Goal: Feedback & Contribution: Leave review/rating

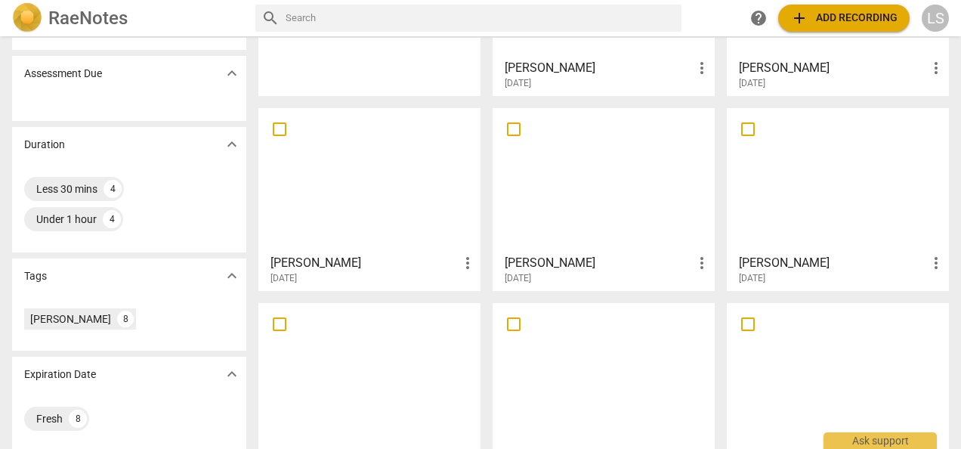
scroll to position [244, 0]
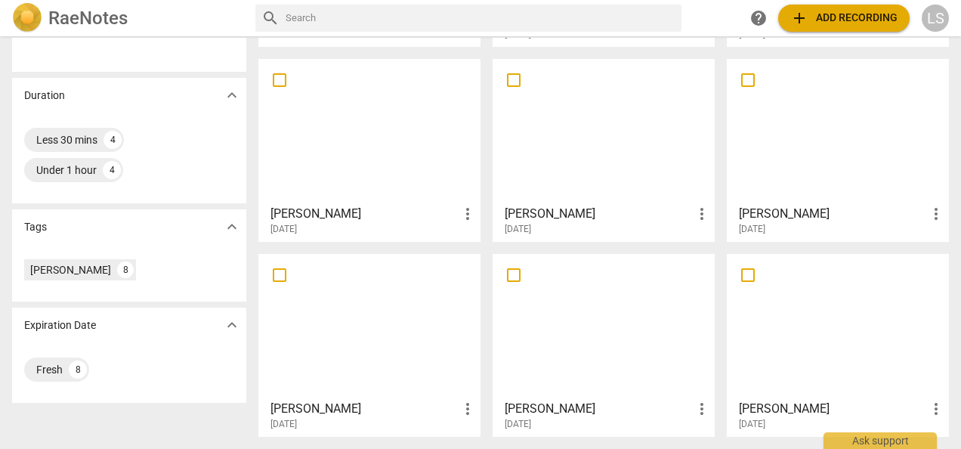
click at [608, 316] on div at bounding box center [604, 326] width 212 height 134
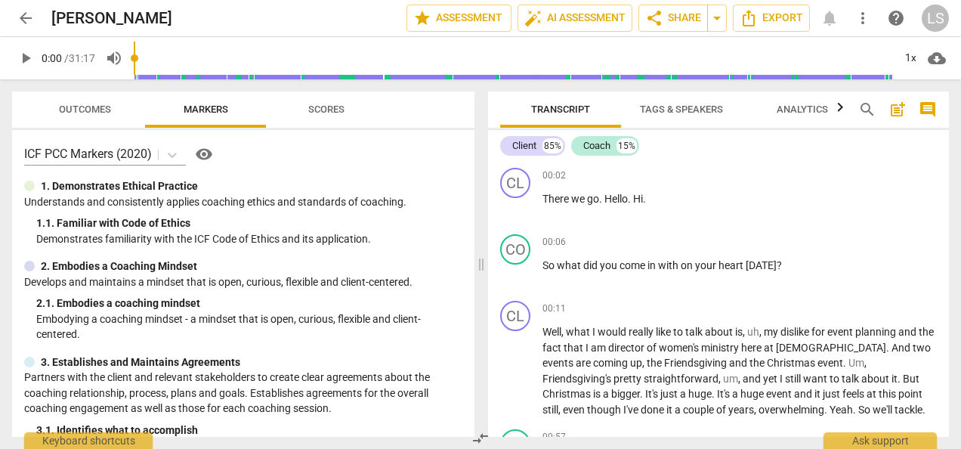
click at [29, 60] on span "play_arrow" at bounding box center [26, 58] width 18 height 18
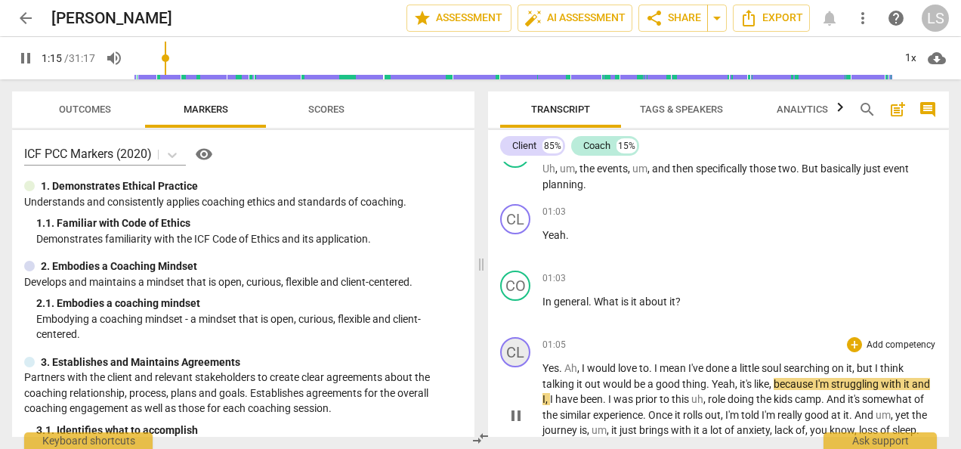
drag, startPoint x: 520, startPoint y: 418, endPoint x: 521, endPoint y: 364, distance: 53.7
click at [521, 411] on span "pause" at bounding box center [516, 416] width 18 height 18
drag, startPoint x: 515, startPoint y: 307, endPoint x: 518, endPoint y: 314, distance: 8.1
click at [515, 309] on span "play_arrow" at bounding box center [516, 310] width 18 height 18
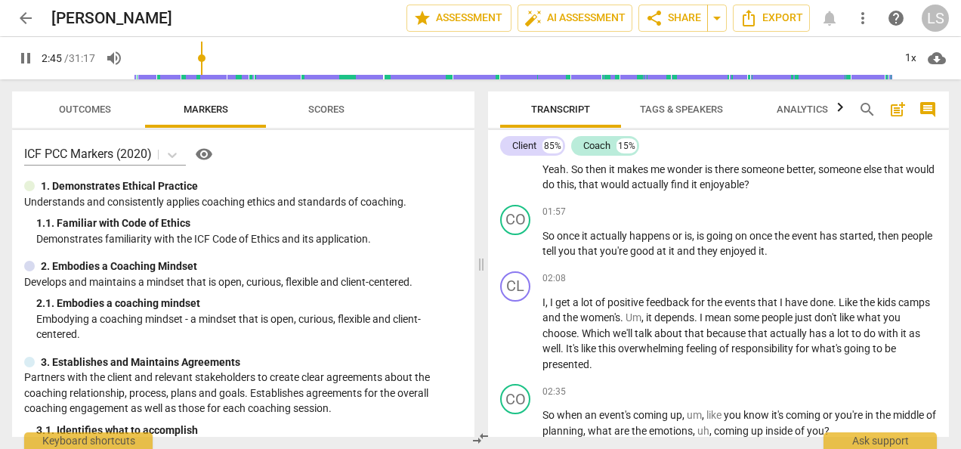
scroll to position [881, 0]
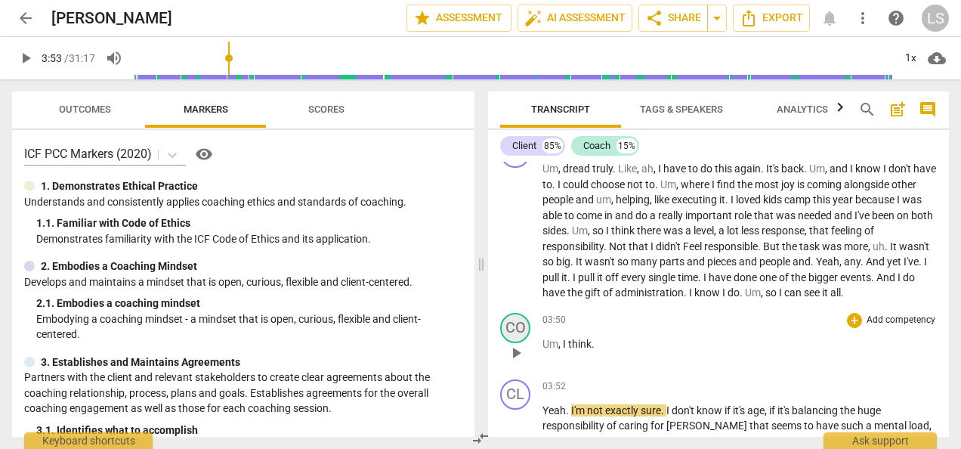
click at [512, 322] on div "CO" at bounding box center [515, 328] width 30 height 30
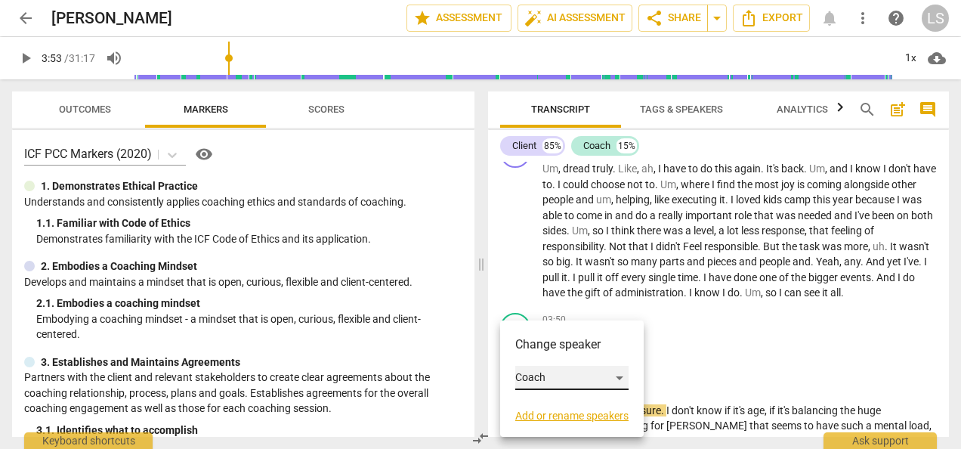
click at [549, 372] on div "Coach" at bounding box center [571, 378] width 113 height 24
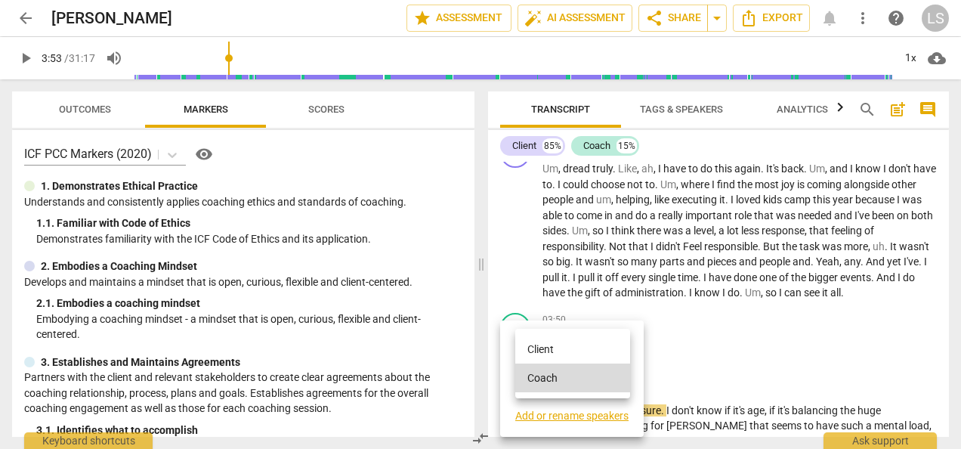
drag, startPoint x: 553, startPoint y: 351, endPoint x: 571, endPoint y: 347, distance: 18.5
click at [553, 351] on li "Client" at bounding box center [572, 349] width 115 height 29
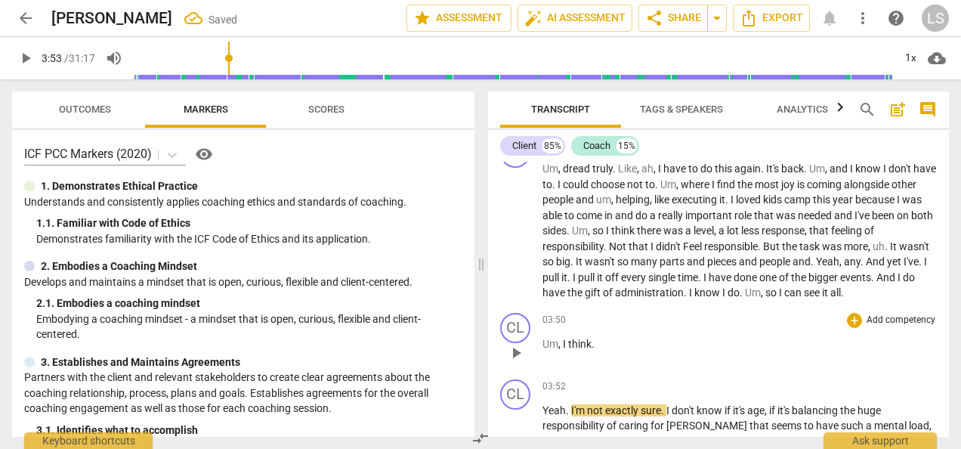
click at [515, 352] on span "play_arrow" at bounding box center [516, 353] width 18 height 18
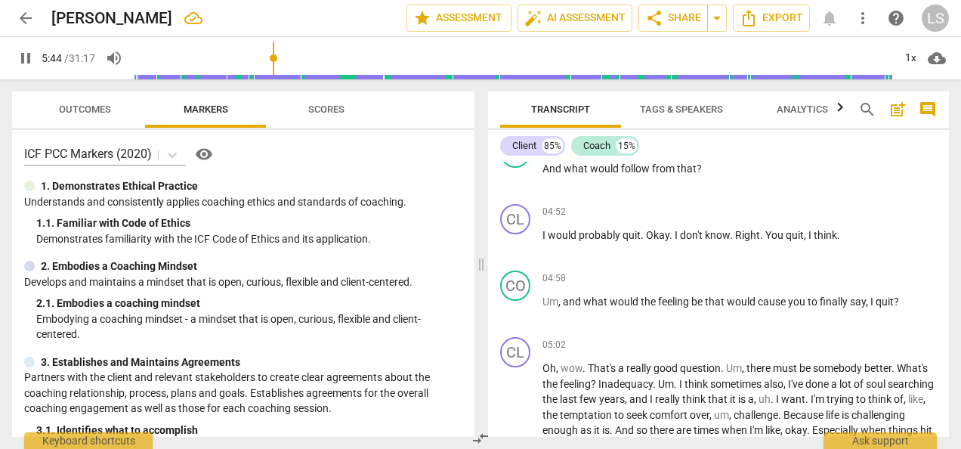
scroll to position [1779, 0]
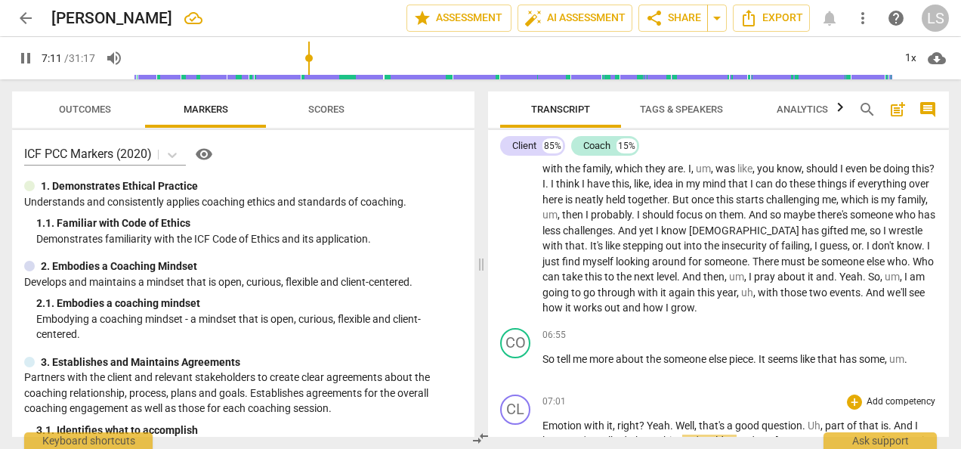
click at [646, 423] on span "?" at bounding box center [643, 425] width 8 height 12
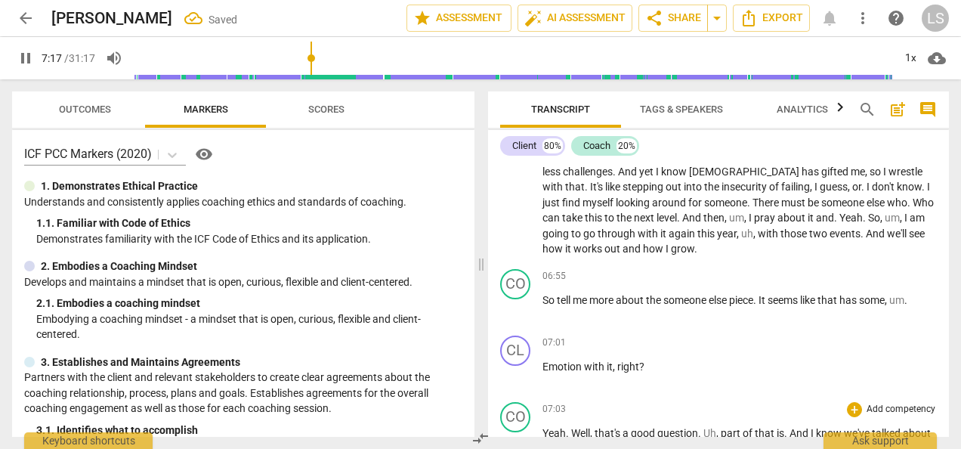
scroll to position [1815, 0]
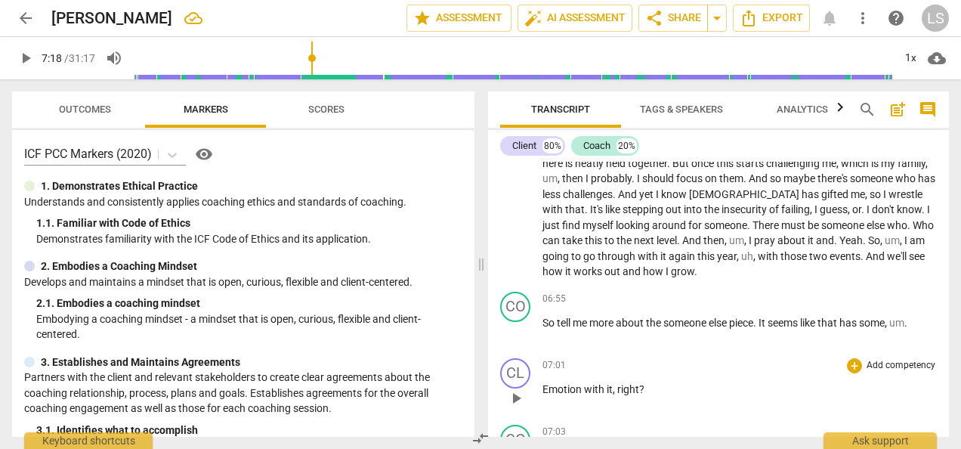
click at [520, 391] on span "play_arrow" at bounding box center [516, 398] width 18 height 18
click at [519, 372] on div "CL" at bounding box center [515, 373] width 30 height 30
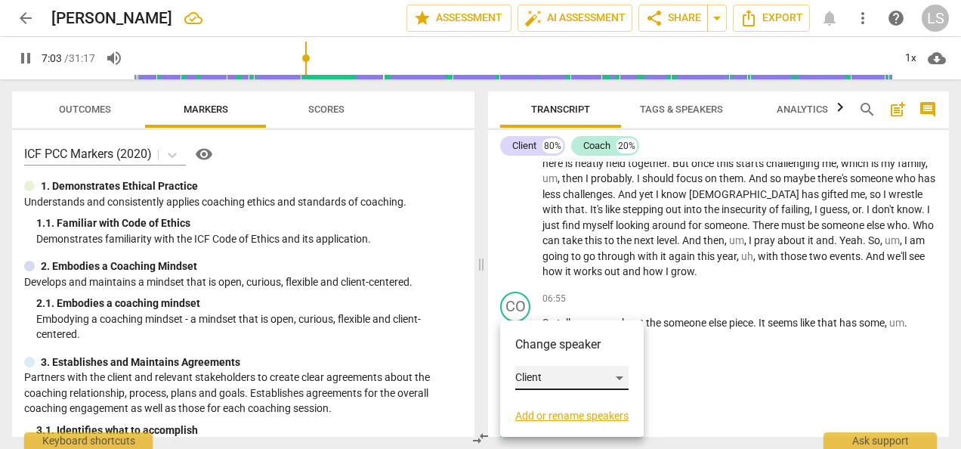
scroll to position [2102, 0]
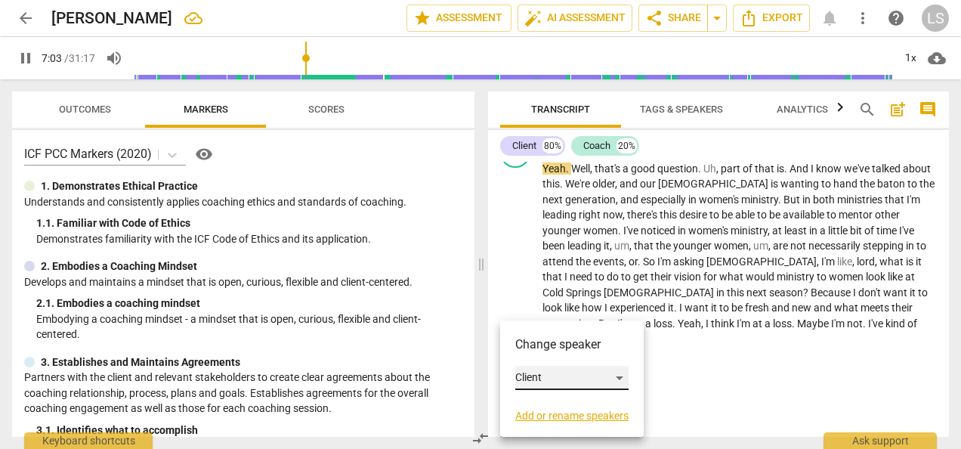
click at [577, 383] on div "Client" at bounding box center [571, 378] width 113 height 24
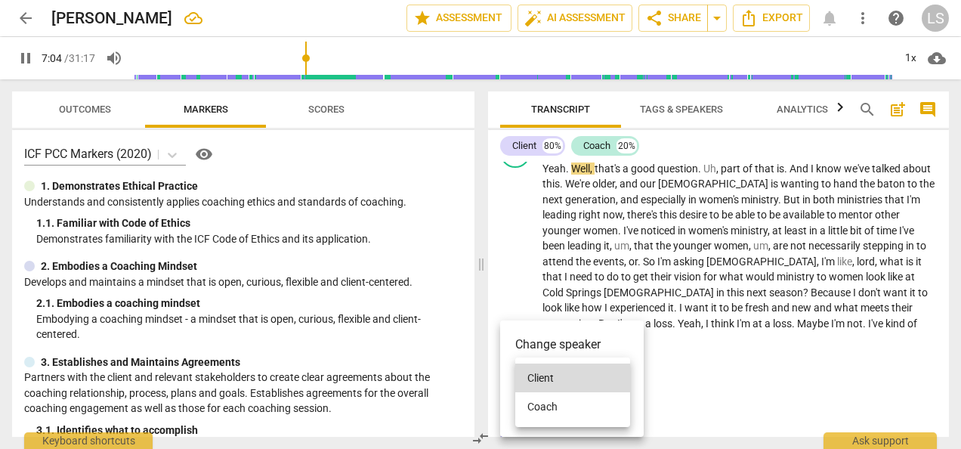
click at [574, 407] on li "Coach" at bounding box center [572, 406] width 115 height 29
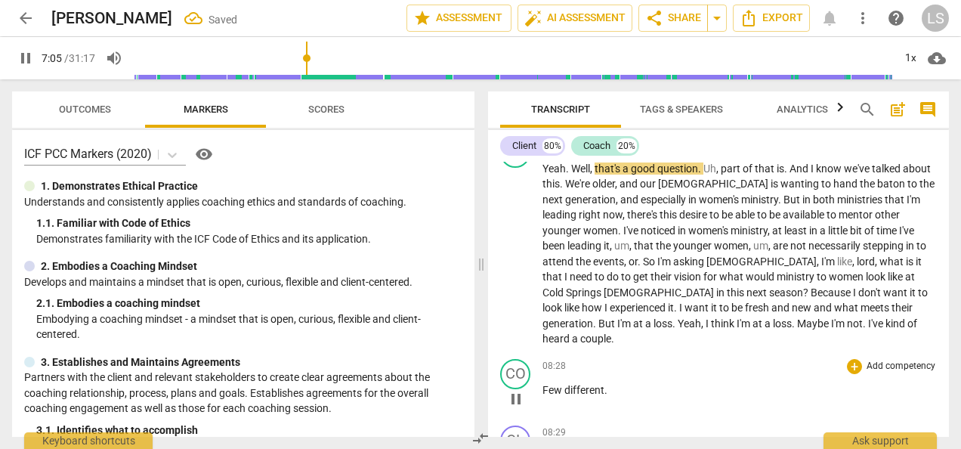
click at [760, 390] on div "08:28 + Add competency keyboard_arrow_right Few different ." at bounding box center [740, 386] width 394 height 54
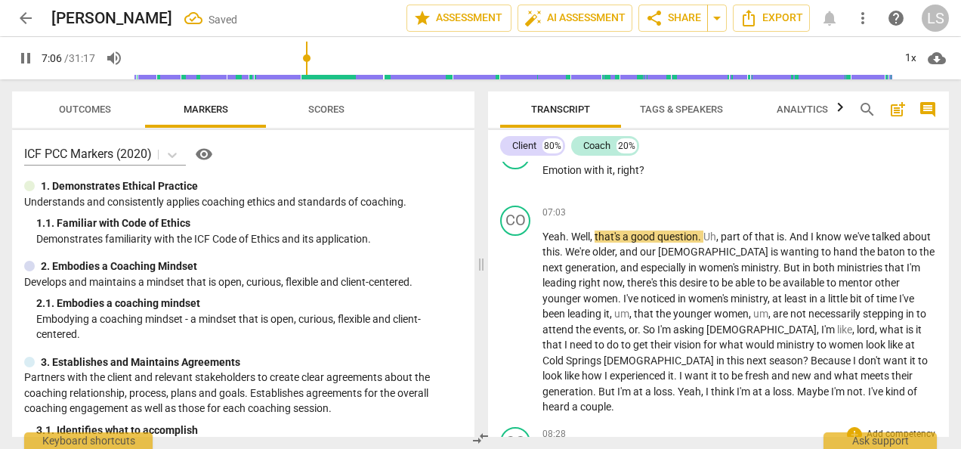
scroll to position [1951, 0]
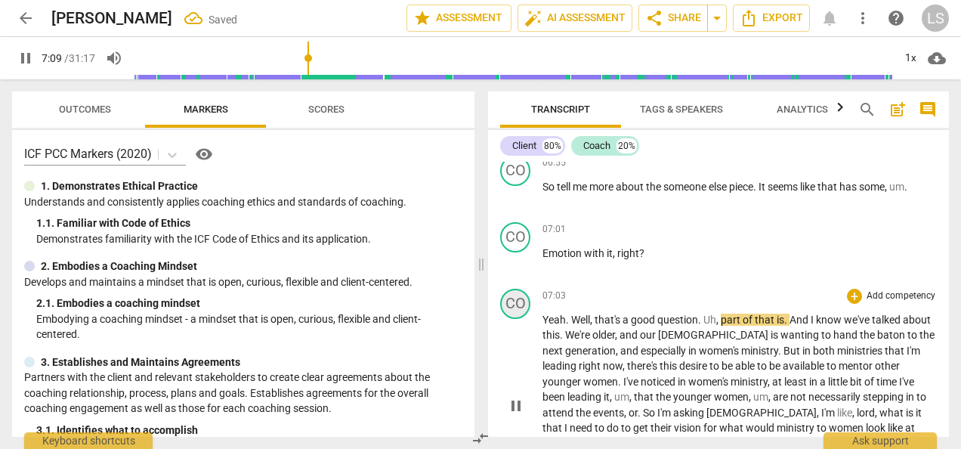
click at [521, 299] on div "CO" at bounding box center [515, 304] width 30 height 30
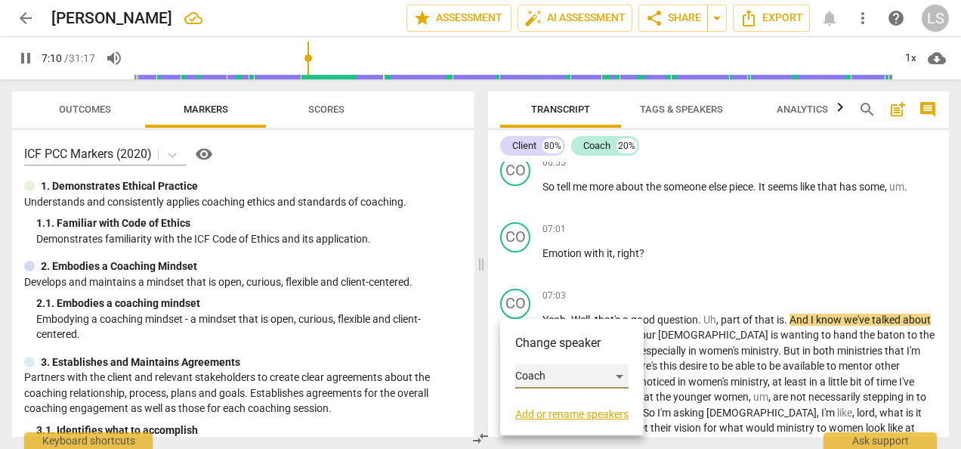
click at [564, 370] on div "Coach" at bounding box center [571, 376] width 113 height 24
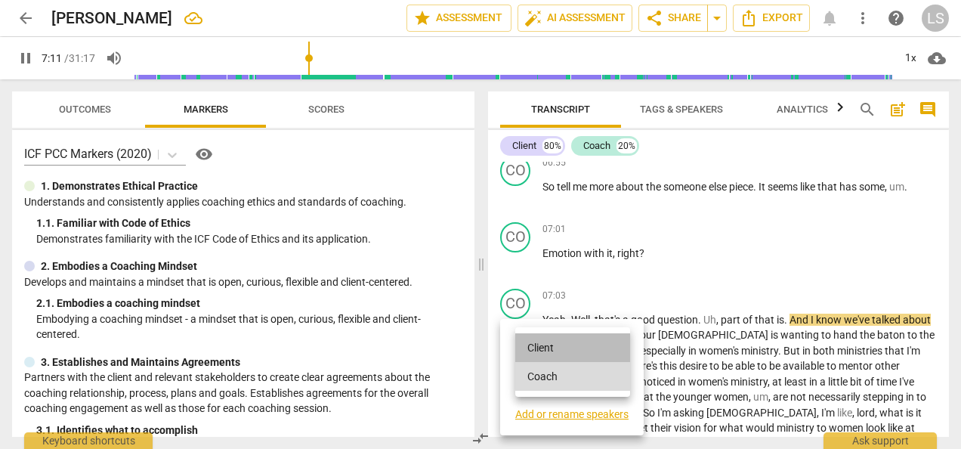
click at [564, 349] on li "Client" at bounding box center [572, 347] width 115 height 29
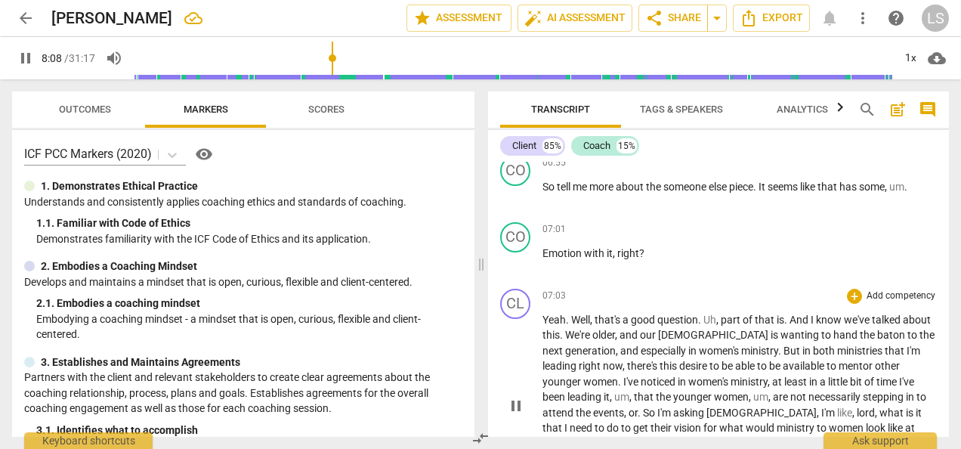
scroll to position [2226, 0]
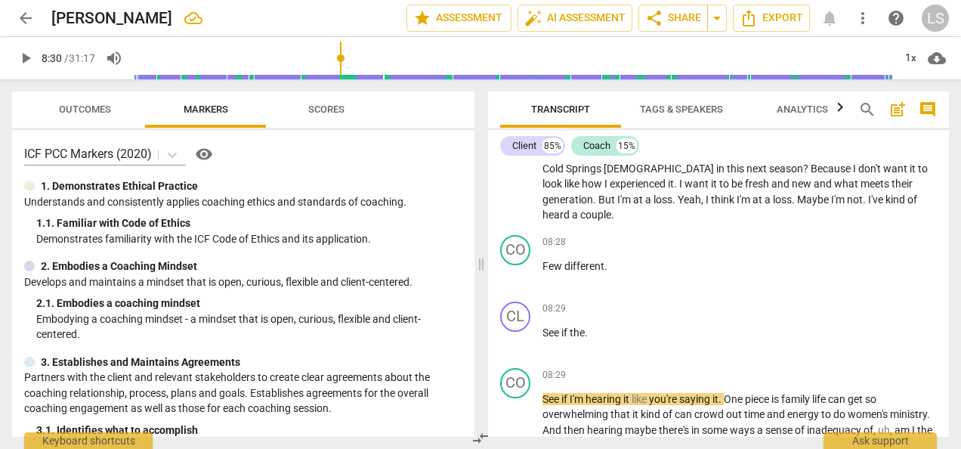
click at [863, 198] on span "." at bounding box center [865, 199] width 5 height 12
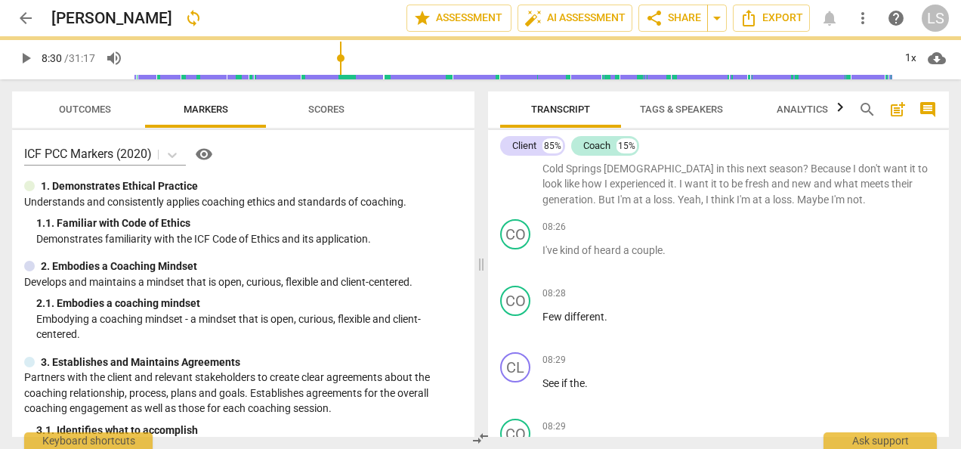
scroll to position [2292, 0]
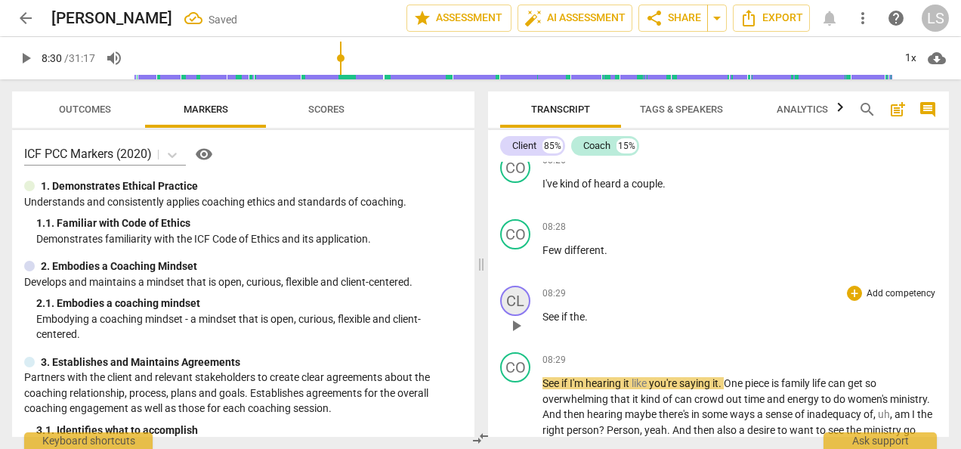
click at [524, 304] on div "CL" at bounding box center [515, 301] width 30 height 30
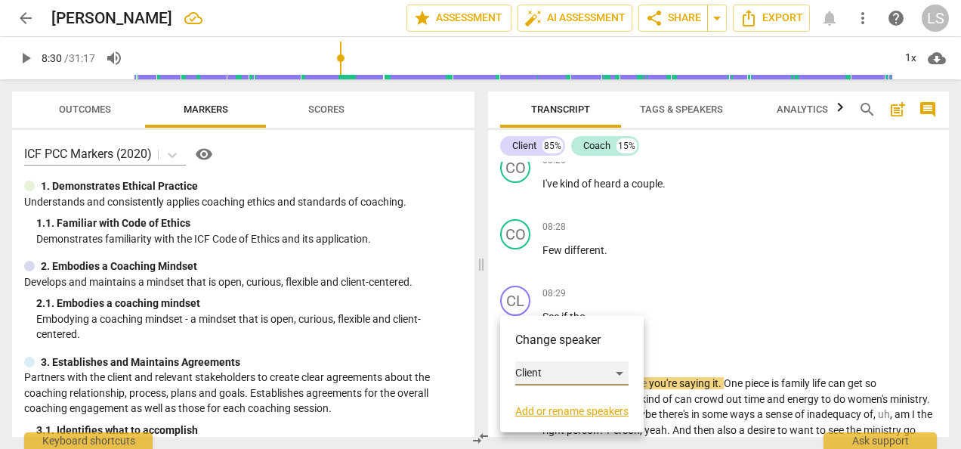
click at [560, 367] on div "Client" at bounding box center [571, 373] width 113 height 24
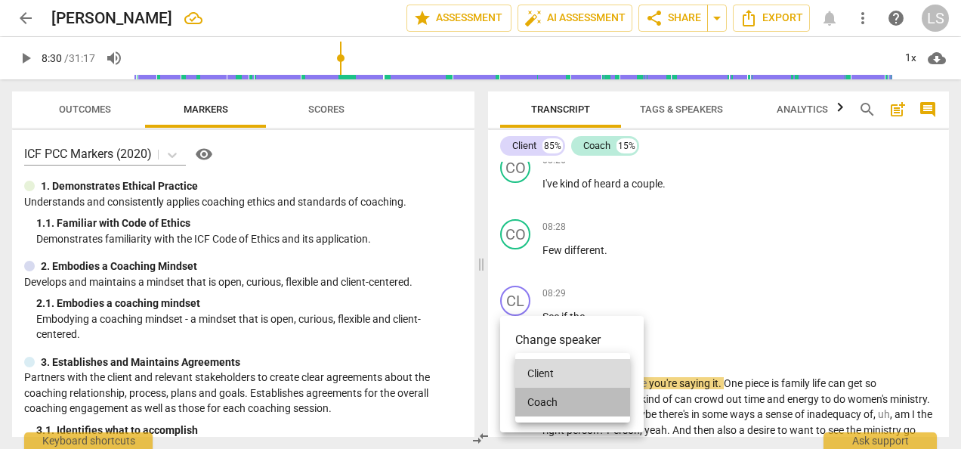
click at [567, 407] on li "Coach" at bounding box center [572, 402] width 115 height 29
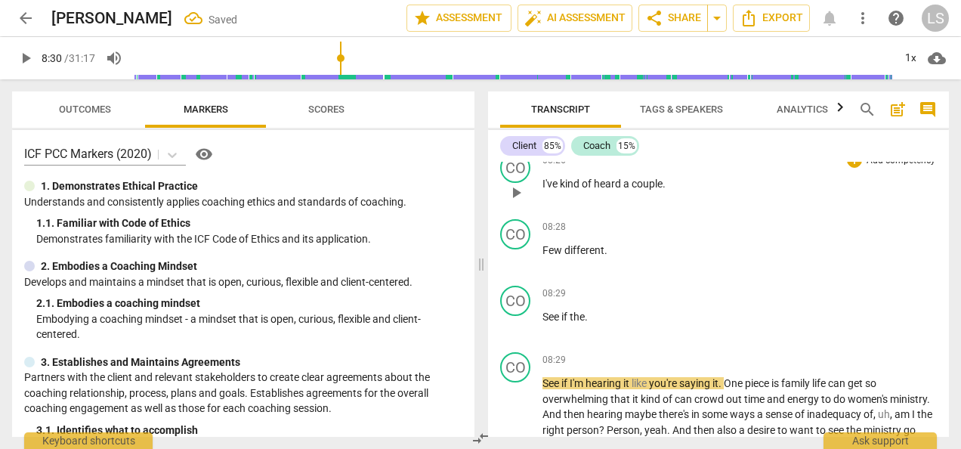
click at [516, 192] on span "play_arrow" at bounding box center [516, 193] width 18 height 18
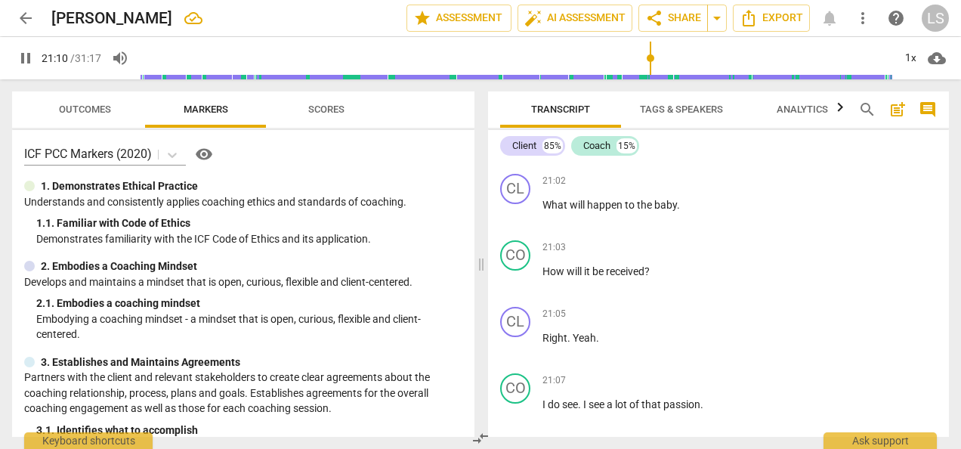
scroll to position [6089, 0]
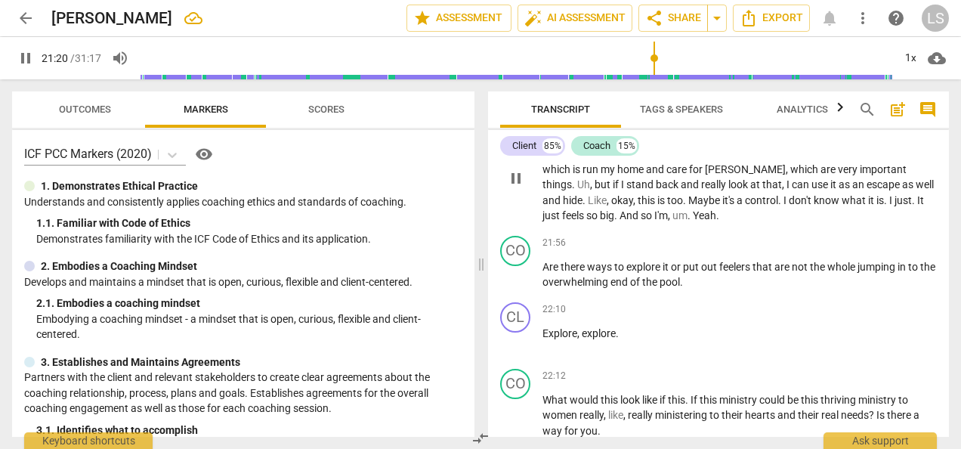
click at [524, 187] on span "pause" at bounding box center [516, 178] width 18 height 18
click at [641, 144] on span "." at bounding box center [640, 138] width 5 height 12
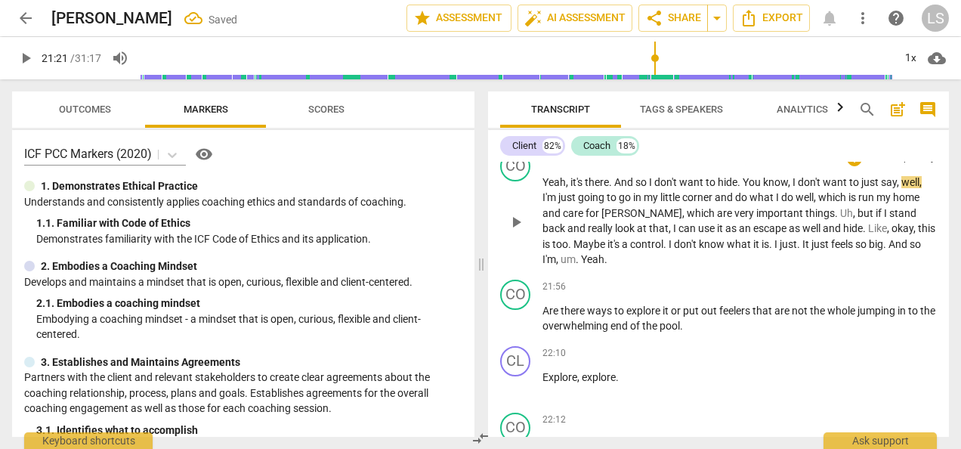
scroll to position [6080, 0]
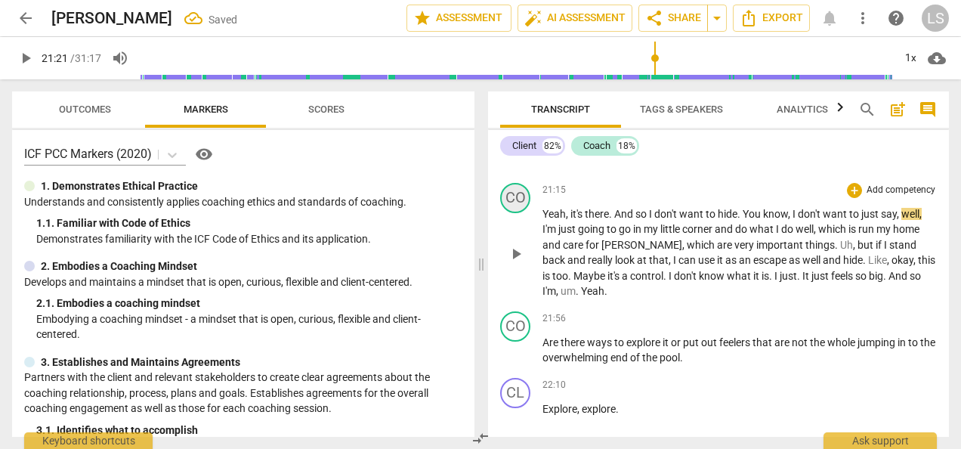
click at [505, 213] on div "CO" at bounding box center [515, 198] width 30 height 30
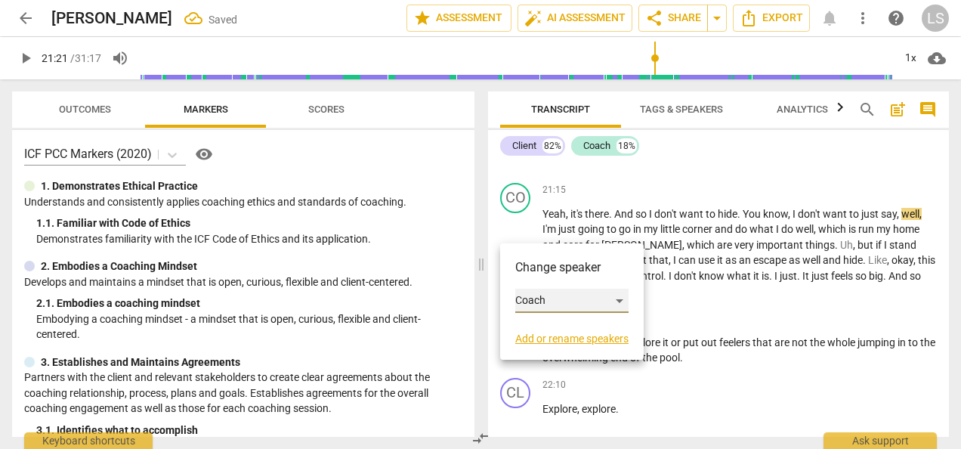
click at [556, 299] on div "Coach" at bounding box center [571, 301] width 113 height 24
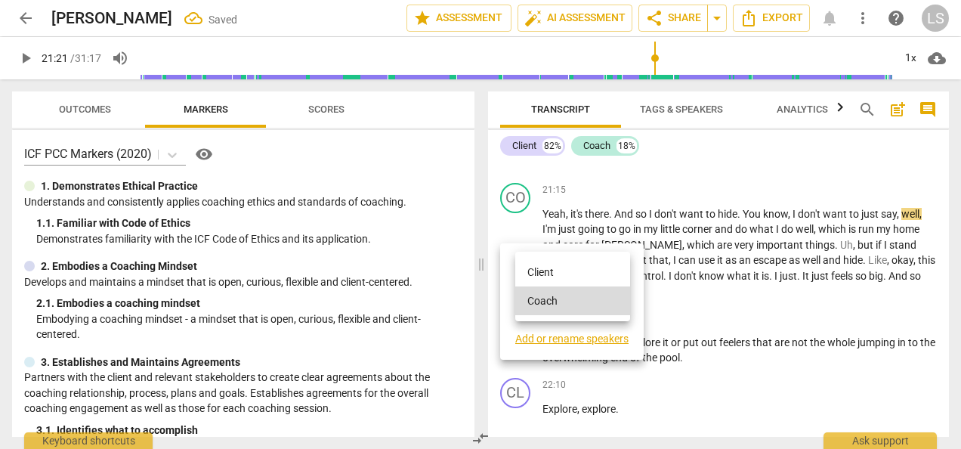
drag, startPoint x: 564, startPoint y: 268, endPoint x: 567, endPoint y: 230, distance: 38.7
click at [564, 268] on li "Client" at bounding box center [572, 272] width 115 height 29
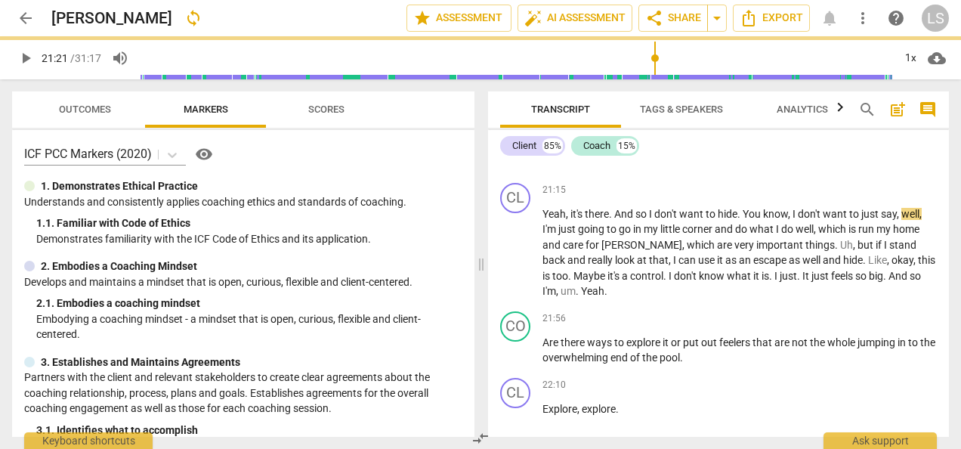
click at [522, 147] on div "CL" at bounding box center [515, 131] width 30 height 30
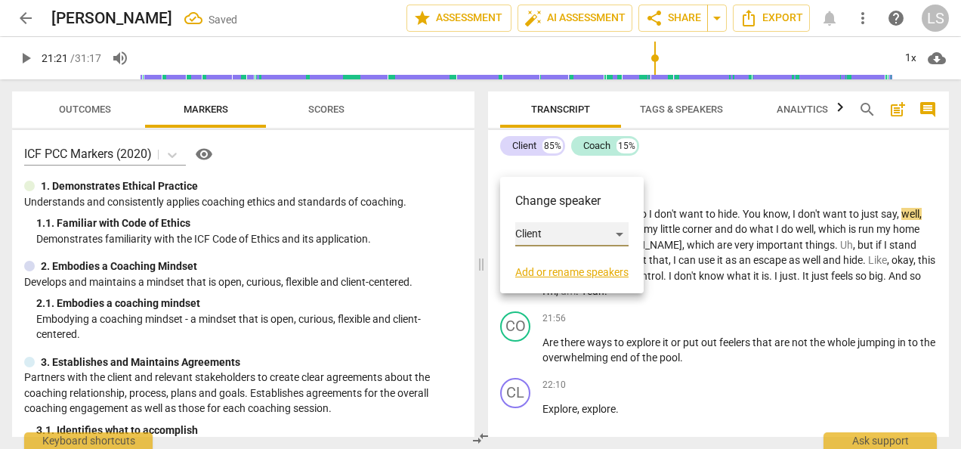
click at [550, 237] on div "Client" at bounding box center [571, 234] width 113 height 24
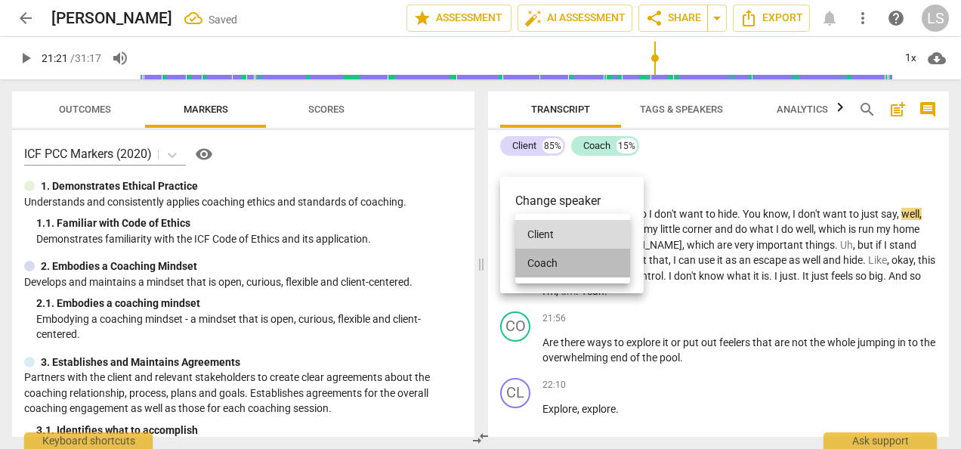
click at [554, 256] on li "Coach" at bounding box center [572, 263] width 115 height 29
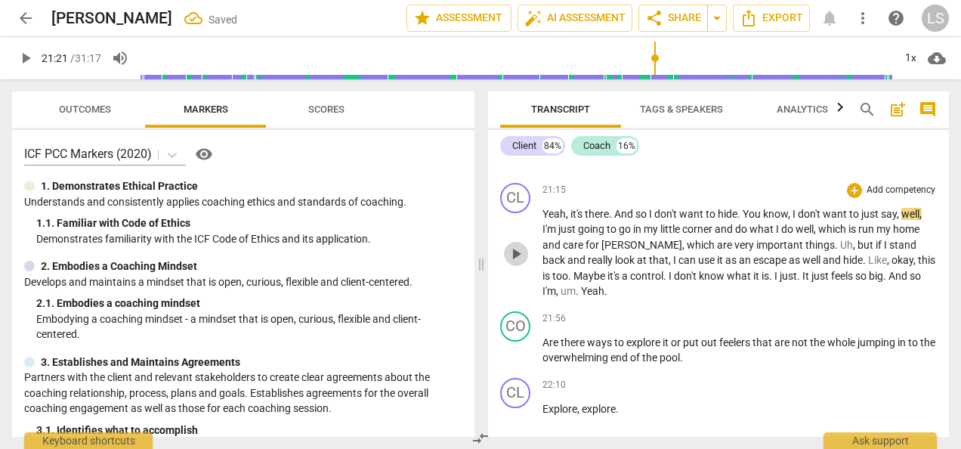
click at [521, 263] on span "play_arrow" at bounding box center [516, 254] width 18 height 18
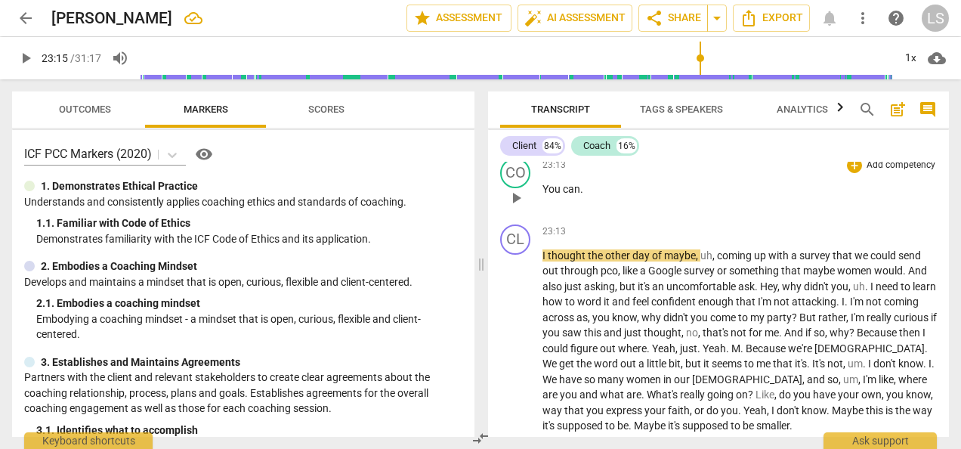
scroll to position [6589, 0]
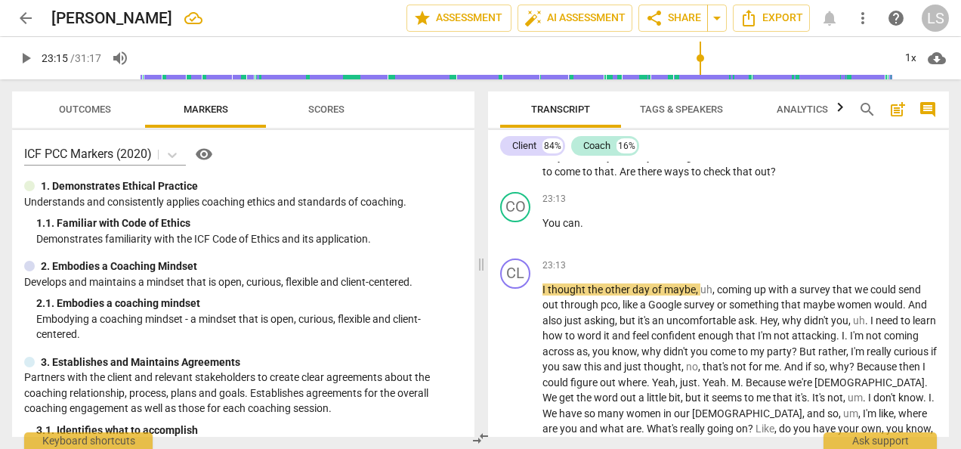
click at [638, 178] on span "Are" at bounding box center [629, 171] width 18 height 12
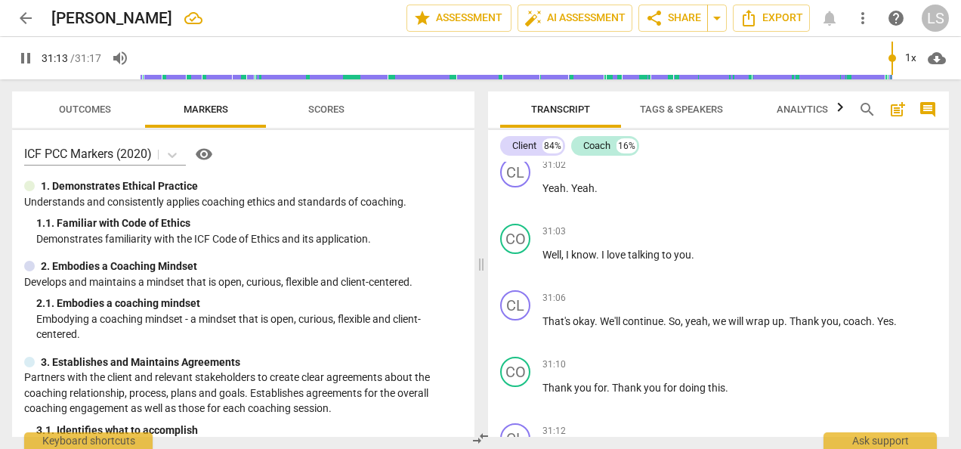
scroll to position [9117, 0]
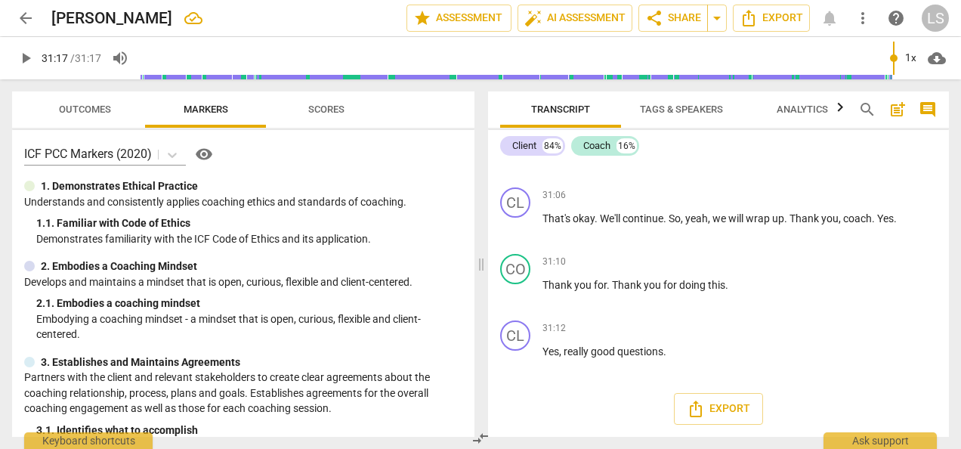
type input "1877"
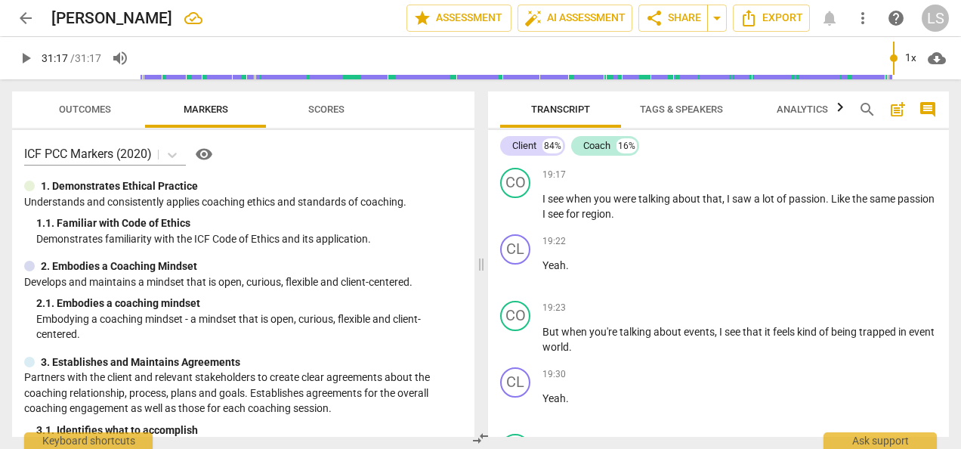
scroll to position [0, 0]
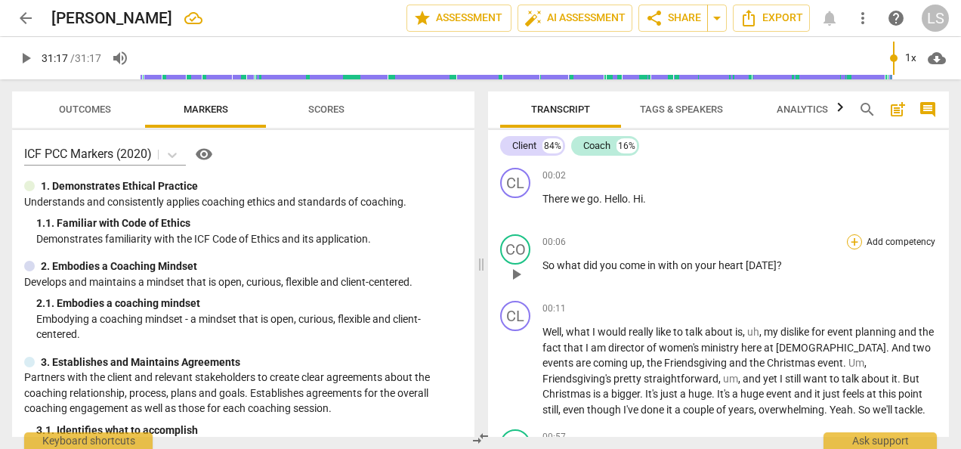
click at [852, 240] on div "+" at bounding box center [854, 241] width 15 height 15
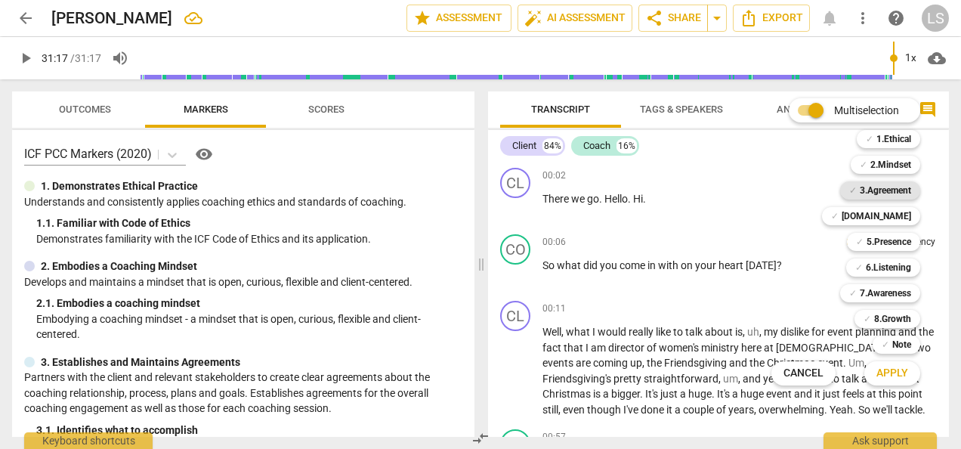
click at [877, 187] on b "3.Agreement" at bounding box center [885, 190] width 51 height 18
click at [890, 377] on span "Apply" at bounding box center [892, 373] width 32 height 15
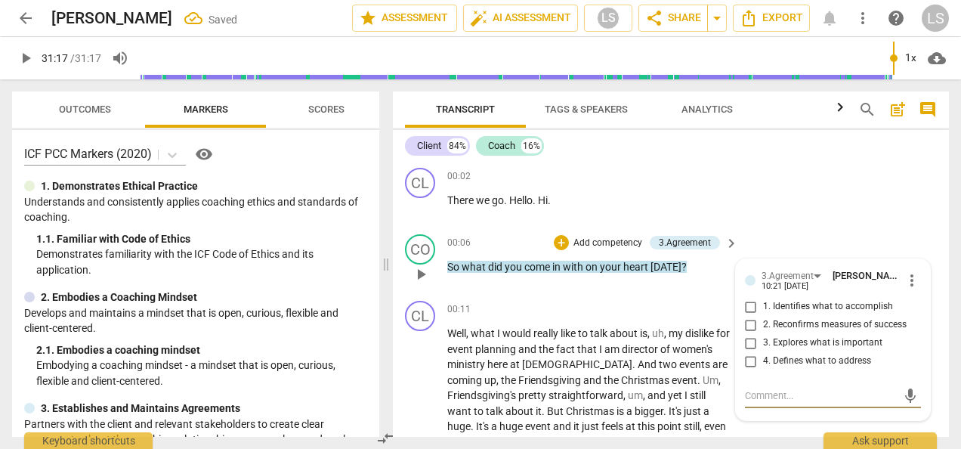
click at [748, 310] on input "1. Identifies what to accomplish" at bounding box center [751, 307] width 24 height 18
checkbox input "true"
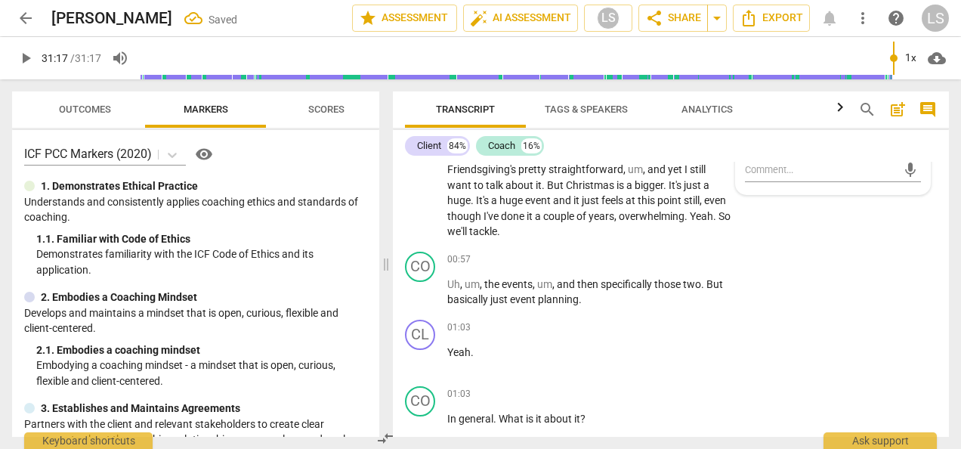
scroll to position [227, 0]
click at [630, 258] on div "+" at bounding box center [637, 259] width 15 height 15
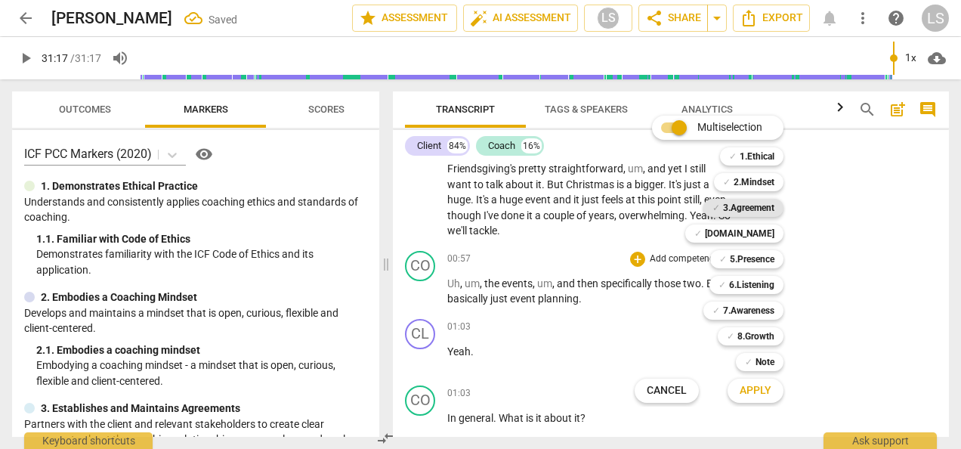
click at [750, 206] on b "3.Agreement" at bounding box center [748, 208] width 51 height 18
click at [762, 393] on span "Apply" at bounding box center [756, 390] width 32 height 15
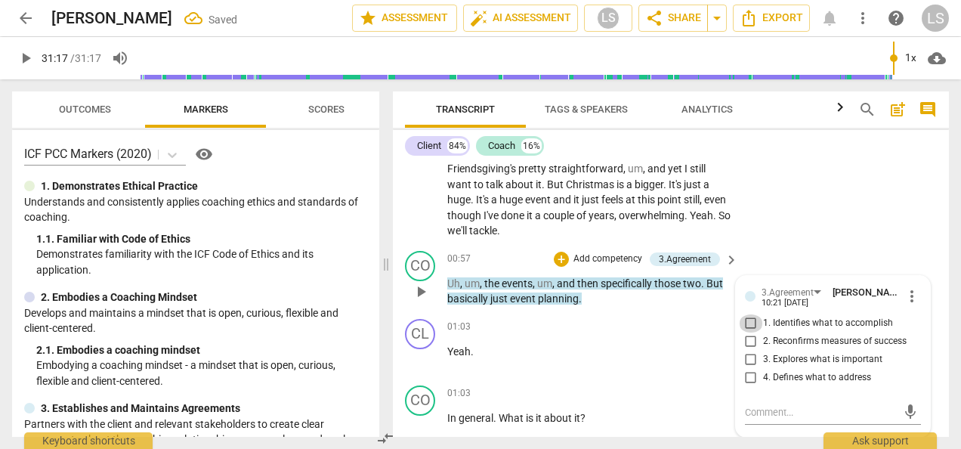
click at [747, 323] on input "1. Identifies what to accomplish" at bounding box center [751, 323] width 24 height 18
checkbox input "true"
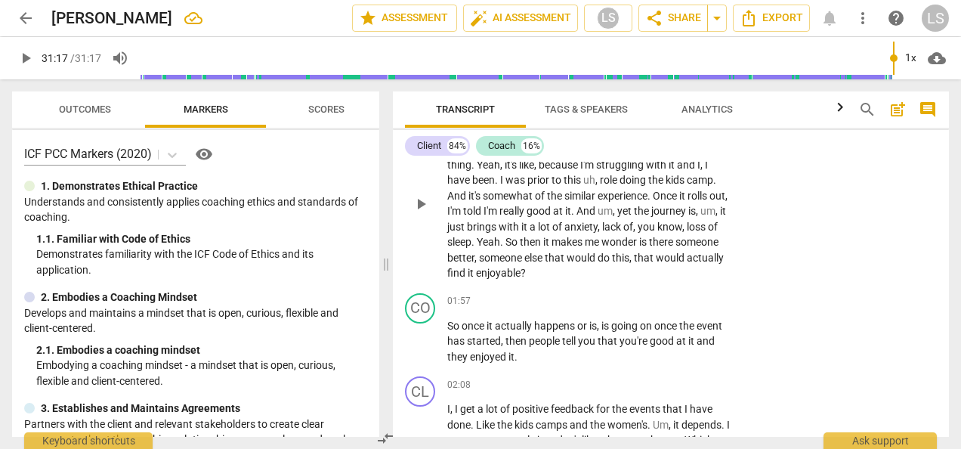
scroll to position [604, 0]
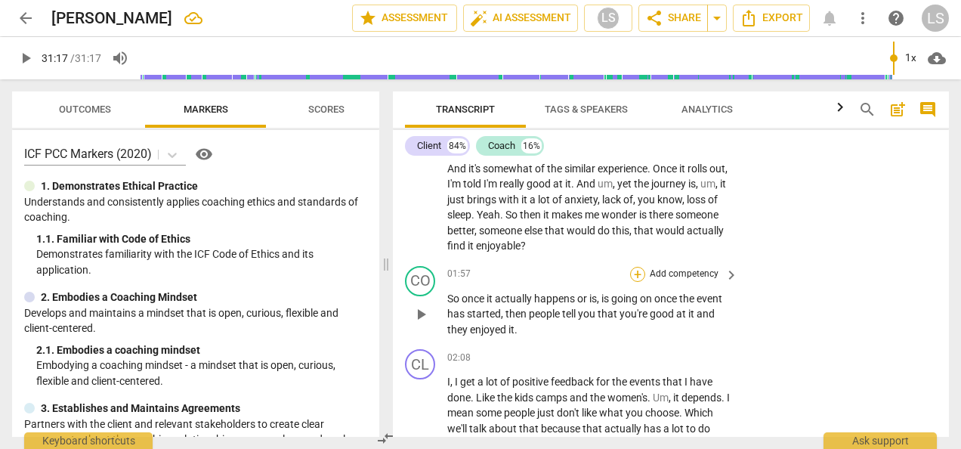
click at [632, 277] on div "+" at bounding box center [637, 274] width 15 height 15
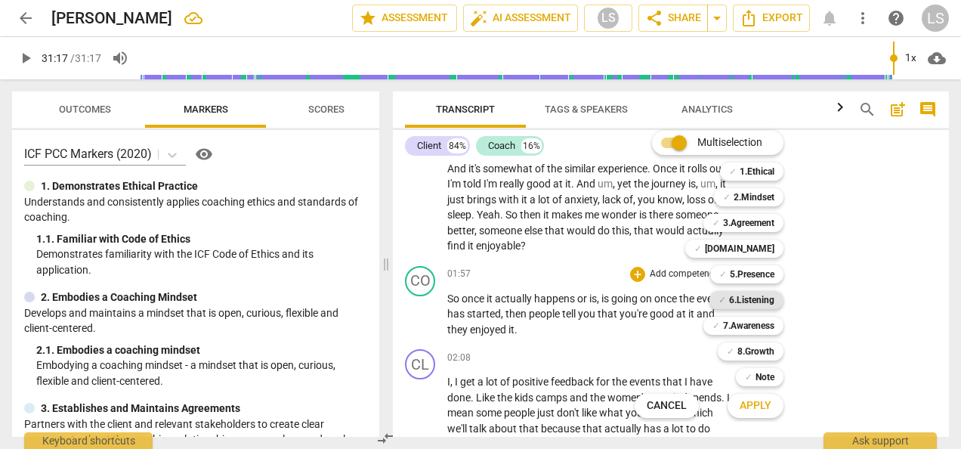
click at [765, 304] on b "6.Listening" at bounding box center [751, 300] width 45 height 18
click at [769, 405] on span "Apply" at bounding box center [756, 405] width 32 height 15
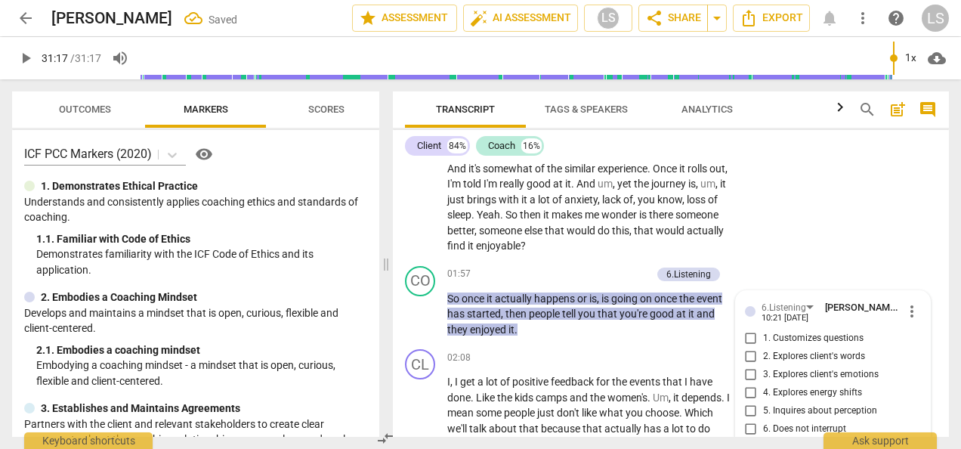
scroll to position [786, 0]
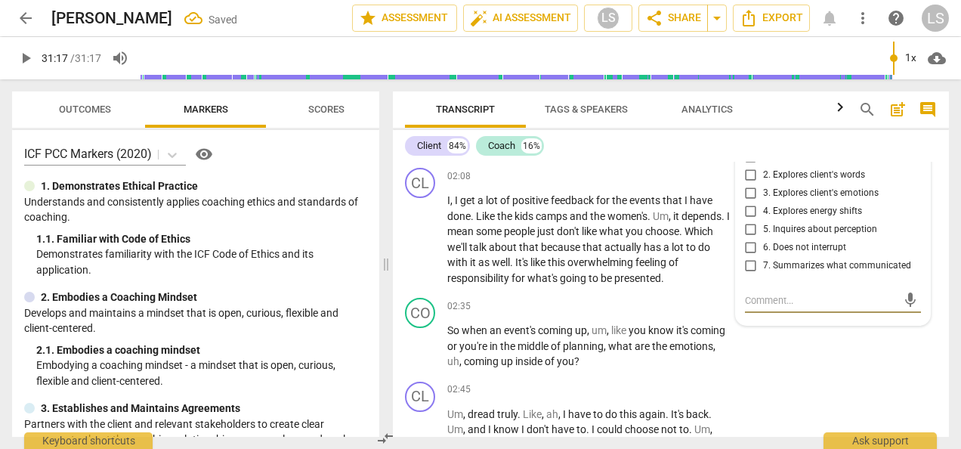
click at [748, 264] on input "7. Summarizes what communicated" at bounding box center [751, 266] width 24 height 18
checkbox input "true"
click at [633, 308] on div "+" at bounding box center [637, 305] width 15 height 15
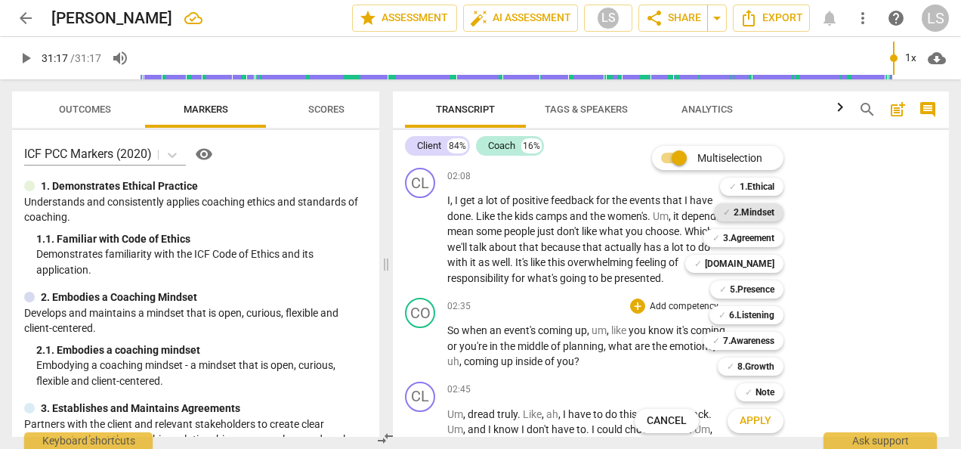
drag, startPoint x: 753, startPoint y: 206, endPoint x: 751, endPoint y: 215, distance: 10.1
click at [753, 206] on b "2.Mindset" at bounding box center [754, 212] width 41 height 18
click at [765, 292] on b "5.Presence" at bounding box center [752, 289] width 45 height 18
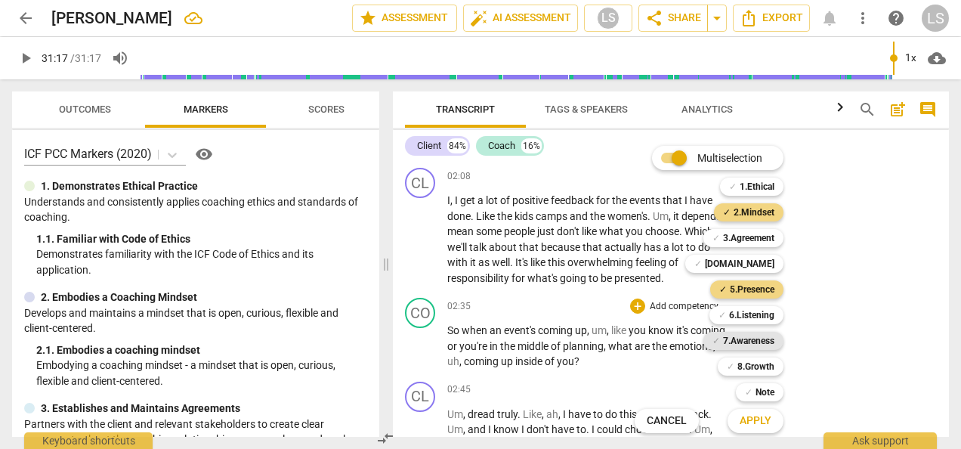
click at [765, 340] on b "7.Awareness" at bounding box center [748, 341] width 51 height 18
click at [762, 319] on b "6.Listening" at bounding box center [751, 315] width 45 height 18
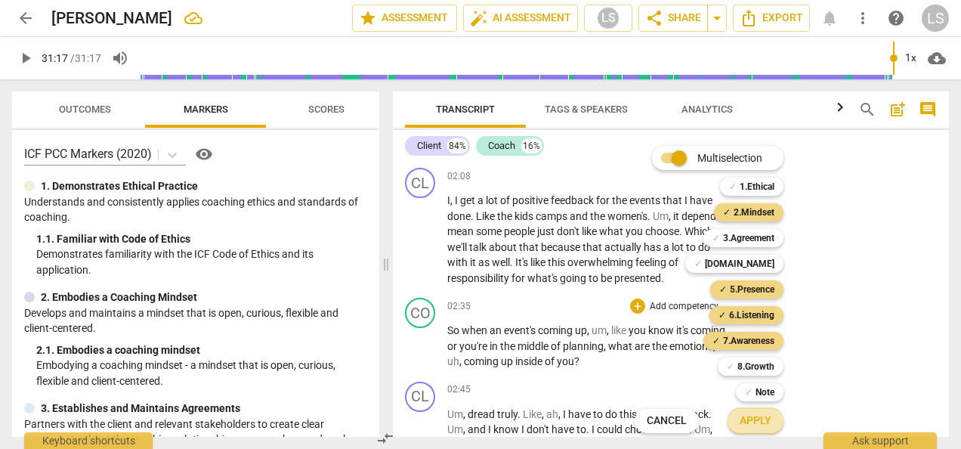
click at [764, 420] on span "Apply" at bounding box center [756, 420] width 32 height 15
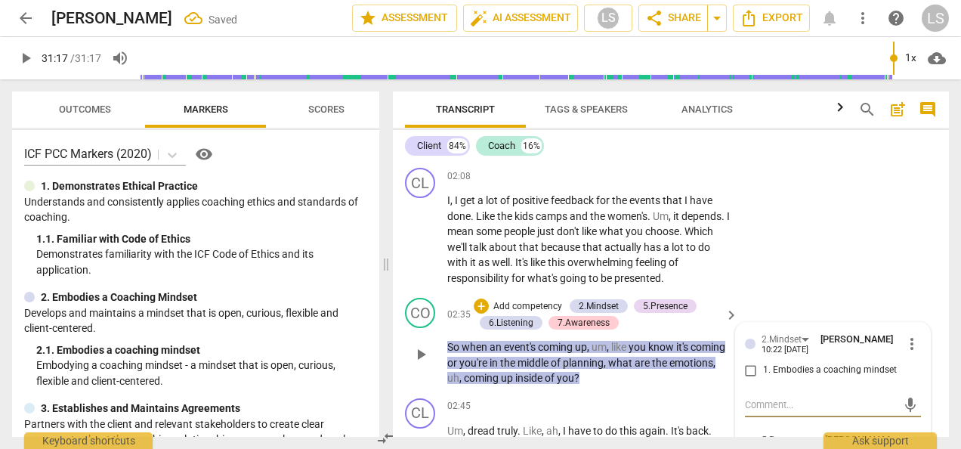
click at [748, 368] on input "1. Embodies a coaching mindset" at bounding box center [751, 370] width 24 height 18
checkbox input "true"
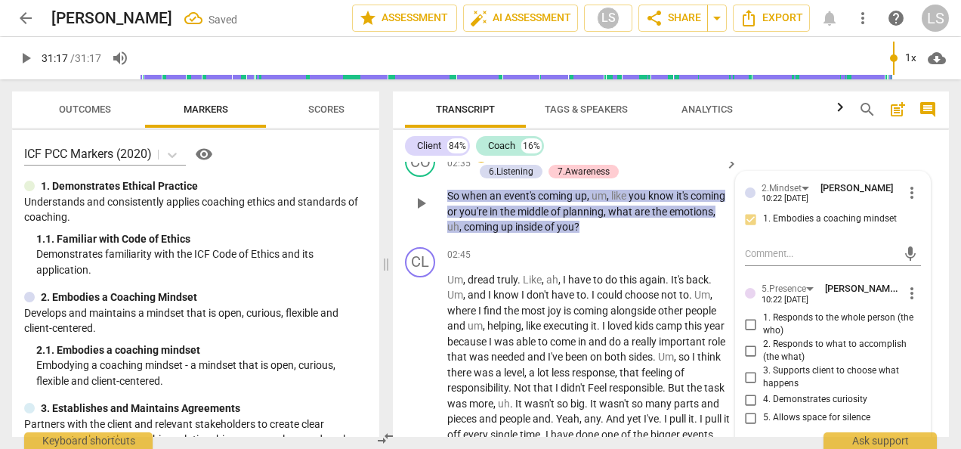
click at [750, 326] on input "1. Responds to the whole person (the who)" at bounding box center [751, 324] width 24 height 18
checkbox input "true"
click at [749, 397] on input "4. Demonstrates curiosity" at bounding box center [751, 400] width 24 height 18
checkbox input "true"
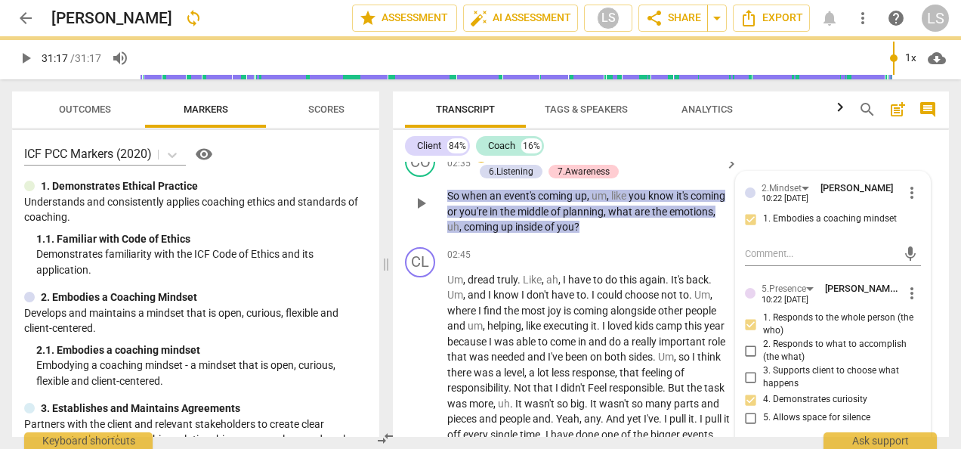
scroll to position [1164, 0]
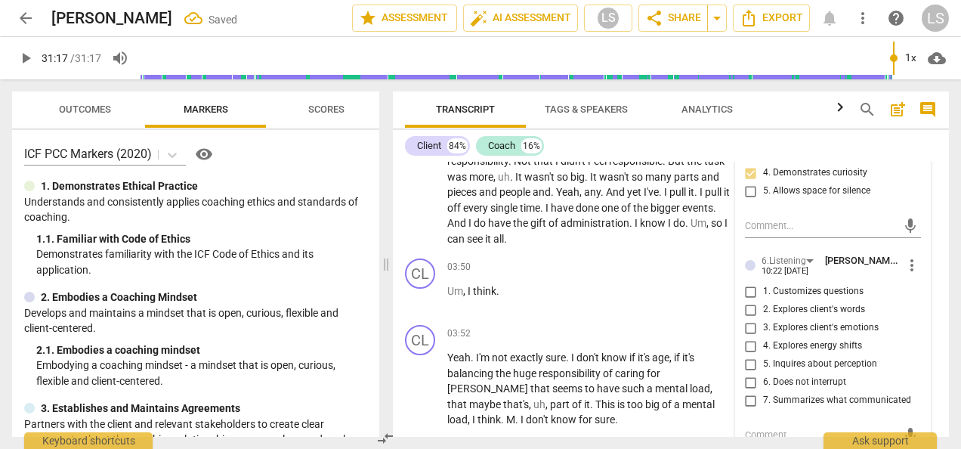
click at [746, 362] on input "5. Inquires about perception" at bounding box center [751, 364] width 24 height 18
checkbox input "true"
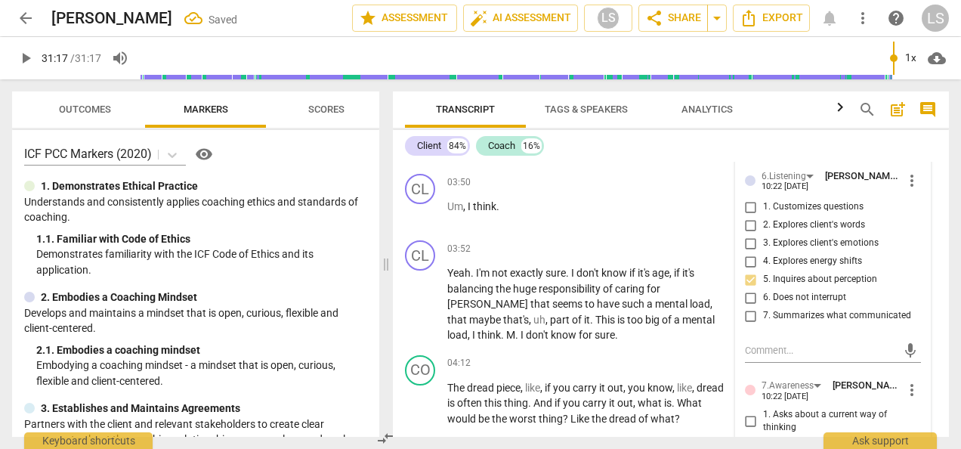
scroll to position [1315, 0]
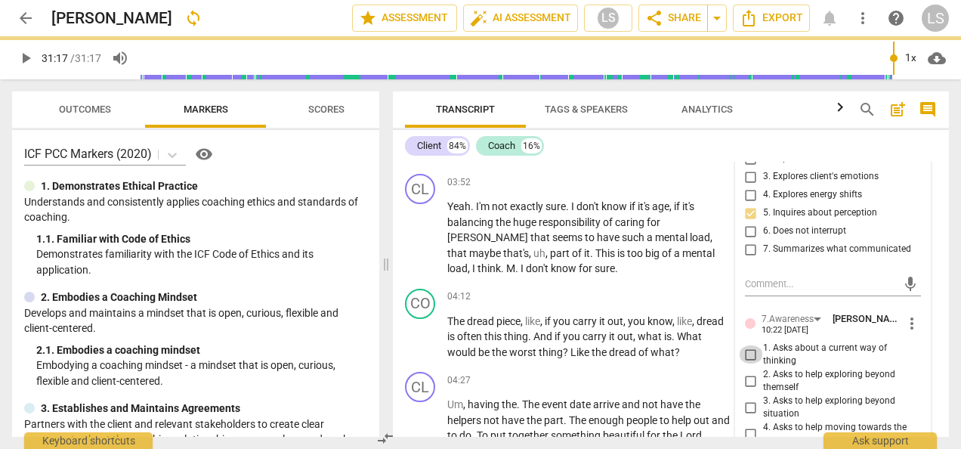
click at [746, 358] on input "1. Asks about a current way of thinking" at bounding box center [751, 354] width 24 height 18
checkbox input "true"
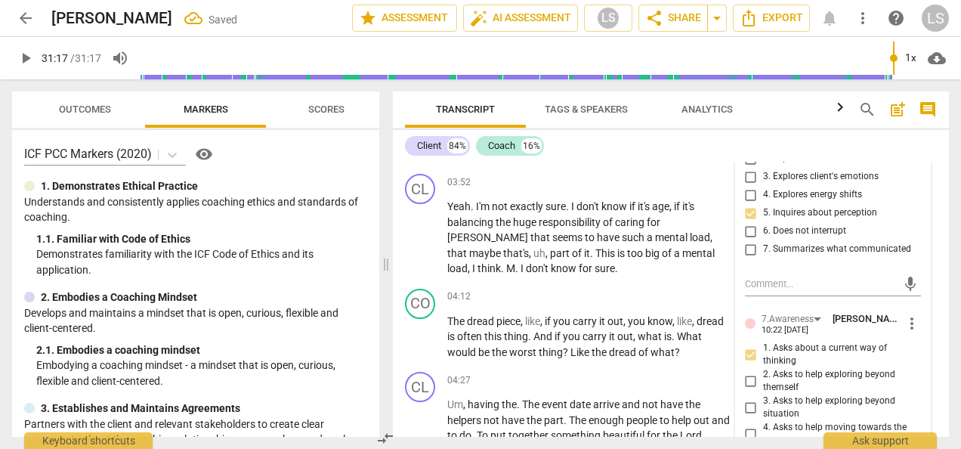
scroll to position [1466, 0]
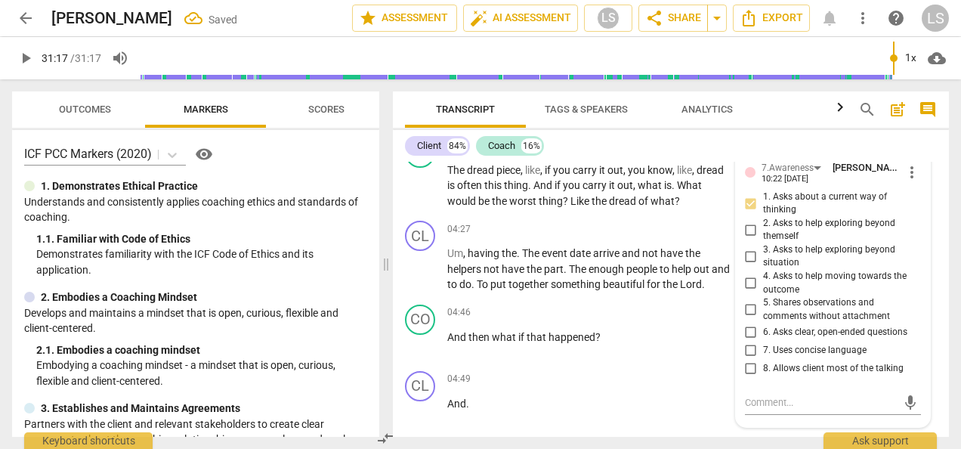
click at [747, 329] on input "6. Asks clear, open-ended questions" at bounding box center [751, 332] width 24 height 18
checkbox input "true"
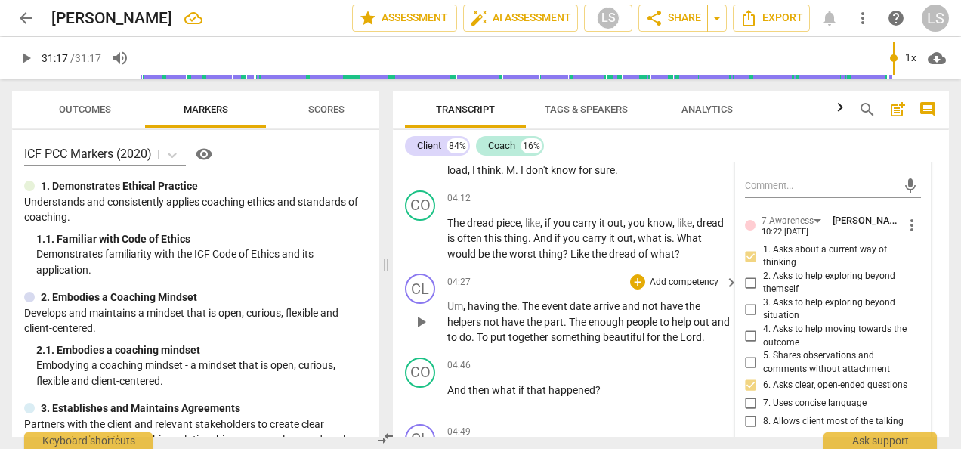
scroll to position [1390, 0]
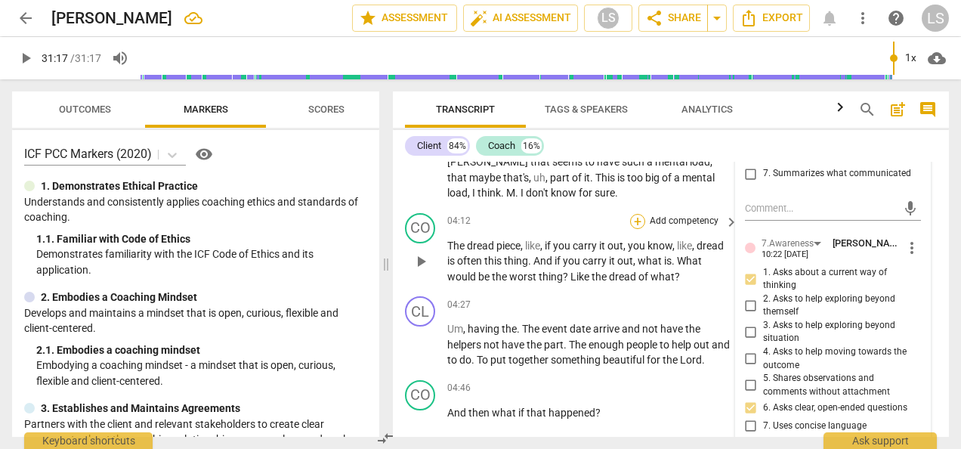
click at [638, 221] on div "+" at bounding box center [637, 221] width 15 height 15
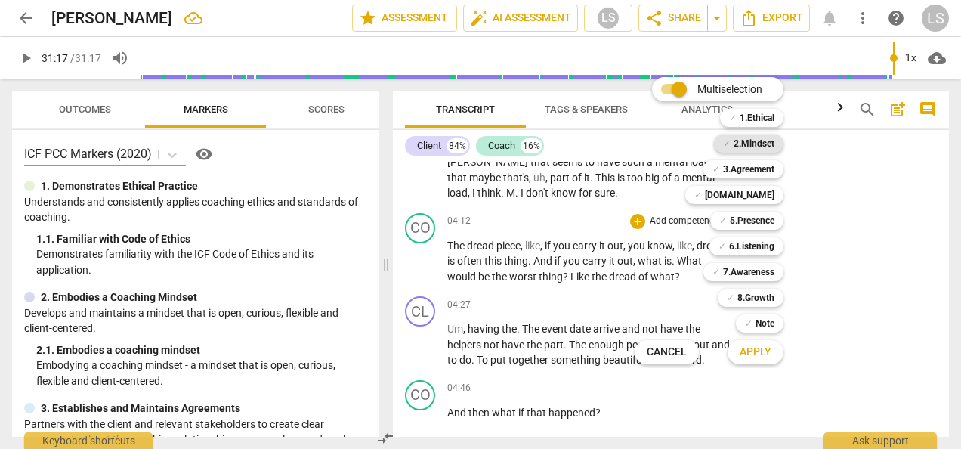
click at [751, 139] on b "2.Mindset" at bounding box center [754, 143] width 41 height 18
click at [757, 219] on b "5.Presence" at bounding box center [752, 221] width 45 height 18
click at [757, 241] on b "6.Listening" at bounding box center [751, 246] width 45 height 18
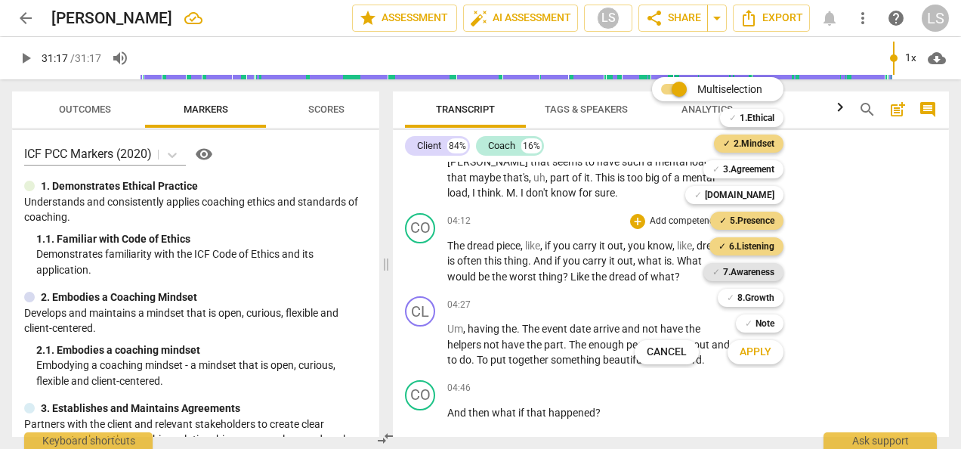
click at [757, 274] on b "7.Awareness" at bounding box center [748, 272] width 51 height 18
click at [763, 348] on span "Apply" at bounding box center [756, 352] width 32 height 15
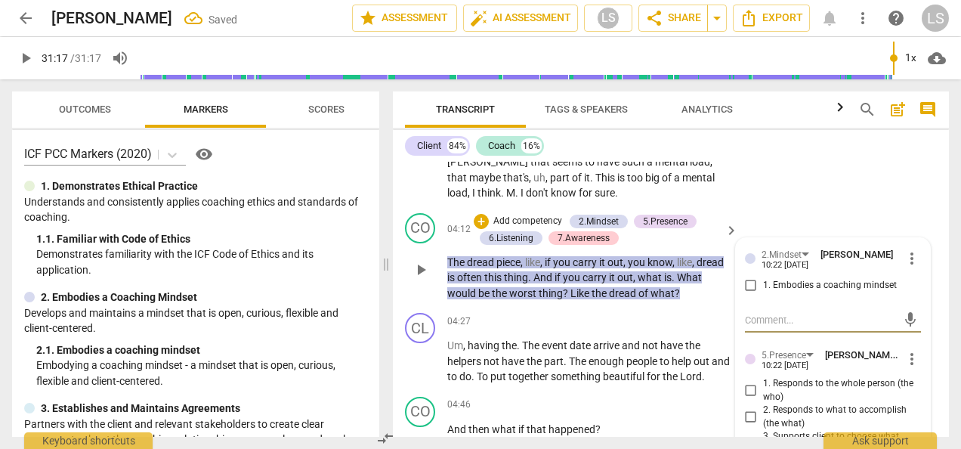
click at [750, 281] on input "1. Embodies a coaching mindset" at bounding box center [751, 286] width 24 height 18
checkbox input "true"
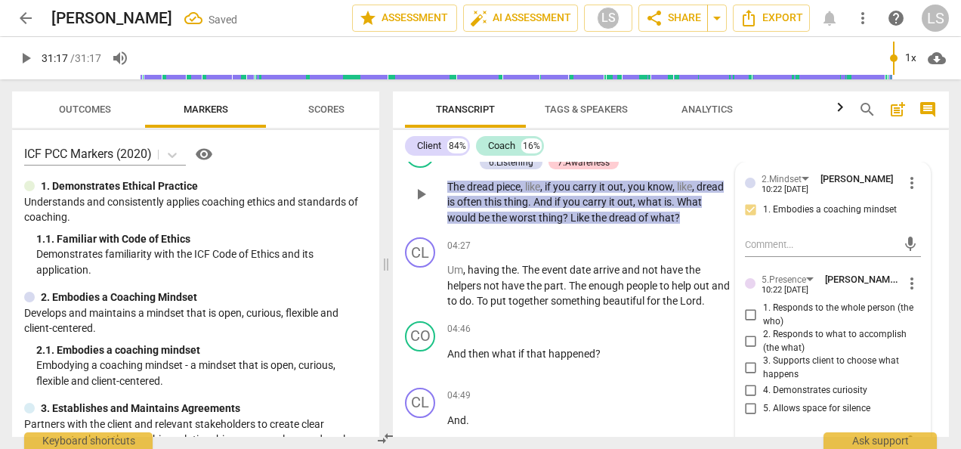
click at [750, 319] on input "1. Responds to the whole person (the who)" at bounding box center [751, 315] width 24 height 18
checkbox input "true"
drag, startPoint x: 749, startPoint y: 394, endPoint x: 769, endPoint y: 364, distance: 36.5
click at [748, 393] on input "4. Demonstrates curiosity" at bounding box center [751, 391] width 24 height 18
checkbox input "true"
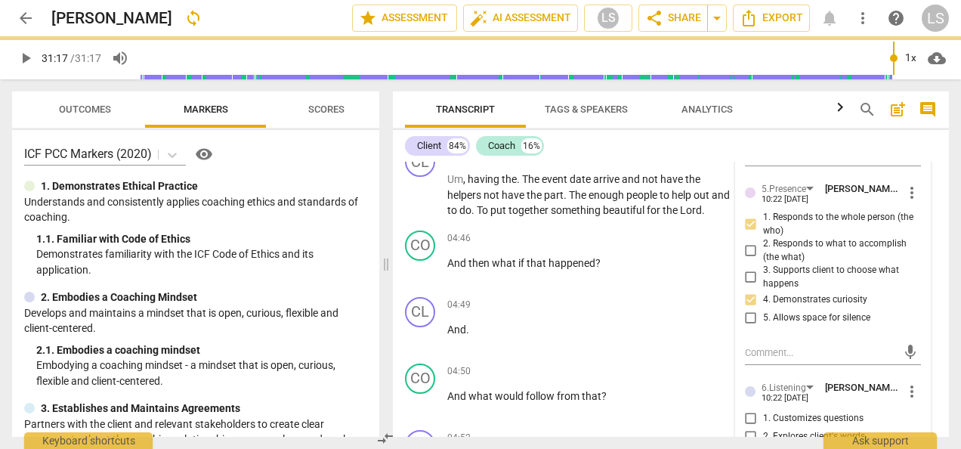
scroll to position [1693, 0]
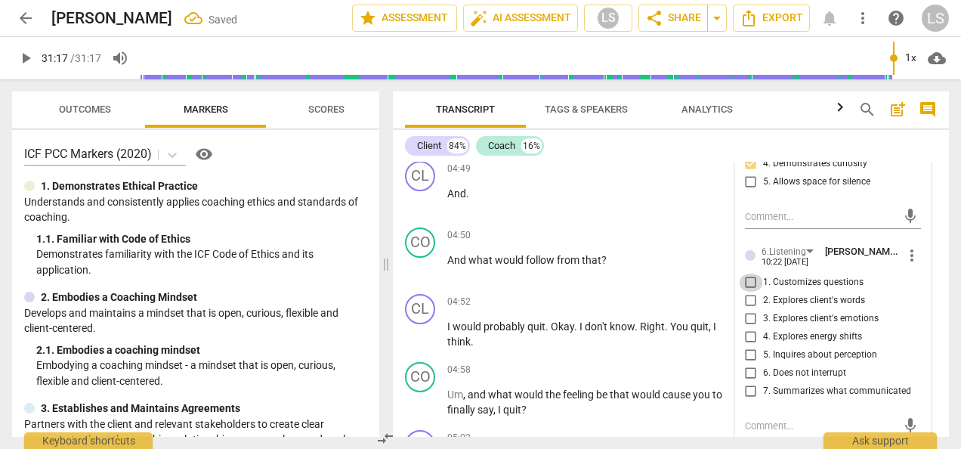
click at [740, 278] on input "1. Customizes questions" at bounding box center [751, 283] width 24 height 18
checkbox input "true"
click at [744, 356] on input "5. Inquires about perception" at bounding box center [751, 355] width 24 height 18
checkbox input "true"
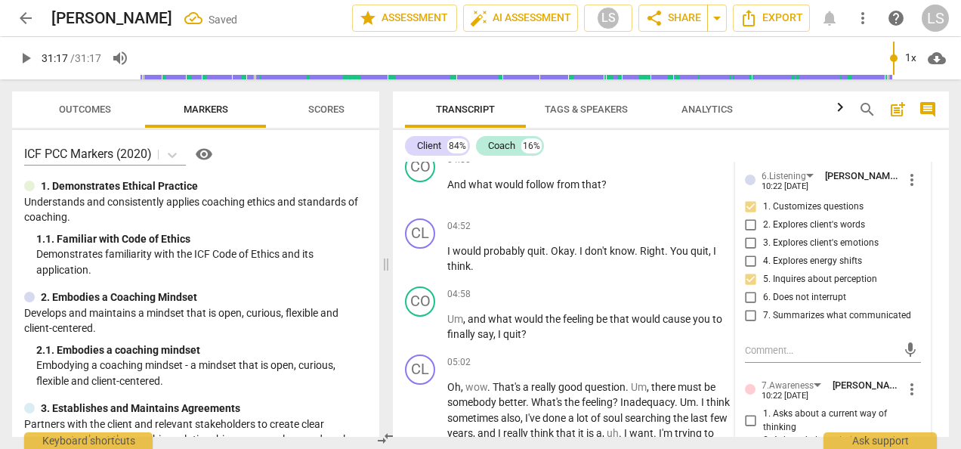
click at [753, 415] on input "1. Asks about a current way of thinking" at bounding box center [751, 421] width 24 height 18
checkbox input "true"
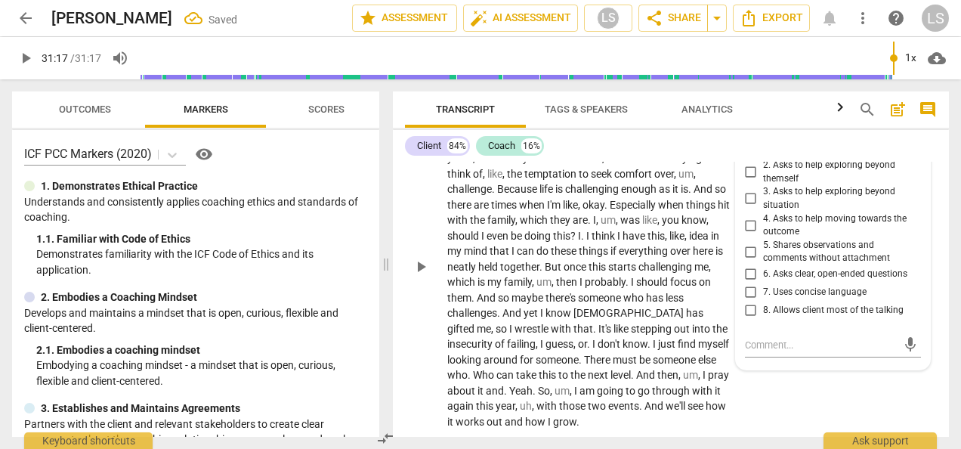
scroll to position [2070, 0]
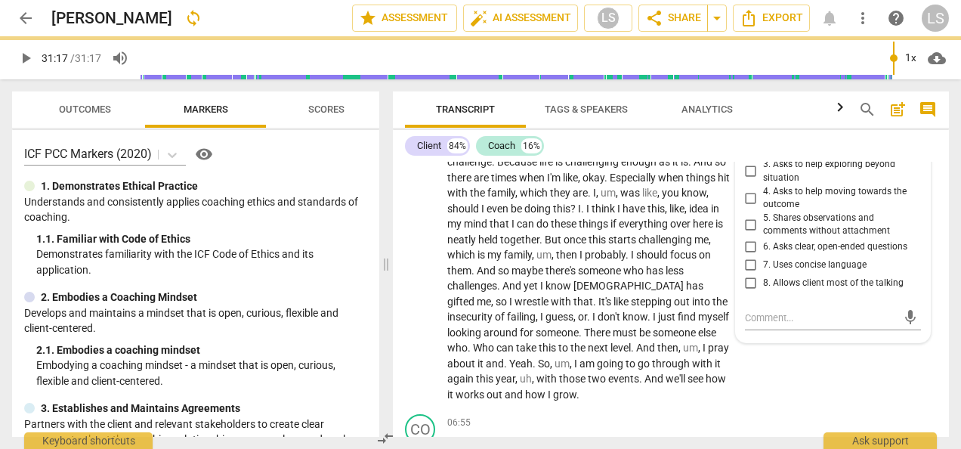
click at [746, 249] on input "6. Asks clear, open-ended questions" at bounding box center [751, 247] width 24 height 18
checkbox input "true"
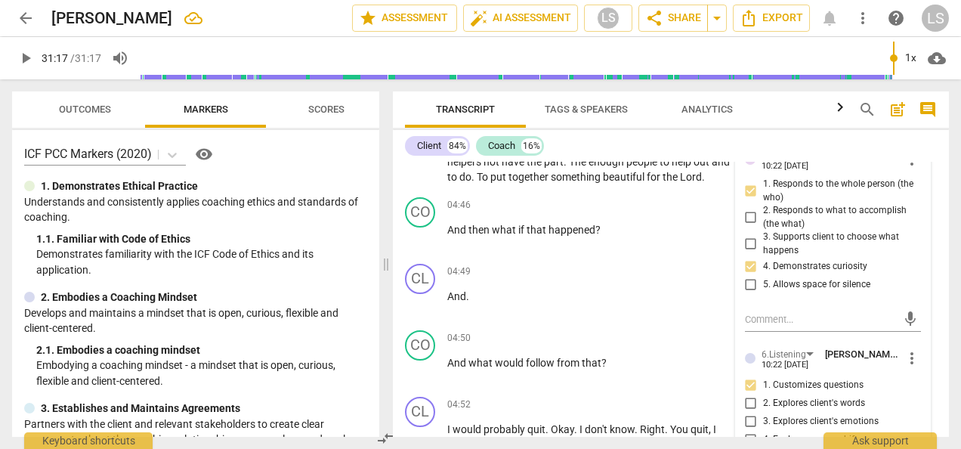
scroll to position [1541, 0]
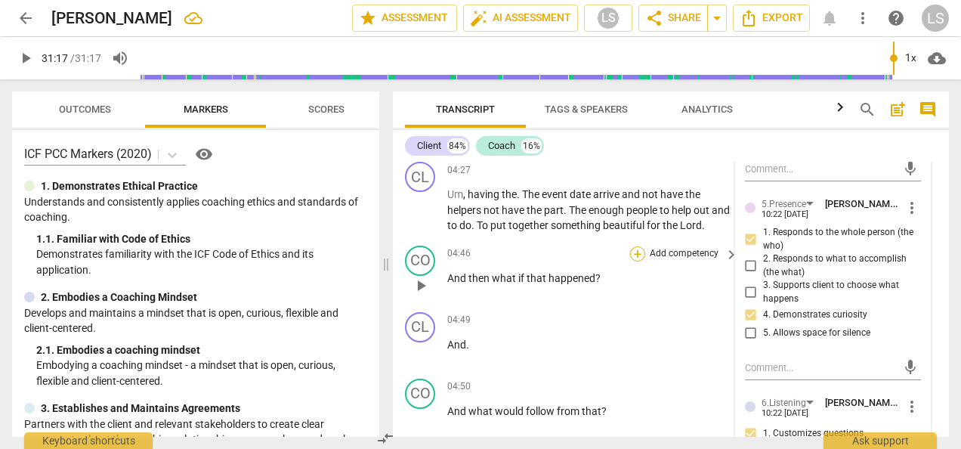
click at [630, 254] on div "+" at bounding box center [637, 253] width 15 height 15
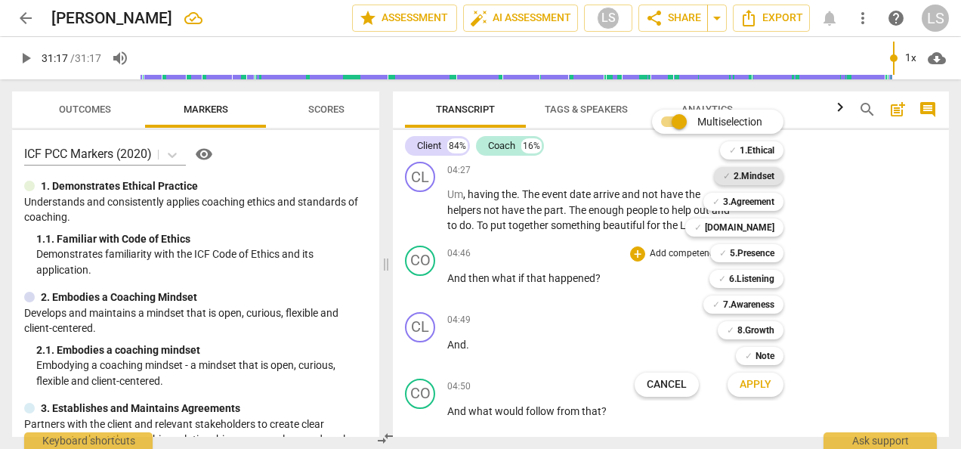
click at [774, 175] on div "✓ 2.Mindset" at bounding box center [749, 176] width 70 height 18
click at [769, 255] on b "5.Presence" at bounding box center [752, 253] width 45 height 18
click at [744, 279] on b "6.Listening" at bounding box center [751, 279] width 45 height 18
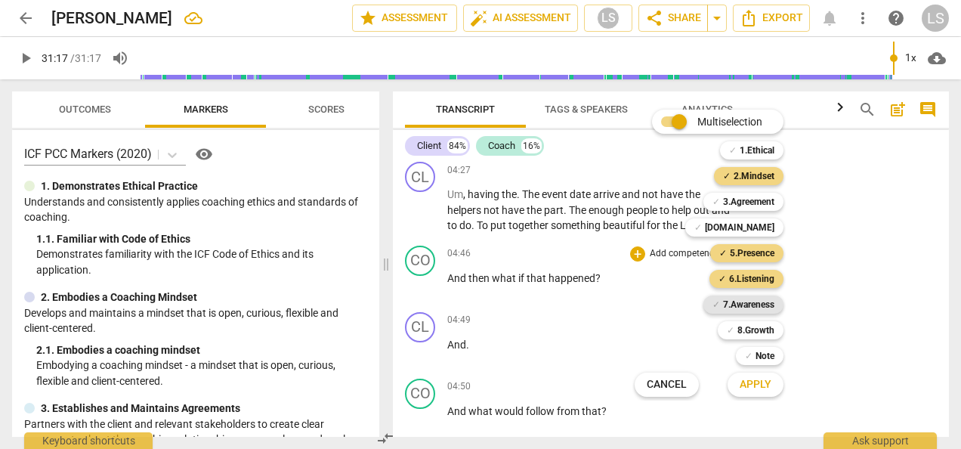
click at [744, 302] on b "7.Awareness" at bounding box center [748, 304] width 51 height 18
click at [769, 391] on button "Apply" at bounding box center [756, 384] width 56 height 27
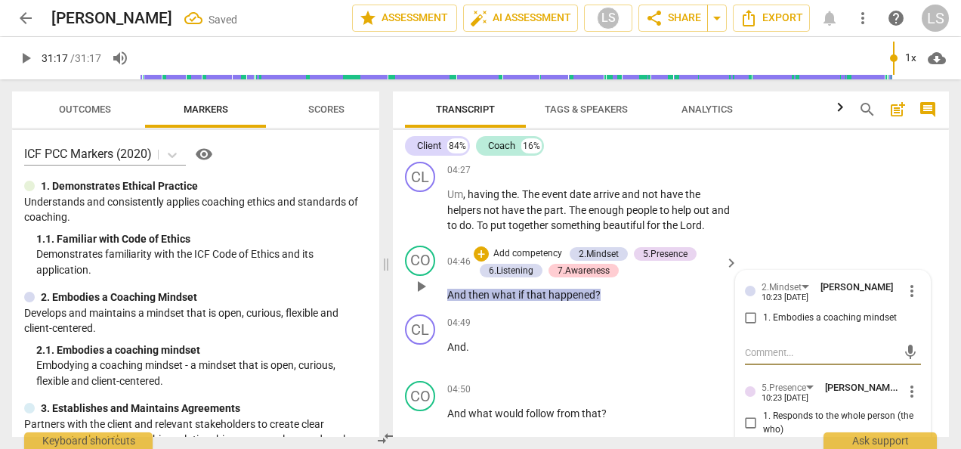
click at [749, 315] on input "1. Embodies a coaching mindset" at bounding box center [751, 318] width 24 height 18
checkbox input "true"
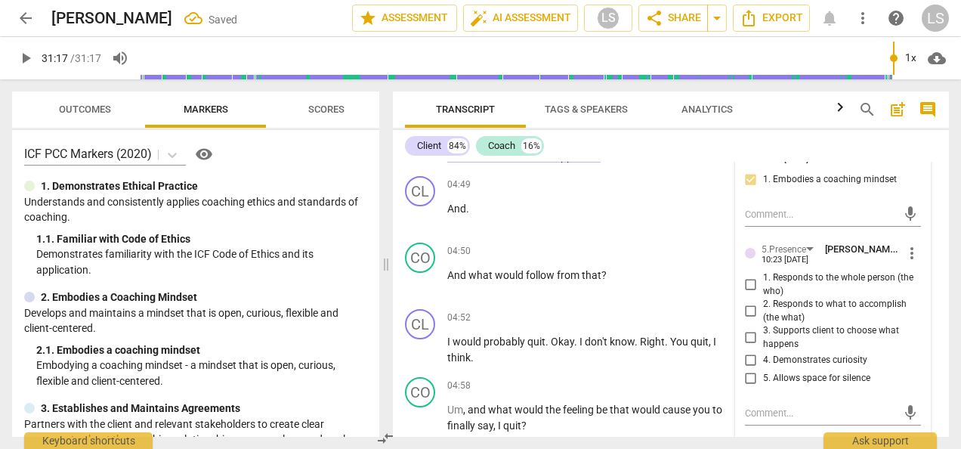
scroll to position [1693, 0]
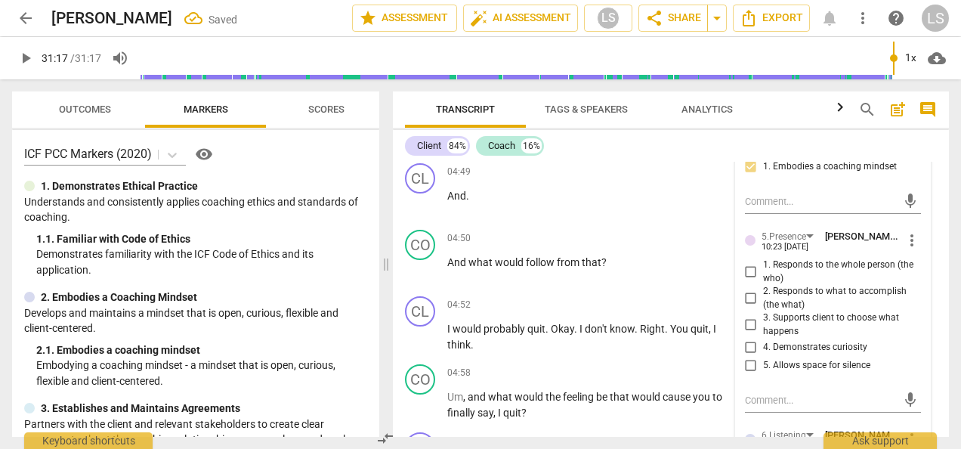
click at [753, 269] on input "1. Responds to the whole person (the who)" at bounding box center [751, 272] width 24 height 18
checkbox input "true"
click at [753, 345] on input "4. Demonstrates curiosity" at bounding box center [751, 348] width 24 height 18
checkbox input "true"
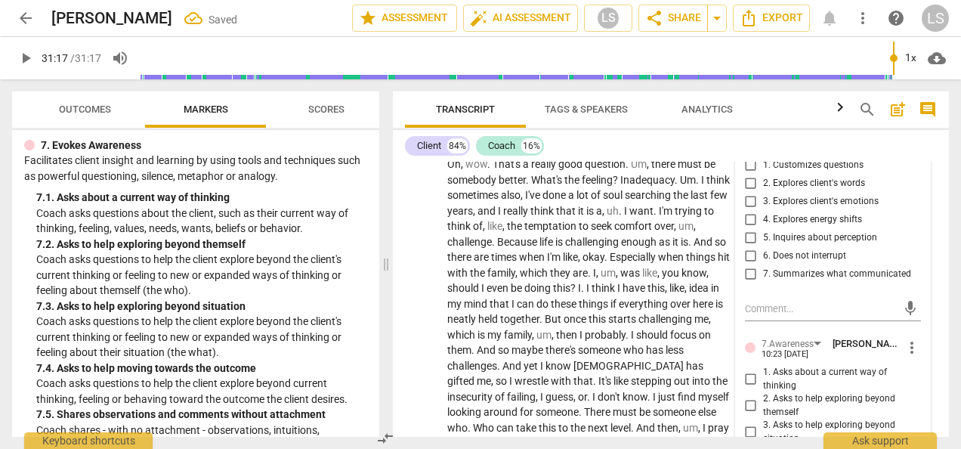
scroll to position [1995, 0]
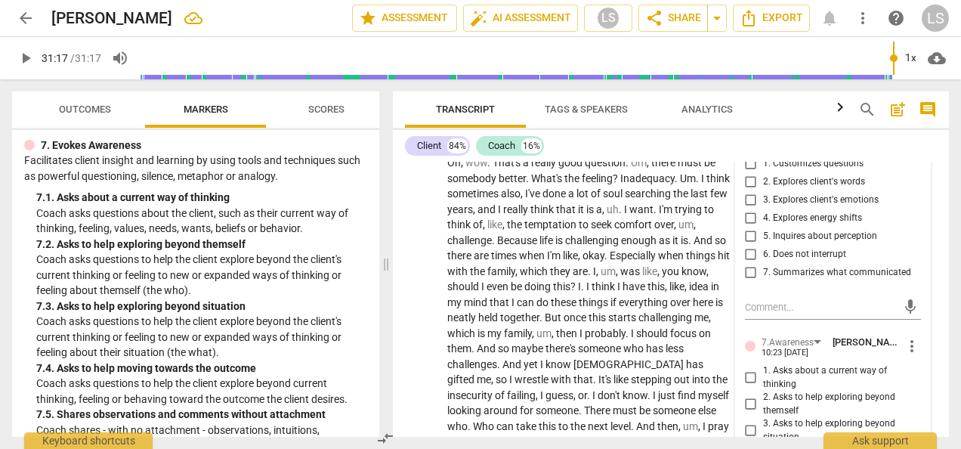
click at [747, 238] on input "5. Inquires about perception" at bounding box center [751, 236] width 24 height 18
checkbox input "true"
click at [748, 377] on input "1. Asks about a current way of thinking" at bounding box center [751, 378] width 24 height 18
checkbox input "true"
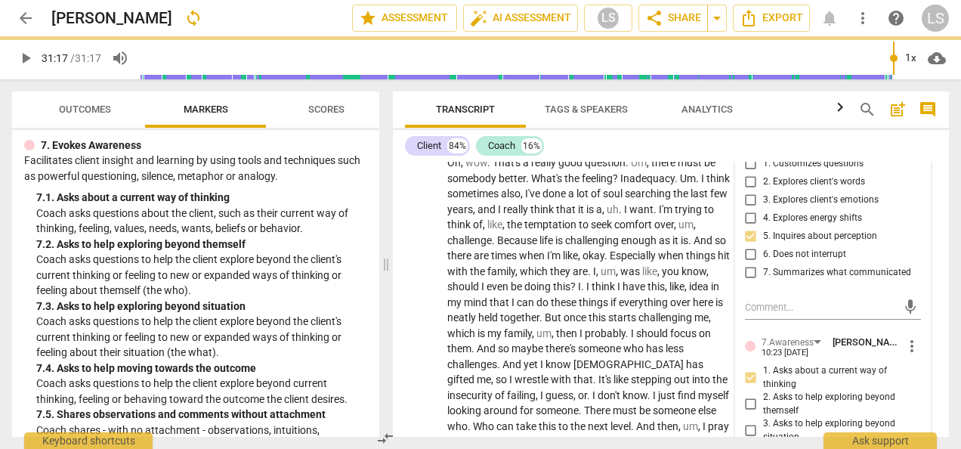
scroll to position [2146, 0]
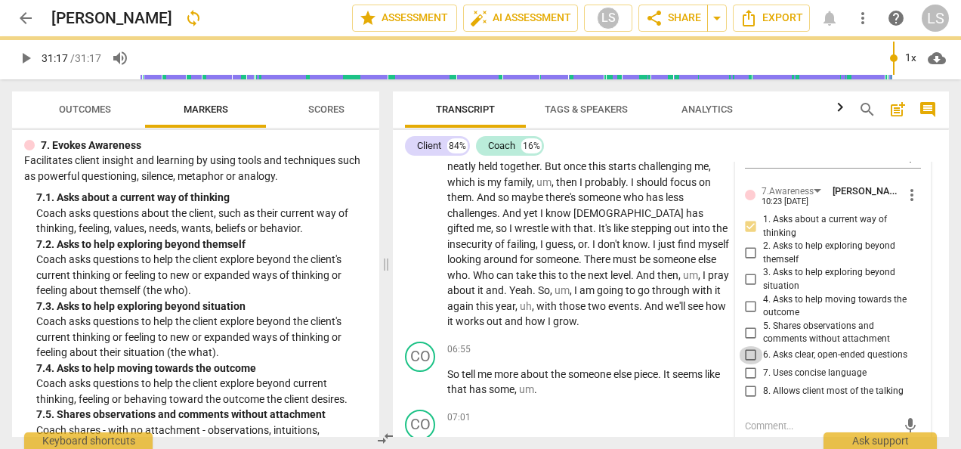
drag, startPoint x: 745, startPoint y: 349, endPoint x: 750, endPoint y: 367, distance: 18.7
click at [745, 350] on input "6. Asks clear, open-ended questions" at bounding box center [751, 355] width 24 height 18
checkbox input "true"
click at [750, 370] on input "7. Uses concise language" at bounding box center [751, 373] width 24 height 18
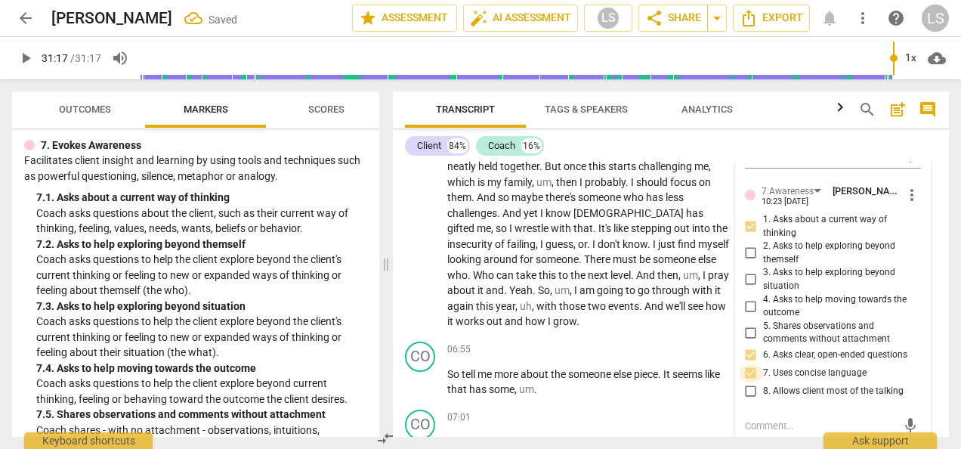
click at [750, 373] on input "7. Uses concise language" at bounding box center [751, 373] width 24 height 18
checkbox input "false"
drag, startPoint x: 746, startPoint y: 356, endPoint x: 824, endPoint y: 356, distance: 78.6
click at [746, 355] on input "6. Asks clear, open-ended questions" at bounding box center [751, 355] width 24 height 18
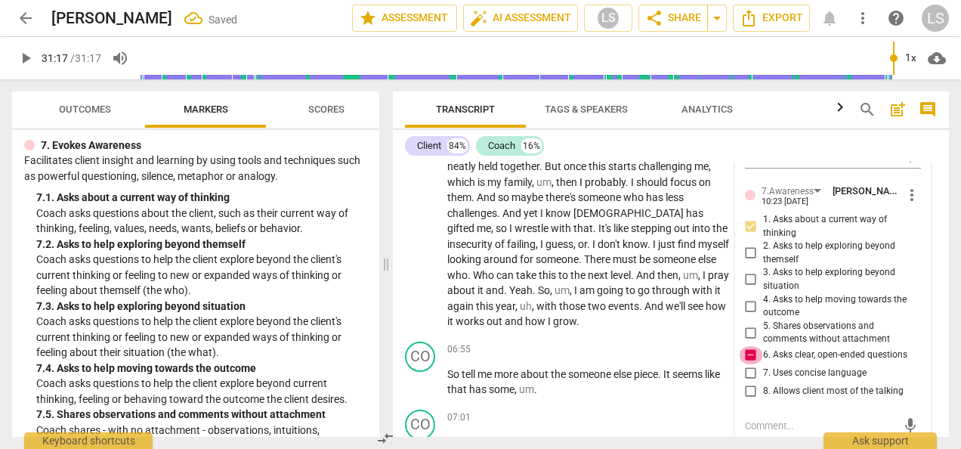
click at [747, 353] on input "6. Asks clear, open-ended questions" at bounding box center [751, 355] width 24 height 18
checkbox input "false"
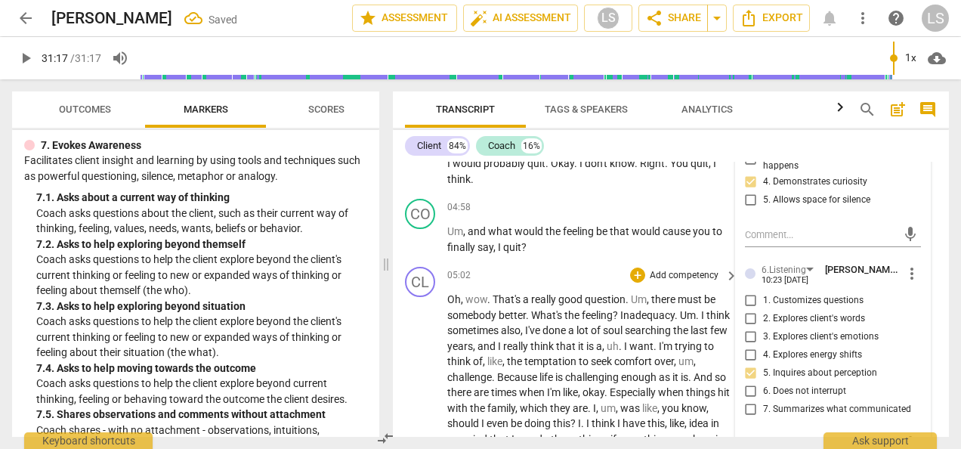
scroll to position [1844, 0]
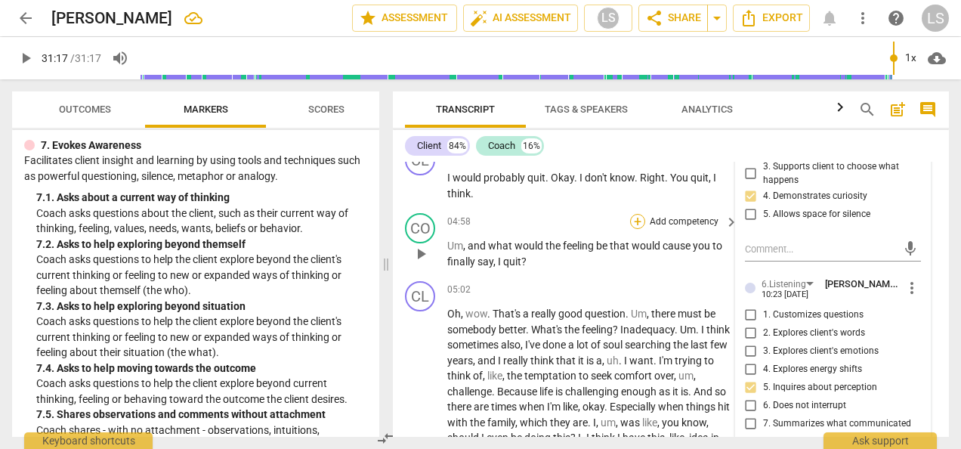
click at [637, 224] on div "+" at bounding box center [637, 221] width 15 height 15
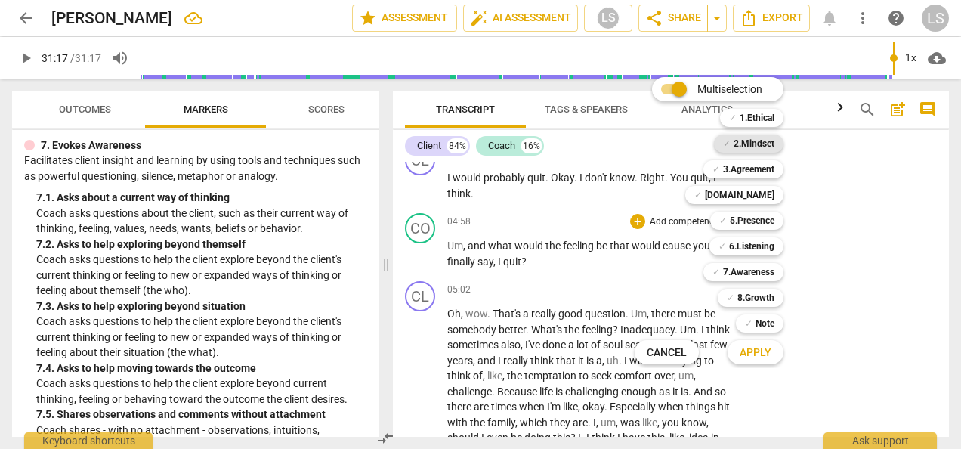
click at [753, 138] on b "2.Mindset" at bounding box center [754, 143] width 41 height 18
click at [750, 224] on b "5.Presence" at bounding box center [752, 221] width 45 height 18
click at [753, 274] on b "7.Awareness" at bounding box center [748, 272] width 51 height 18
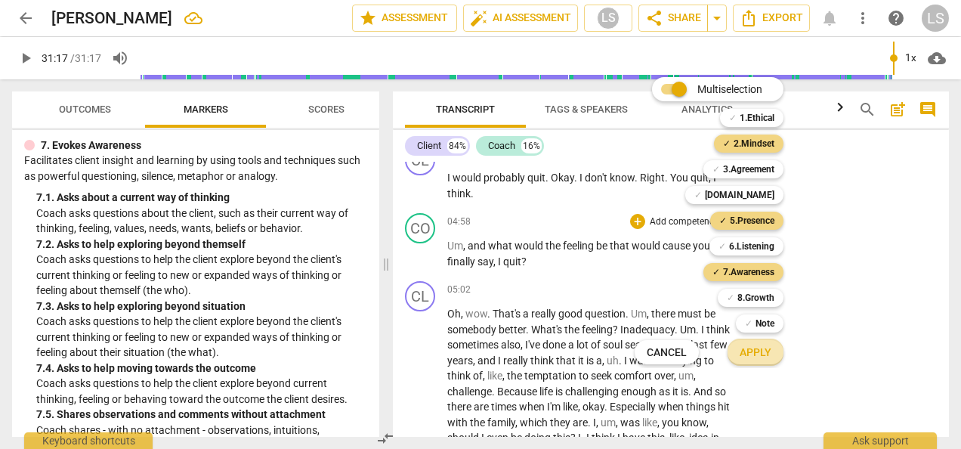
click at [756, 360] on button "Apply" at bounding box center [756, 352] width 56 height 27
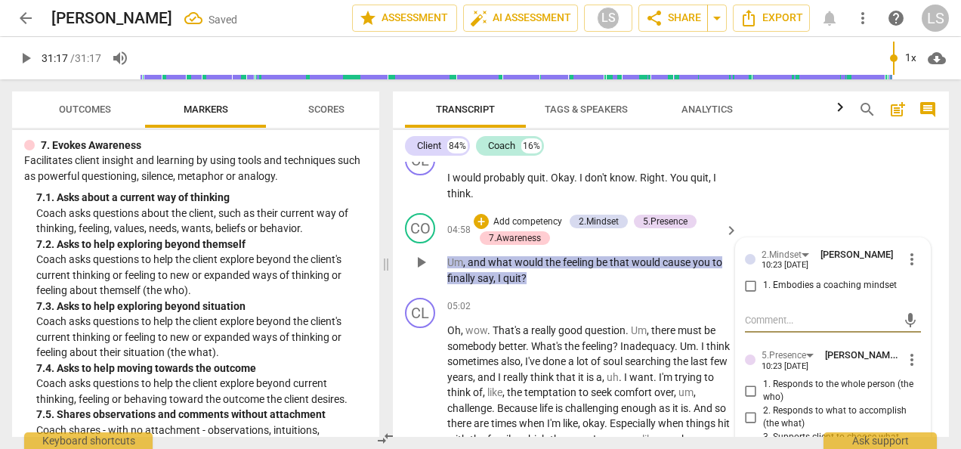
click at [750, 286] on input "1. Embodies a coaching mindset" at bounding box center [751, 286] width 24 height 18
checkbox input "true"
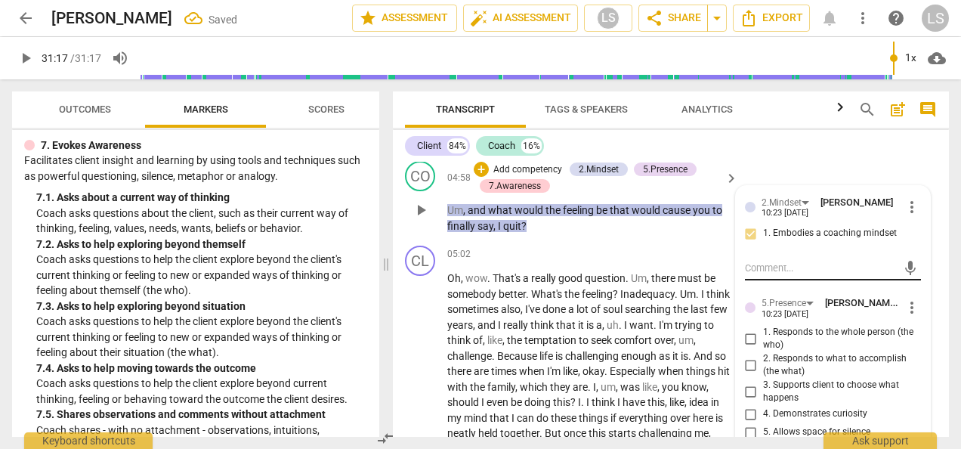
scroll to position [1919, 0]
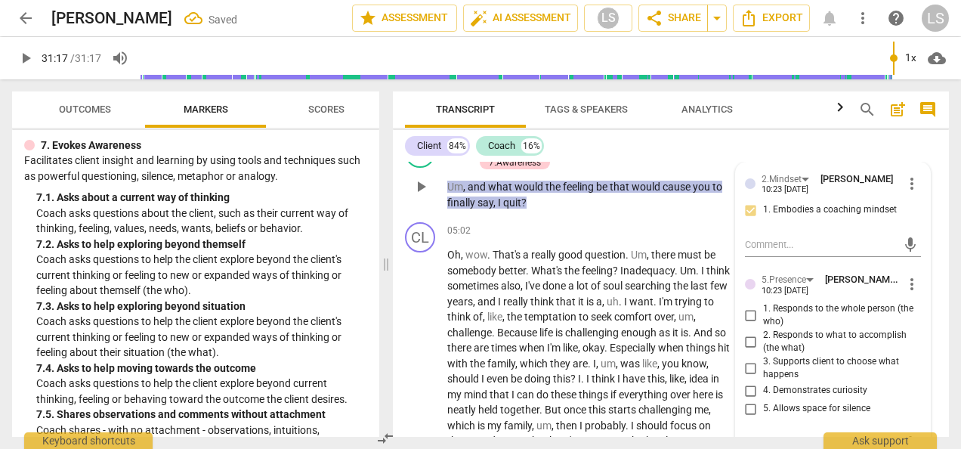
click at [748, 311] on input "1. Responds to the whole person (the who)" at bounding box center [751, 315] width 24 height 18
checkbox input "true"
drag, startPoint x: 740, startPoint y: 394, endPoint x: 748, endPoint y: 381, distance: 15.6
click at [741, 393] on input "4. Demonstrates curiosity" at bounding box center [751, 391] width 24 height 18
checkbox input "true"
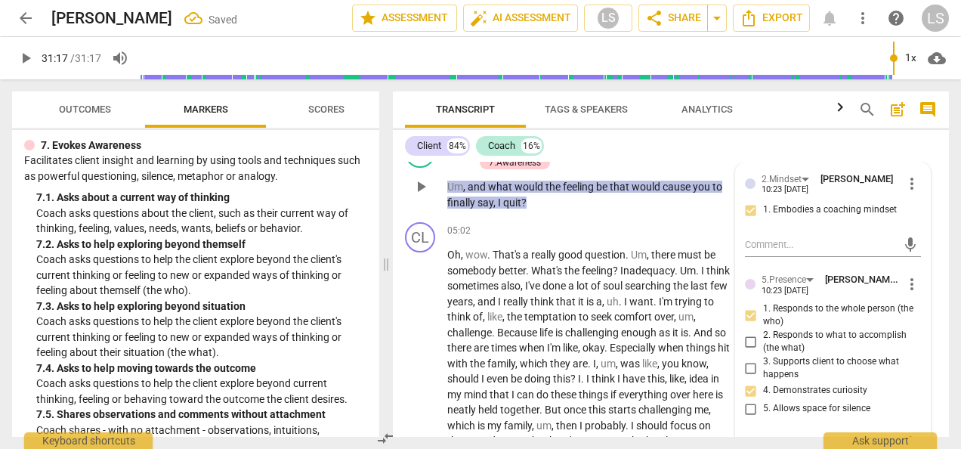
scroll to position [2221, 0]
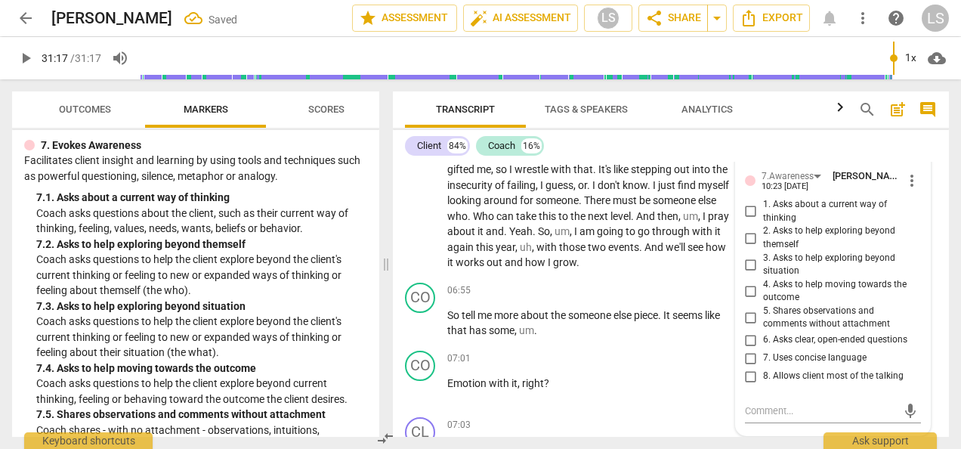
click at [747, 241] on input "2. Asks to help exploring beyond themself" at bounding box center [751, 238] width 24 height 18
checkbox input "true"
click at [751, 339] on input "6. Asks clear, open-ended questions" at bounding box center [751, 340] width 24 height 18
checkbox input "true"
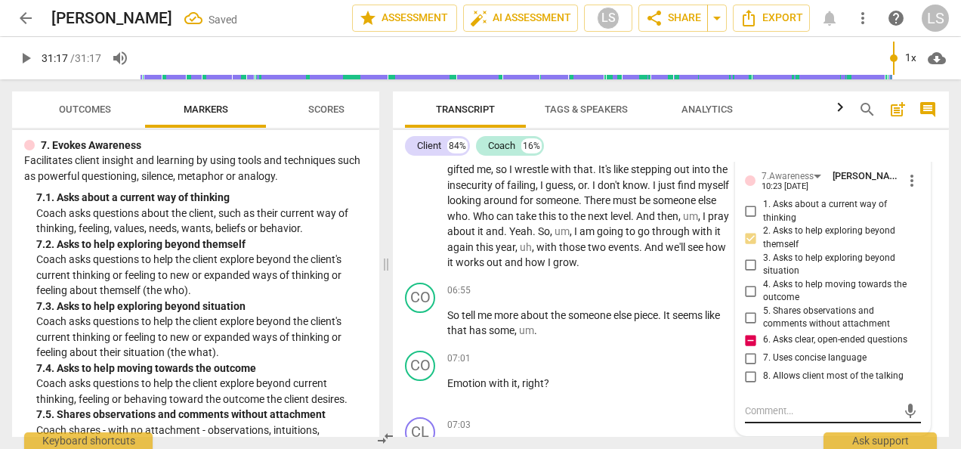
click at [806, 408] on textarea at bounding box center [821, 410] width 152 height 14
type textarea "C"
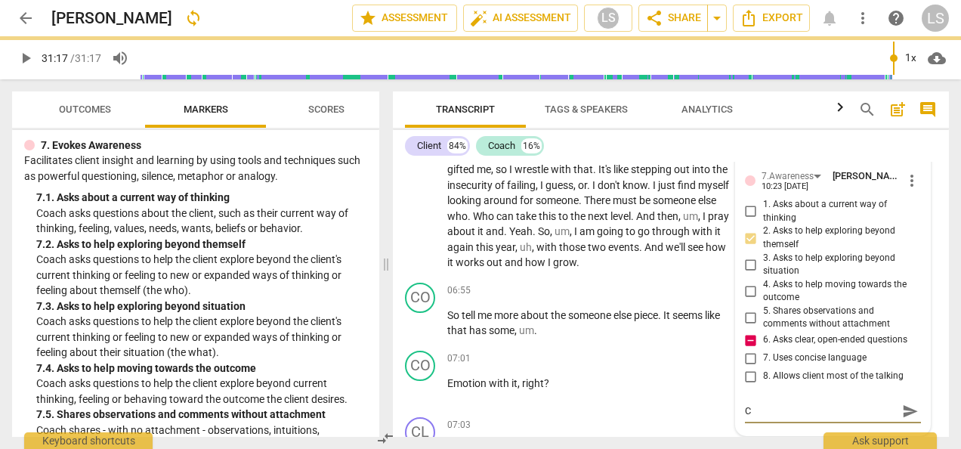
type textarea "Co"
type textarea "Coa"
type textarea "Coac"
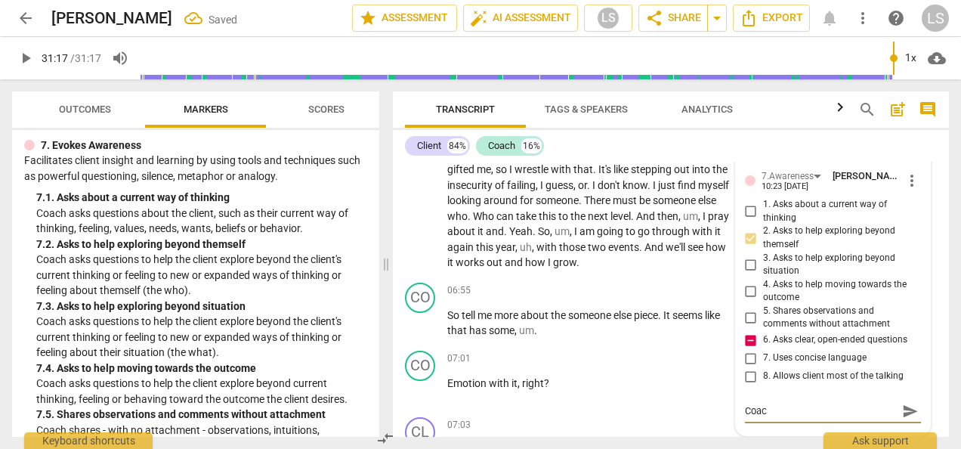
type textarea "Coac"
type textarea "Coach"
type textarea "Coach h"
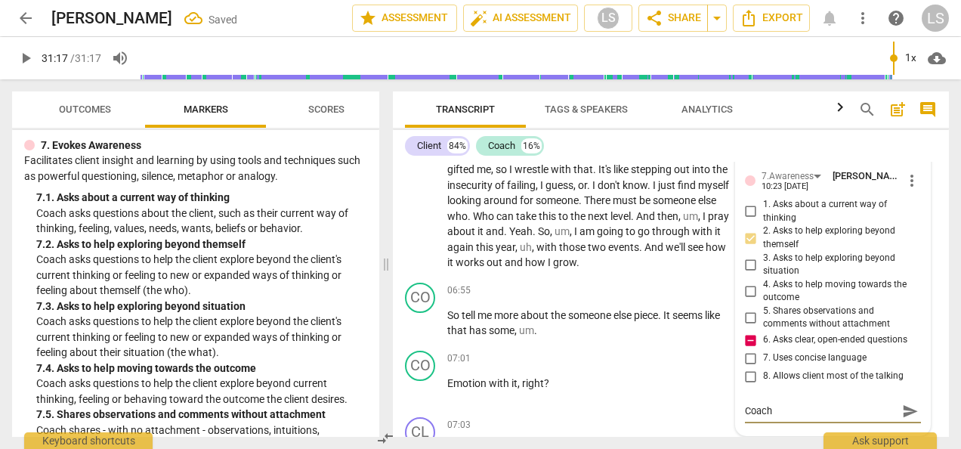
type textarea "Coach h"
type textarea "Coach ha"
type textarea "Coach has"
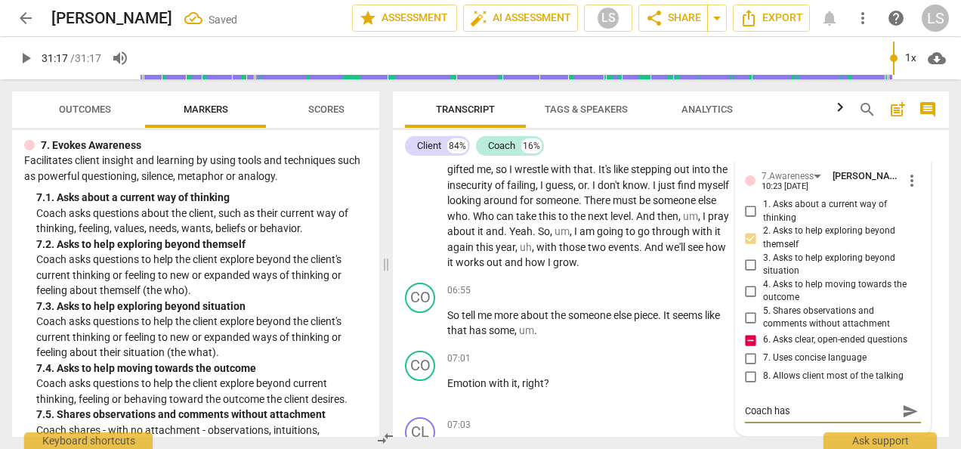
type textarea "Coach has"
type textarea "Coach has a"
type textarea "Coach has as"
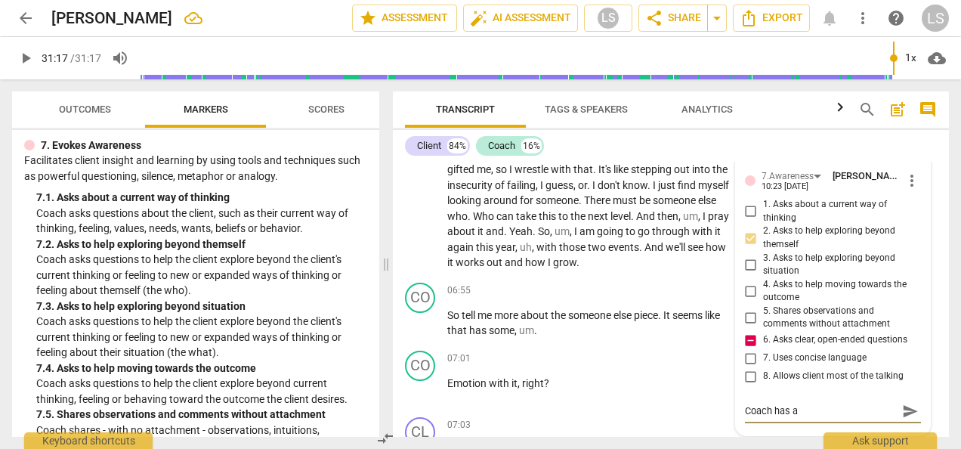
type textarea "Coach has as"
type textarea "Coach has ask"
type textarea "Coach has aske"
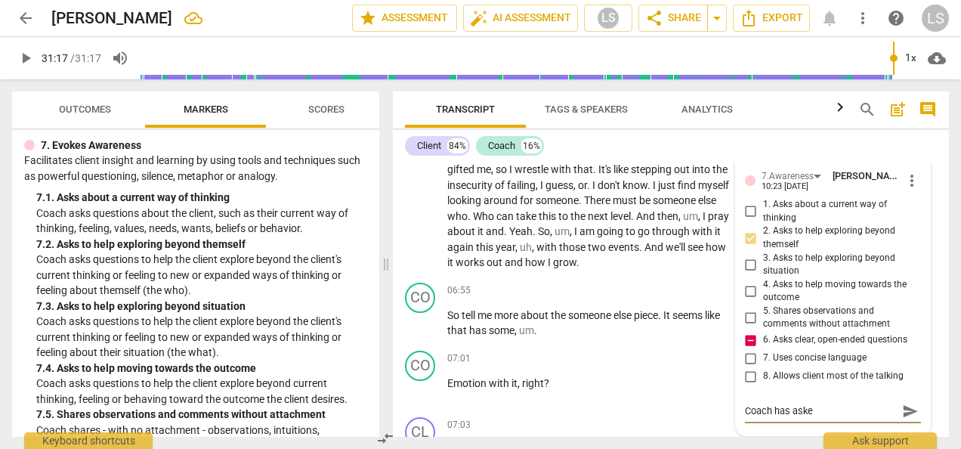
type textarea "Coach has asked"
type textarea "Coach has asked t"
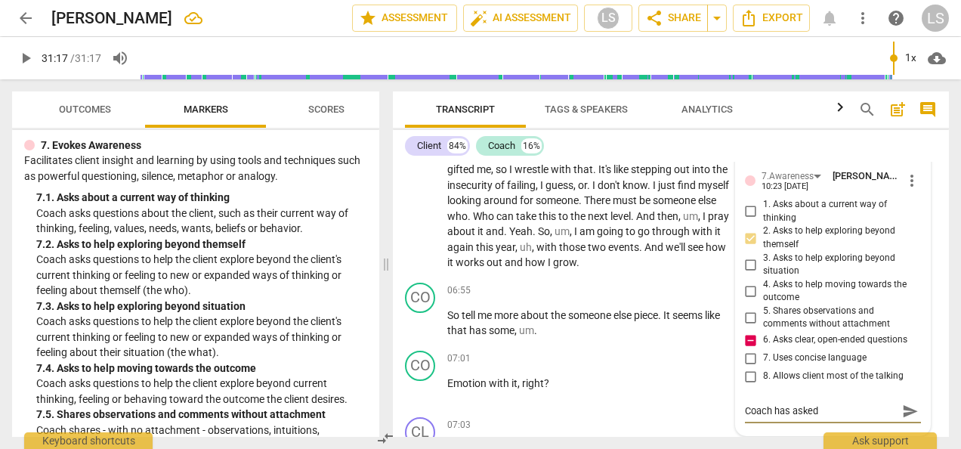
type textarea "Coach has asked t"
type textarea "Coach has asked [PERSON_NAME]"
type textarea "Coach has asked thr"
type textarea "Coach has asked thre"
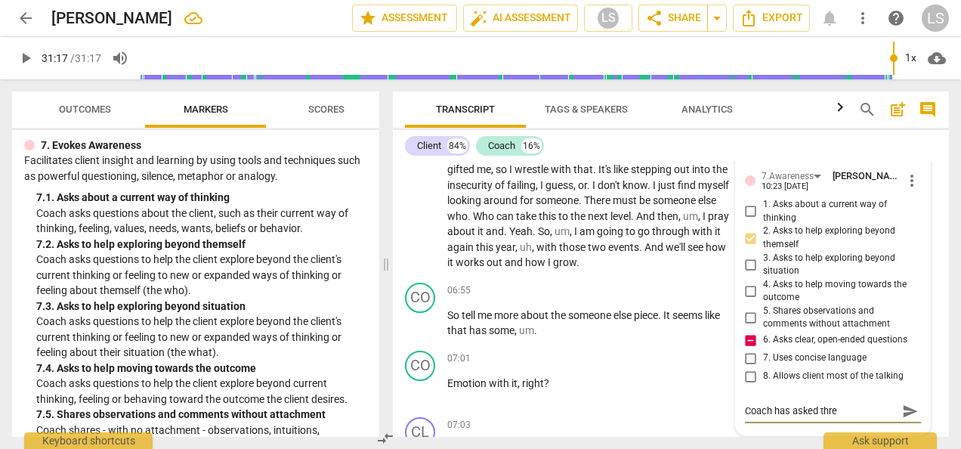
type textarea "Coach has asked three"
type textarea "Coach has asked three q"
type textarea "Coach has asked three qu"
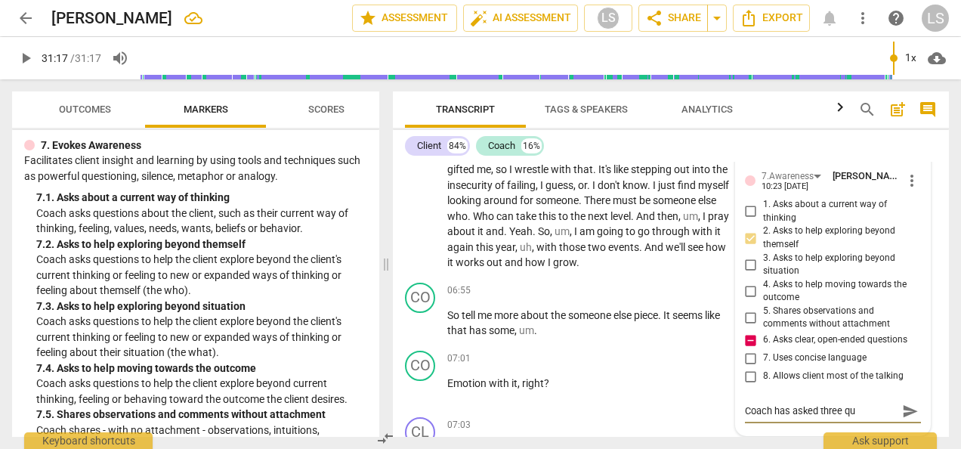
type textarea "Coach has asked three que"
type textarea "Coach has asked three quet"
type textarea "Coach has asked three quets"
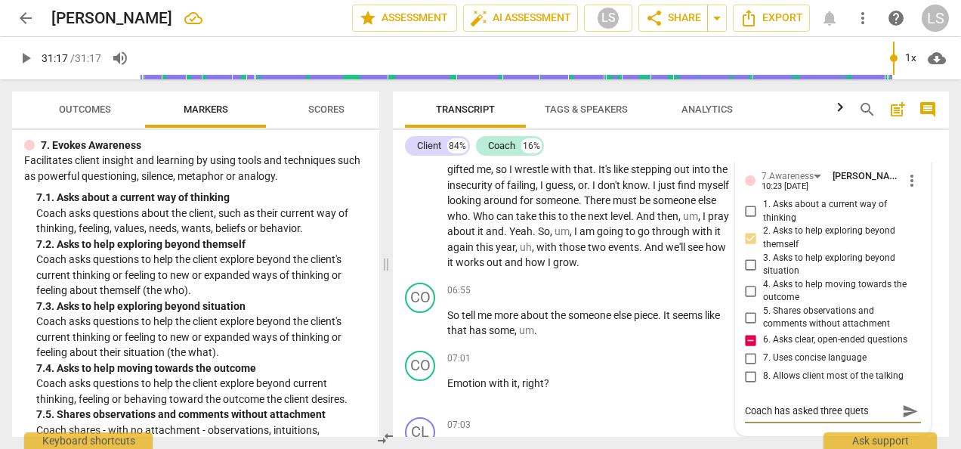
type textarea "Coach has asked three quetsi"
type textarea "Coach has asked three quetsio"
type textarea "Coach has asked three quetsion"
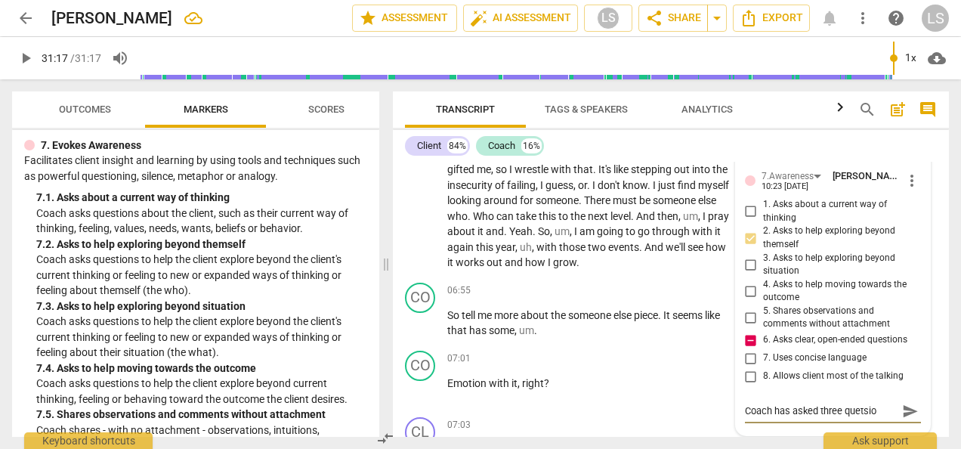
type textarea "Coach has asked three quetsion"
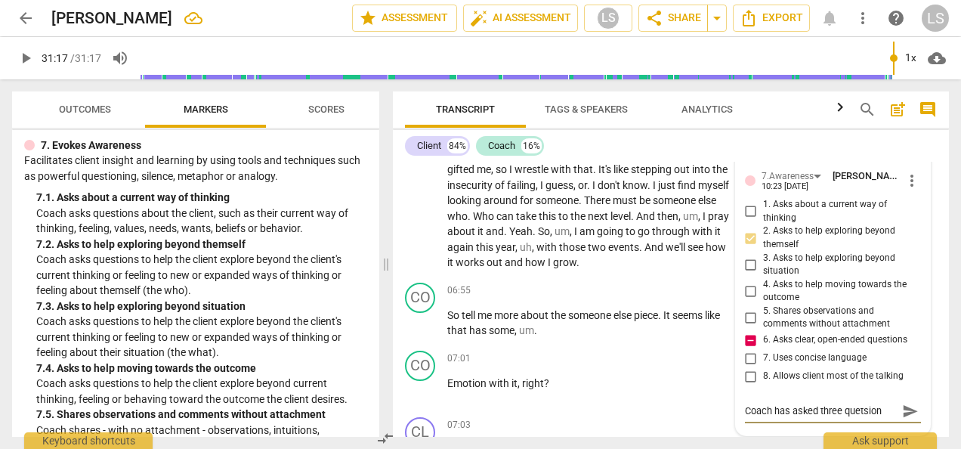
type textarea "Coach has asked three quetsio"
type textarea "Coach has asked three quetsi"
type textarea "Coach has asked three quets"
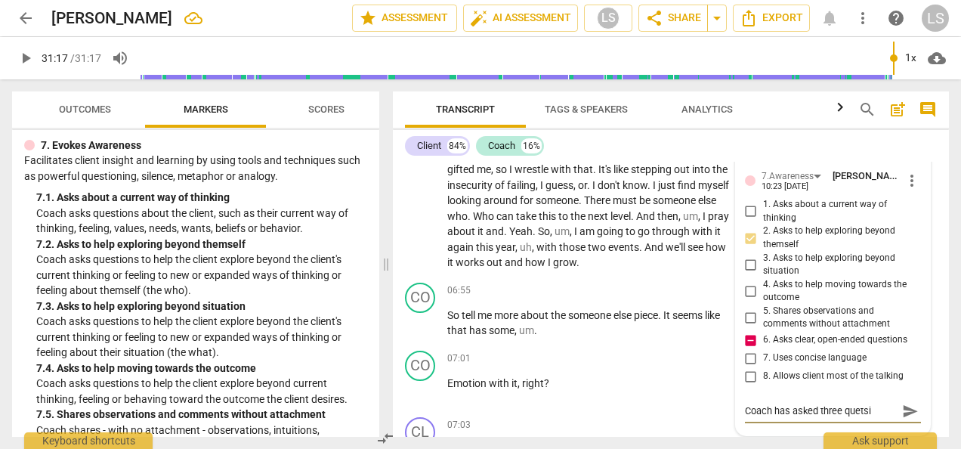
type textarea "Coach has asked three quets"
type textarea "Coach has asked three quet"
type textarea "Coach has asked three que"
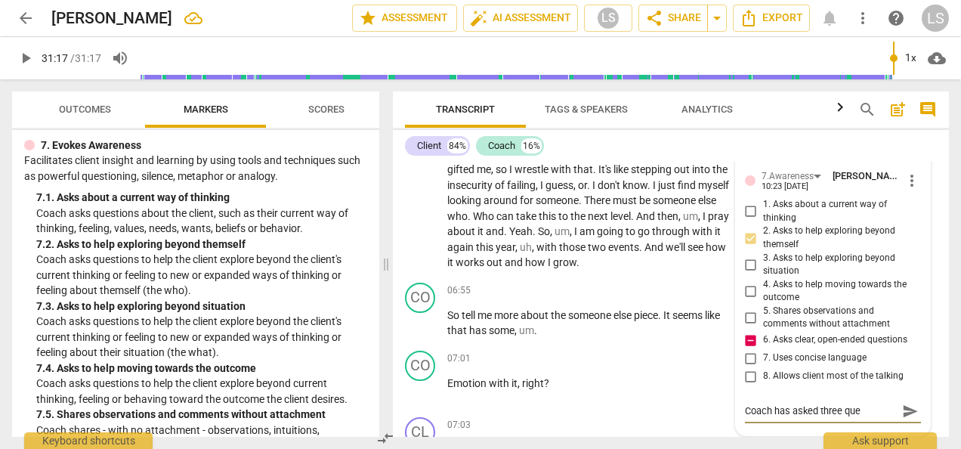
type textarea "Coach has asked three ques"
type textarea "Coach has asked three quest"
type textarea "Coach has asked three questi"
type textarea "Coach has asked three questio"
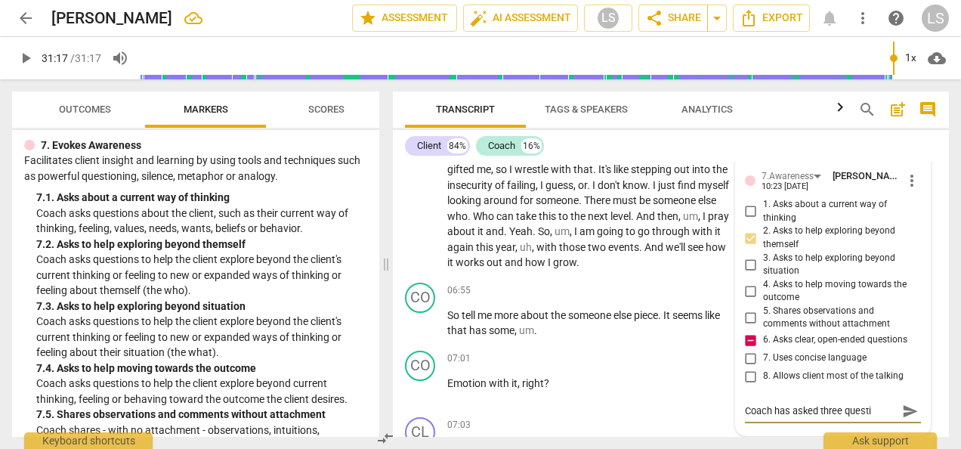
type textarea "Coach has asked three questio"
type textarea "Coach has asked three question"
type textarea "Coach has asked three questions"
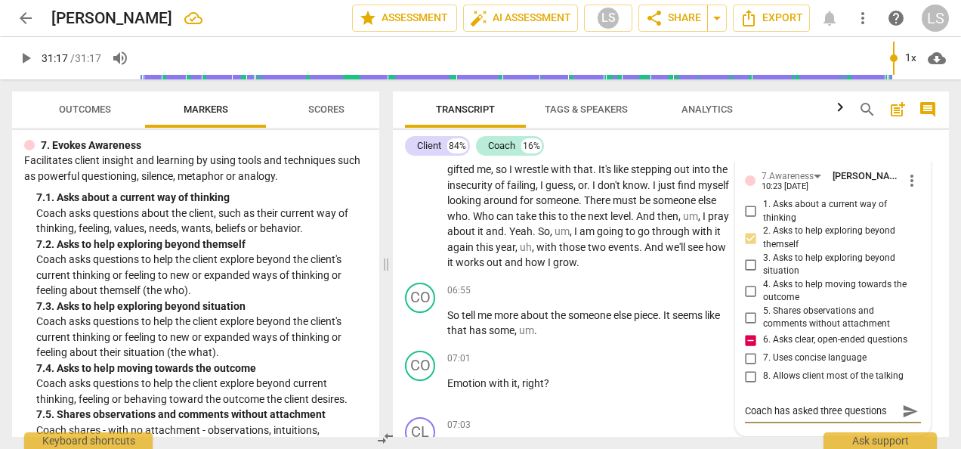
type textarea "Coach has asked three questions"
type textarea "Coach has asked three questions i"
type textarea "Coach has asked three questions in"
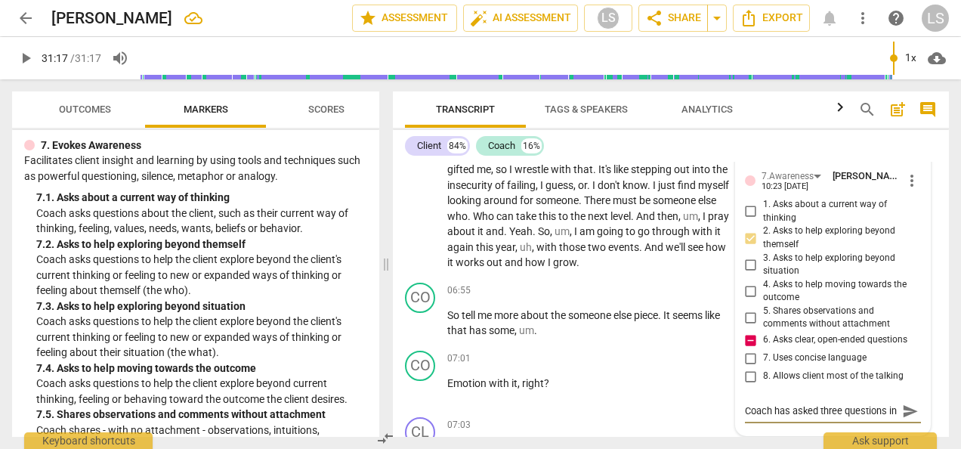
type textarea "Coach has asked three questions in"
type textarea "Coach has asked three questions in a"
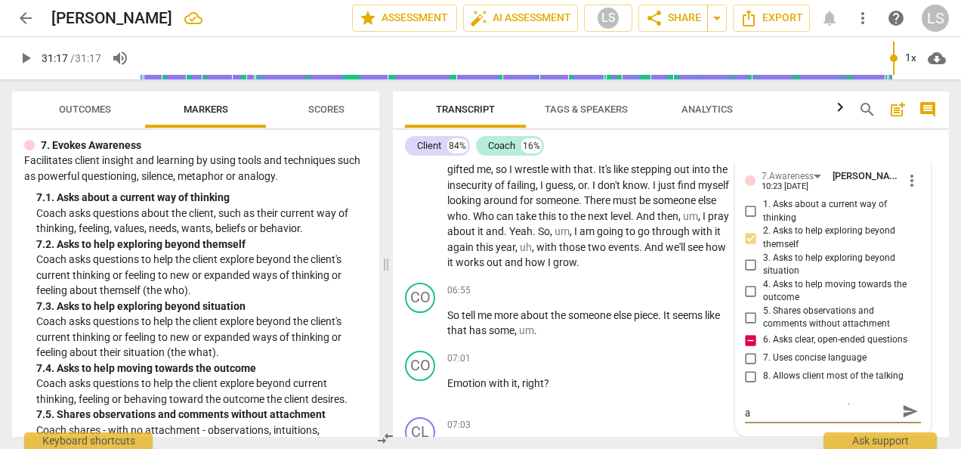
type textarea "Coach has asked three questions in a"
type textarea "Coach has asked three questions in a r"
type textarea "Coach has asked three questions in a ro"
type textarea "Coach has asked three questions in a row"
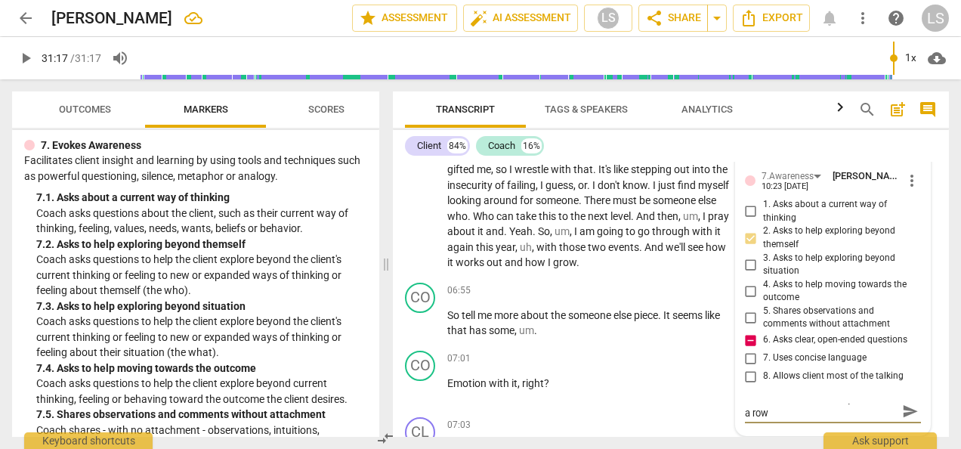
scroll to position [0, 0]
type textarea "Coach has asked three questions in a row."
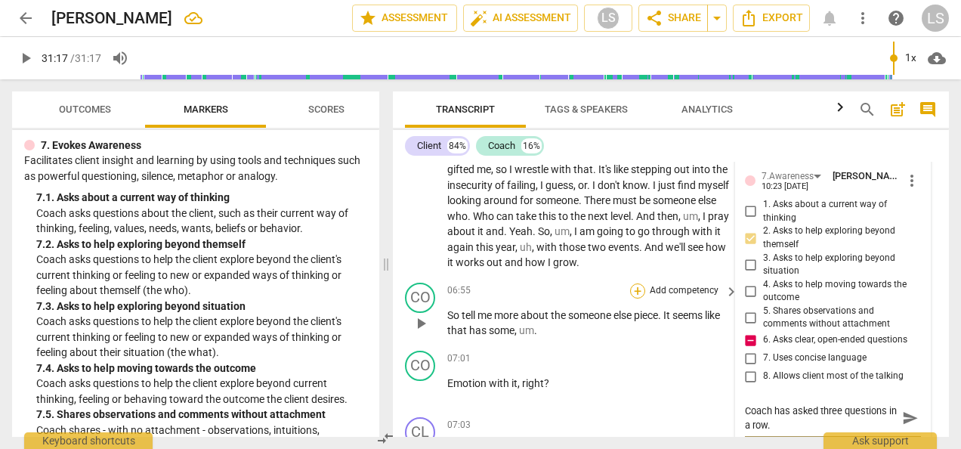
type textarea "Coach has asked three questions in a row."
click at [640, 289] on div "+" at bounding box center [637, 290] width 15 height 15
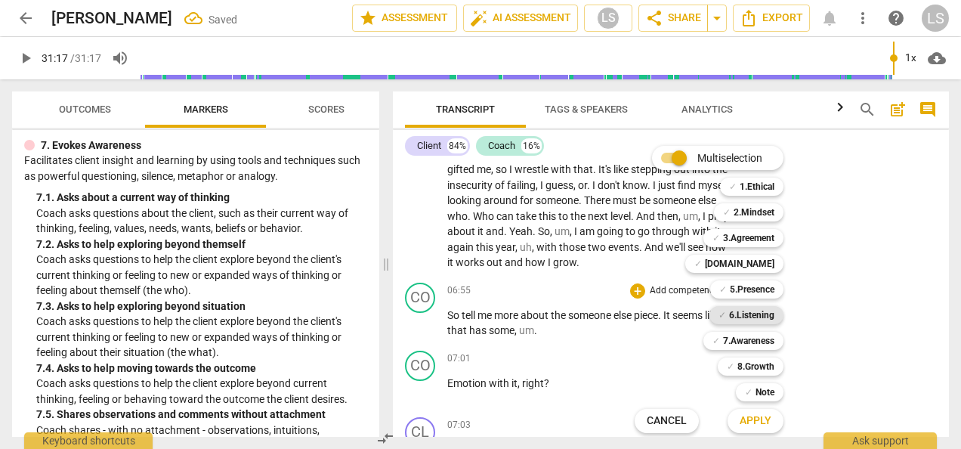
click at [751, 317] on b "6.Listening" at bounding box center [751, 315] width 45 height 18
click at [746, 342] on b "7.Awareness" at bounding box center [748, 341] width 51 height 18
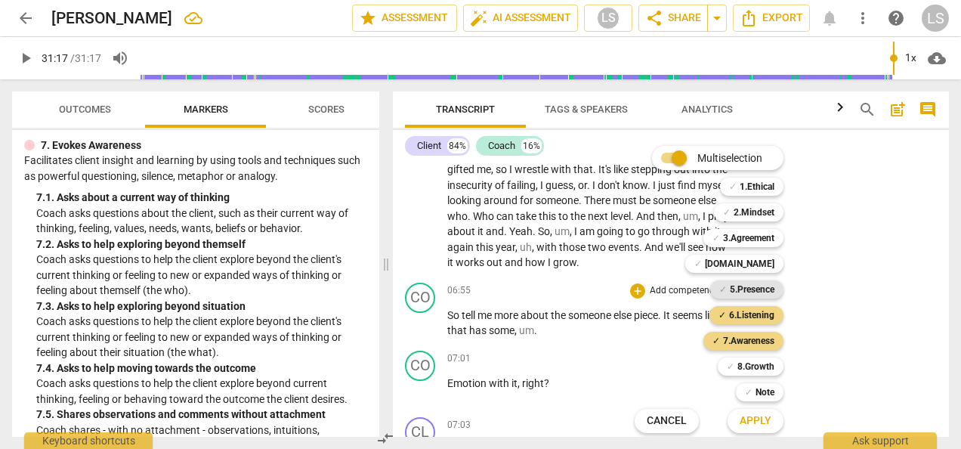
drag, startPoint x: 766, startPoint y: 212, endPoint x: 761, endPoint y: 289, distance: 76.5
click at [766, 212] on b "2.Mindset" at bounding box center [754, 212] width 41 height 18
click at [766, 390] on b "Note" at bounding box center [765, 392] width 19 height 18
click at [763, 423] on span "Apply" at bounding box center [756, 420] width 32 height 15
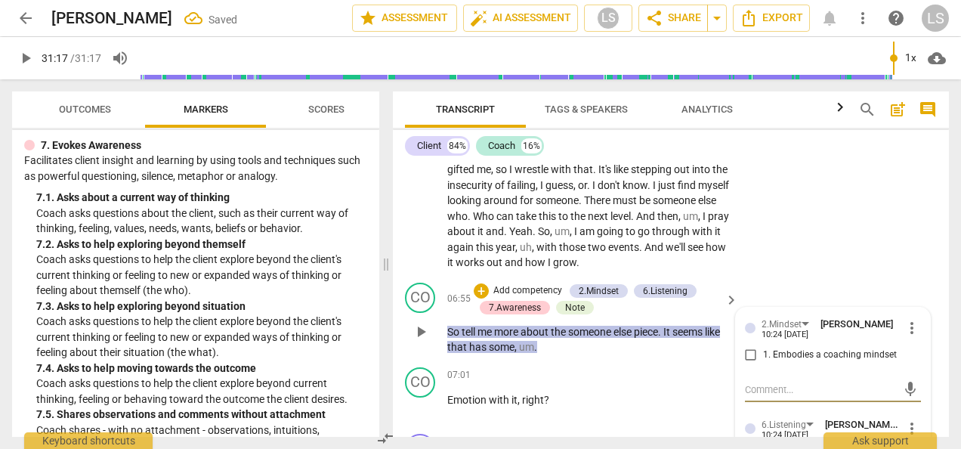
click at [747, 357] on input "1. Embodies a coaching mindset" at bounding box center [751, 355] width 24 height 18
checkbox input "true"
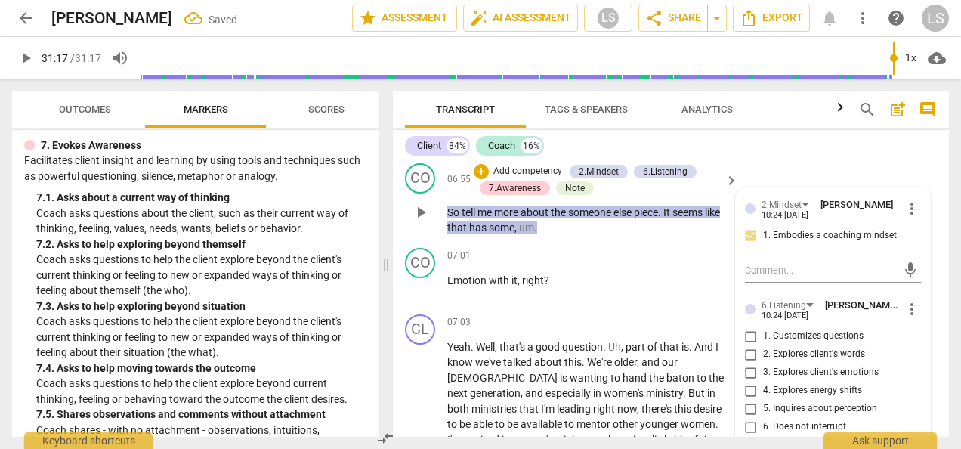
scroll to position [2373, 0]
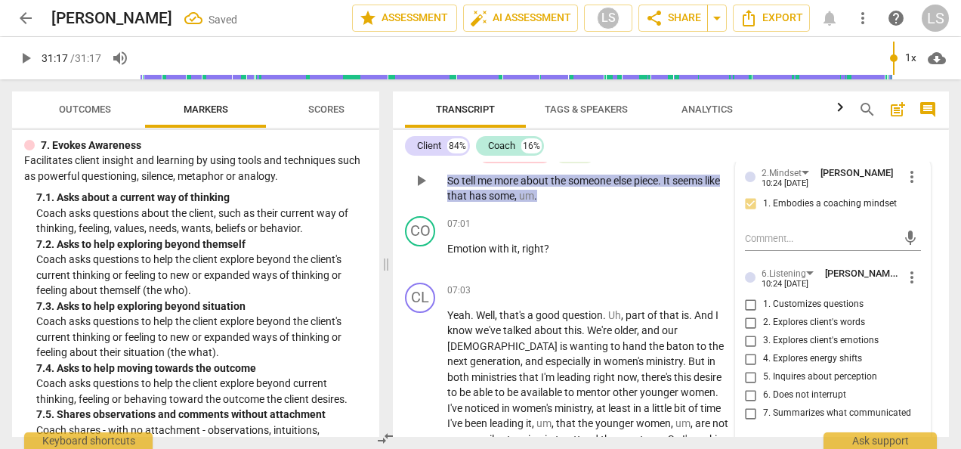
click at [747, 305] on input "1. Customizes questions" at bounding box center [751, 304] width 24 height 18
checkbox input "true"
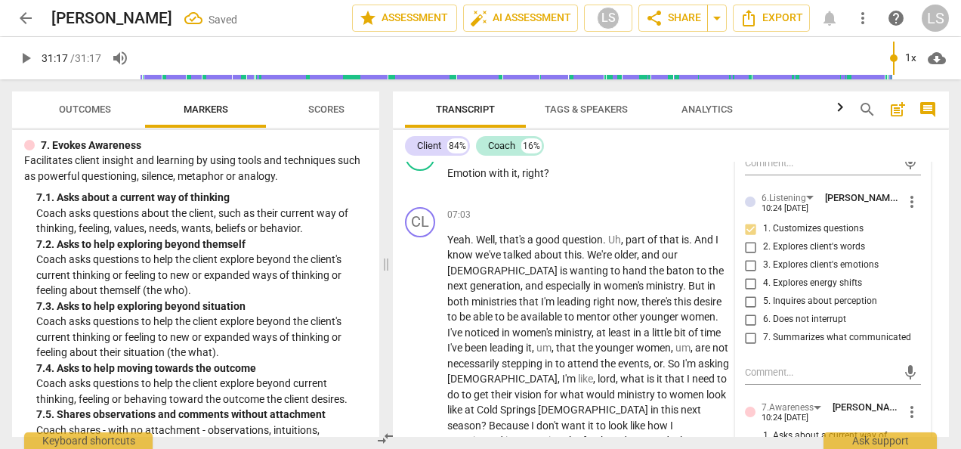
scroll to position [2524, 0]
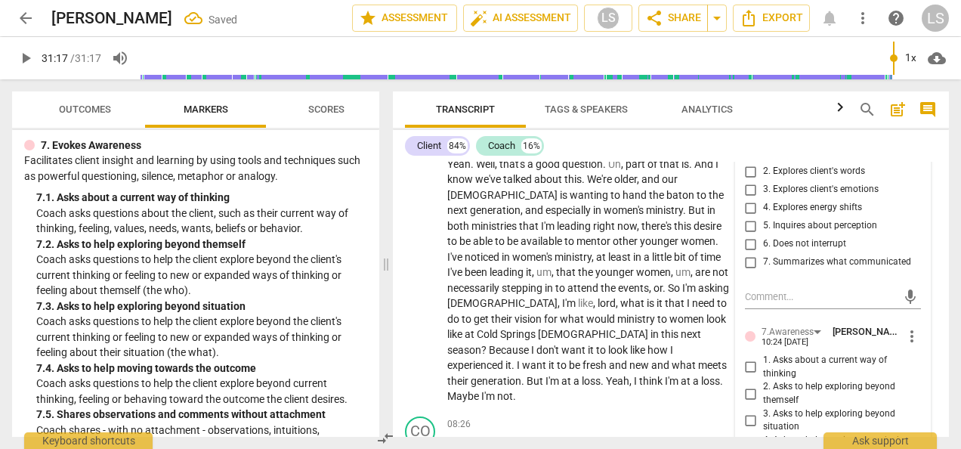
drag, startPoint x: 744, startPoint y: 225, endPoint x: 757, endPoint y: 271, distance: 48.1
click at [744, 225] on input "5. Inquires about perception" at bounding box center [751, 226] width 24 height 18
checkbox input "true"
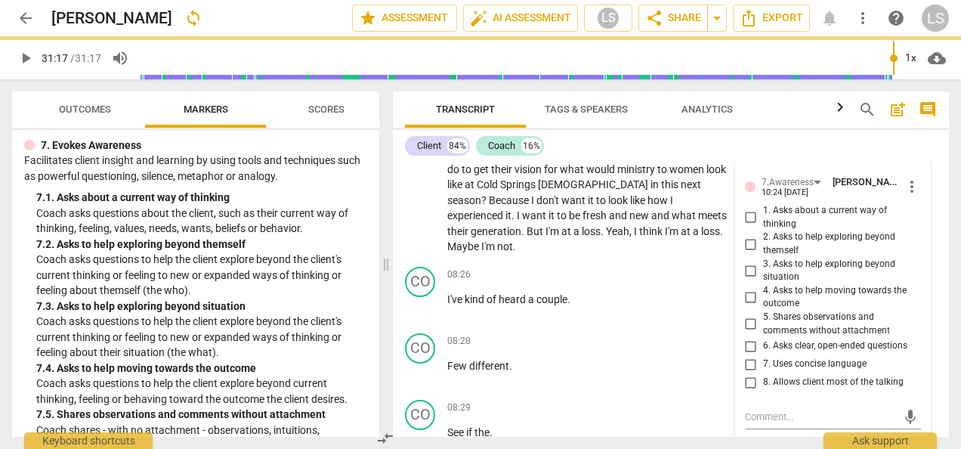
scroll to position [2675, 0]
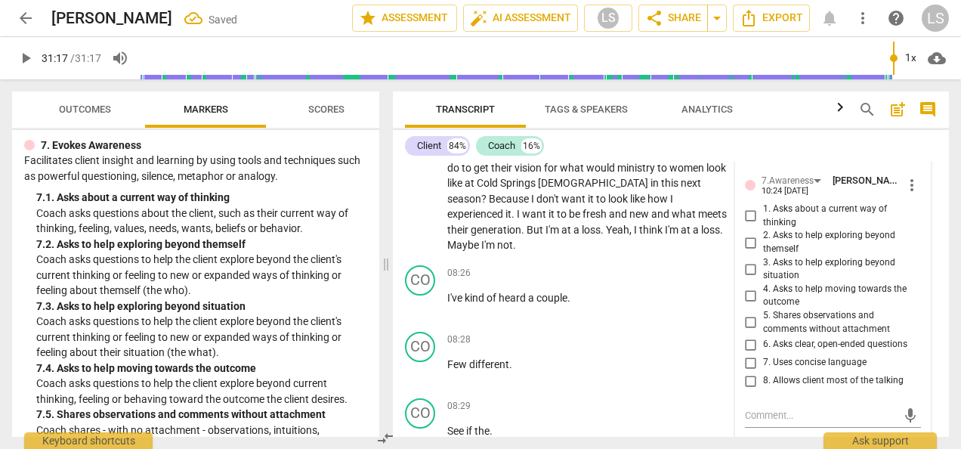
click at [746, 324] on input "5. Shares observations and comments without attachment" at bounding box center [751, 323] width 24 height 18
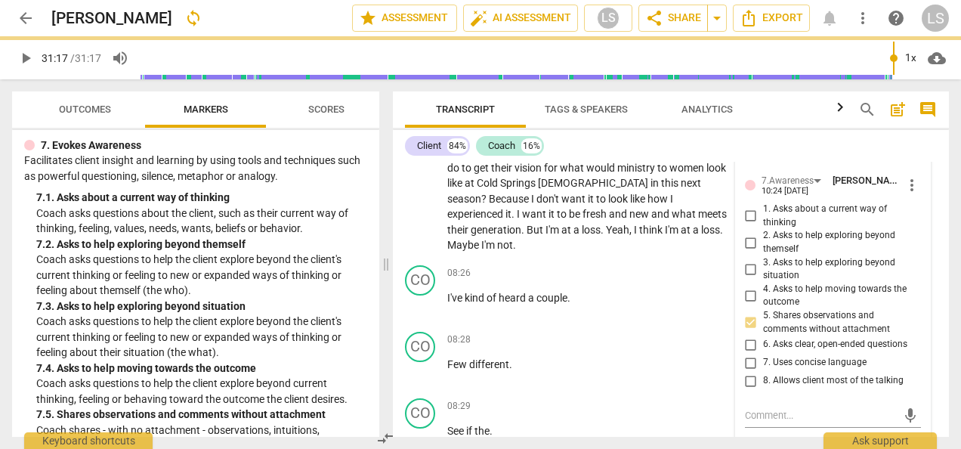
scroll to position [2826, 0]
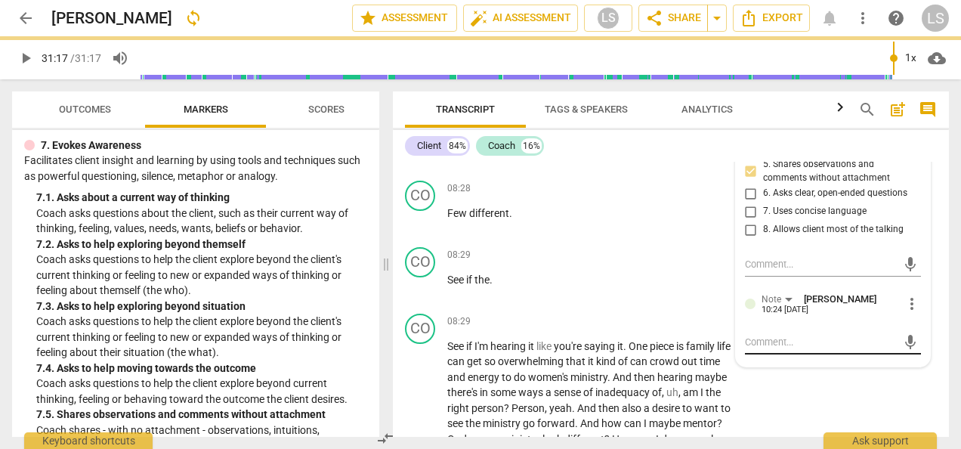
click at [793, 334] on div "mic" at bounding box center [833, 342] width 176 height 24
checkbox input "true"
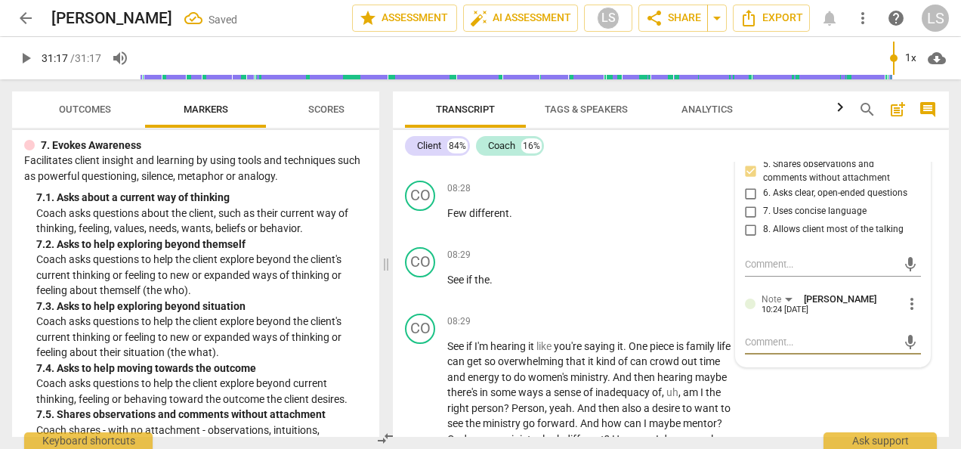
click at [787, 339] on textarea at bounding box center [821, 342] width 152 height 14
type textarea """
type textarea ""T"
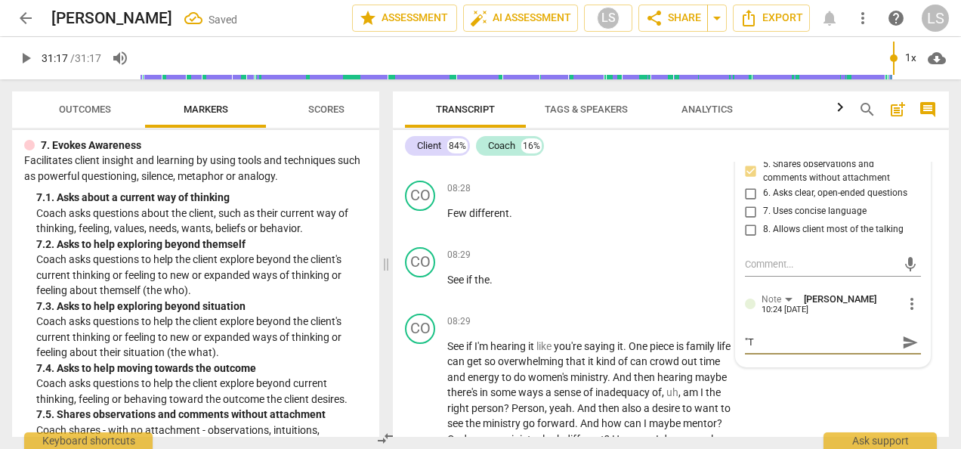
type textarea ""Te"
type textarea ""Te;"
type textarea ""Te;;"
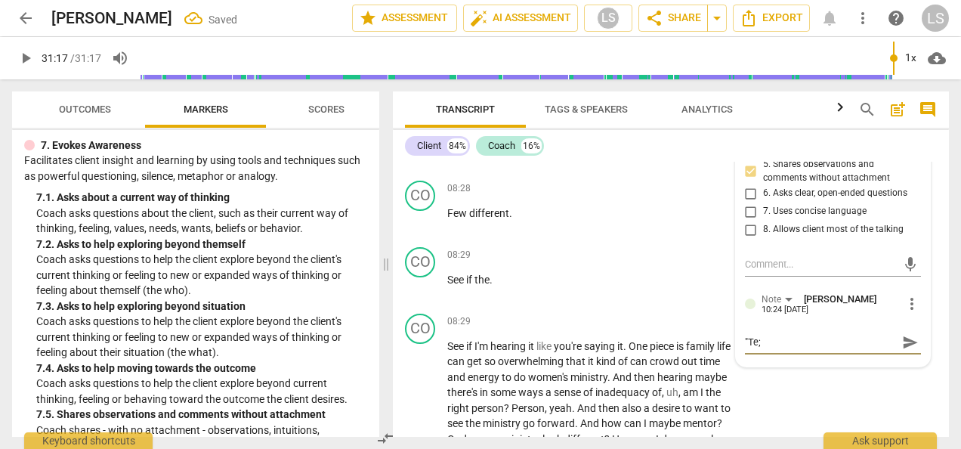
type textarea ""Te;;"
type textarea ""Te;; m"
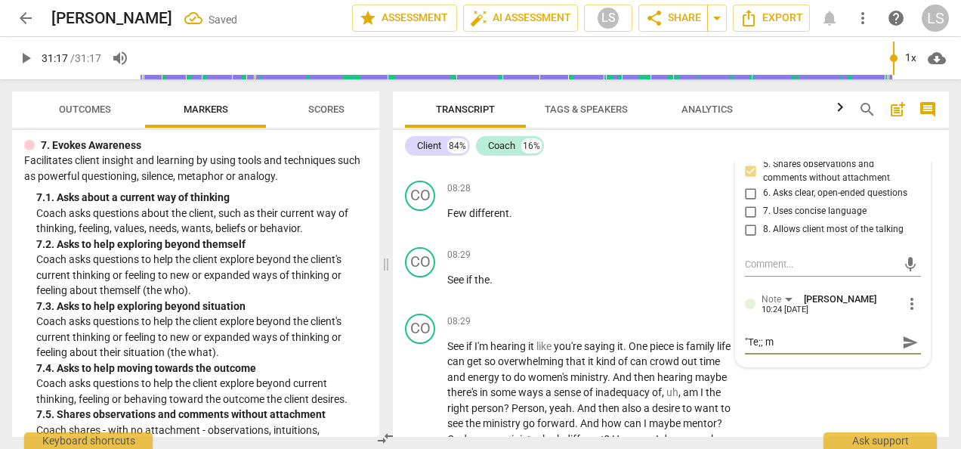
type textarea ""Te;;"
type textarea ""Te;"
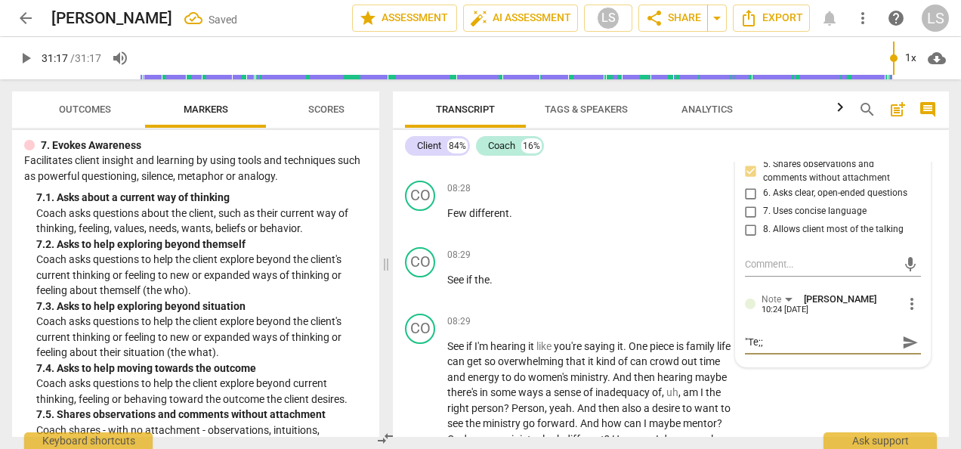
type textarea ""Te;"
type textarea ""Te"
type textarea ""Tel"
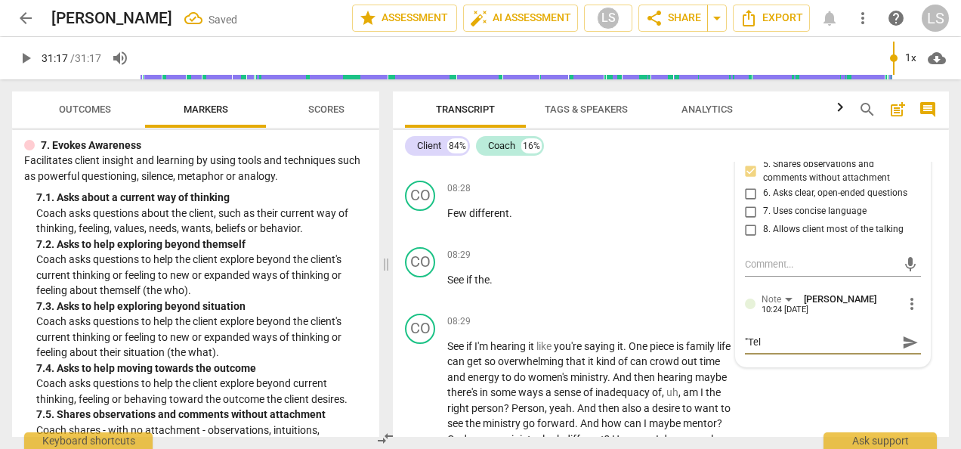
type textarea ""Tell"
type textarea ""Tell m"
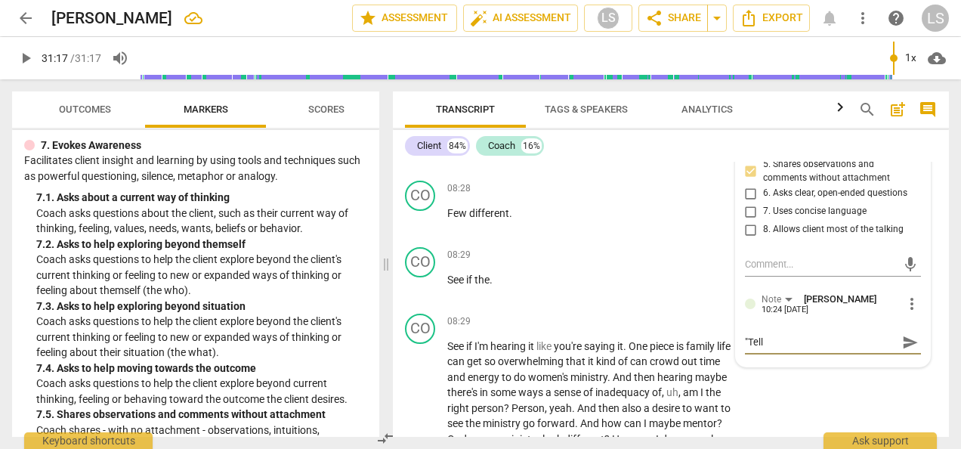
type textarea ""Tell m"
type textarea ""Tell me"
type textarea ""Tell me""
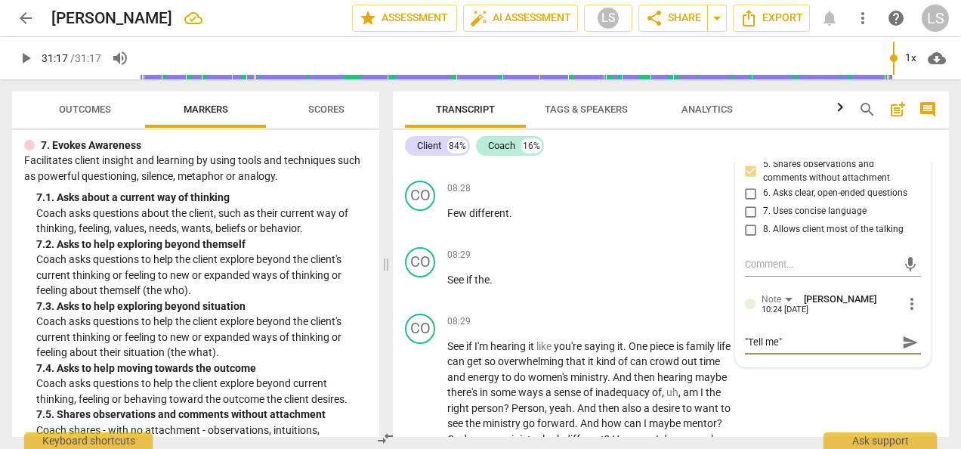
type textarea ""Tell me""
type textarea ""Tell me" c"
type textarea ""Tell me" ca"
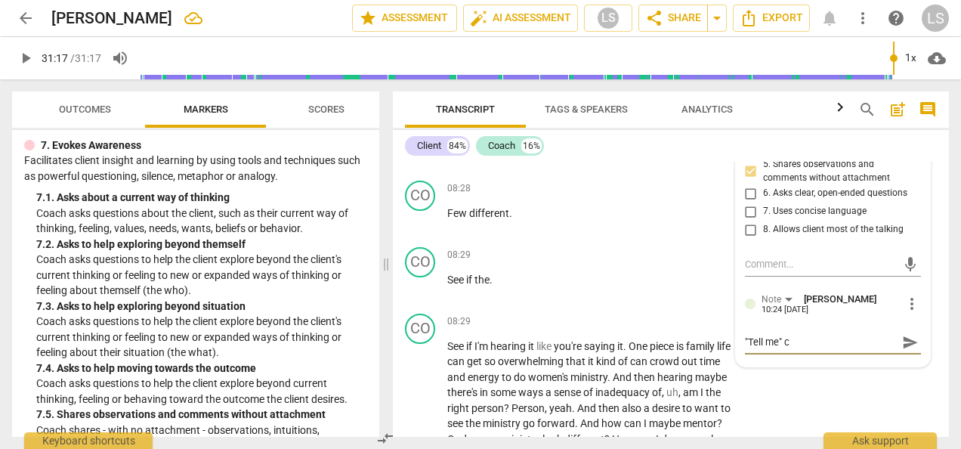
type textarea ""Tell me" ca"
type textarea ""Tell me" can"
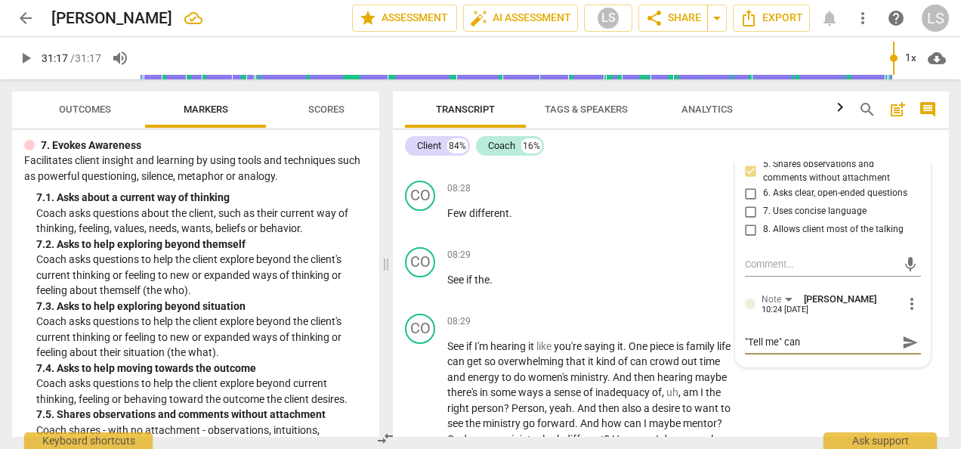
type textarea ""Tell me" can s"
type textarea ""Tell me" can se"
type textarea ""Tell me" can see"
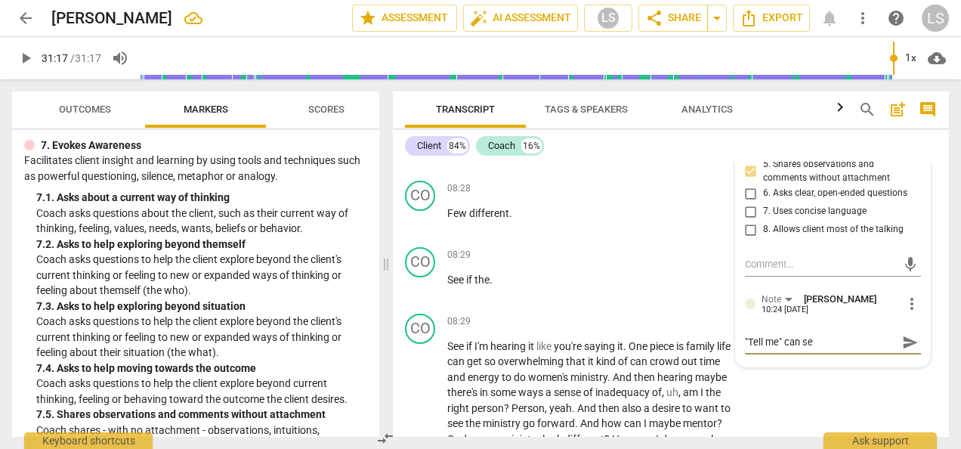
type textarea ""Tell me" can see"
type textarea ""Tell me" can seem"
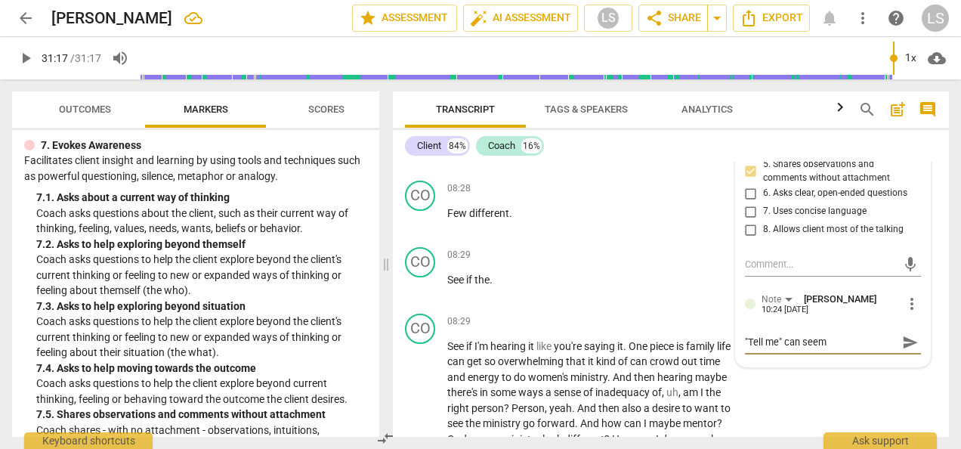
type textarea ""Tell me" can seem d"
type textarea ""Tell me" can seem di"
type textarea ""Tell me" can seem dir"
type textarea ""Tell me" can seem dire"
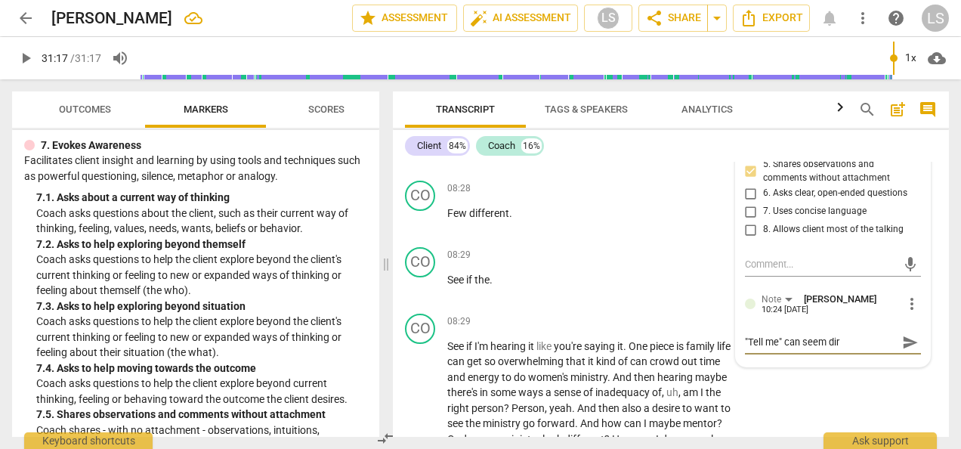
type textarea ""Tell me" can seem dire"
type textarea ""Tell me" can seem direc"
type textarea ""Tell me" can seem direct"
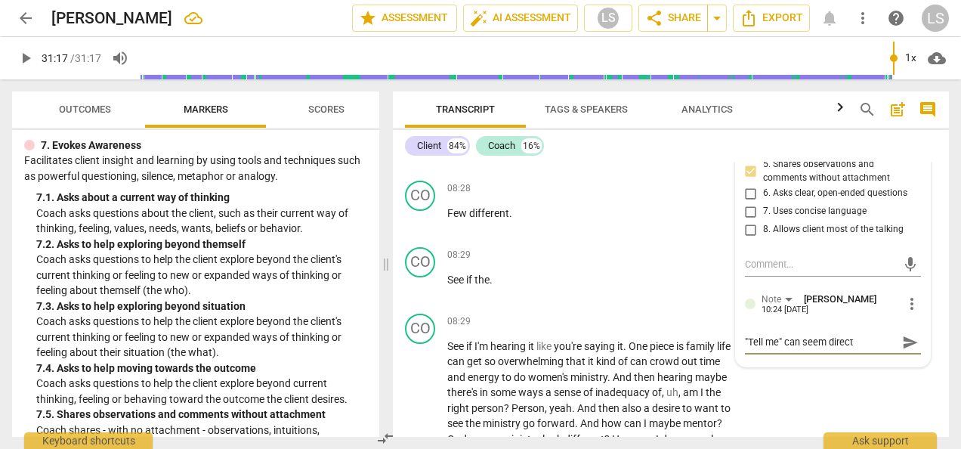
type textarea ""Tell me" can seem directo"
type textarea ""Tell me" can seem direct"
type textarea ""Tell me" can seem directi"
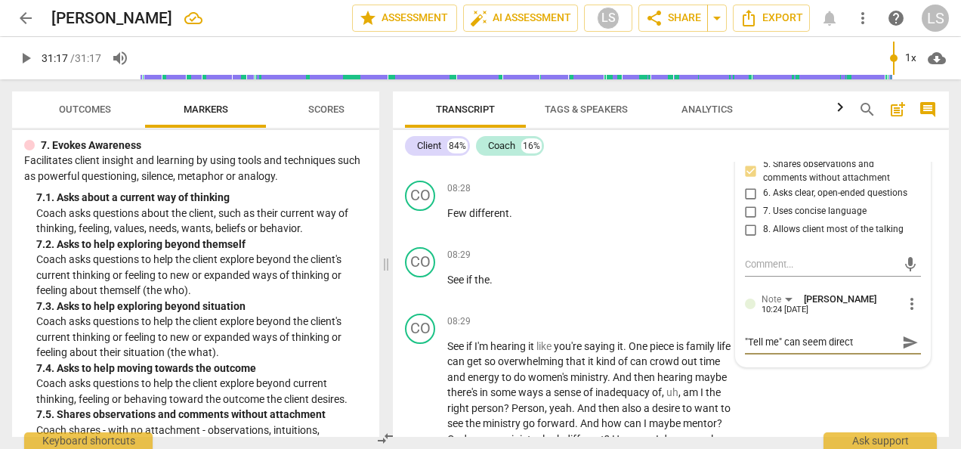
type textarea ""Tell me" can seem directi"
type textarea ""Tell me" can seem directiv"
type textarea ""Tell me" can seem directive"
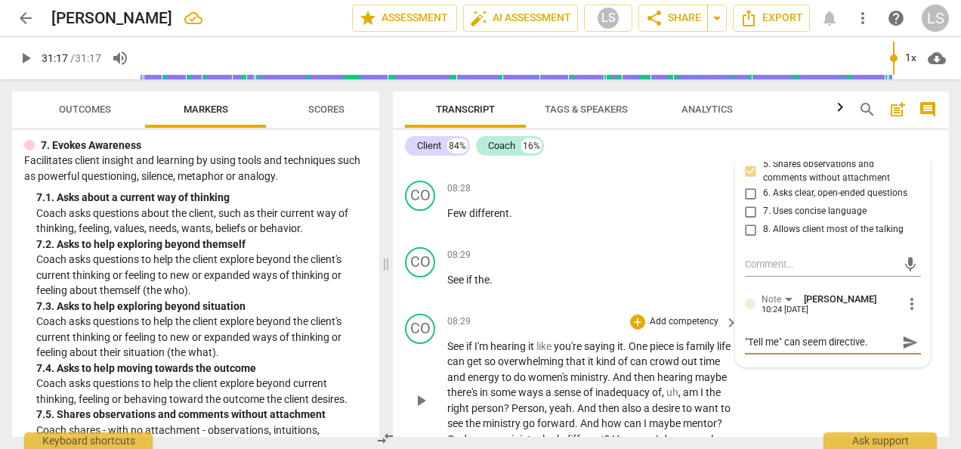
scroll to position [2902, 0]
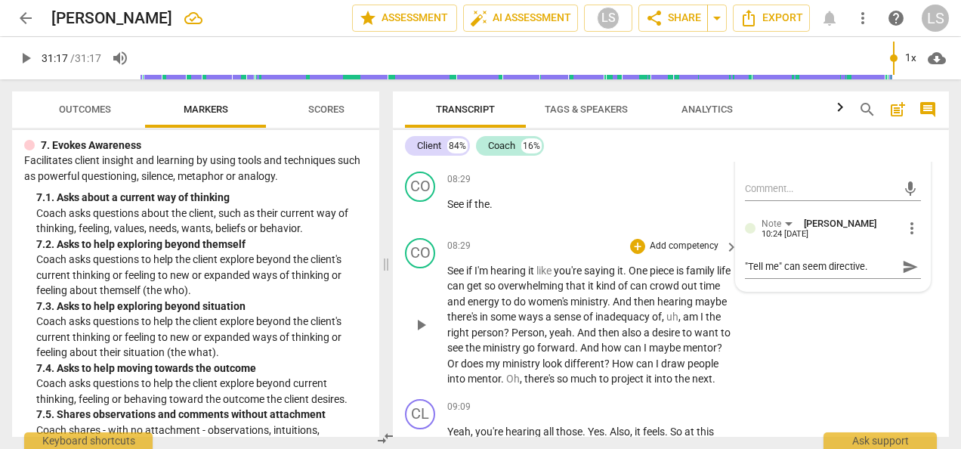
click at [638, 239] on div "08:29 + Add competency keyboard_arrow_right See if I'm hearing it like you're s…" at bounding box center [593, 312] width 292 height 149
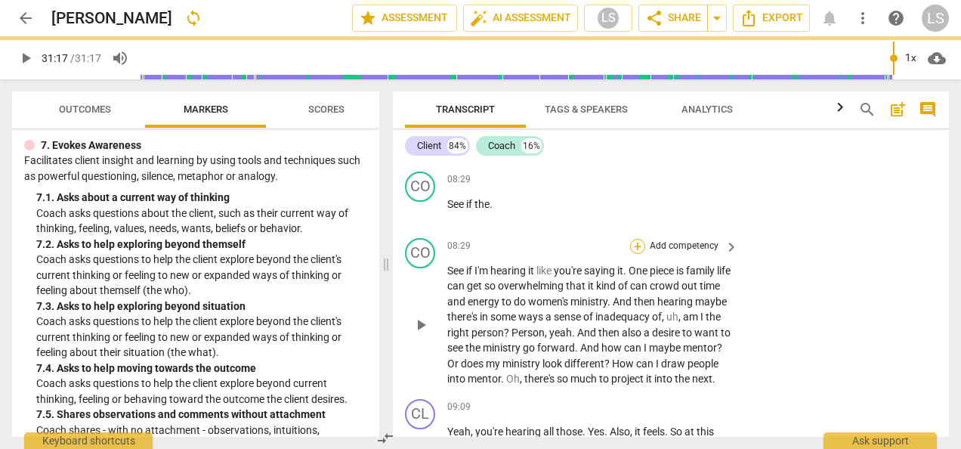
click at [636, 239] on div "+" at bounding box center [637, 246] width 15 height 15
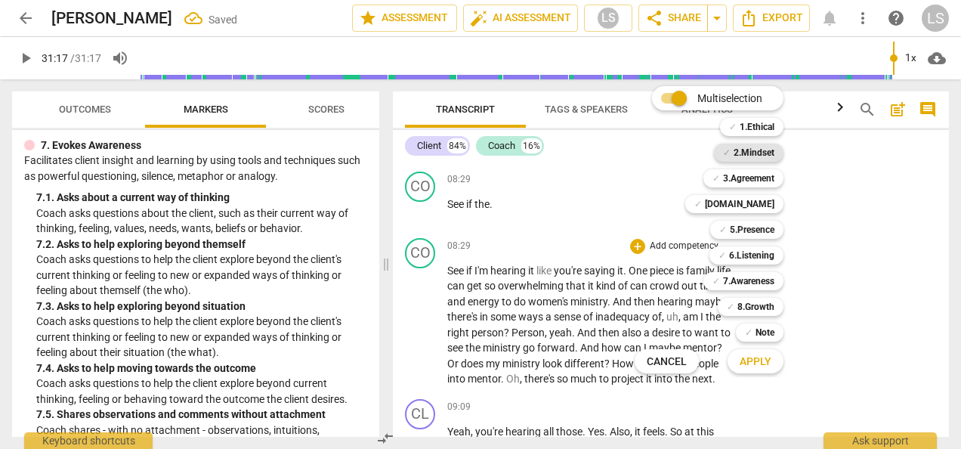
click at [756, 154] on b "2.Mindset" at bounding box center [754, 153] width 41 height 18
click at [756, 206] on b "[DOMAIN_NAME]" at bounding box center [740, 204] width 70 height 18
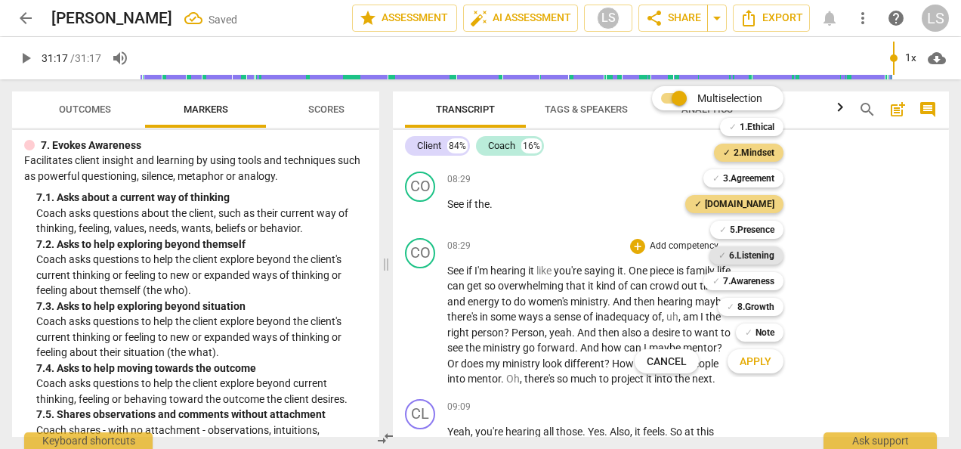
click at [754, 255] on b "6.Listening" at bounding box center [751, 255] width 45 height 18
click at [764, 360] on span "Apply" at bounding box center [756, 361] width 32 height 15
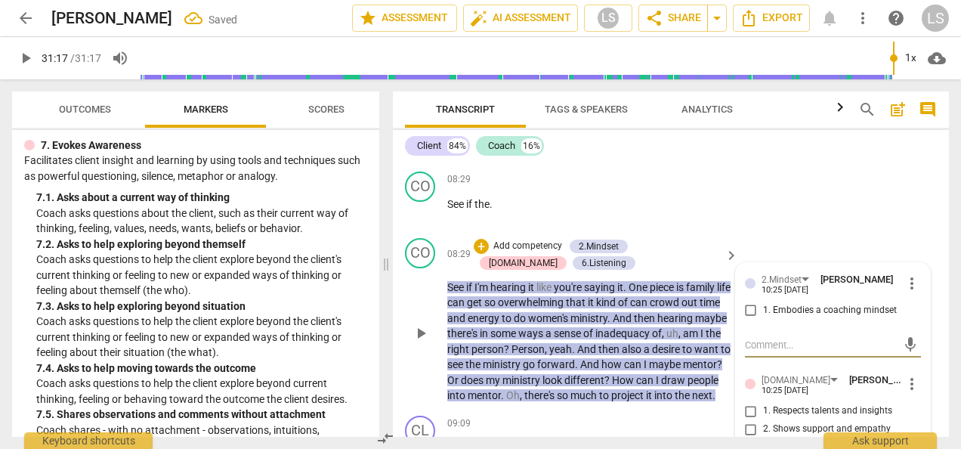
click at [747, 301] on input "1. Embodies a coaching mindset" at bounding box center [751, 310] width 24 height 18
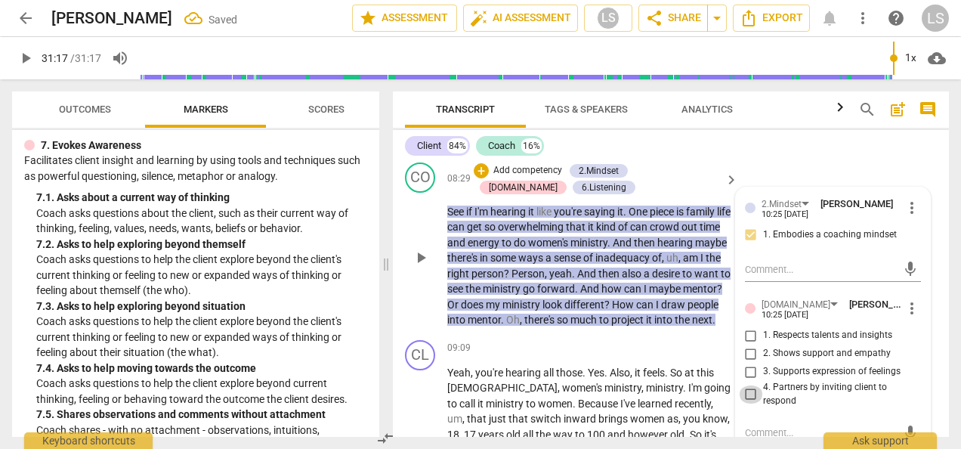
drag, startPoint x: 745, startPoint y: 381, endPoint x: 757, endPoint y: 366, distance: 19.4
click at [746, 385] on input "4. Partners by inviting client to respond" at bounding box center [751, 394] width 24 height 18
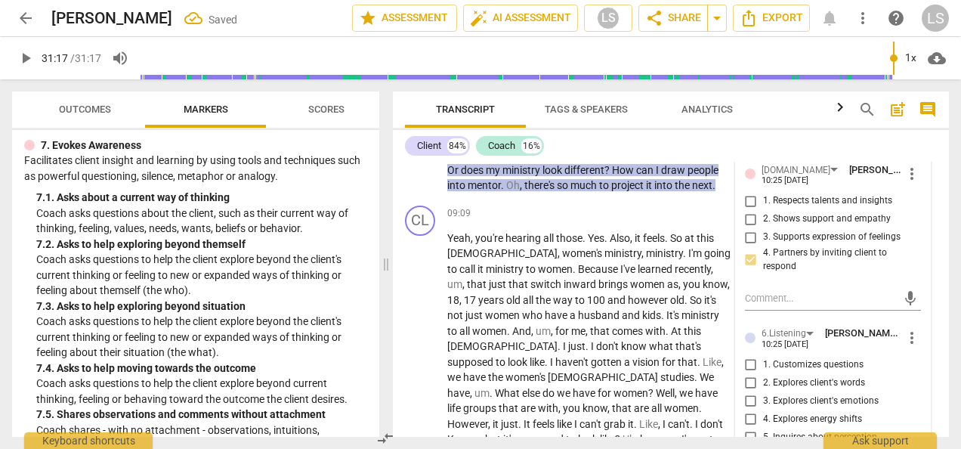
scroll to position [3204, 0]
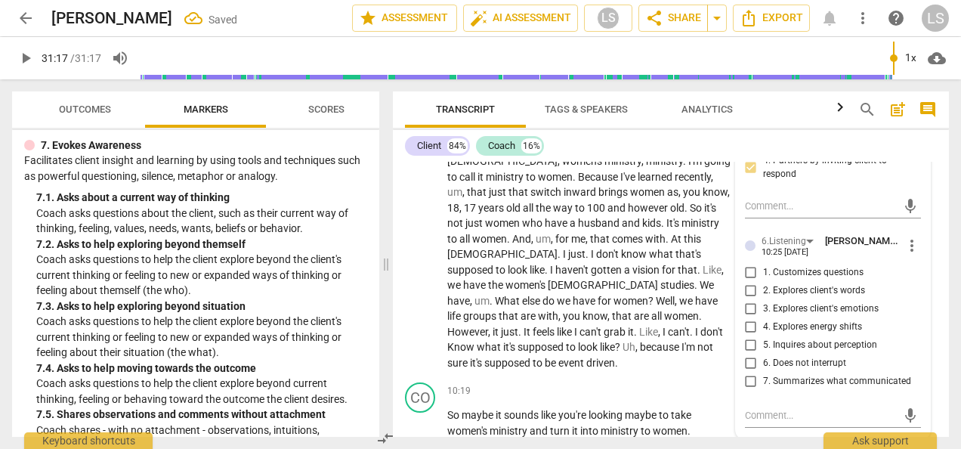
click at [748, 372] on input "7. Summarizes what communicated" at bounding box center [751, 381] width 24 height 18
click at [739, 263] on input "1. Customizes questions" at bounding box center [751, 272] width 24 height 18
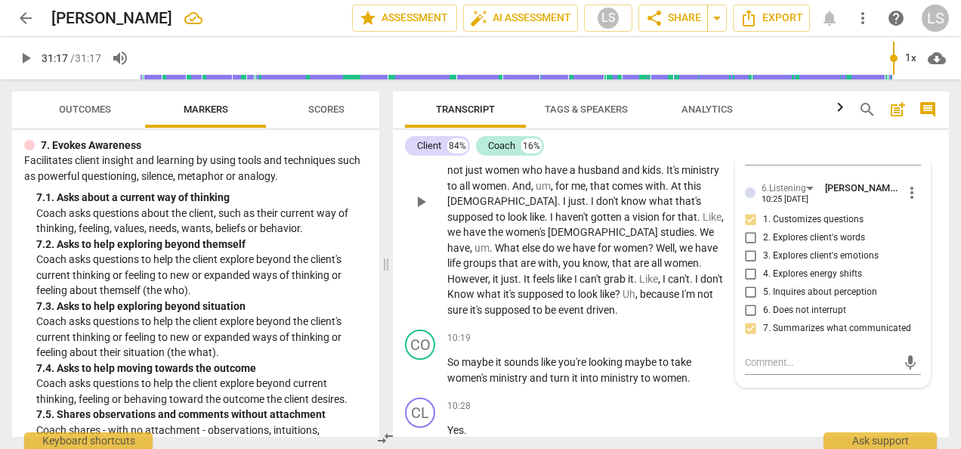
scroll to position [3279, 0]
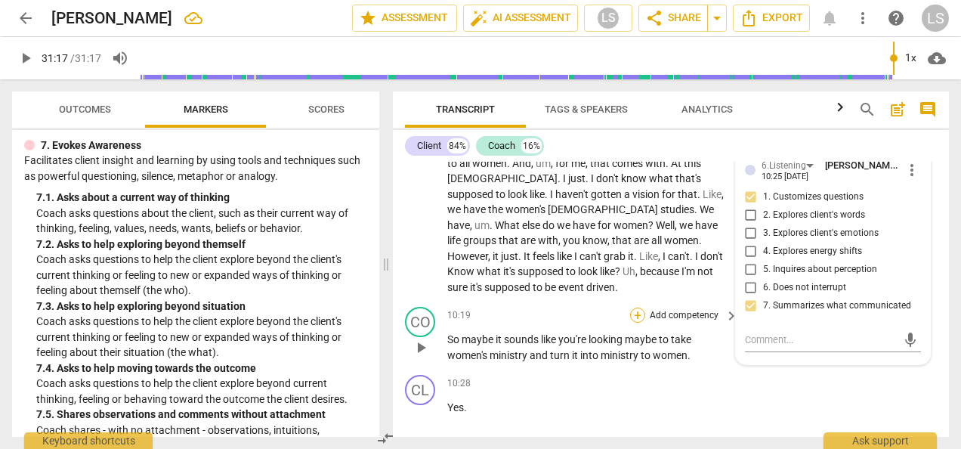
click at [632, 308] on div "+" at bounding box center [637, 315] width 15 height 15
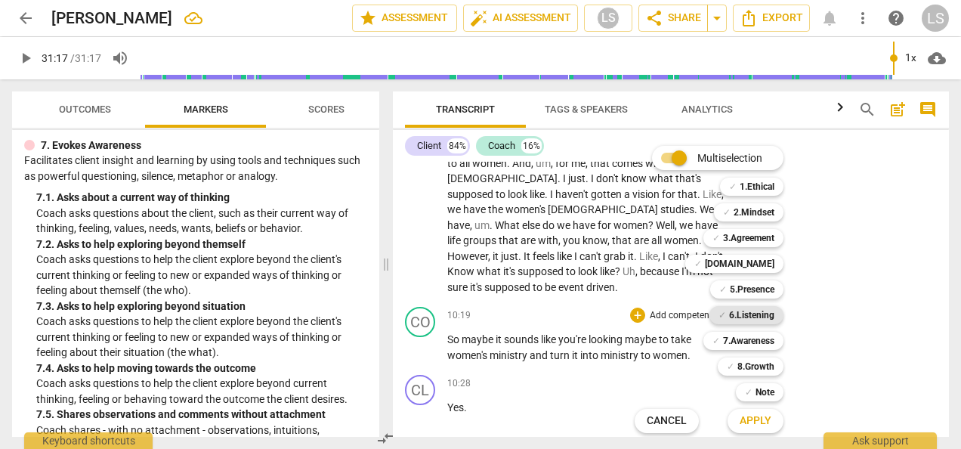
click at [757, 311] on b "6.Listening" at bounding box center [751, 315] width 45 height 18
click at [755, 431] on button "Apply" at bounding box center [756, 420] width 56 height 27
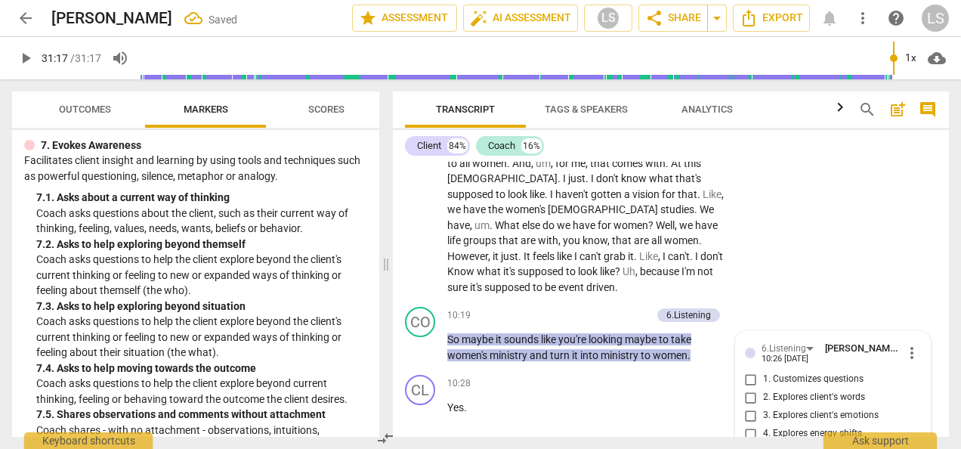
scroll to position [3486, 0]
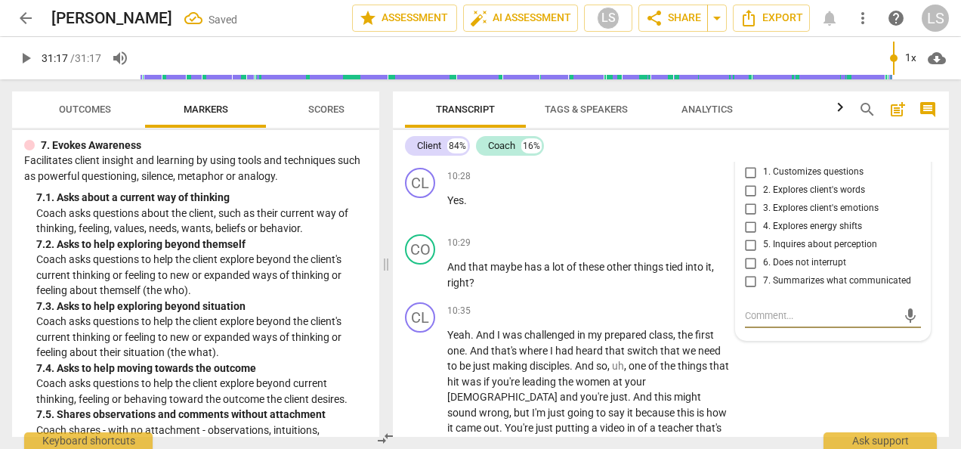
click at [749, 272] on input "7. Summarizes what communicated" at bounding box center [751, 281] width 24 height 18
click at [644, 235] on div "+ Add competency" at bounding box center [675, 242] width 90 height 15
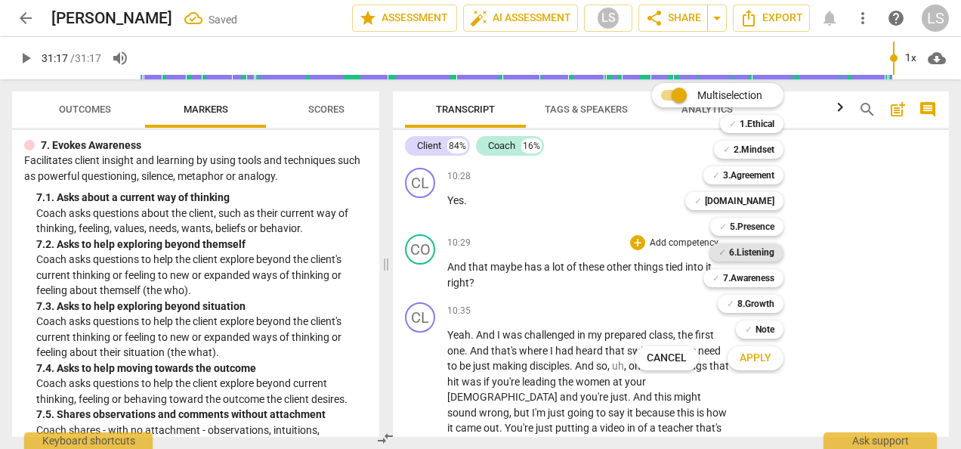
click at [747, 252] on b "6.Listening" at bounding box center [751, 252] width 45 height 18
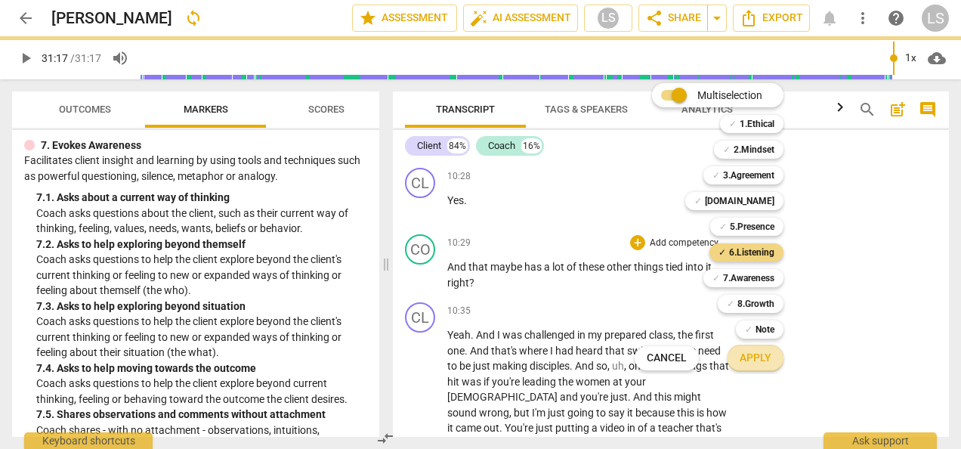
click at [754, 346] on button "Apply" at bounding box center [756, 358] width 56 height 27
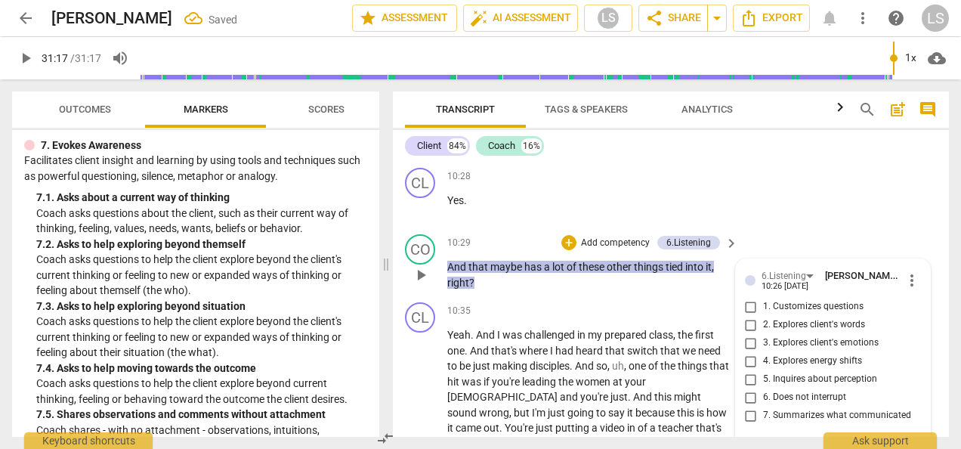
scroll to position [3489, 0]
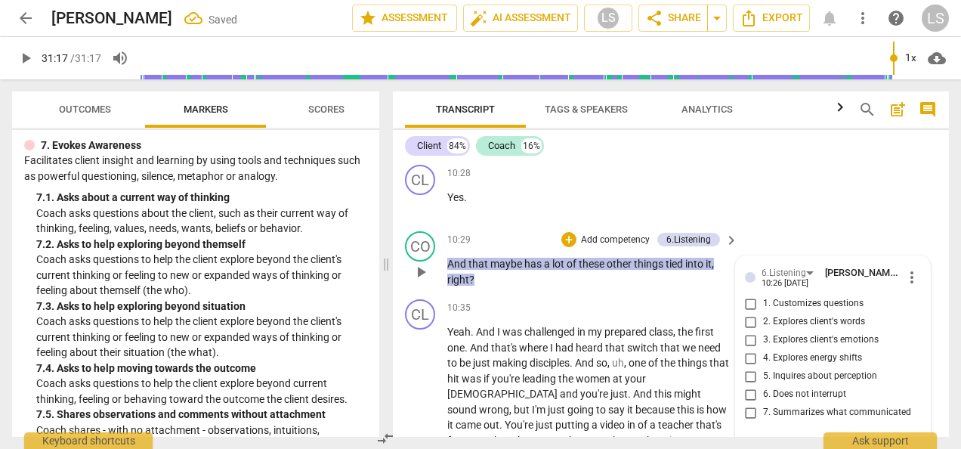
drag, startPoint x: 750, startPoint y: 394, endPoint x: 783, endPoint y: 379, distance: 36.5
click at [751, 403] on input "7. Summarizes what communicated" at bounding box center [751, 412] width 24 height 18
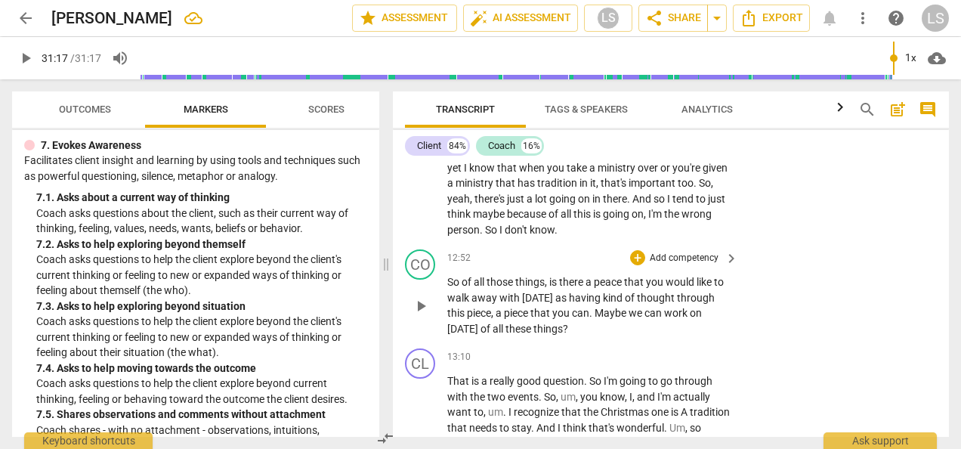
scroll to position [4018, 0]
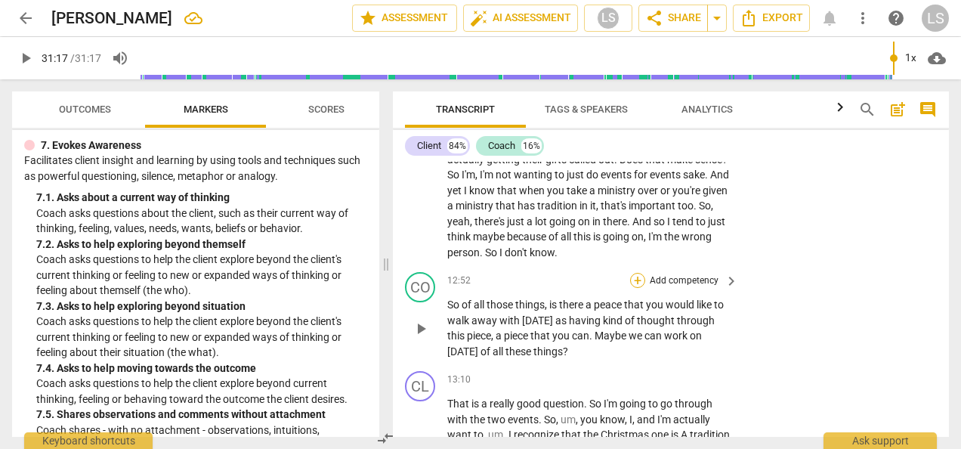
click at [636, 273] on div "+" at bounding box center [637, 280] width 15 height 15
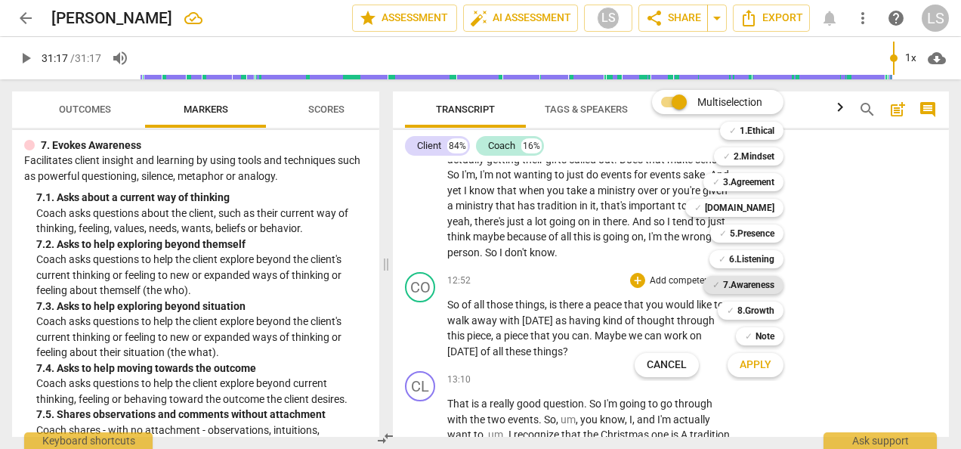
click at [750, 287] on b "7.Awareness" at bounding box center [748, 285] width 51 height 18
click at [748, 180] on b "3.Agreement" at bounding box center [748, 182] width 51 height 18
click at [763, 378] on div "Apply x" at bounding box center [764, 365] width 85 height 32
click at [754, 378] on button "Apply" at bounding box center [756, 364] width 56 height 27
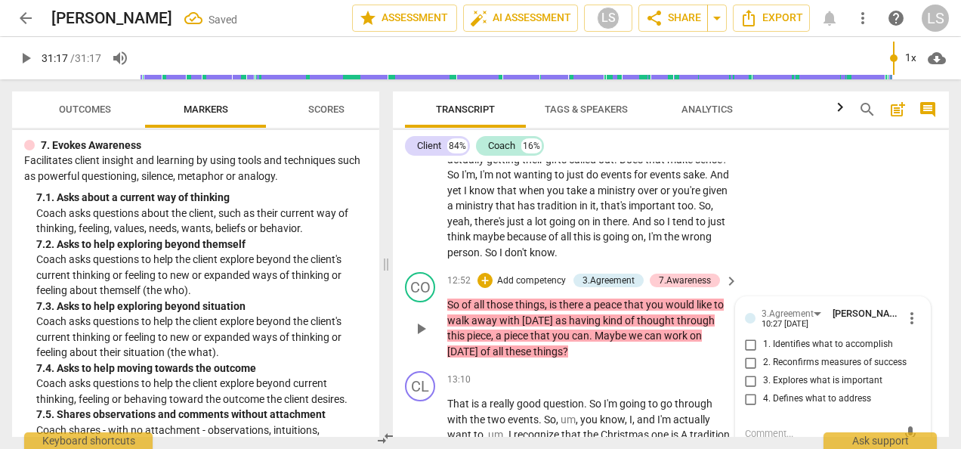
drag, startPoint x: 748, startPoint y: 317, endPoint x: 753, endPoint y: 307, distance: 11.2
click at [748, 354] on input "2. Reconfirms measures of success" at bounding box center [751, 363] width 24 height 18
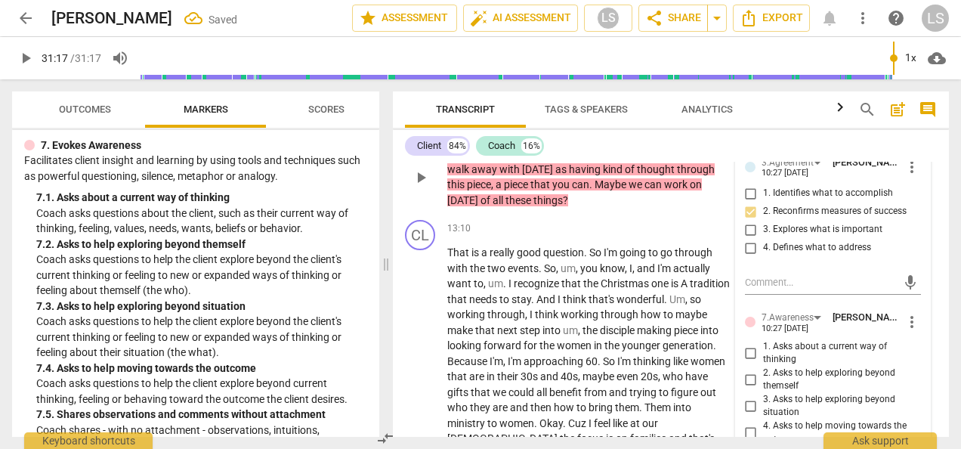
scroll to position [4245, 0]
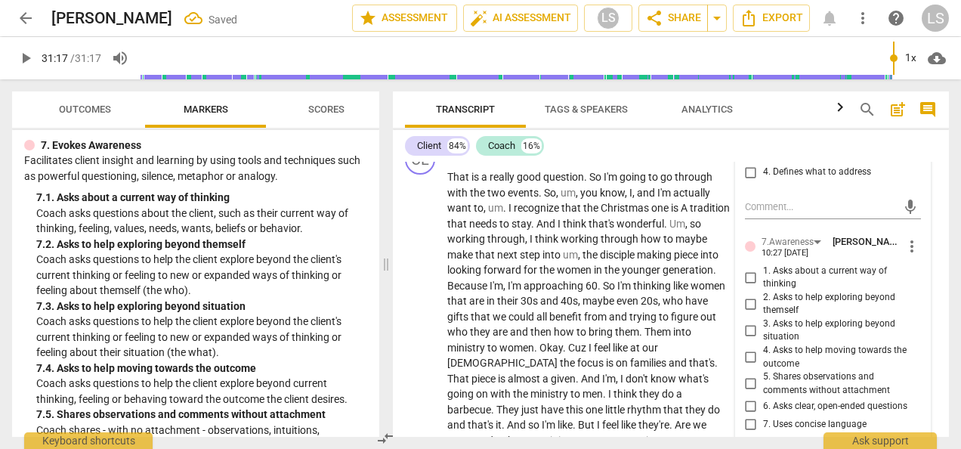
click at [749, 397] on input "6. Asks clear, open-ended questions" at bounding box center [751, 406] width 24 height 18
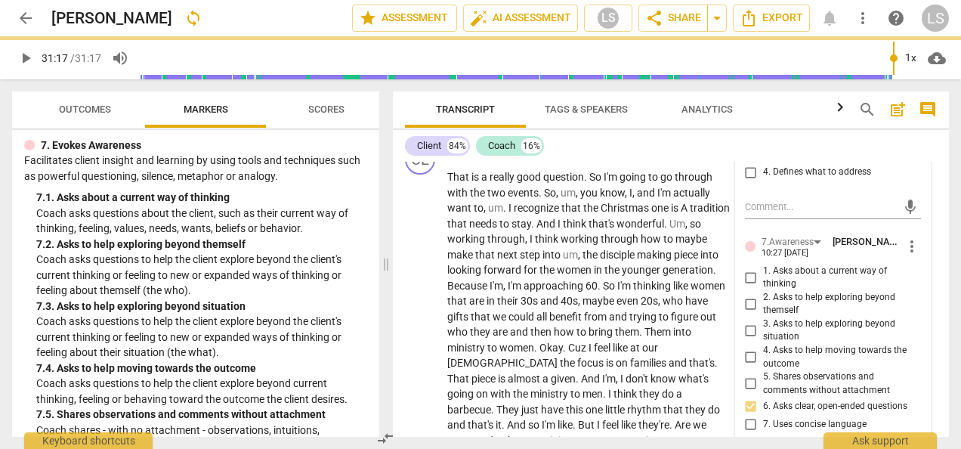
click at [749, 397] on input "6. Asks clear, open-ended questions" at bounding box center [751, 406] width 24 height 18
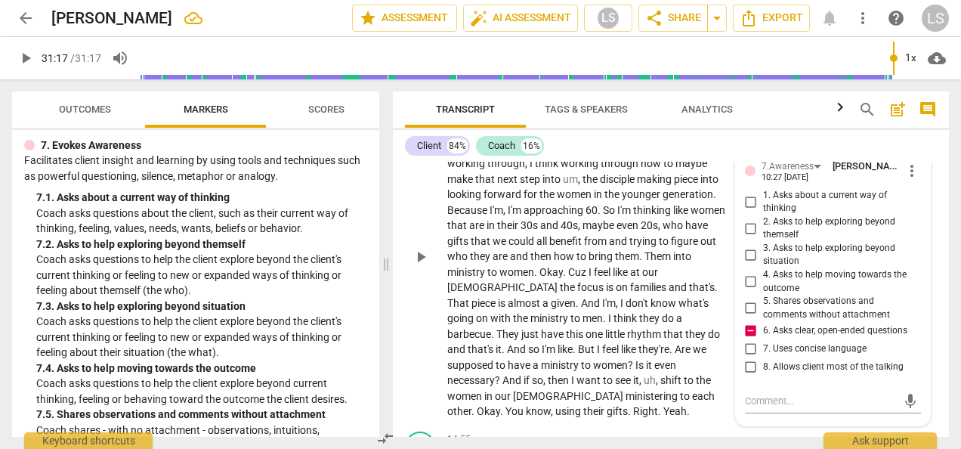
scroll to position [4472, 0]
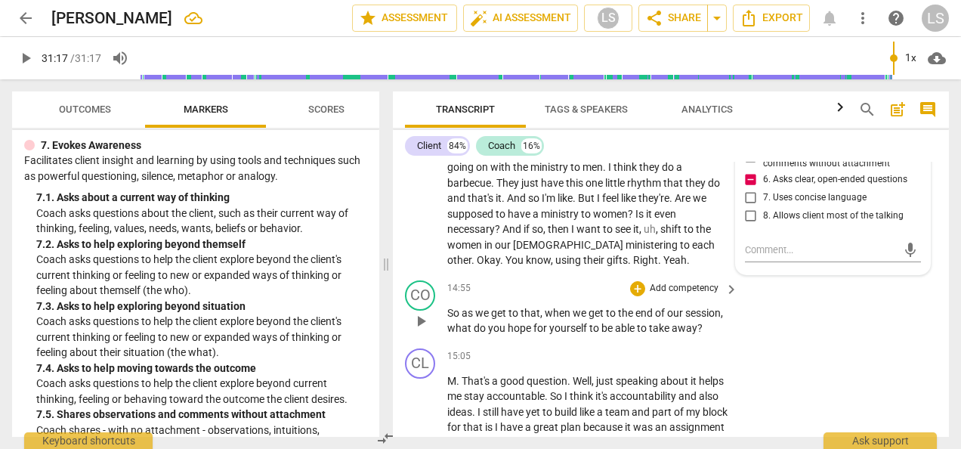
click at [642, 281] on div "+ Add competency" at bounding box center [675, 288] width 90 height 15
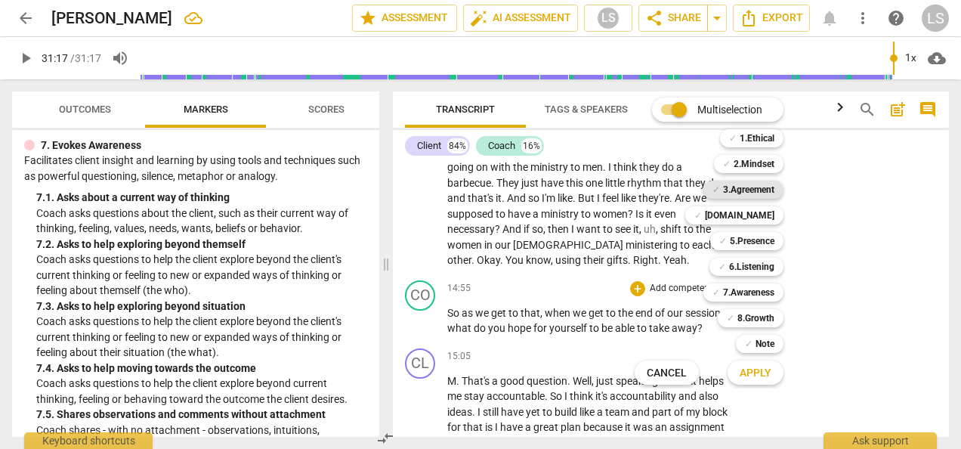
click at [756, 186] on b "3.Agreement" at bounding box center [748, 190] width 51 height 18
click at [768, 375] on span "Apply" at bounding box center [756, 373] width 32 height 15
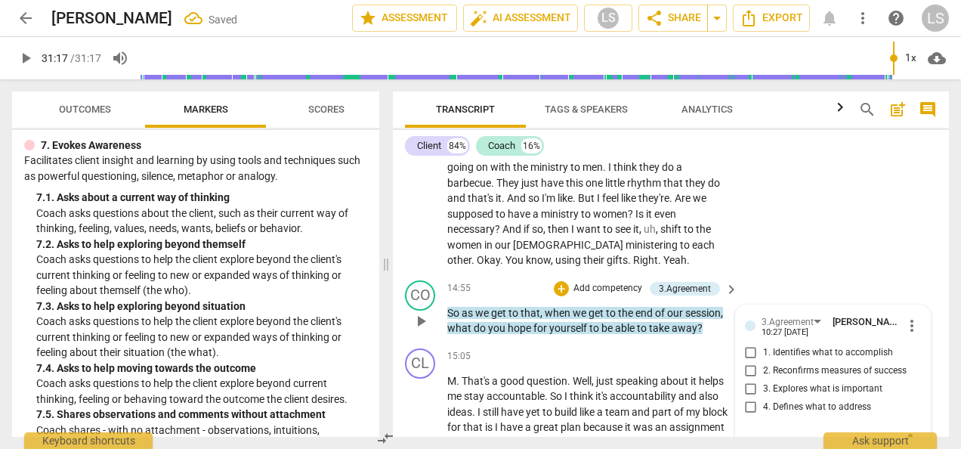
click at [748, 362] on input "2. Reconfirms measures of success" at bounding box center [751, 371] width 24 height 18
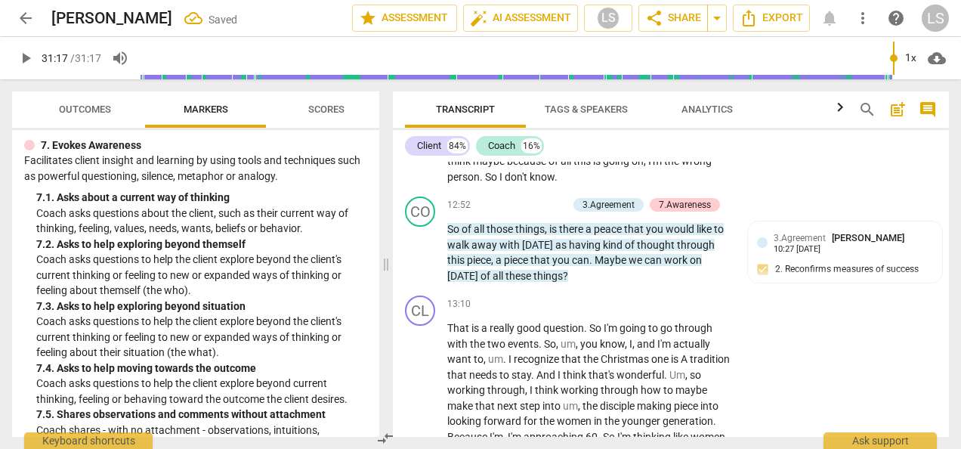
scroll to position [4018, 0]
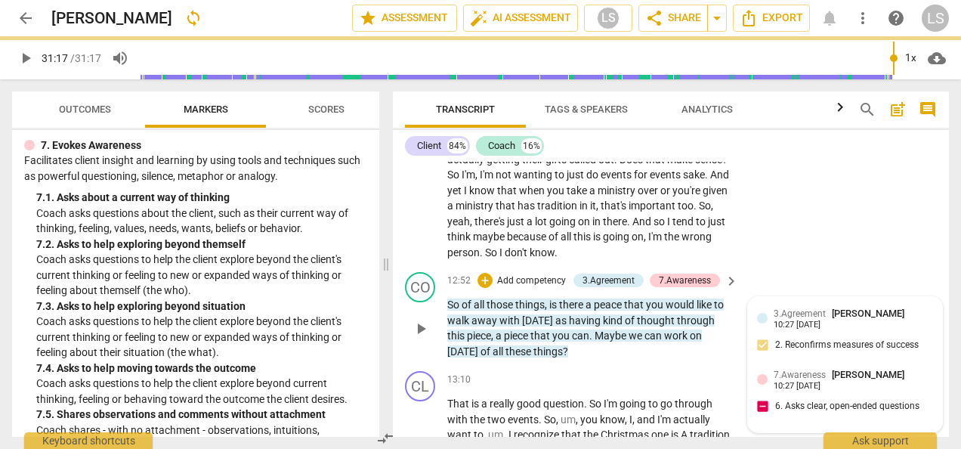
click at [816, 367] on div "7.Awareness [PERSON_NAME] 10:27 [DATE] 6. Asks clear, open-ended questions" at bounding box center [845, 394] width 176 height 55
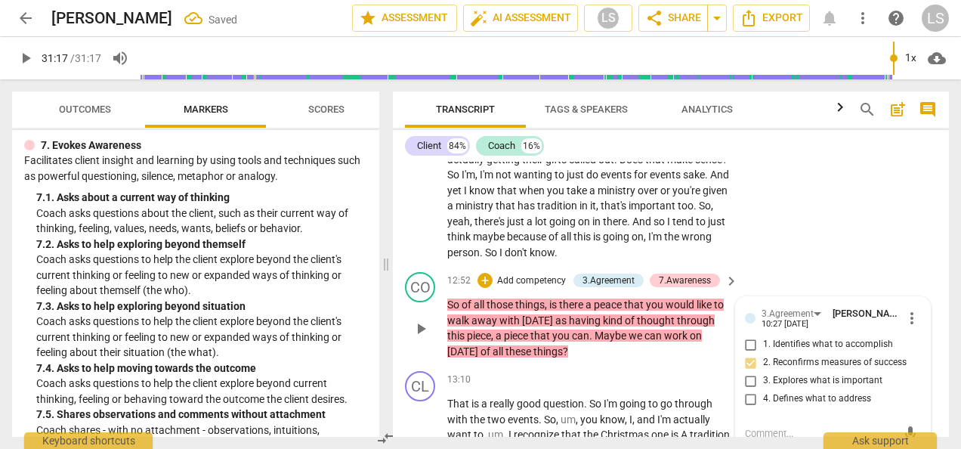
scroll to position [4094, 0]
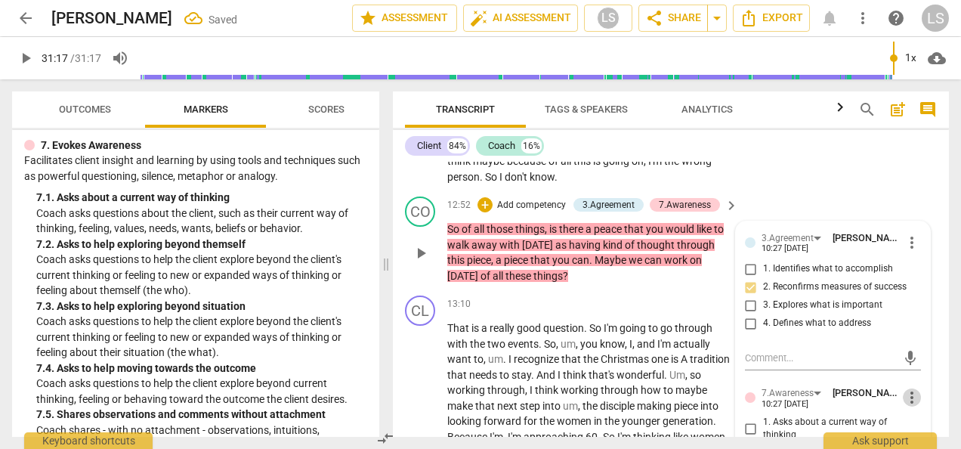
click at [910, 388] on span "more_vert" at bounding box center [912, 397] width 18 height 18
click at [914, 382] on li "Delete" at bounding box center [922, 378] width 52 height 29
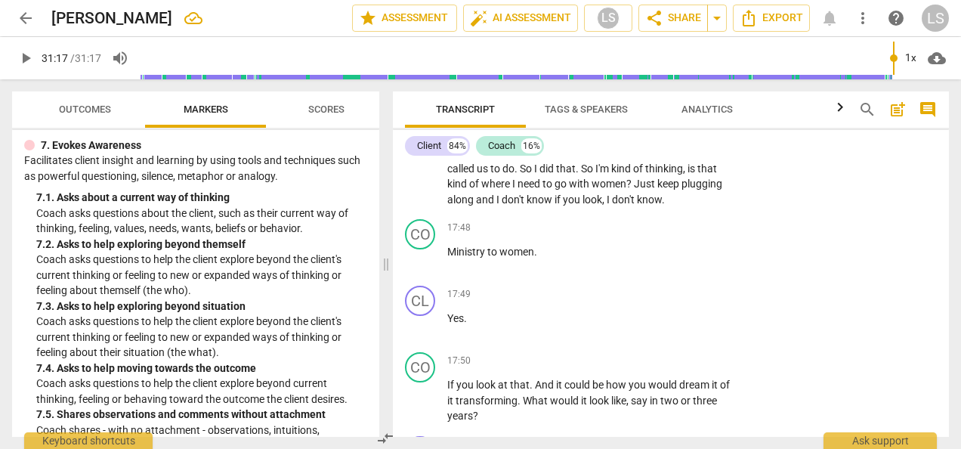
scroll to position [5303, 0]
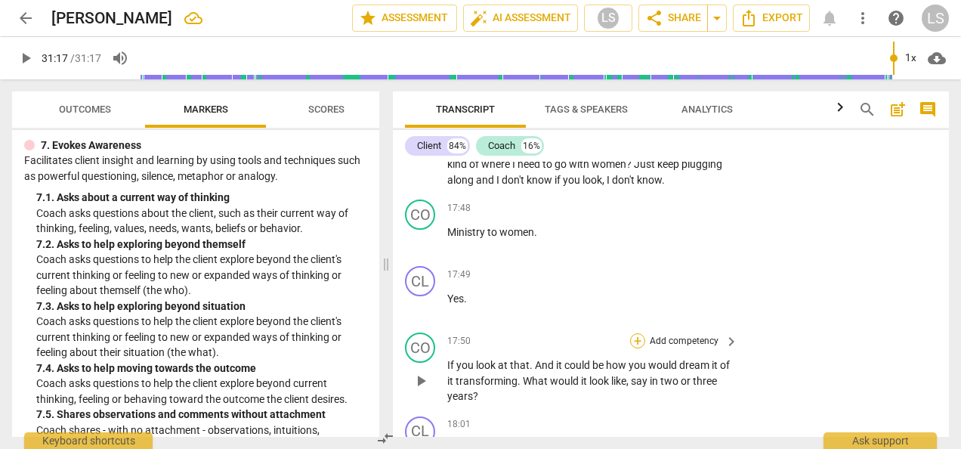
click at [636, 333] on div "+" at bounding box center [637, 340] width 15 height 15
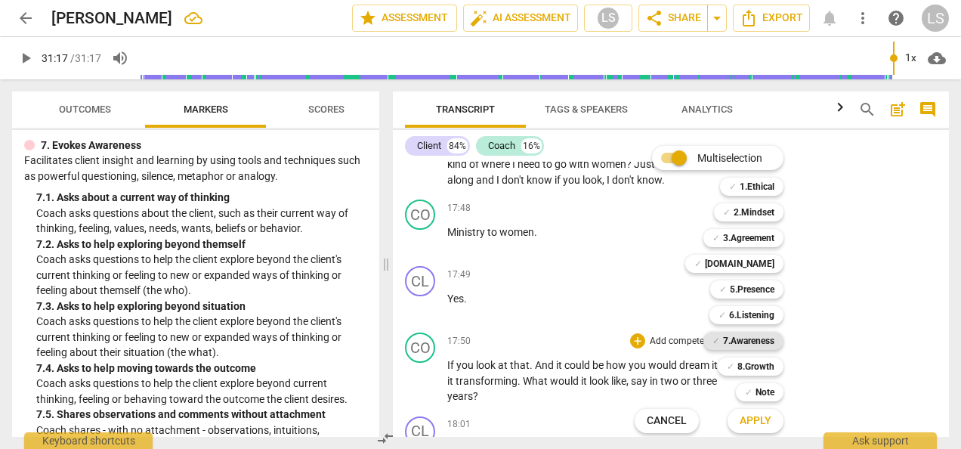
click at [730, 338] on b "7.Awareness" at bounding box center [748, 341] width 51 height 18
click at [744, 215] on b "2.Mindset" at bounding box center [754, 212] width 41 height 18
click at [759, 286] on b "5.Presence" at bounding box center [752, 289] width 45 height 18
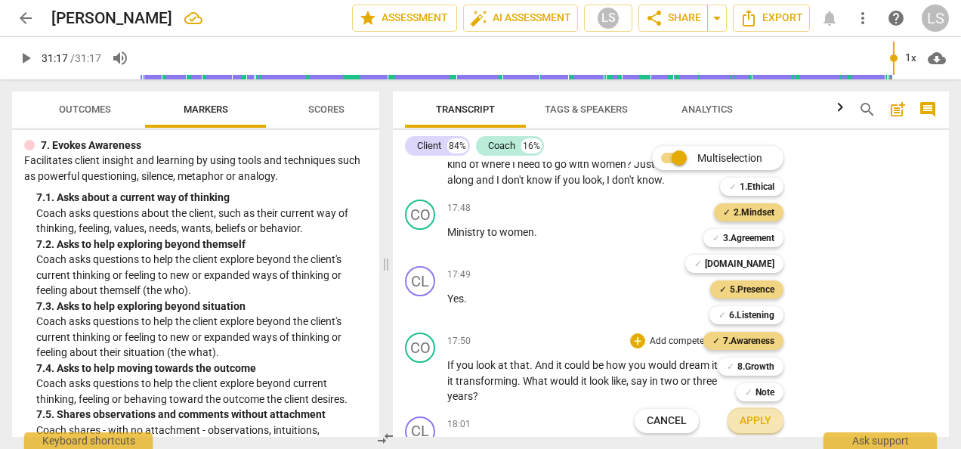
click at [771, 415] on span "Apply" at bounding box center [756, 420] width 32 height 15
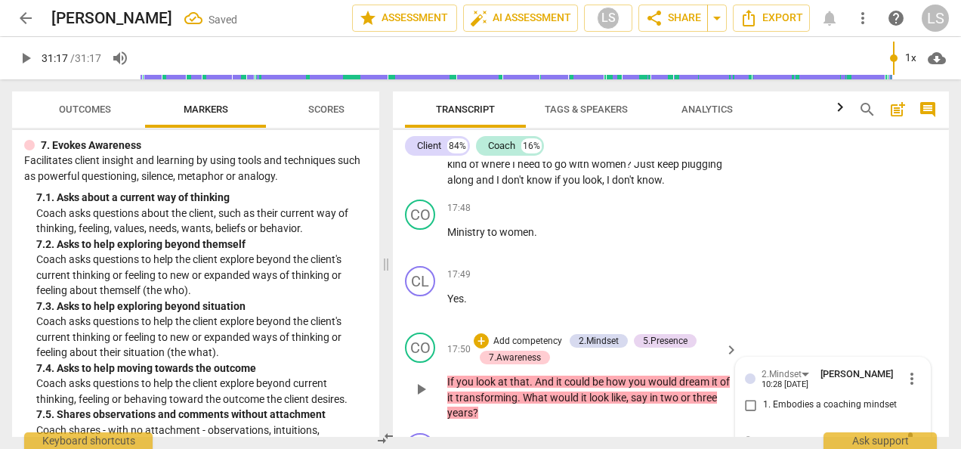
click at [748, 396] on input "1. Embodies a coaching mindset" at bounding box center [751, 405] width 24 height 18
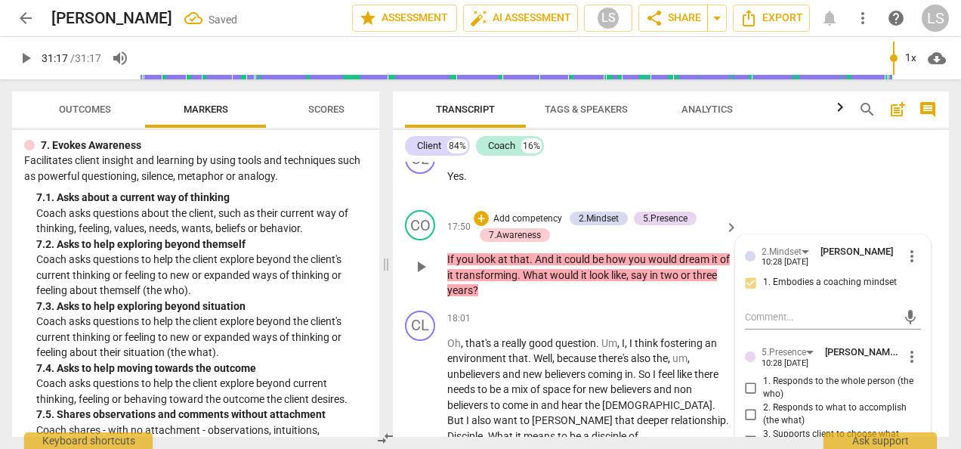
scroll to position [5529, 0]
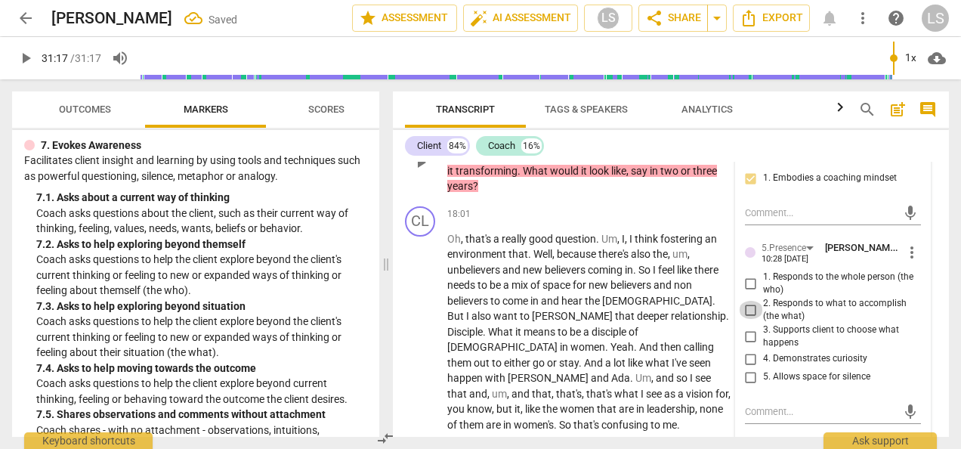
click at [746, 301] on input "2. Responds to what to accomplish (the what)" at bounding box center [751, 310] width 24 height 18
click at [750, 350] on input "4. Demonstrates curiosity" at bounding box center [751, 359] width 24 height 18
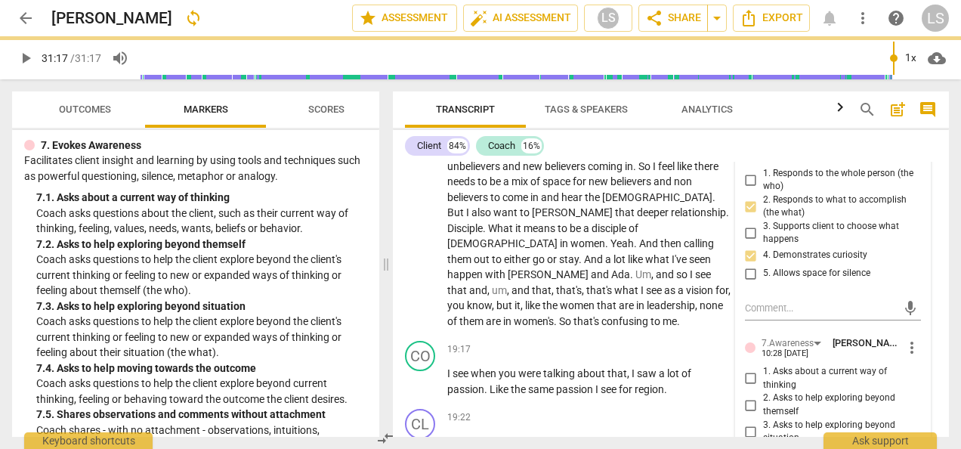
scroll to position [5681, 0]
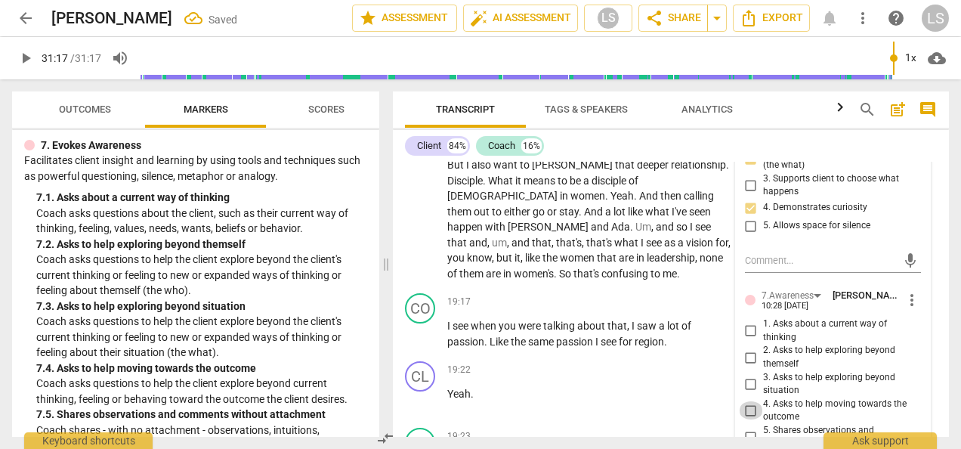
click at [744, 401] on input "4. Asks to help moving towards the outcome" at bounding box center [751, 410] width 24 height 18
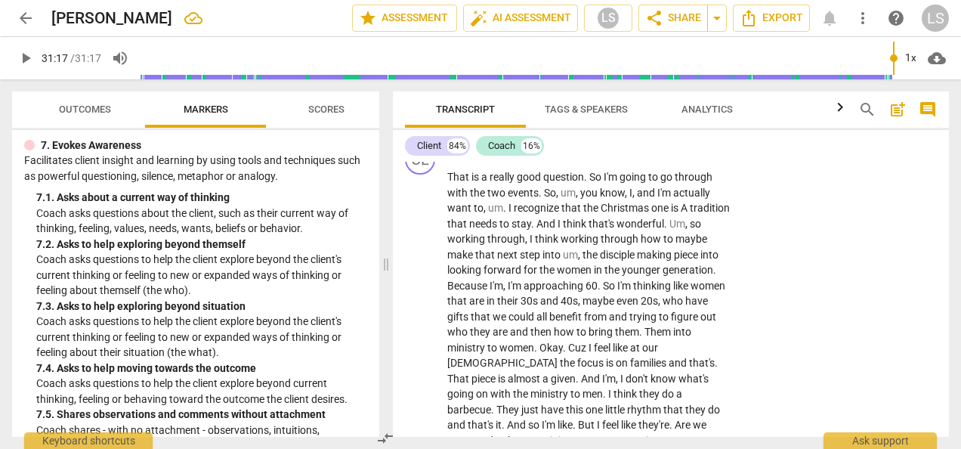
scroll to position [4472, 0]
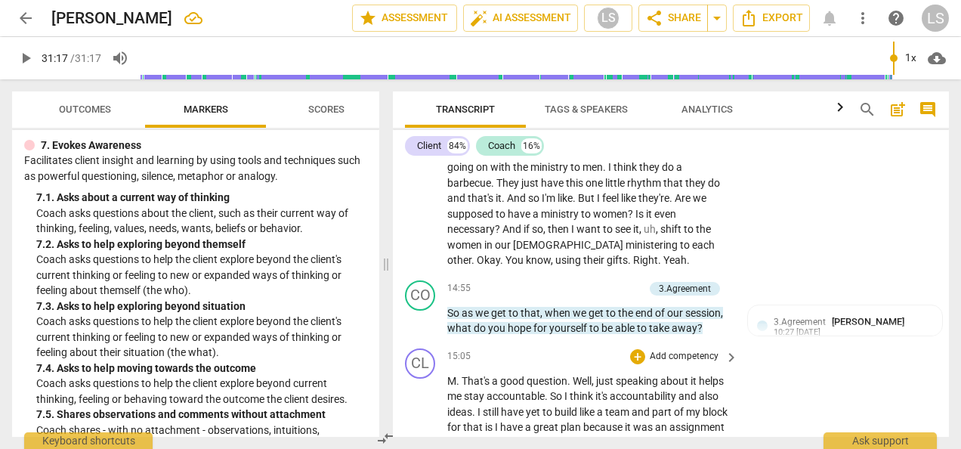
click at [828, 290] on div "CO play_arrow pause 14:55 + Add competency 3.Agreement keyboard_arrow_right So …" at bounding box center [671, 308] width 556 height 68
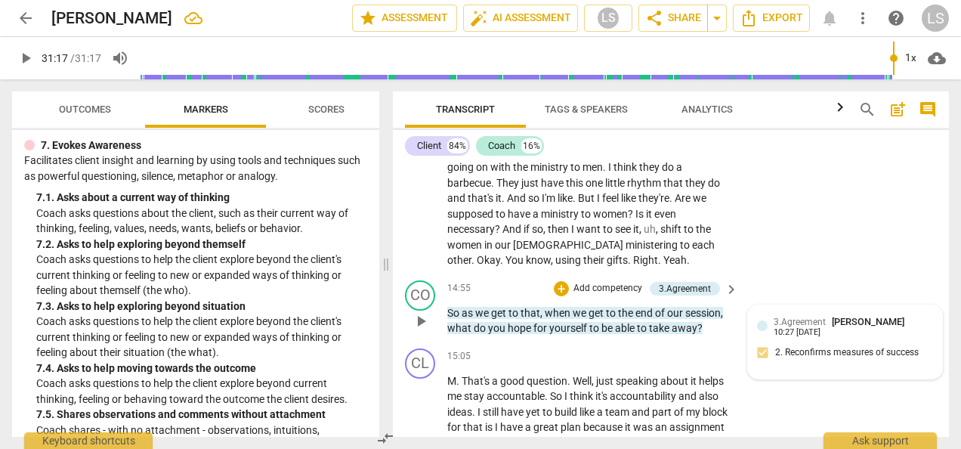
click at [825, 314] on div "3.Agreement [PERSON_NAME] 10:27 [DATE] 2. Reconfirms measures of success" at bounding box center [845, 341] width 176 height 55
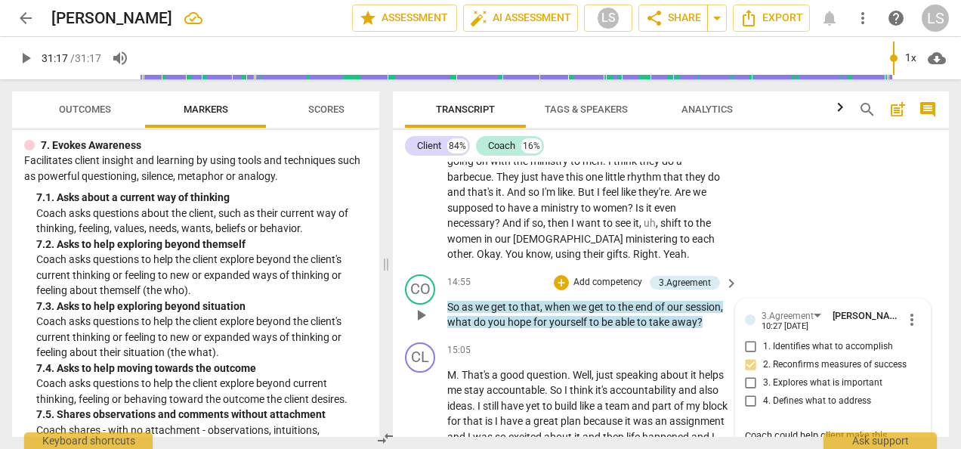
scroll to position [0, 0]
click at [815, 428] on textarea "Coach could help client make this concrete. Once she names accountability and i…" at bounding box center [821, 456] width 152 height 57
click at [854, 428] on textarea "Coach could help client make this concrete. Once client names accountability an…" at bounding box center [821, 456] width 152 height 57
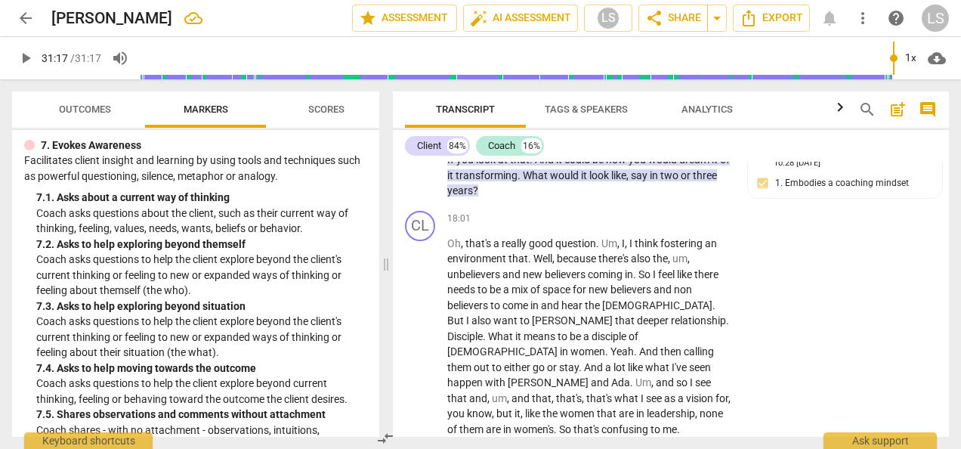
scroll to position [5611, 0]
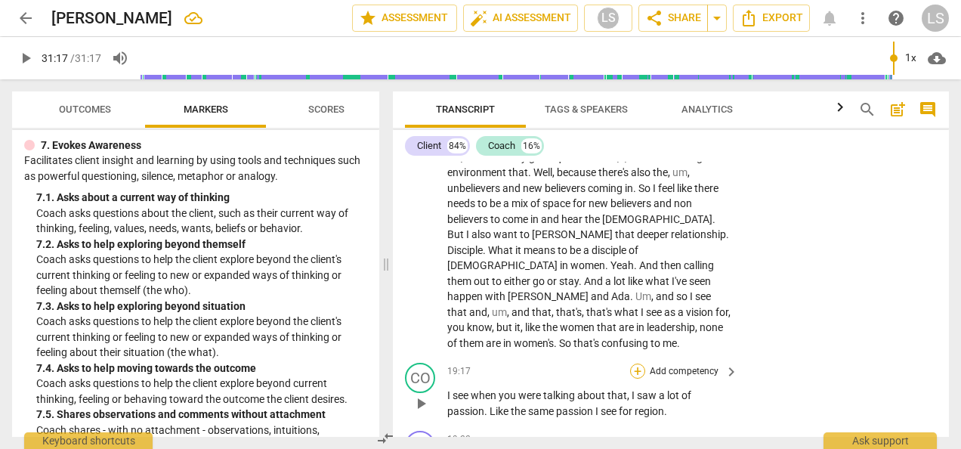
click at [639, 363] on div "+" at bounding box center [637, 370] width 15 height 15
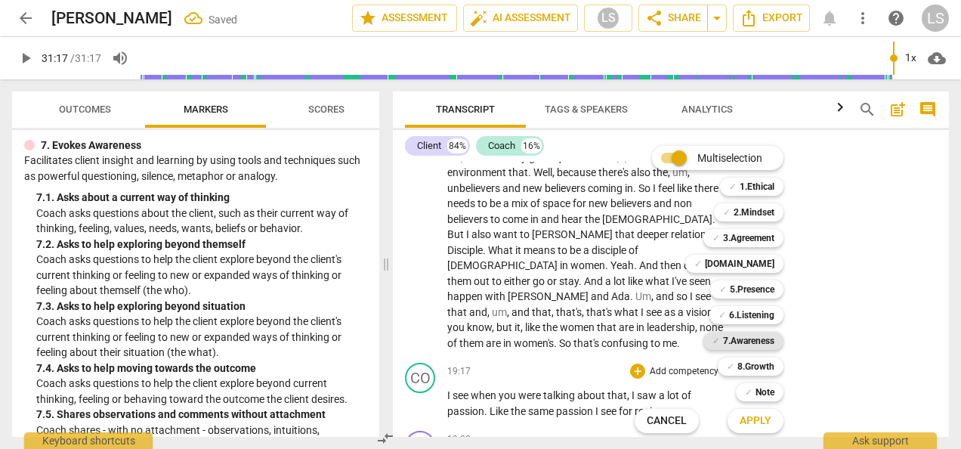
drag, startPoint x: 753, startPoint y: 336, endPoint x: 763, endPoint y: 348, distance: 15.6
click at [754, 335] on b "7.Awareness" at bounding box center [748, 341] width 51 height 18
click at [757, 218] on b "2.Mindset" at bounding box center [754, 212] width 41 height 18
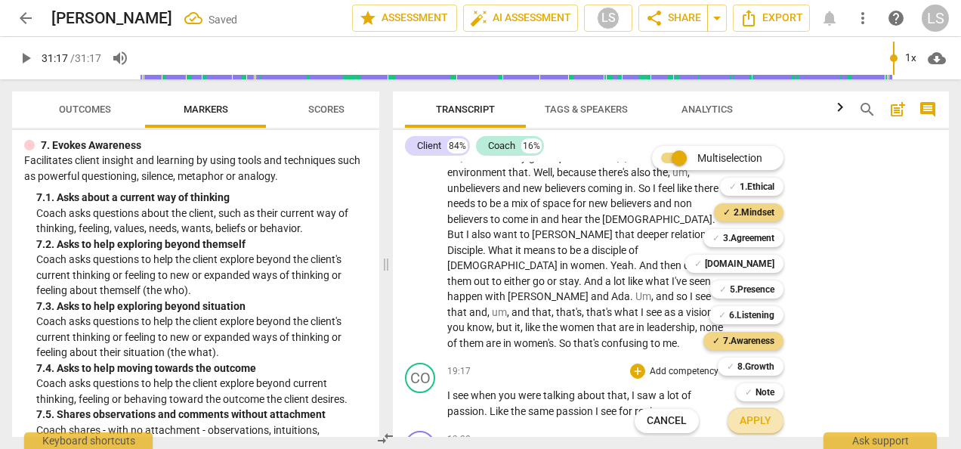
click at [757, 425] on span "Apply" at bounding box center [756, 420] width 32 height 15
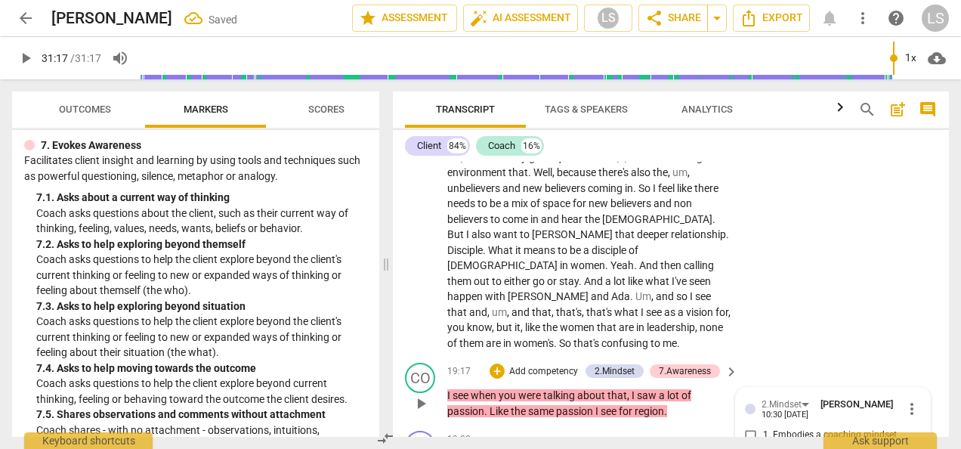
click at [748, 426] on input "1. Embodies a coaching mindset" at bounding box center [751, 435] width 24 height 18
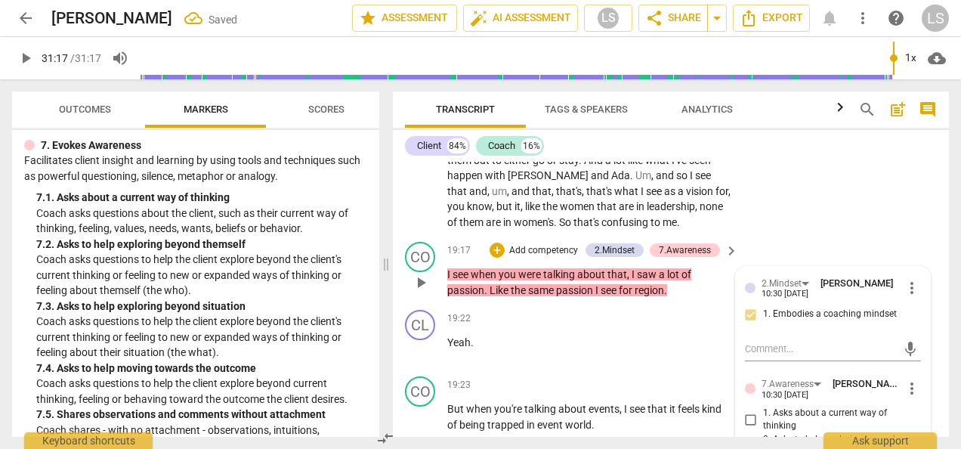
scroll to position [5762, 0]
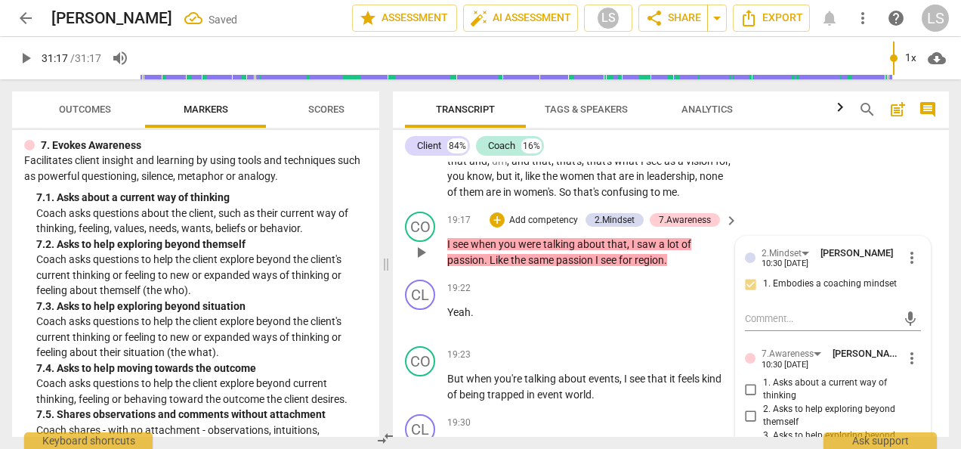
drag, startPoint x: 750, startPoint y: 427, endPoint x: 780, endPoint y: 399, distance: 40.6
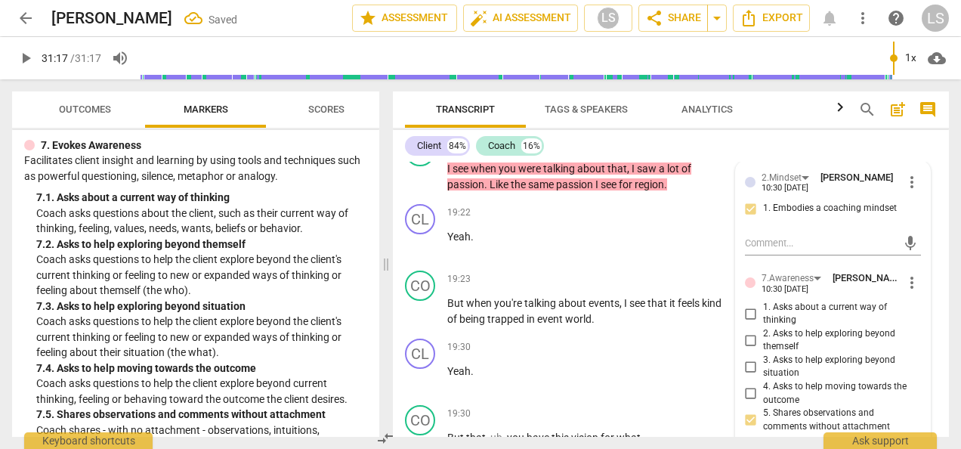
scroll to position [5913, 0]
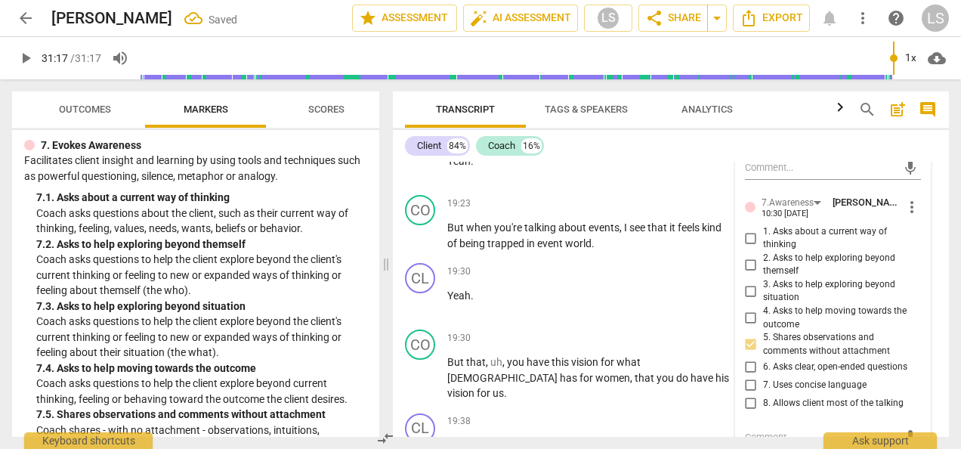
click at [785, 430] on textarea at bounding box center [821, 437] width 152 height 14
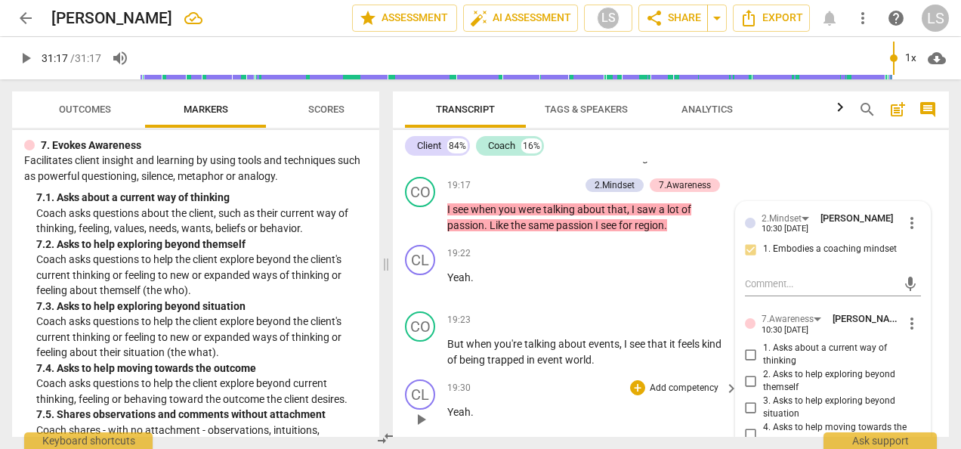
scroll to position [5762, 0]
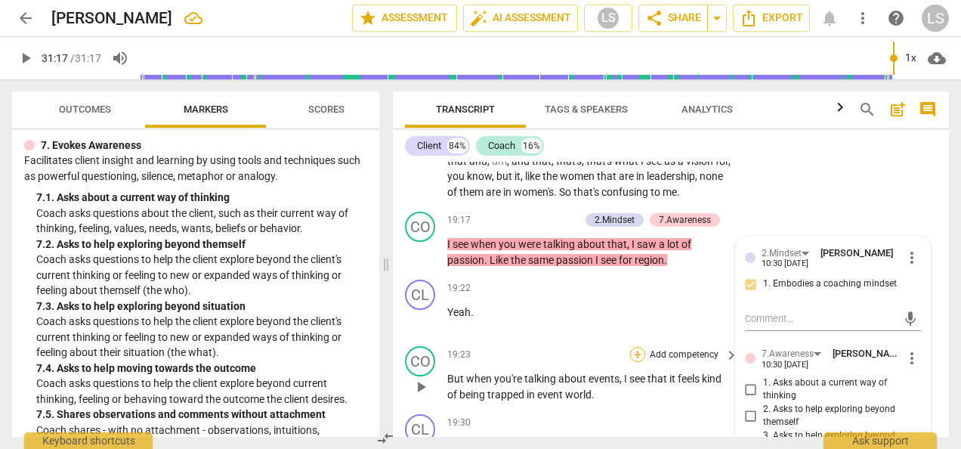
click at [633, 347] on div "+" at bounding box center [637, 354] width 15 height 15
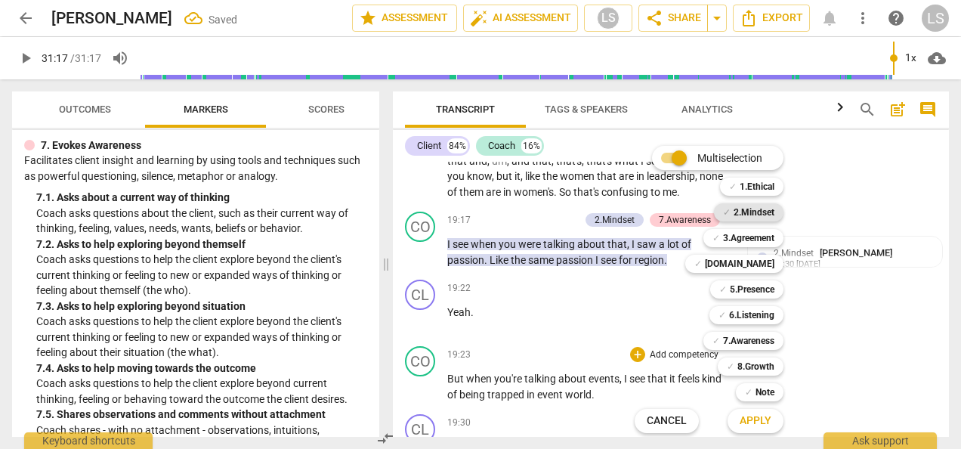
click at [760, 208] on b "2.Mindset" at bounding box center [754, 212] width 41 height 18
click at [754, 344] on b "7.Awareness" at bounding box center [748, 341] width 51 height 18
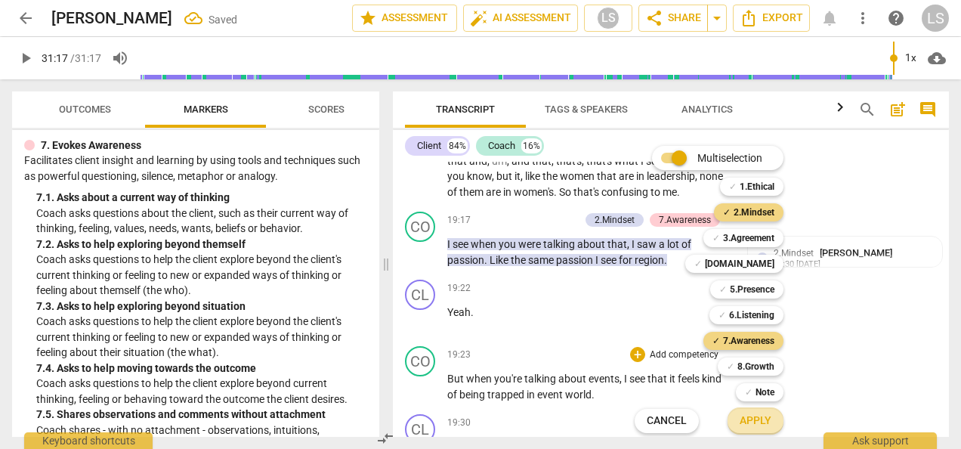
click at [752, 419] on span "Apply" at bounding box center [756, 420] width 32 height 15
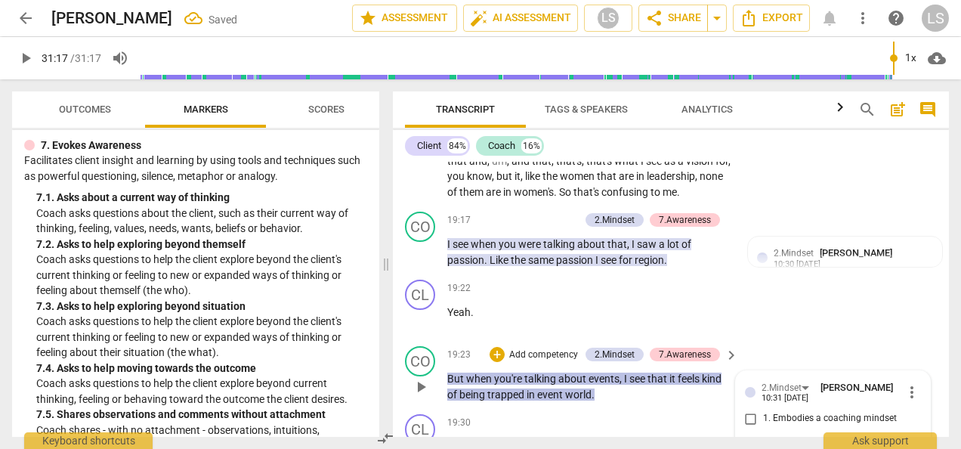
click at [751, 410] on input "1. Embodies a coaching mindset" at bounding box center [751, 419] width 24 height 18
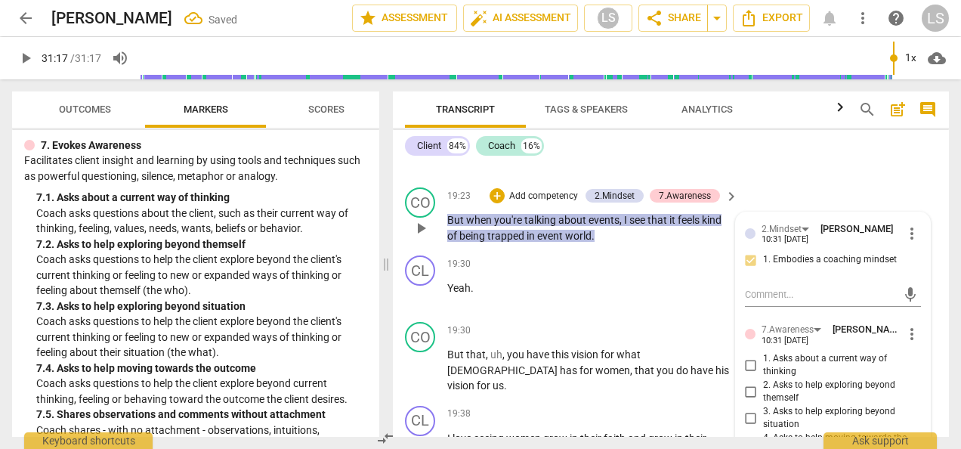
scroll to position [5989, 0]
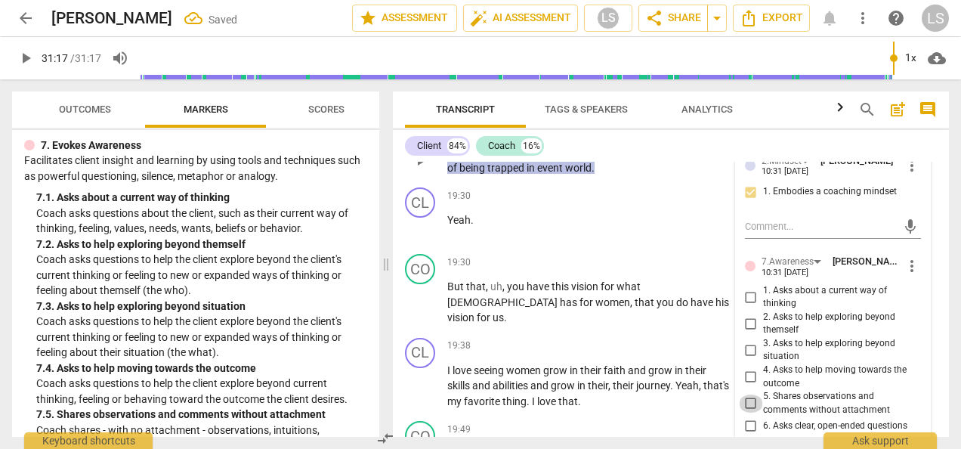
click at [747, 394] on input "5. Shares observations and comments without attachment" at bounding box center [751, 403] width 24 height 18
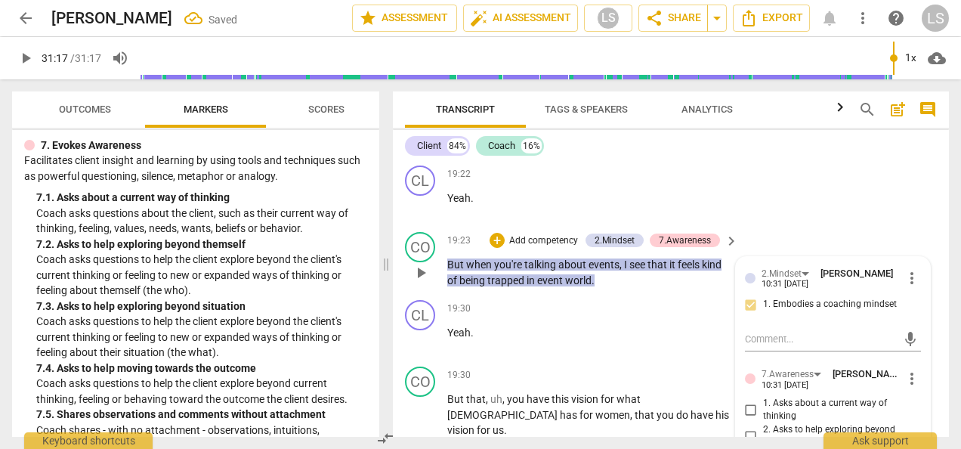
scroll to position [5913, 0]
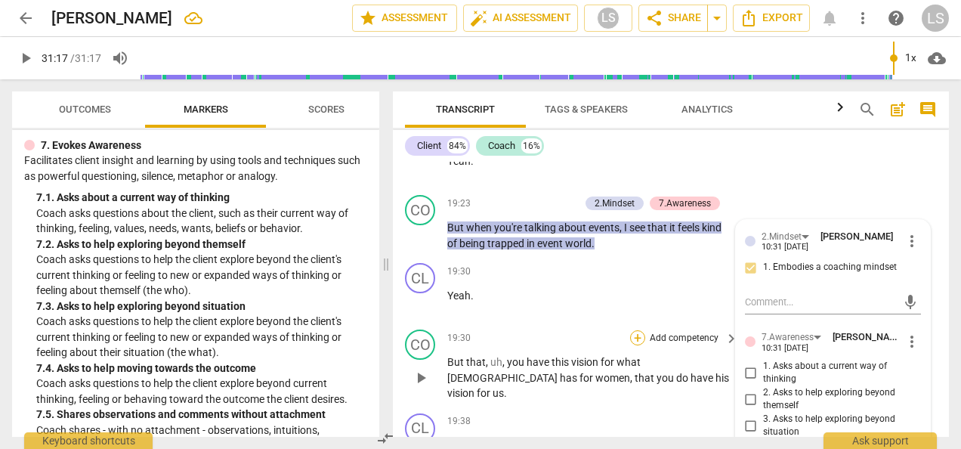
click at [640, 330] on div "+" at bounding box center [637, 337] width 15 height 15
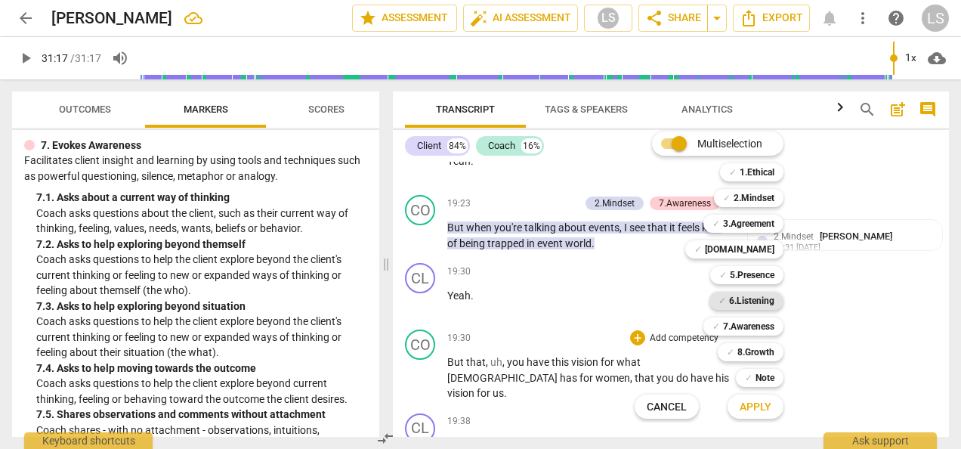
click at [760, 301] on b "6.Listening" at bounding box center [751, 301] width 45 height 18
click at [757, 327] on b "7.Awareness" at bounding box center [748, 326] width 51 height 18
click at [745, 194] on b "2.Mindset" at bounding box center [754, 198] width 41 height 18
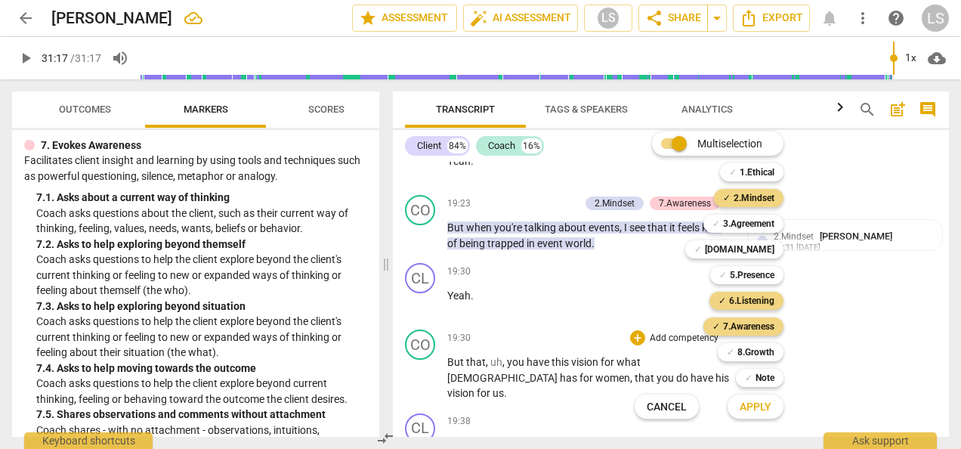
click at [762, 403] on span "Apply" at bounding box center [756, 407] width 32 height 15
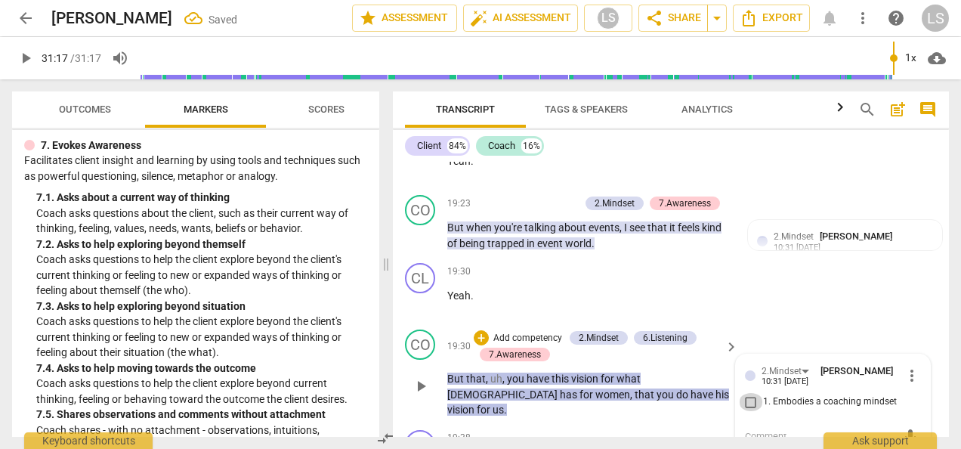
click at [744, 393] on input "1. Embodies a coaching mindset" at bounding box center [751, 402] width 24 height 18
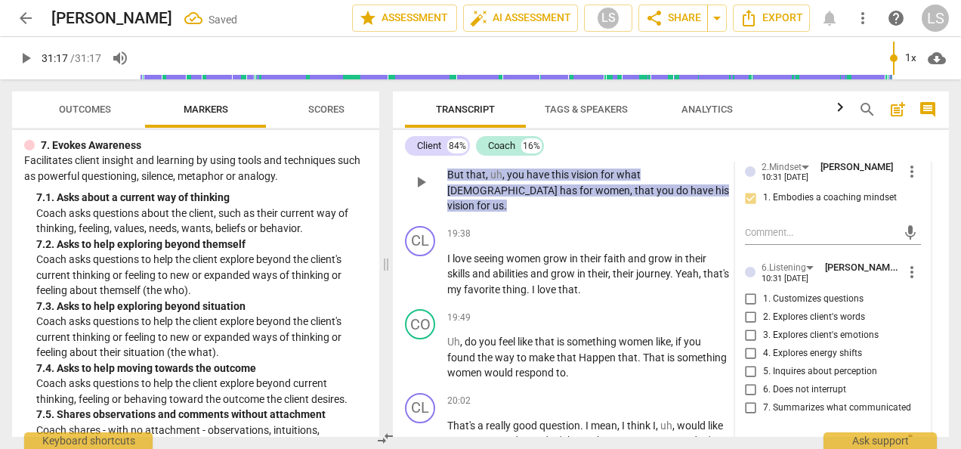
scroll to position [6140, 0]
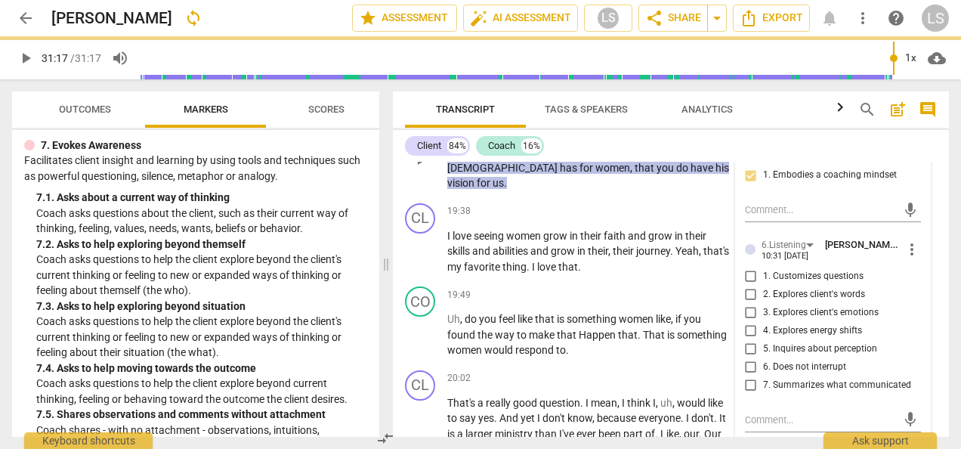
click at [753, 267] on input "1. Customizes questions" at bounding box center [751, 276] width 24 height 18
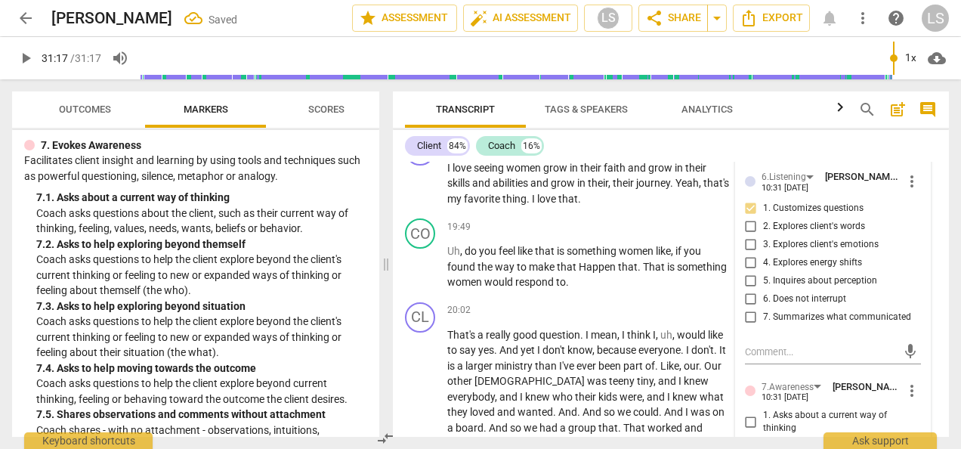
scroll to position [6291, 0]
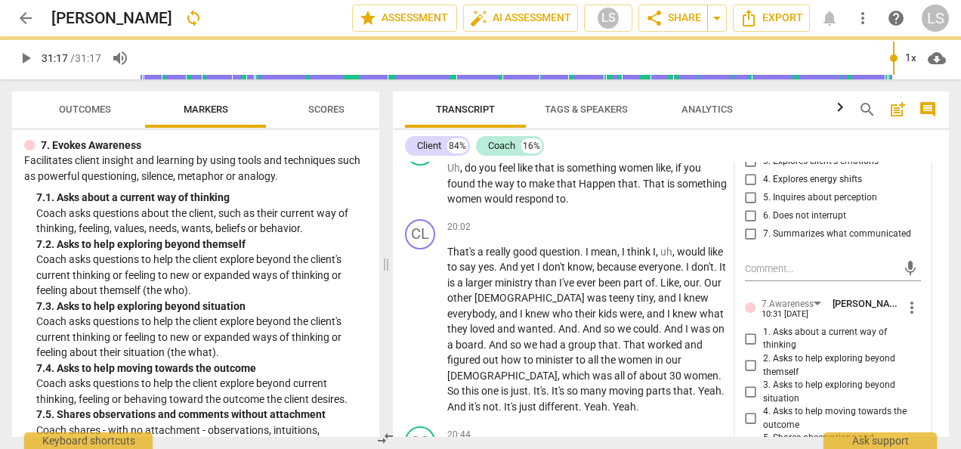
drag, startPoint x: 750, startPoint y: 382, endPoint x: 786, endPoint y: 373, distance: 37.4
click at [750, 436] on input "5. Shares observations and comments without attachment" at bounding box center [751, 445] width 24 height 18
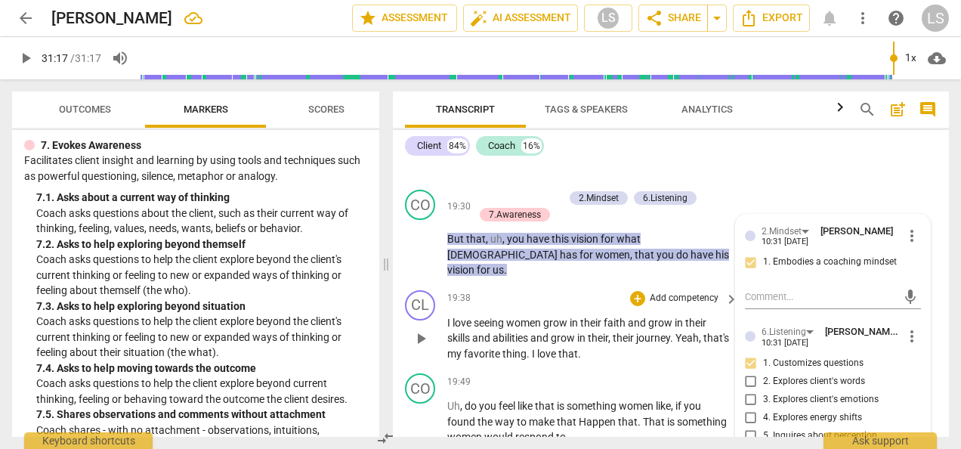
scroll to position [6064, 0]
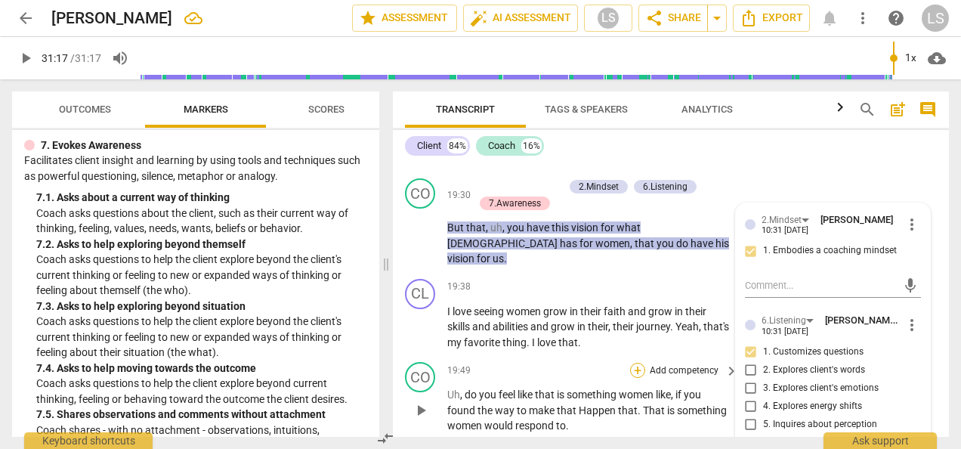
click at [632, 363] on div "+" at bounding box center [637, 370] width 15 height 15
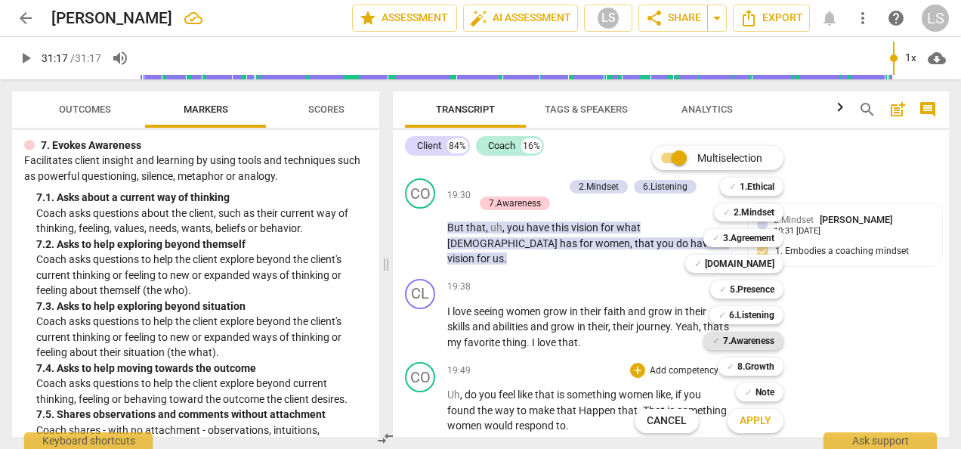
click at [765, 342] on b "7.Awareness" at bounding box center [748, 341] width 51 height 18
click at [747, 212] on b "2.Mindset" at bounding box center [754, 212] width 41 height 18
click at [747, 289] on b "5.Presence" at bounding box center [752, 289] width 45 height 18
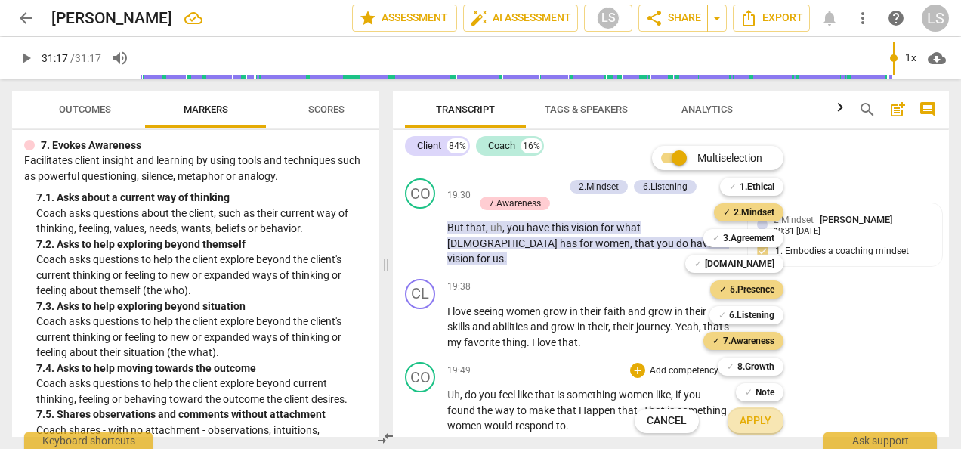
click at [764, 422] on span "Apply" at bounding box center [756, 420] width 32 height 15
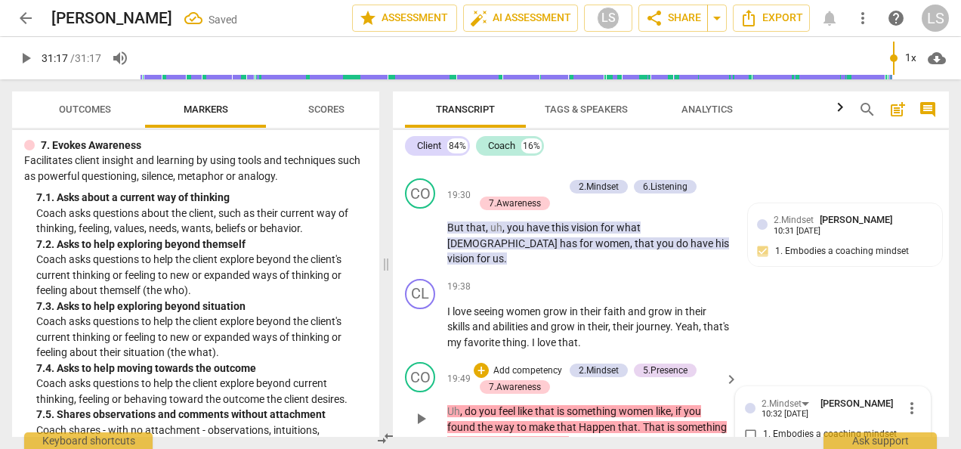
click at [746, 425] on input "1. Embodies a coaching mindset" at bounding box center [751, 434] width 24 height 18
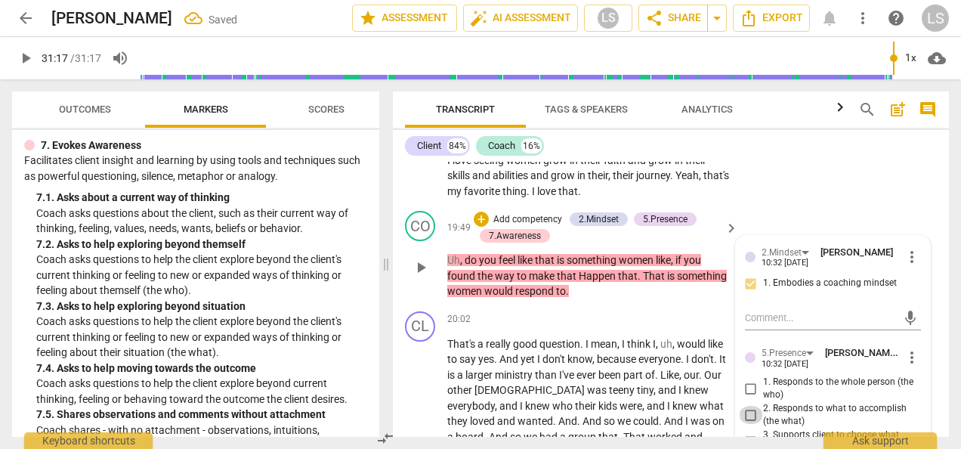
click at [750, 406] on input "2. Responds to what to accomplish (the what)" at bounding box center [751, 415] width 24 height 18
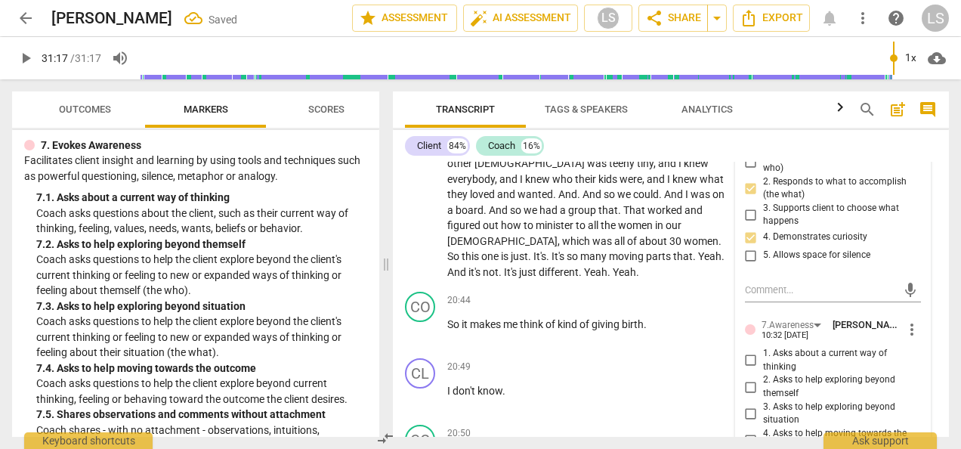
click at [748, 351] on input "1. Asks about a current way of thinking" at bounding box center [751, 360] width 24 height 18
click at [747, 351] on input "1. Asks about a current way of thinking" at bounding box center [751, 360] width 24 height 18
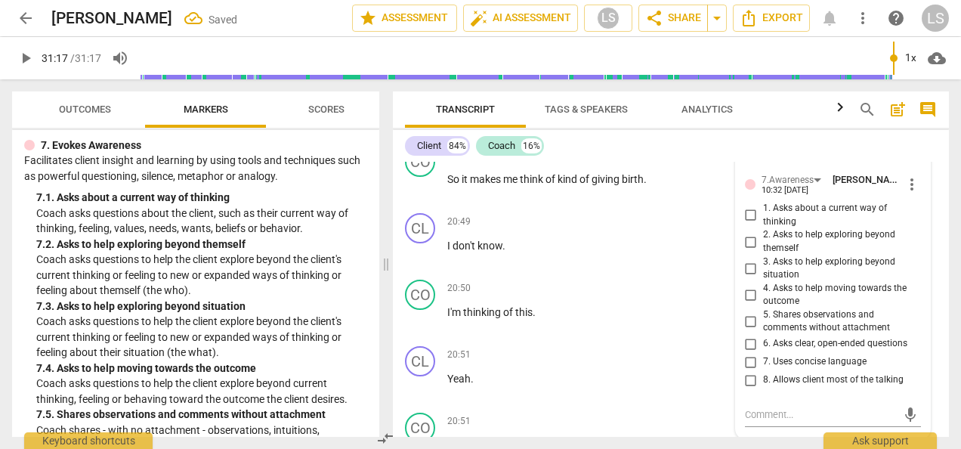
scroll to position [6593, 0]
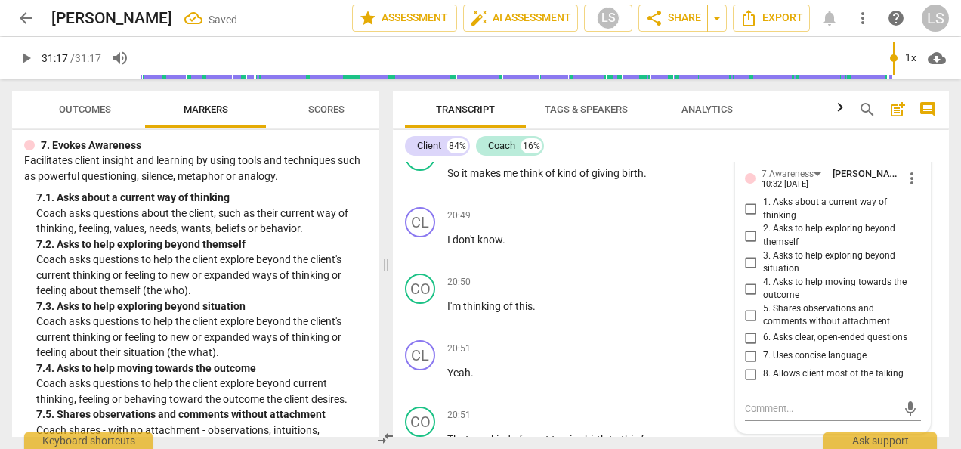
click at [745, 280] on input "4. Asks to help moving towards the outcome" at bounding box center [751, 289] width 24 height 18
click at [750, 329] on input "6. Asks clear, open-ended questions" at bounding box center [751, 338] width 24 height 18
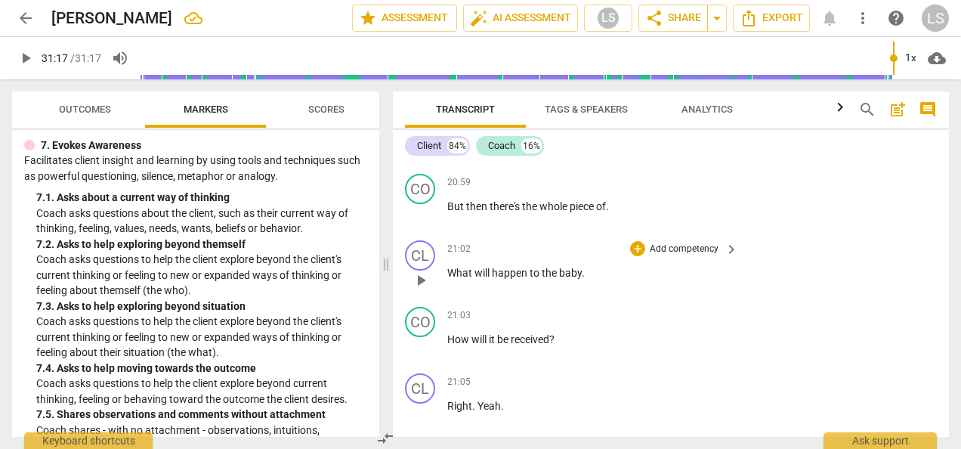
scroll to position [6971, 0]
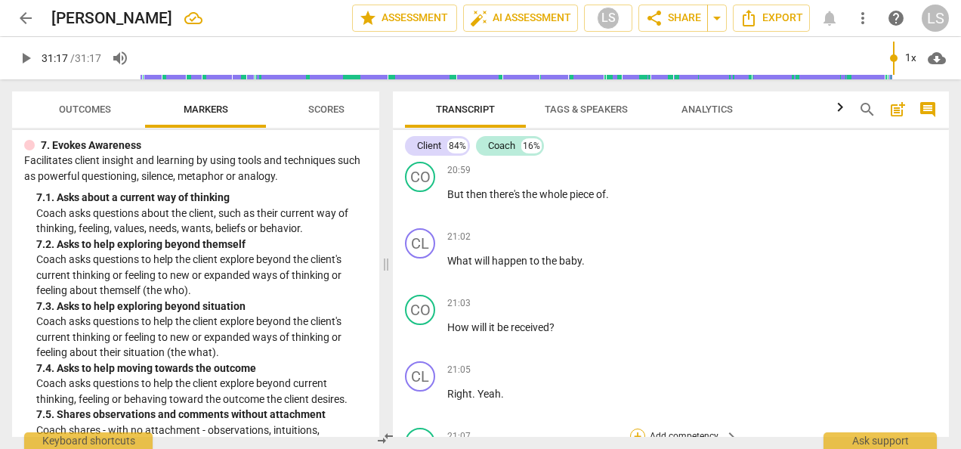
click at [633, 428] on div "+" at bounding box center [637, 435] width 15 height 15
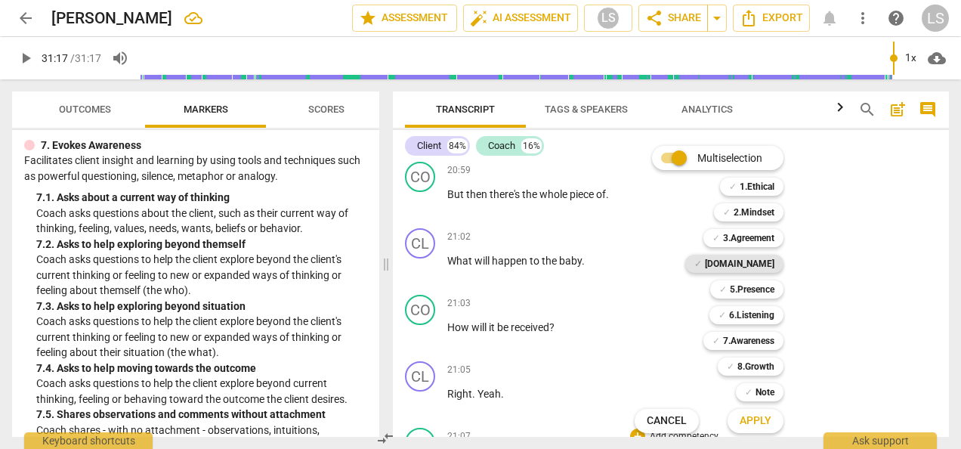
click at [742, 266] on div "✓ [DOMAIN_NAME]" at bounding box center [734, 264] width 98 height 18
click at [768, 426] on span "Apply" at bounding box center [756, 420] width 32 height 15
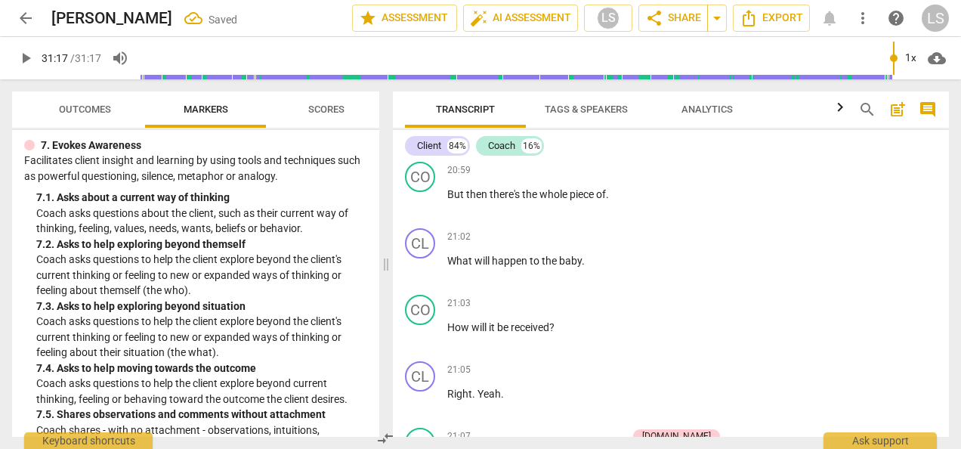
scroll to position [7192, 0]
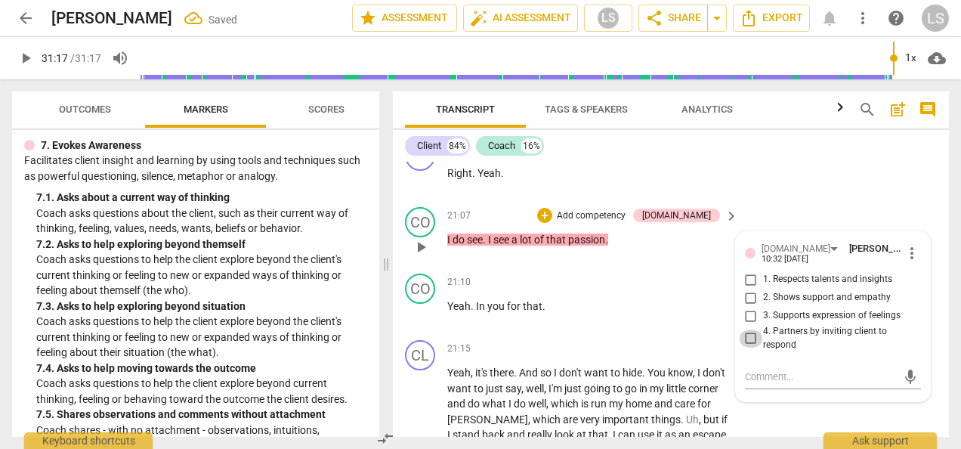
click at [750, 329] on input "4. Partners by inviting client to respond" at bounding box center [751, 338] width 24 height 18
click at [768, 365] on div "mic" at bounding box center [833, 377] width 176 height 24
click at [769, 369] on textarea at bounding box center [821, 376] width 152 height 14
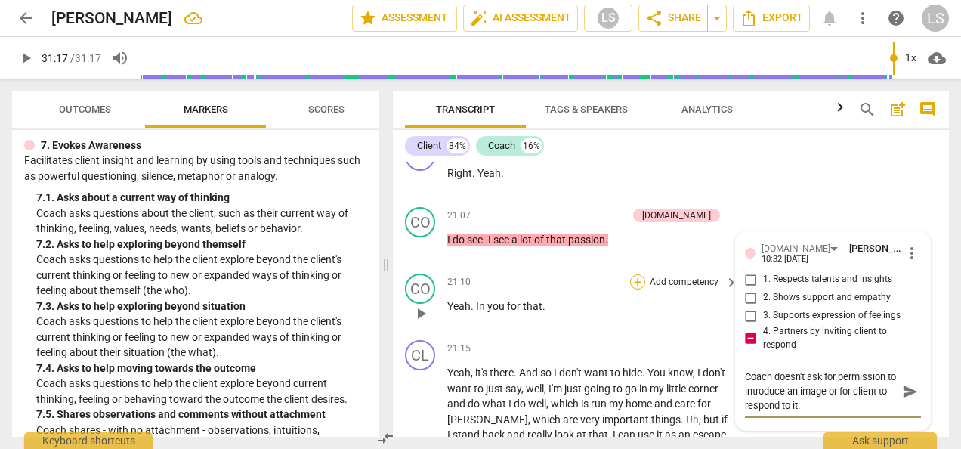
click at [632, 274] on div "+" at bounding box center [637, 281] width 15 height 15
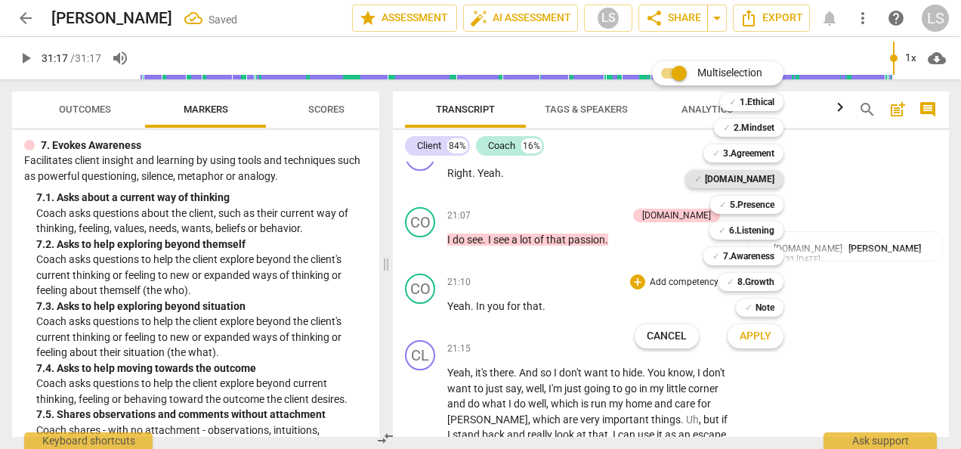
click at [773, 176] on b "[DOMAIN_NAME]" at bounding box center [740, 179] width 70 height 18
click at [769, 335] on span "Apply" at bounding box center [756, 336] width 32 height 15
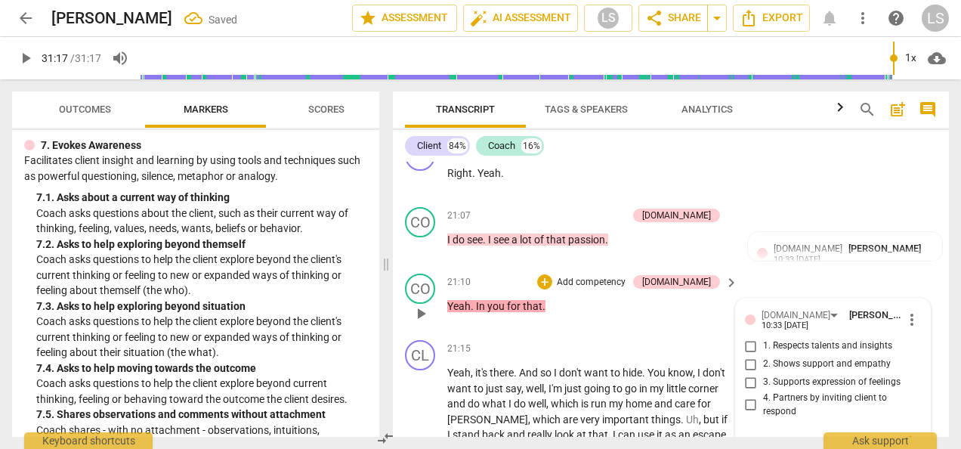
click at [750, 355] on input "2. Shows support and empathy" at bounding box center [751, 364] width 24 height 18
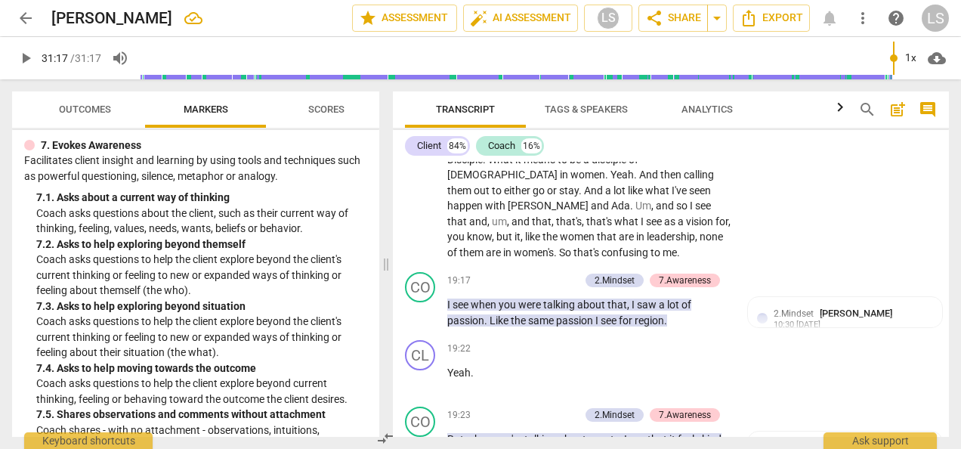
scroll to position [5681, 0]
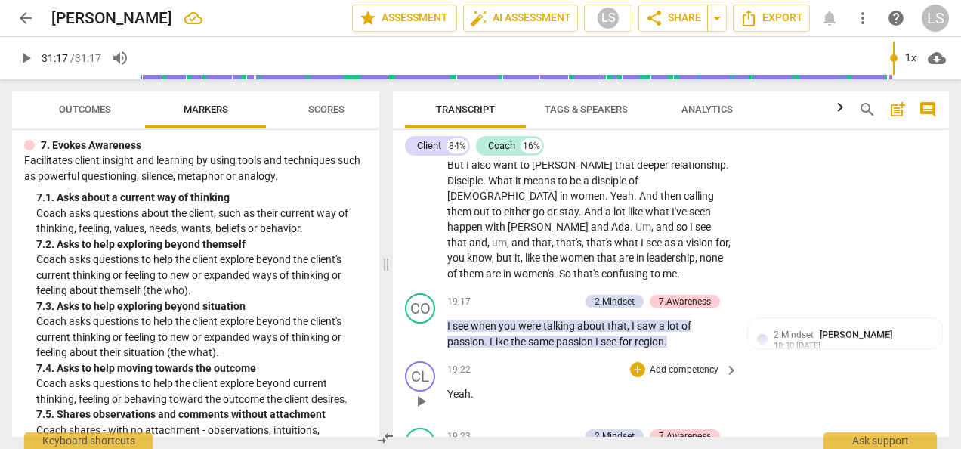
click at [808, 355] on div "CL play_arrow pause 19:22 + Add competency keyboard_arrow_right Yeah ." at bounding box center [671, 388] width 556 height 66
click at [496, 294] on div "+" at bounding box center [497, 301] width 15 height 15
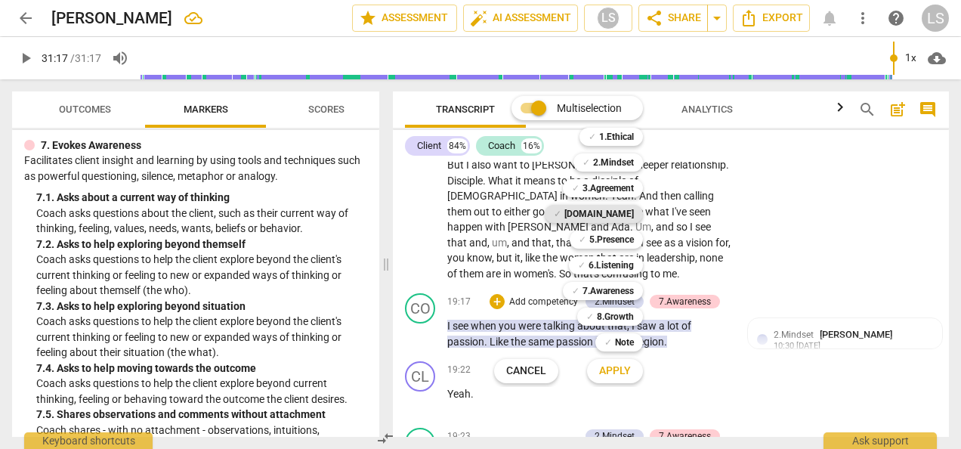
click at [609, 215] on b "[DOMAIN_NAME]" at bounding box center [599, 214] width 70 height 18
click at [626, 371] on span "Apply" at bounding box center [615, 370] width 32 height 15
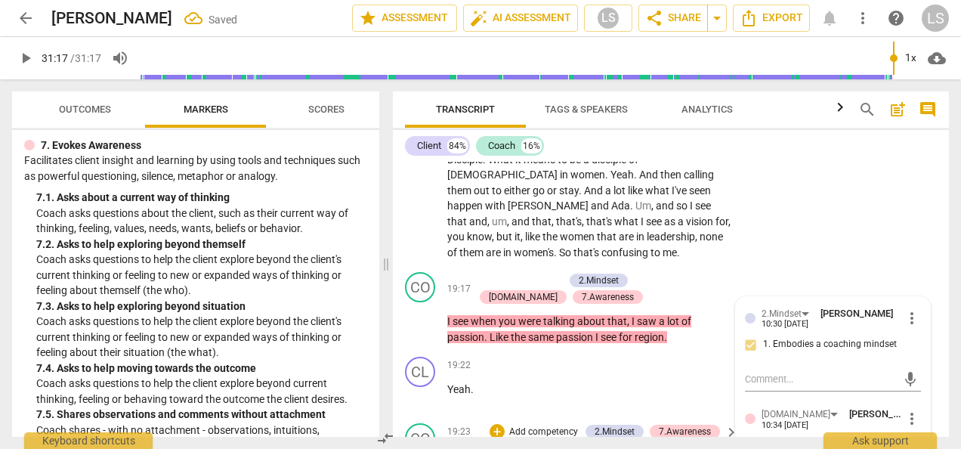
scroll to position [5756, 0]
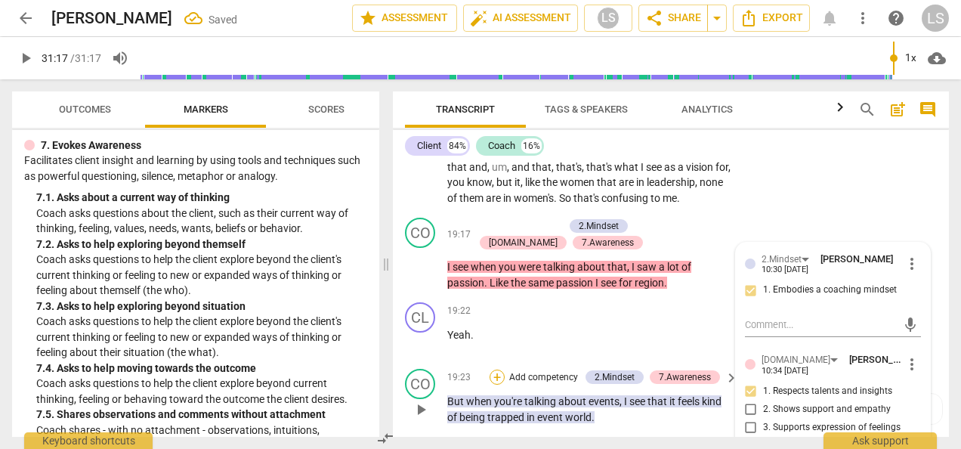
click at [496, 369] on div "+" at bounding box center [497, 376] width 15 height 15
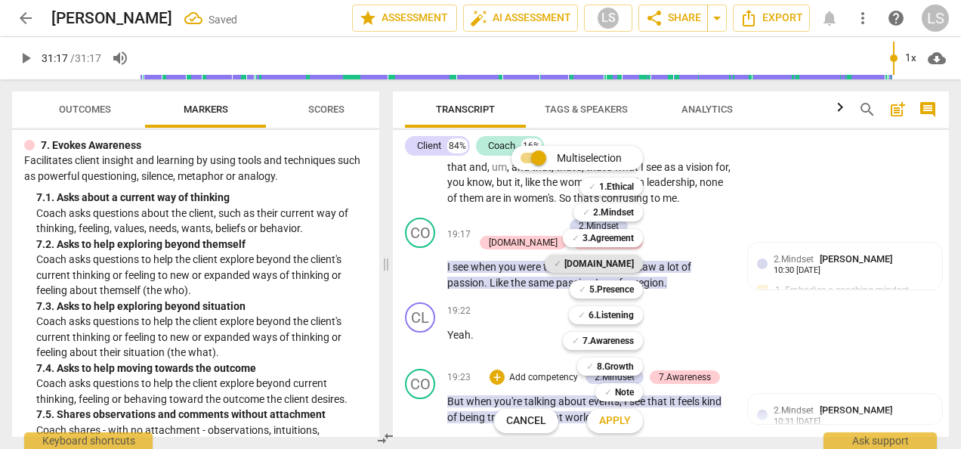
click at [615, 264] on b "[DOMAIN_NAME]" at bounding box center [599, 264] width 70 height 18
click at [616, 420] on span "Apply" at bounding box center [615, 420] width 32 height 15
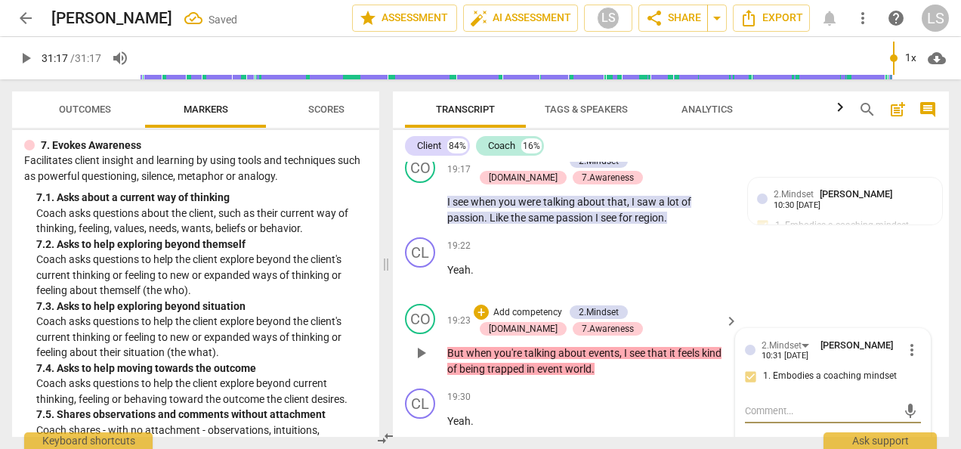
scroll to position [5983, 0]
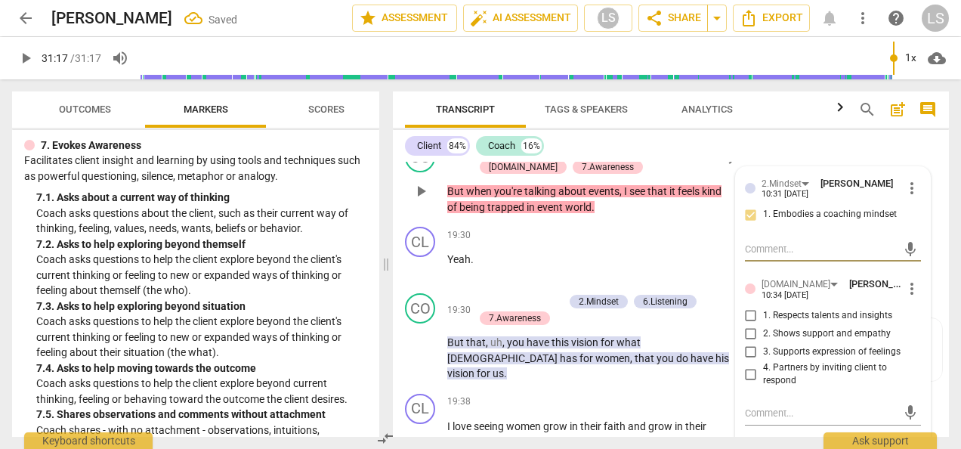
click at [745, 307] on input "1. Respects talents and insights" at bounding box center [751, 316] width 24 height 18
click at [471, 293] on div "+ Add competency 2.Mindset 6.Listening 7.Awareness keyboard_arrow_right" at bounding box center [605, 309] width 269 height 33
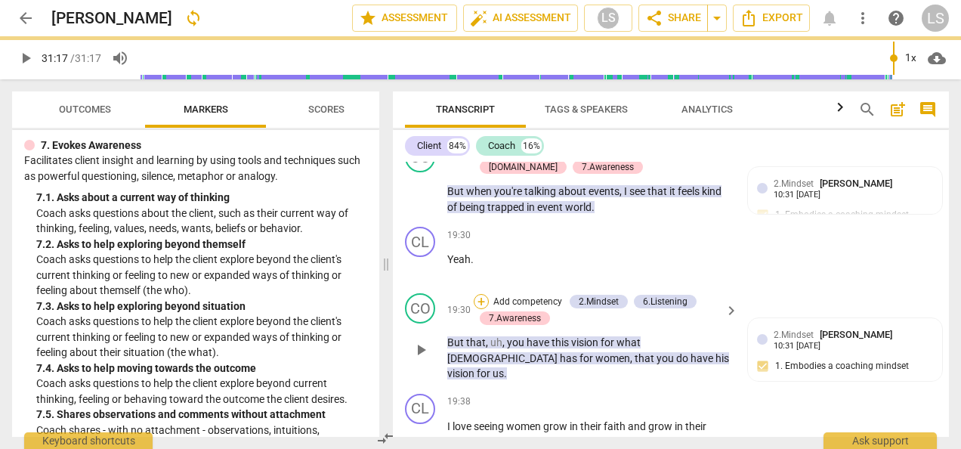
click at [478, 294] on div "+" at bounding box center [481, 301] width 15 height 15
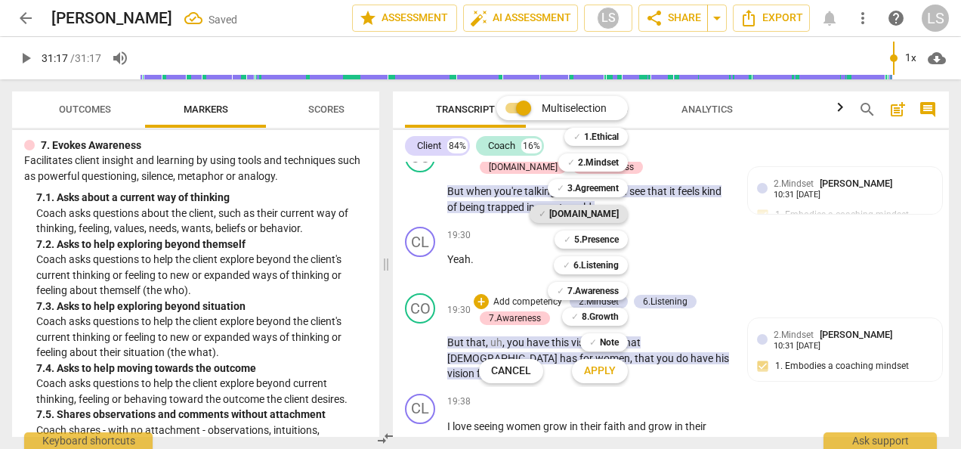
click at [597, 216] on b "[DOMAIN_NAME]" at bounding box center [584, 214] width 70 height 18
drag, startPoint x: 597, startPoint y: 368, endPoint x: 620, endPoint y: 351, distance: 28.1
click at [597, 368] on span "Apply" at bounding box center [600, 370] width 32 height 15
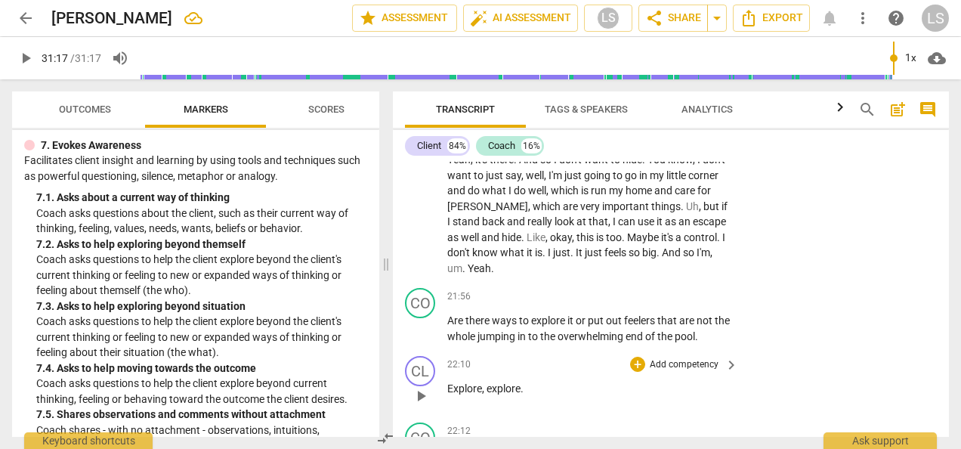
scroll to position [7418, 0]
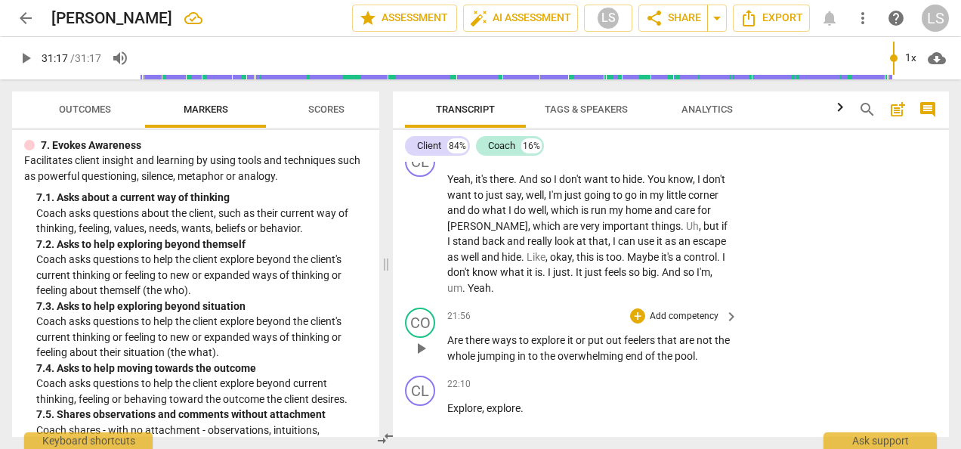
click at [633, 308] on div "+ Add competency" at bounding box center [675, 315] width 90 height 15
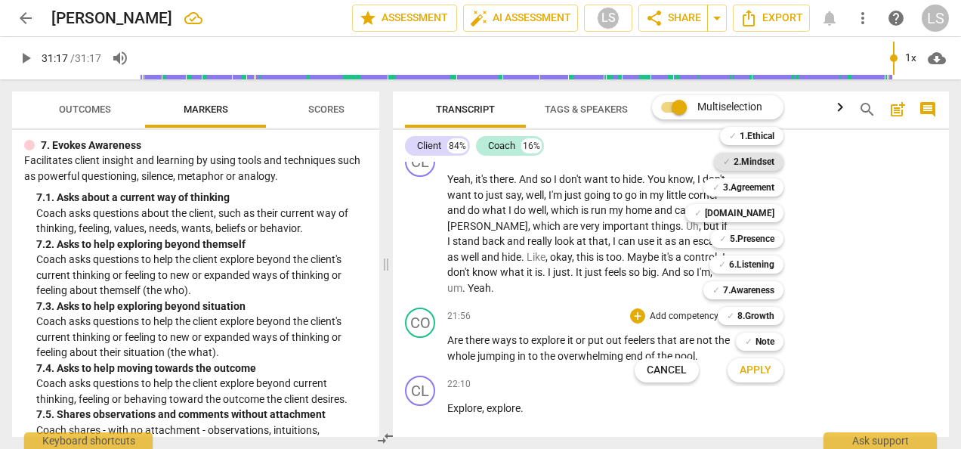
drag, startPoint x: 767, startPoint y: 162, endPoint x: 765, endPoint y: 191, distance: 29.5
click at [767, 161] on b "2.Mindset" at bounding box center [754, 162] width 41 height 18
click at [752, 244] on b "5.Presence" at bounding box center [752, 239] width 45 height 18
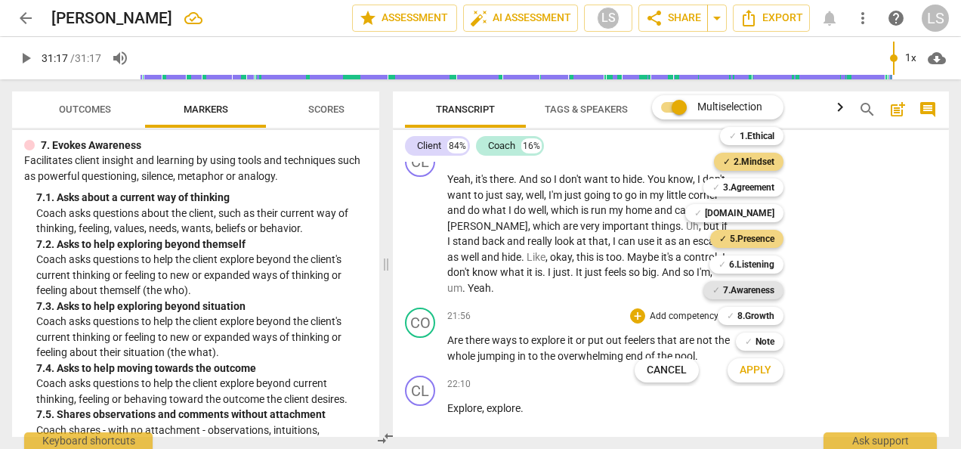
click at [749, 291] on b "7.Awareness" at bounding box center [748, 290] width 51 height 18
click at [753, 366] on span "Apply" at bounding box center [756, 370] width 32 height 15
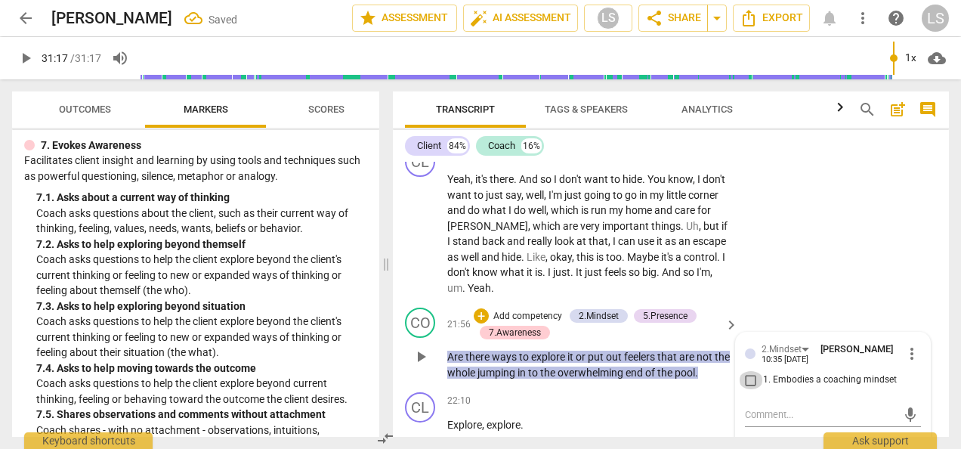
click at [740, 371] on input "1. Embodies a coaching mindset" at bounding box center [751, 380] width 24 height 18
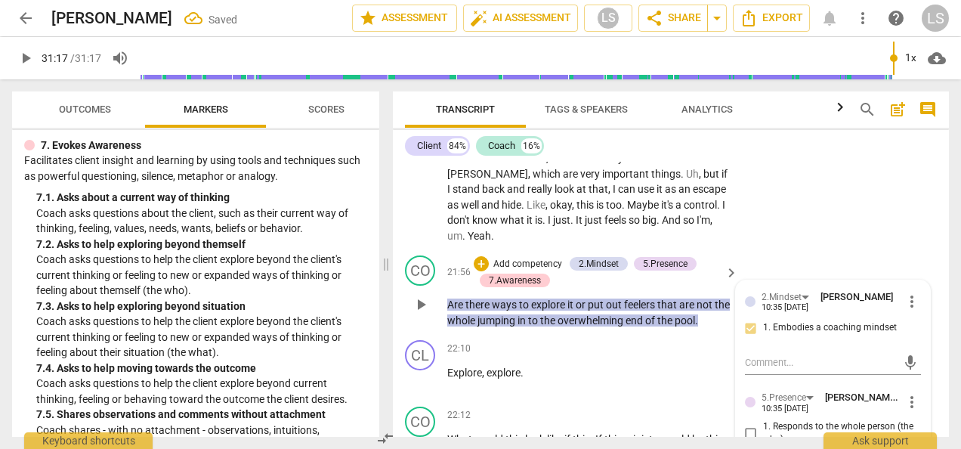
scroll to position [7494, 0]
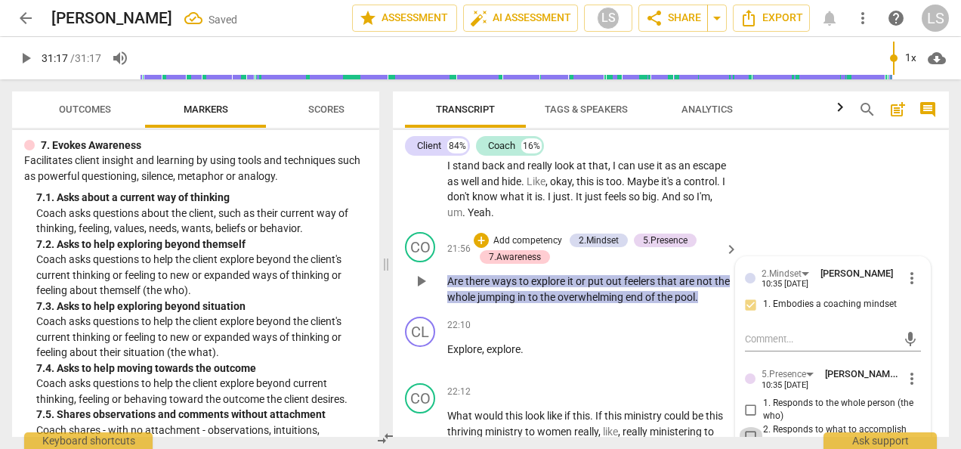
click at [744, 427] on input "2. Responds to what to accomplish (the what)" at bounding box center [751, 436] width 24 height 18
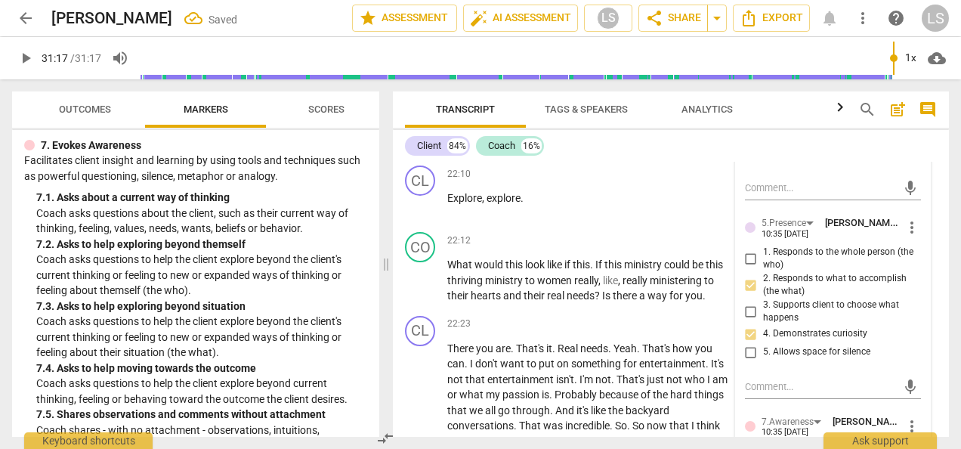
scroll to position [7796, 0]
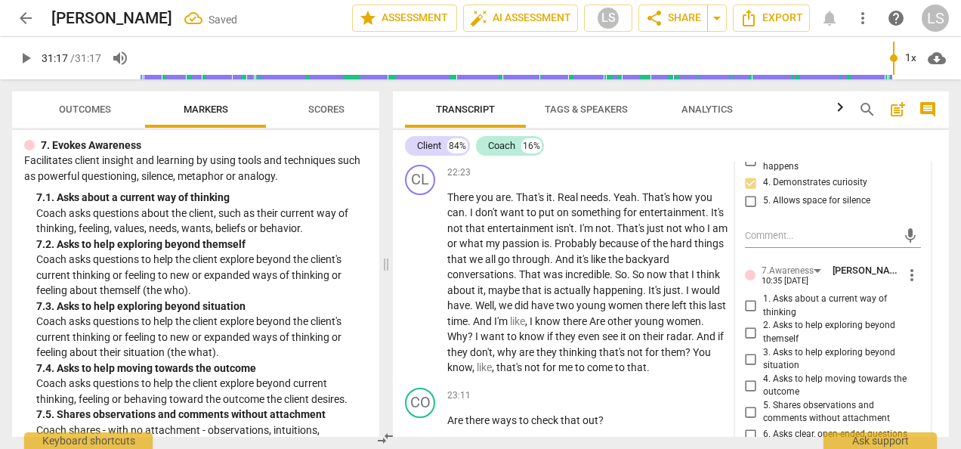
click at [747, 350] on input "3. Asks to help exploring beyond situation" at bounding box center [751, 359] width 24 height 18
click at [750, 425] on input "6. Asks clear, open-ended questions" at bounding box center [751, 434] width 24 height 18
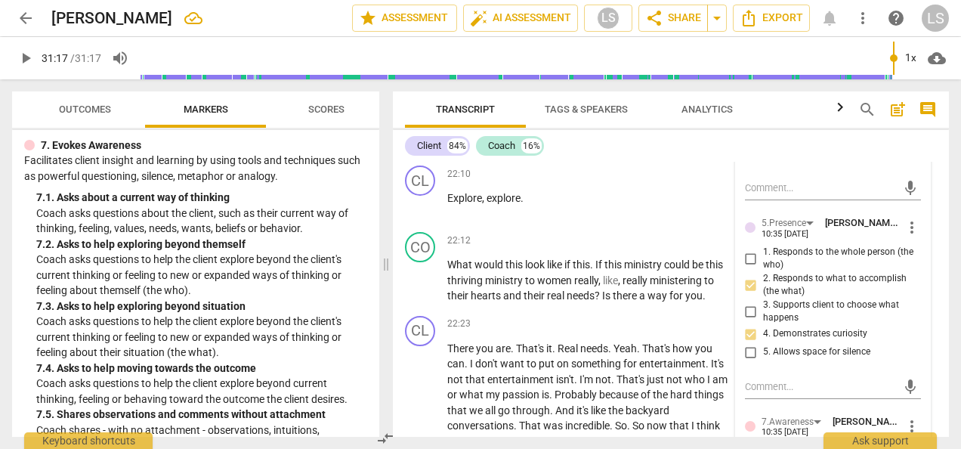
scroll to position [7570, 0]
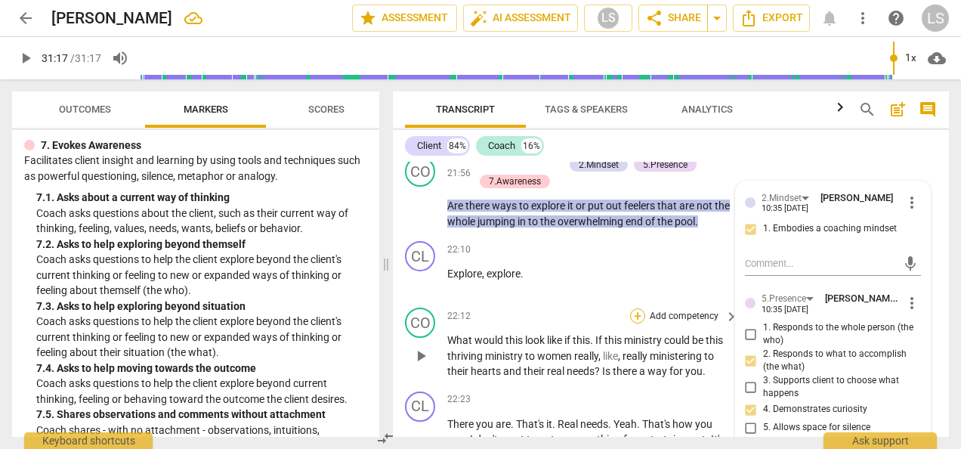
click at [642, 308] on div "+" at bounding box center [637, 315] width 15 height 15
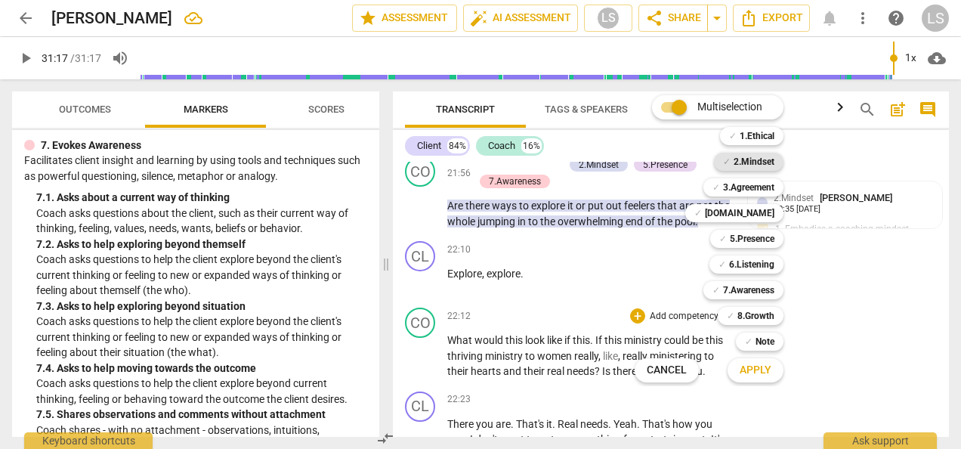
click at [760, 157] on b "2.Mindset" at bounding box center [754, 162] width 41 height 18
click at [752, 236] on b "5.Presence" at bounding box center [752, 239] width 45 height 18
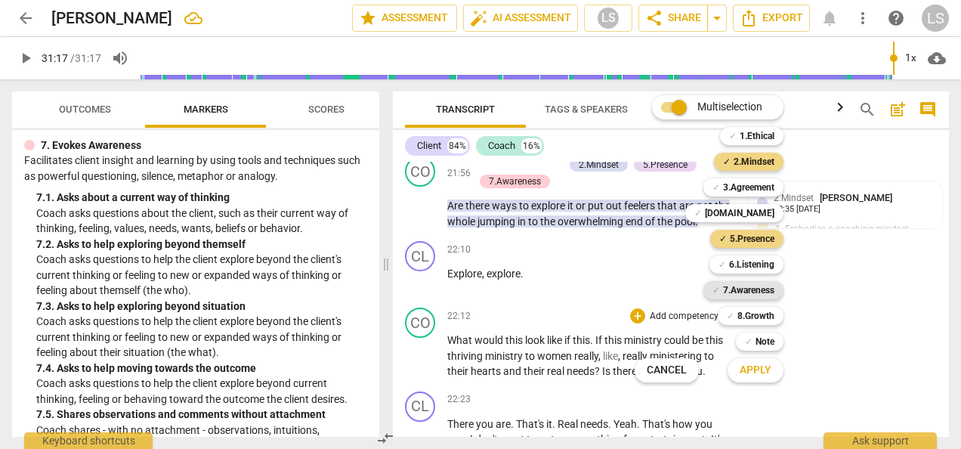
click at [747, 292] on b "7.Awareness" at bounding box center [748, 290] width 51 height 18
drag, startPoint x: 752, startPoint y: 371, endPoint x: 750, endPoint y: 363, distance: 8.6
click at [751, 369] on span "Apply" at bounding box center [756, 370] width 32 height 15
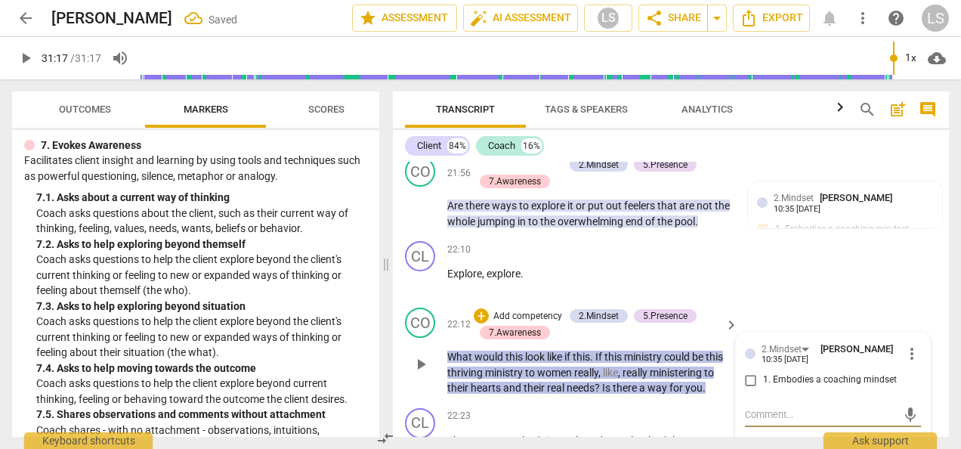
click at [752, 371] on input "1. Embodies a coaching mindset" at bounding box center [751, 380] width 24 height 18
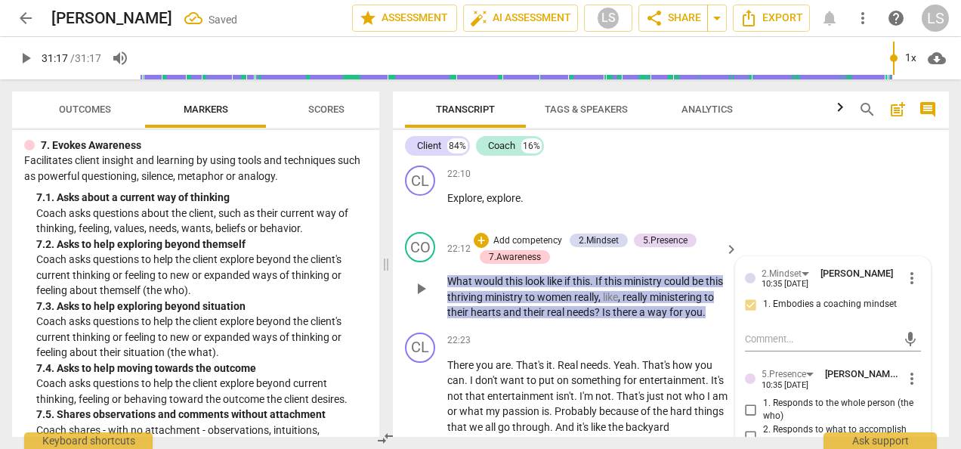
click at [748, 427] on input "2. Responds to what to accomplish (the what)" at bounding box center [751, 436] width 24 height 18
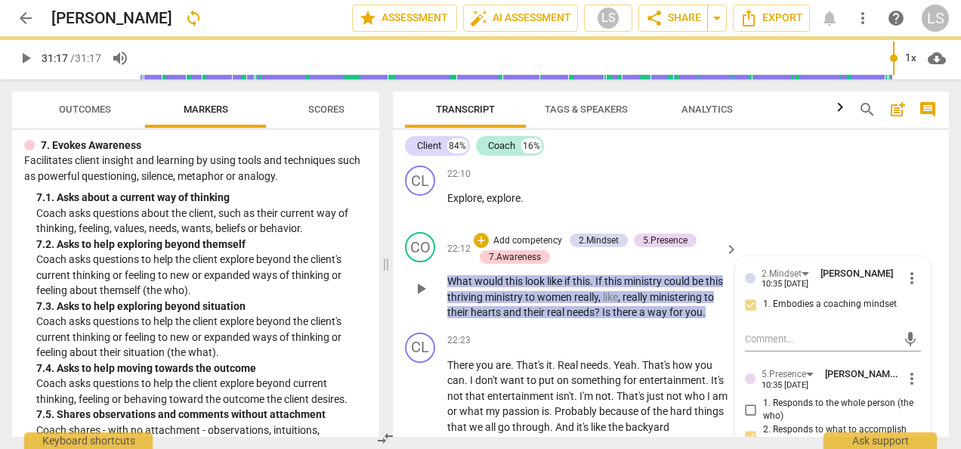
scroll to position [7872, 0]
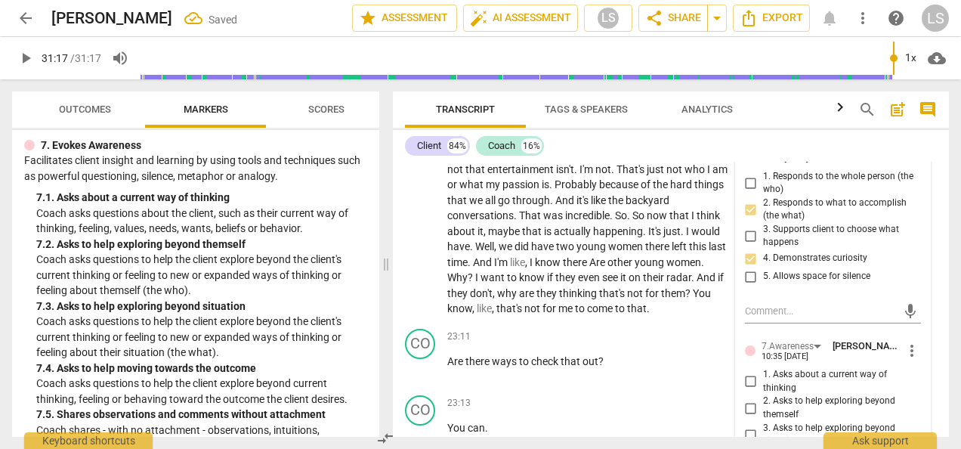
click at [638, 329] on div "+" at bounding box center [637, 336] width 15 height 15
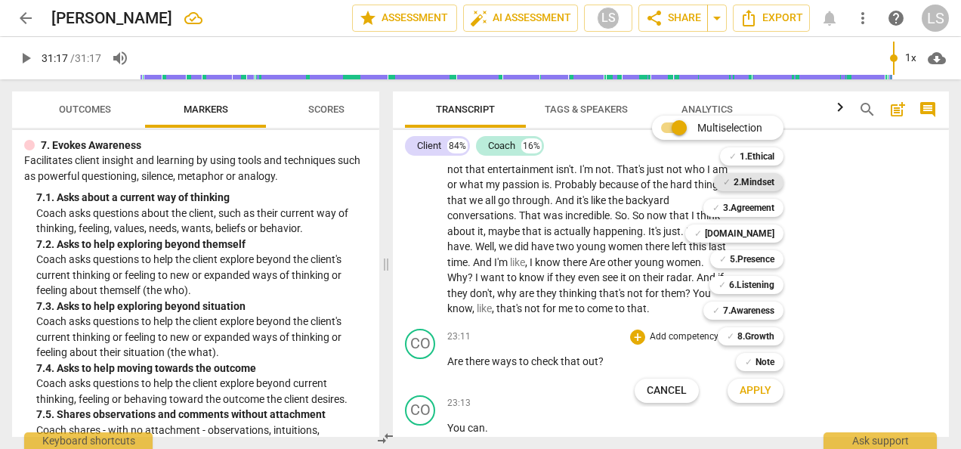
click at [742, 183] on b "2.Mindset" at bounding box center [754, 182] width 41 height 18
click at [753, 265] on b "5.Presence" at bounding box center [752, 259] width 45 height 18
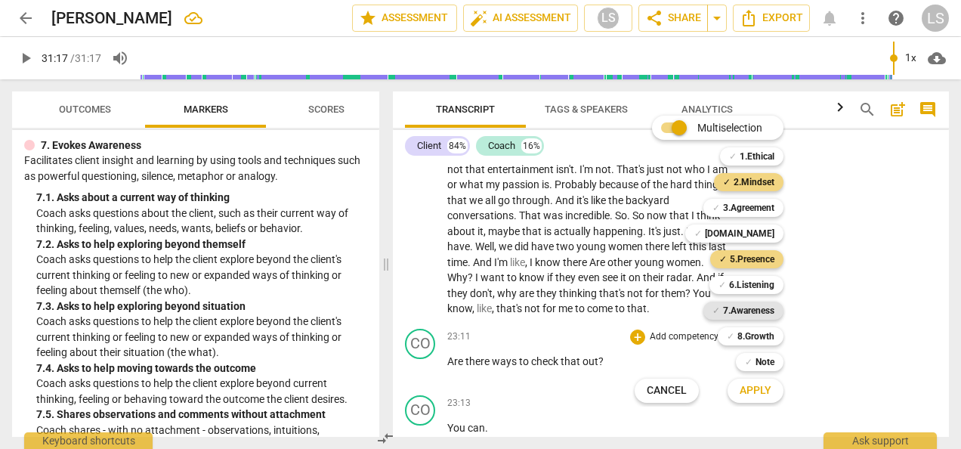
click at [756, 314] on b "7.Awareness" at bounding box center [748, 310] width 51 height 18
click at [764, 391] on span "Apply" at bounding box center [756, 390] width 32 height 15
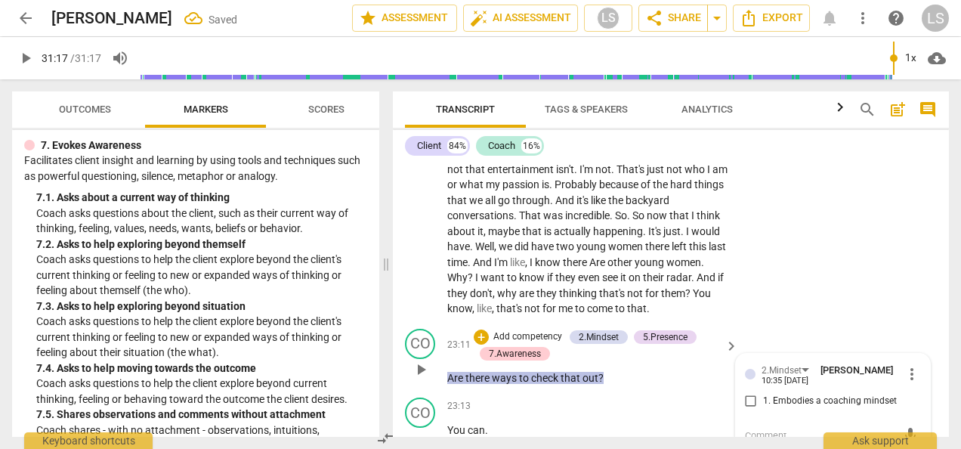
click at [742, 392] on input "1. Embodies a coaching mindset" at bounding box center [751, 401] width 24 height 18
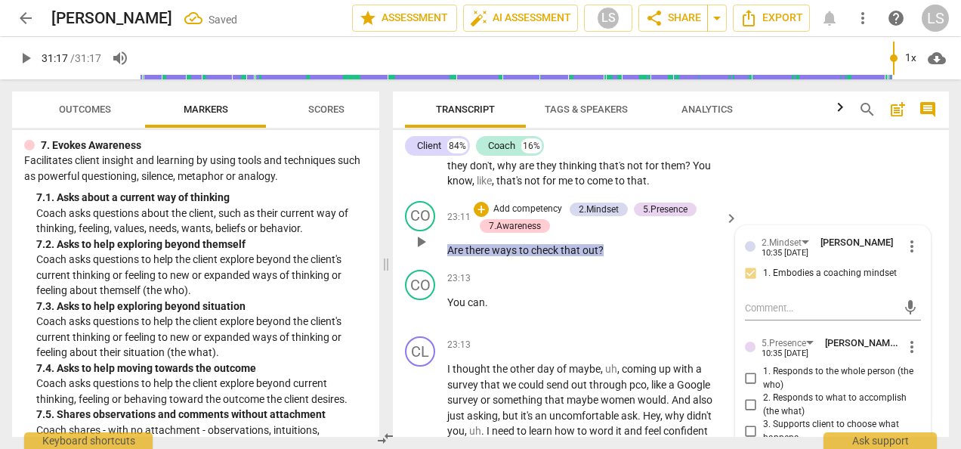
scroll to position [8023, 0]
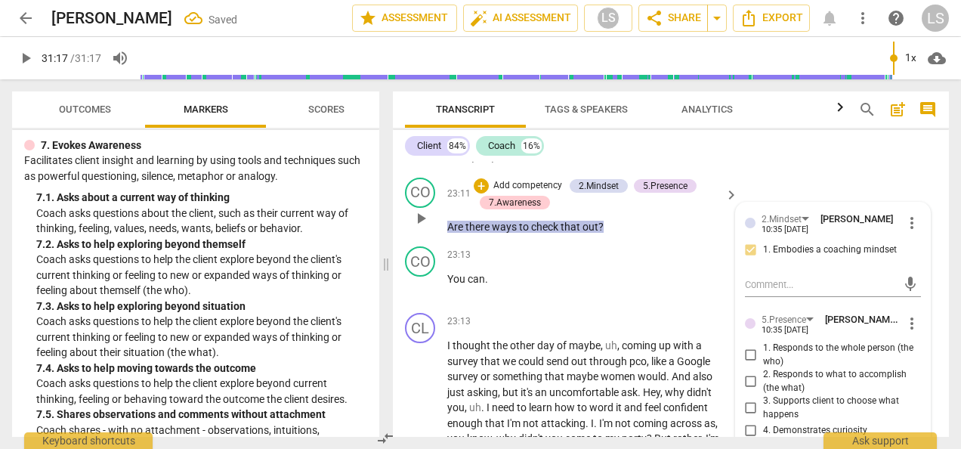
drag, startPoint x: 750, startPoint y: 310, endPoint x: 750, endPoint y: 337, distance: 27.2
click at [750, 373] on input "2. Responds to what to accomplish (the what)" at bounding box center [751, 382] width 24 height 18
click at [750, 422] on input "4. Demonstrates curiosity" at bounding box center [751, 431] width 24 height 18
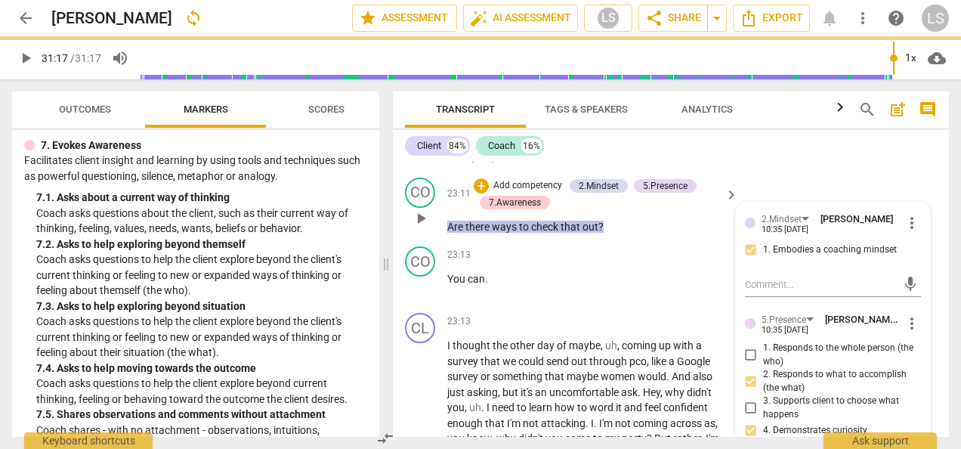
scroll to position [8250, 0]
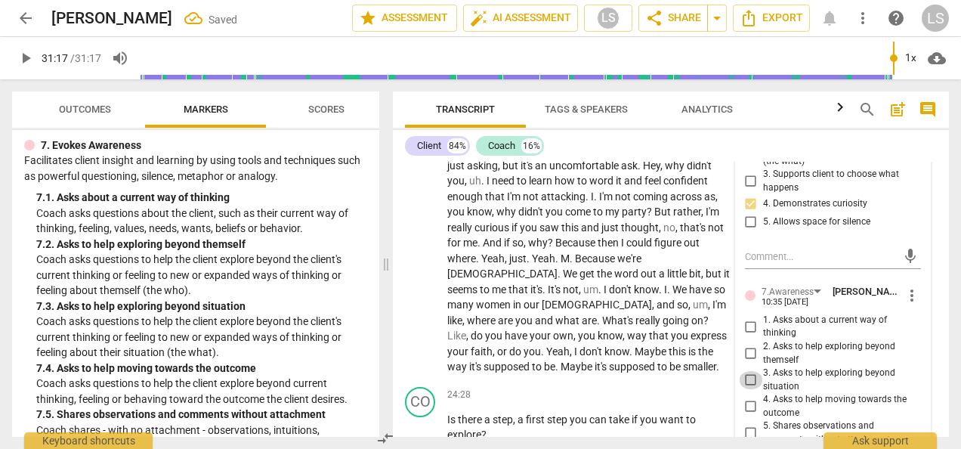
click at [745, 371] on input "3. Asks to help exploring beyond situation" at bounding box center [751, 380] width 24 height 18
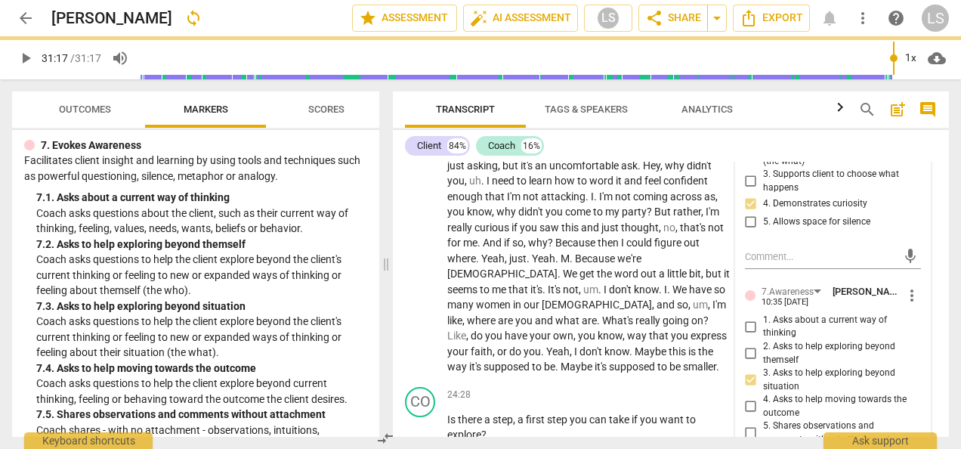
click at [747, 447] on input "6. Asks clear, open-ended questions" at bounding box center [751, 456] width 24 height 18
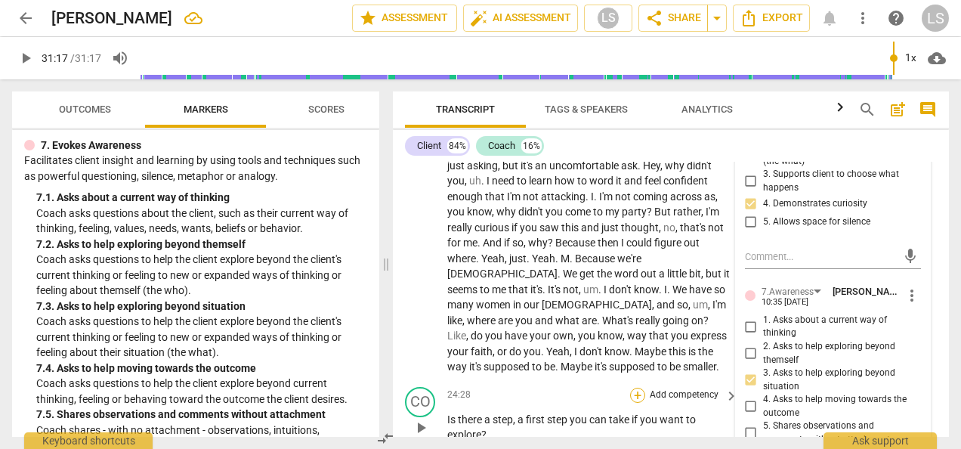
click at [633, 388] on div "+" at bounding box center [637, 395] width 15 height 15
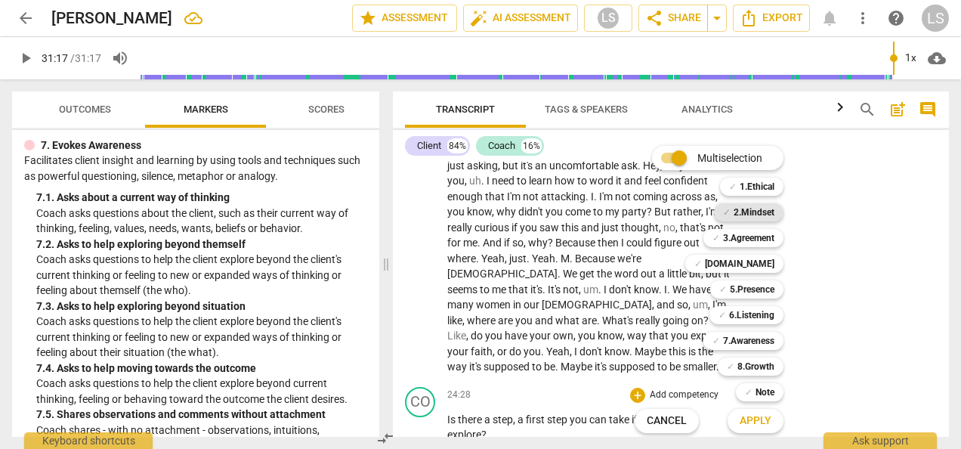
click at [757, 213] on b "2.Mindset" at bounding box center [754, 212] width 41 height 18
click at [760, 286] on b "5.Presence" at bounding box center [752, 289] width 45 height 18
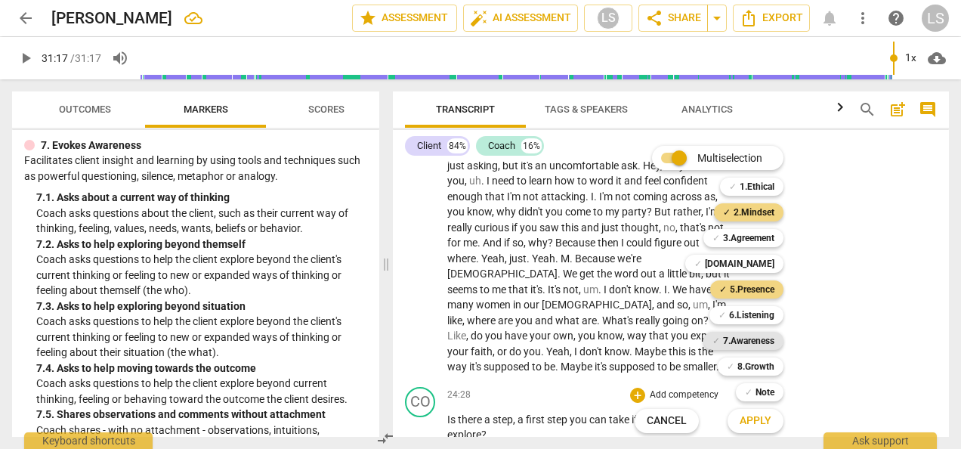
click at [760, 340] on b "7.Awareness" at bounding box center [748, 341] width 51 height 18
click at [763, 416] on span "Apply" at bounding box center [756, 420] width 32 height 15
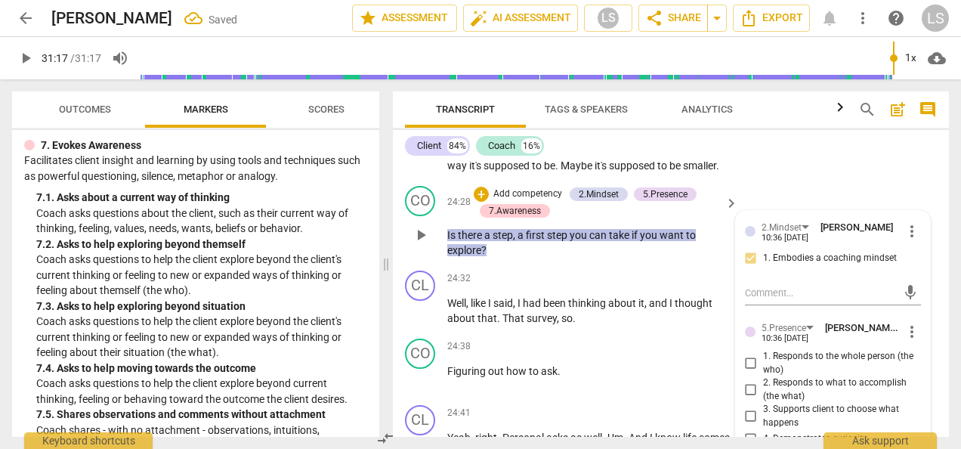
scroll to position [8476, 0]
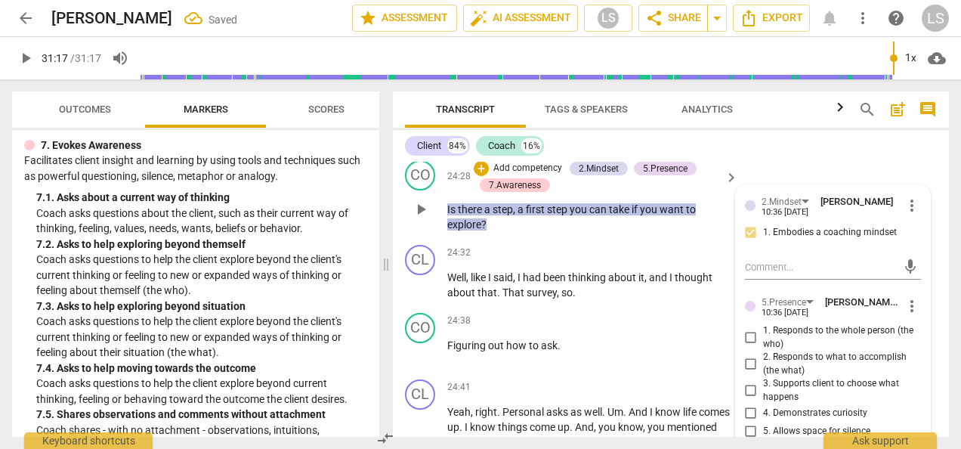
click at [754, 355] on input "2. Responds to what to accomplish (the what)" at bounding box center [751, 364] width 24 height 18
click at [745, 404] on input "4. Demonstrates curiosity" at bounding box center [751, 413] width 24 height 18
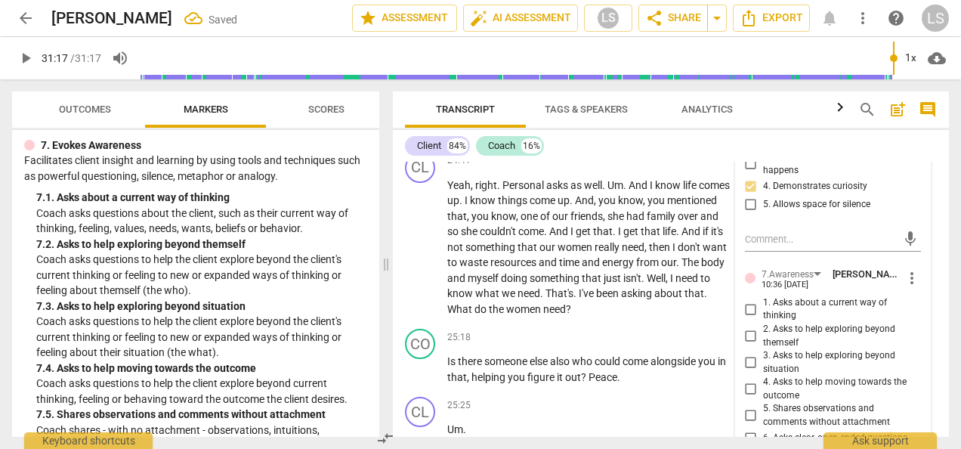
click at [747, 354] on input "3. Asks to help exploring beyond situation" at bounding box center [751, 363] width 24 height 18
click at [749, 429] on input "6. Asks clear, open-ended questions" at bounding box center [751, 438] width 24 height 18
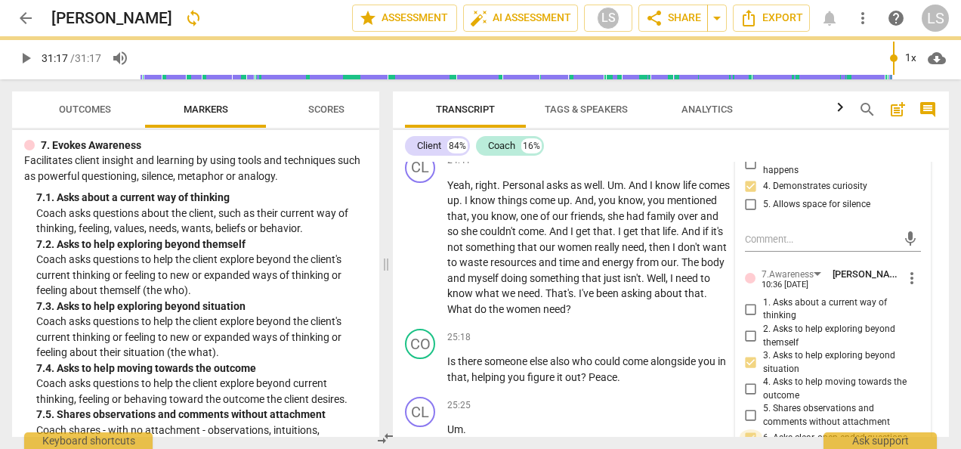
click at [749, 429] on input "6. Asks clear, open-ended questions" at bounding box center [751, 438] width 24 height 18
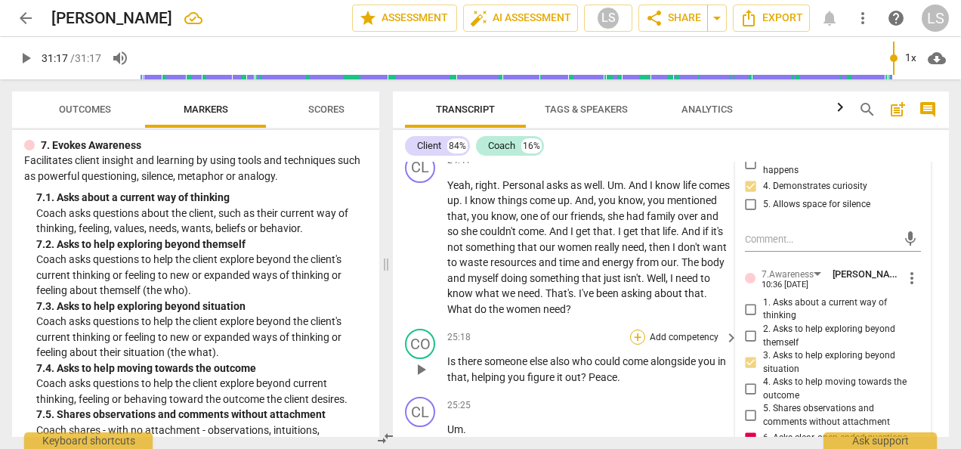
click at [636, 329] on div "+" at bounding box center [637, 336] width 15 height 15
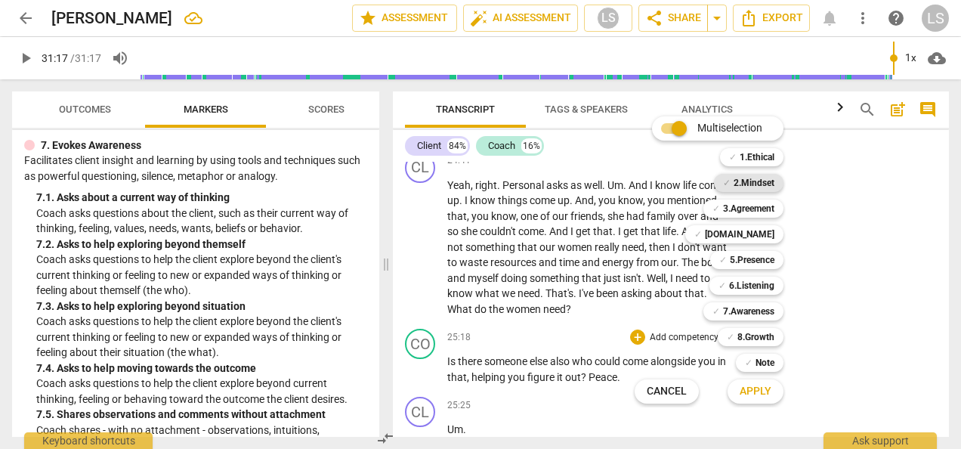
click at [762, 175] on b "2.Mindset" at bounding box center [754, 183] width 41 height 18
click at [757, 258] on b "5.Presence" at bounding box center [752, 260] width 45 height 18
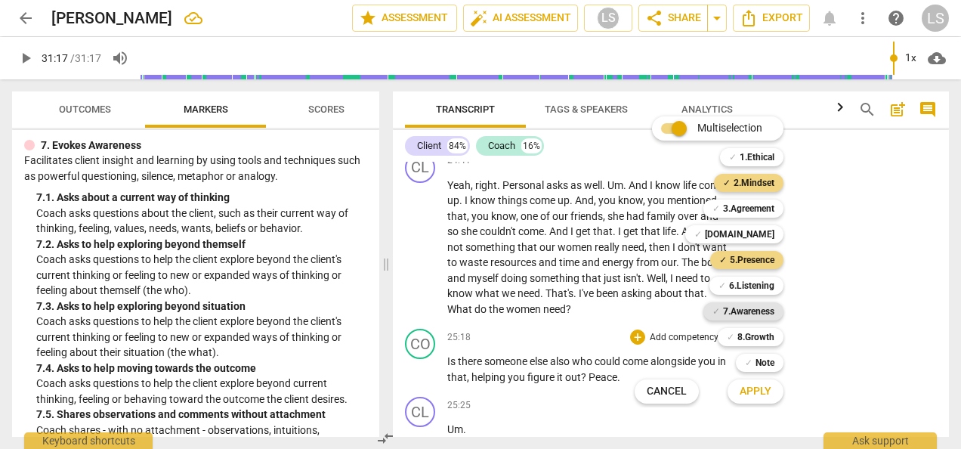
click at [749, 305] on b "7.Awareness" at bounding box center [748, 311] width 51 height 18
click at [748, 384] on span "Apply" at bounding box center [756, 391] width 32 height 15
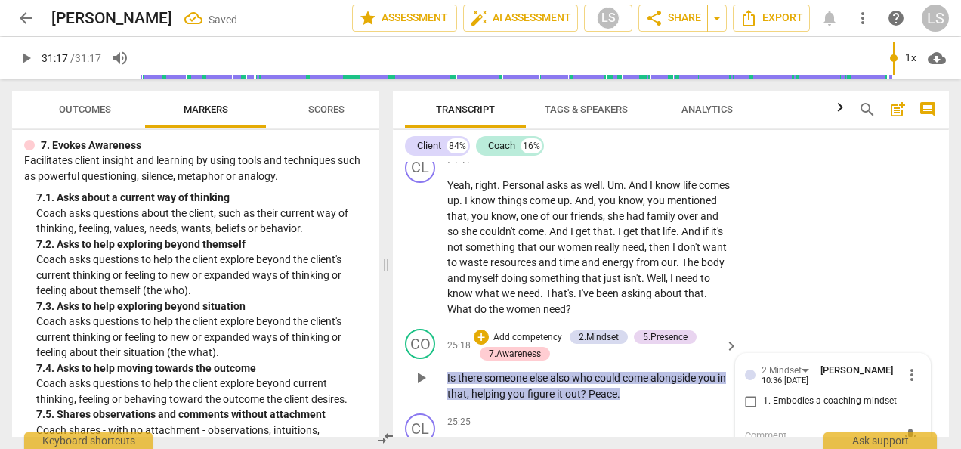
click at [753, 392] on input "1. Embodies a coaching mindset" at bounding box center [751, 401] width 24 height 18
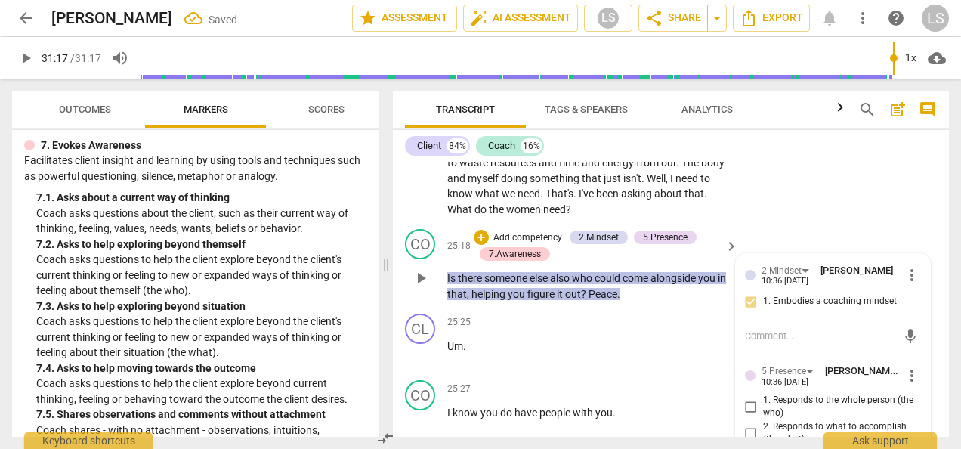
scroll to position [8854, 0]
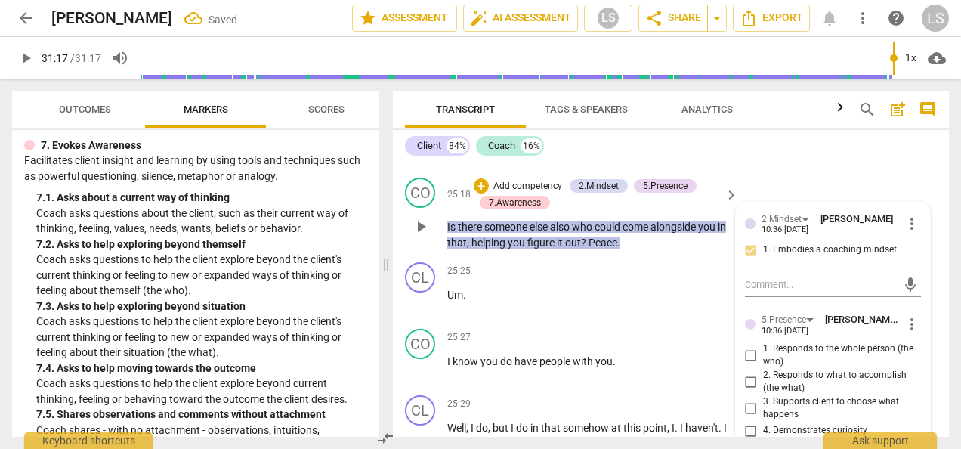
click at [750, 373] on input "2. Responds to what to accomplish (the what)" at bounding box center [751, 382] width 24 height 18
click at [750, 422] on input "4. Demonstrates curiosity" at bounding box center [751, 431] width 24 height 18
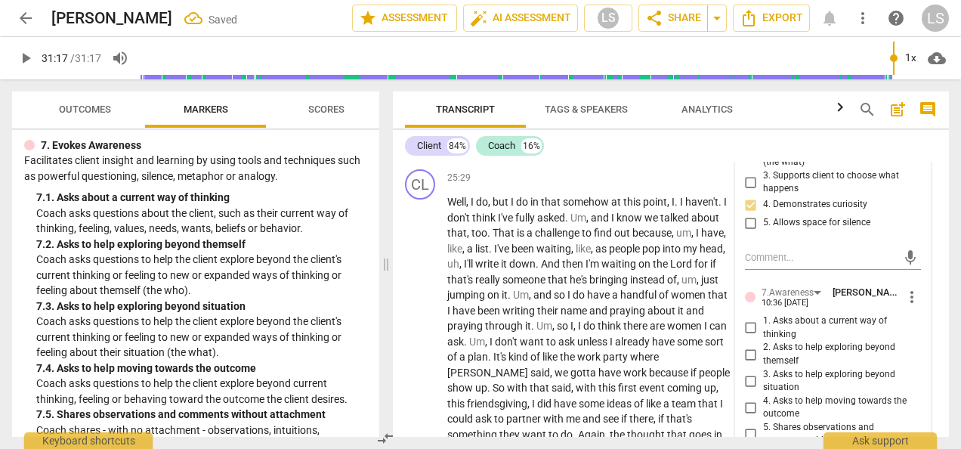
scroll to position [9081, 0]
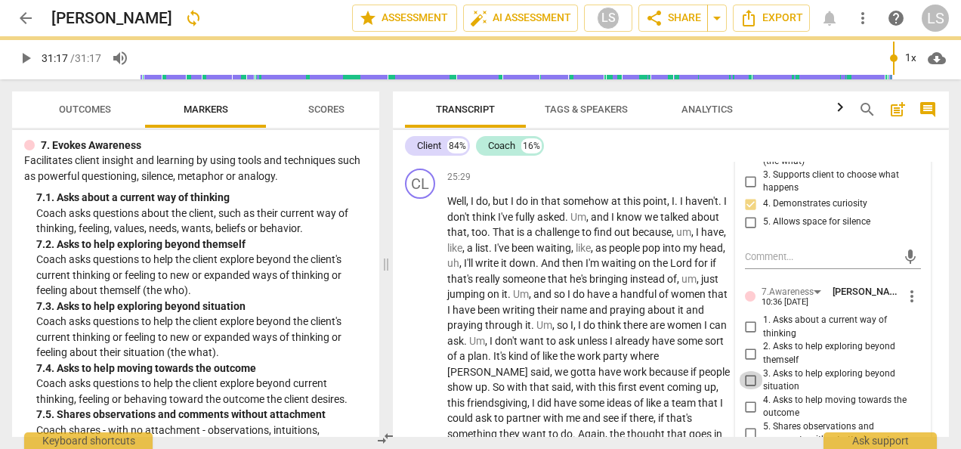
click at [747, 371] on input "3. Asks to help exploring beyond situation" at bounding box center [751, 380] width 24 height 18
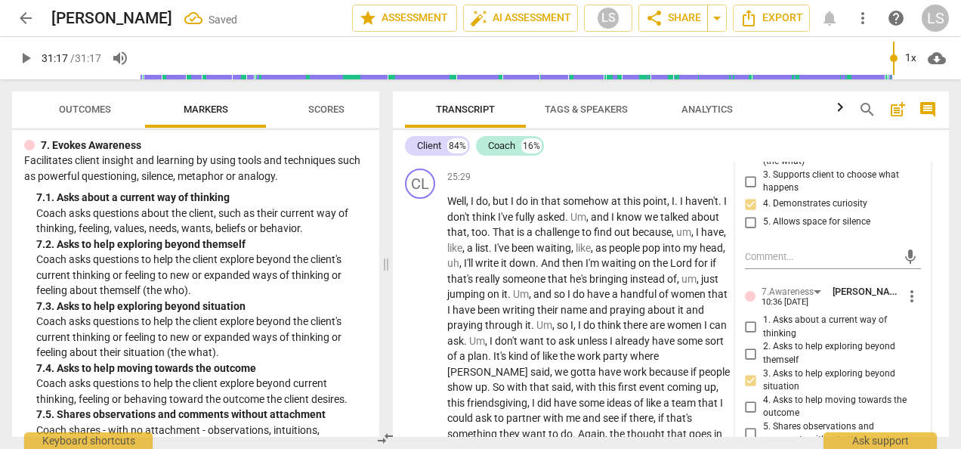
click at [752, 447] on input "6. Asks clear, open-ended questions" at bounding box center [751, 456] width 24 height 18
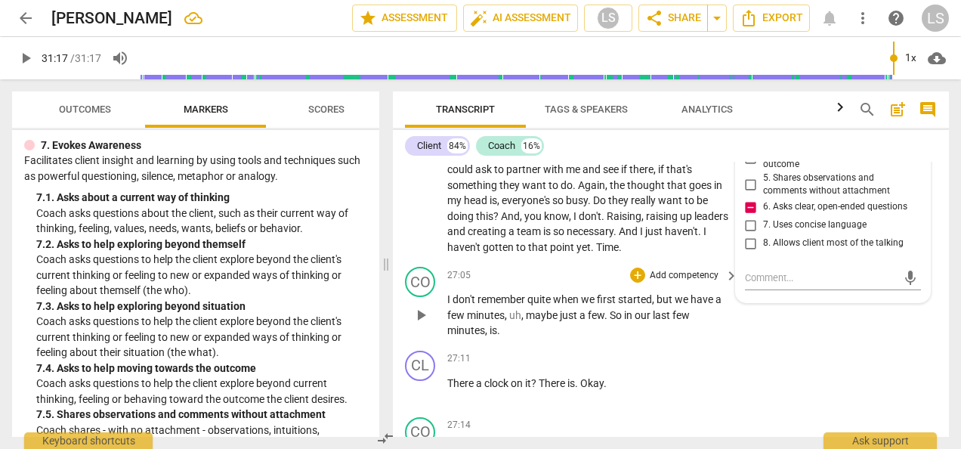
scroll to position [9383, 0]
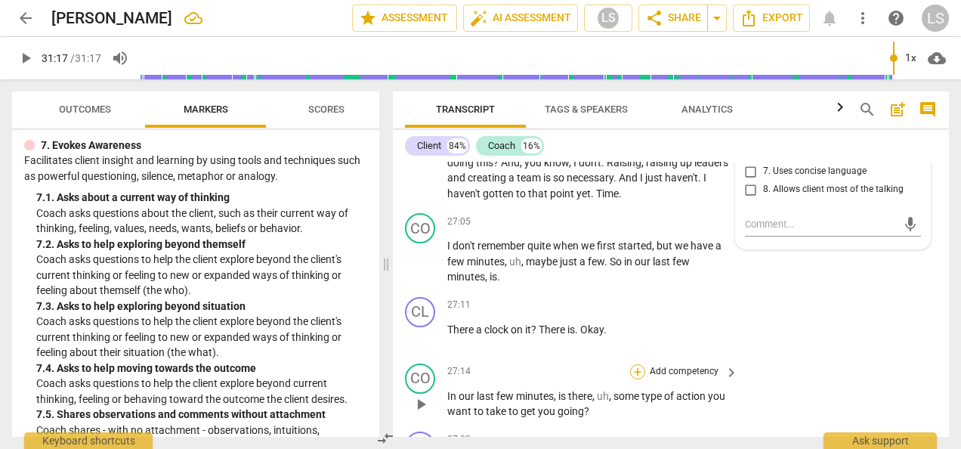
click at [639, 364] on div "+" at bounding box center [637, 371] width 15 height 15
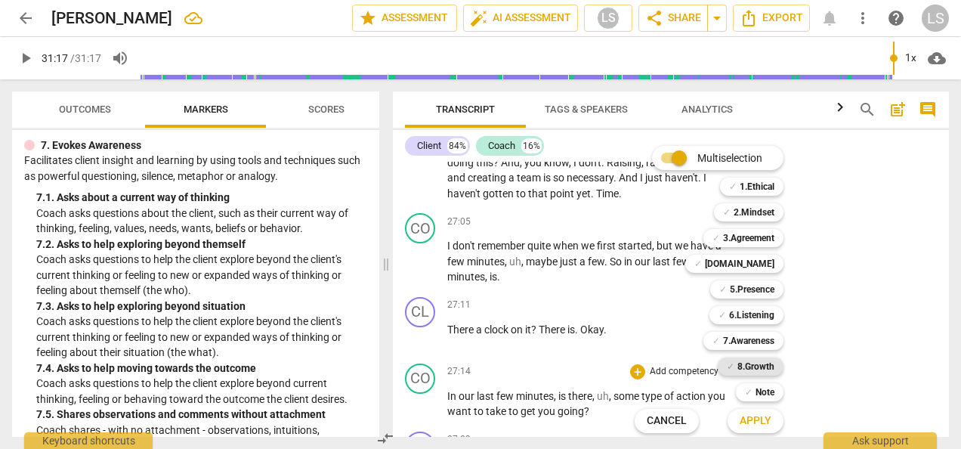
click at [739, 364] on b "8.Growth" at bounding box center [755, 366] width 37 height 18
click at [750, 341] on b "7.Awareness" at bounding box center [748, 341] width 51 height 18
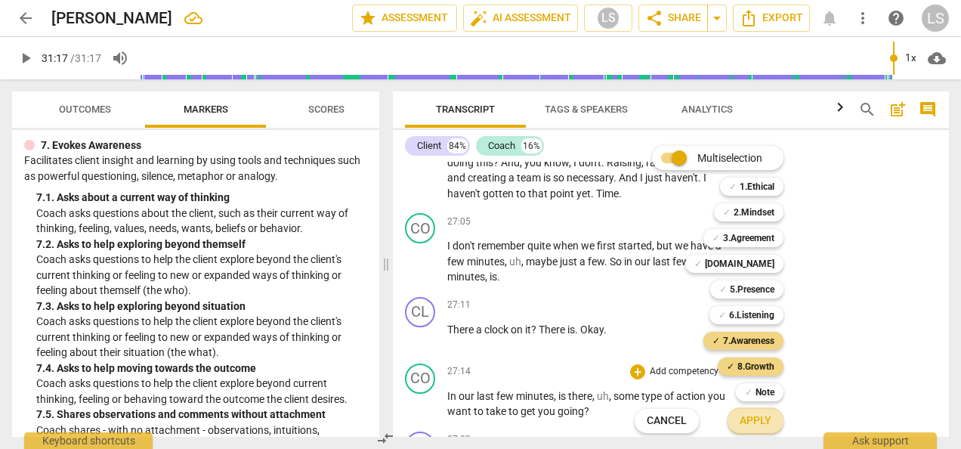
click at [763, 424] on span "Apply" at bounding box center [756, 420] width 32 height 15
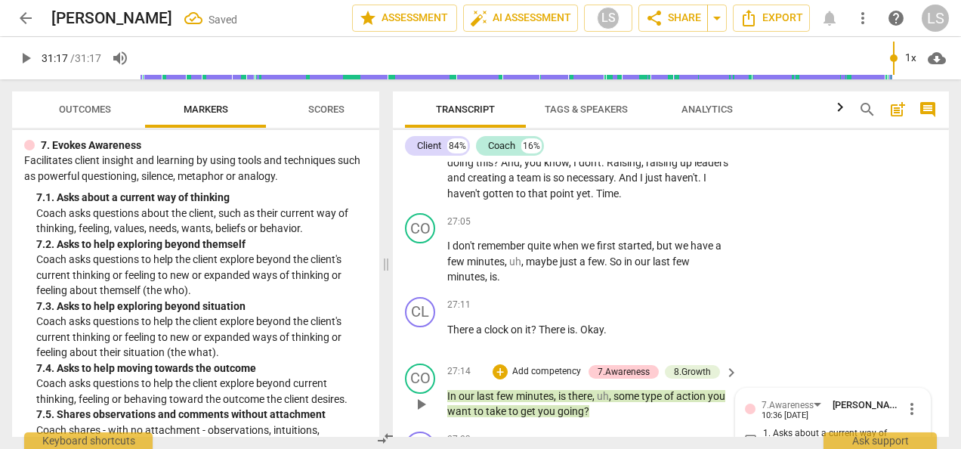
scroll to position [9645, 0]
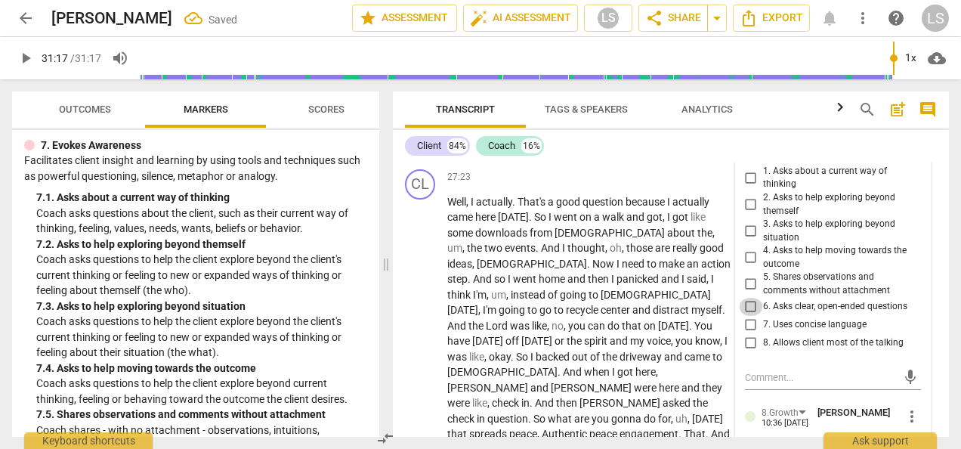
click at [747, 298] on input "6. Asks clear, open-ended questions" at bounding box center [751, 307] width 24 height 18
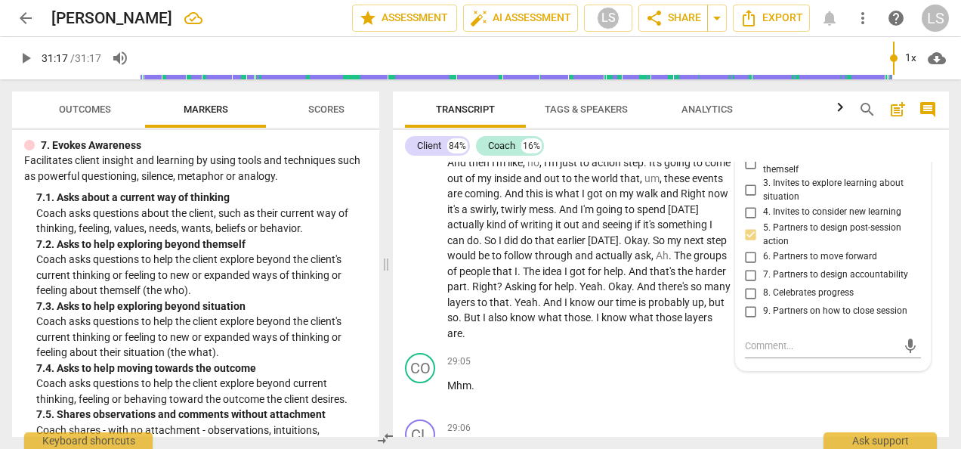
scroll to position [10099, 0]
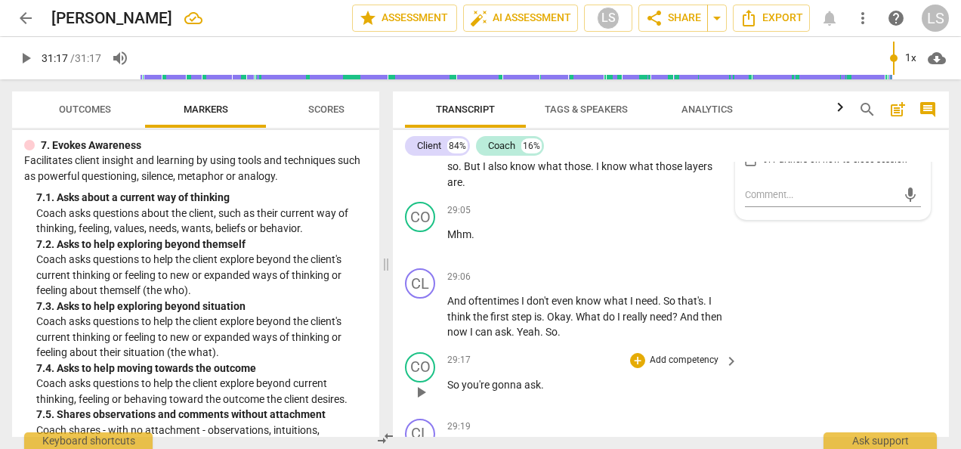
click at [644, 353] on div "+ Add competency" at bounding box center [675, 360] width 90 height 15
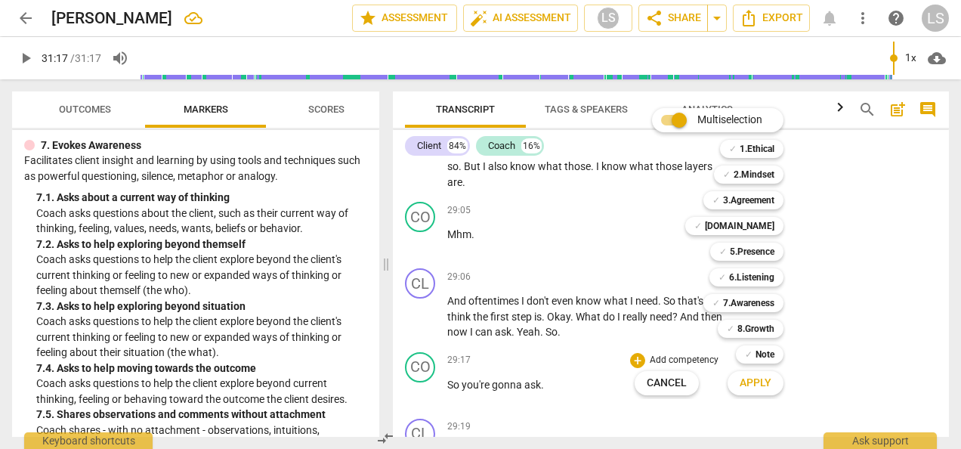
click at [638, 255] on div "Multiselection m ✓ 1.Ethical 1 ✓ 2.Mindset 2 ✓ 3.Agreement 3 ✓ [DOMAIN_NAME] 4 …" at bounding box center [721, 251] width 184 height 295
click at [730, 284] on b "6.Listening" at bounding box center [751, 277] width 45 height 18
click at [766, 369] on div "Apply x" at bounding box center [764, 383] width 85 height 32
click at [766, 382] on span "Apply" at bounding box center [756, 383] width 32 height 15
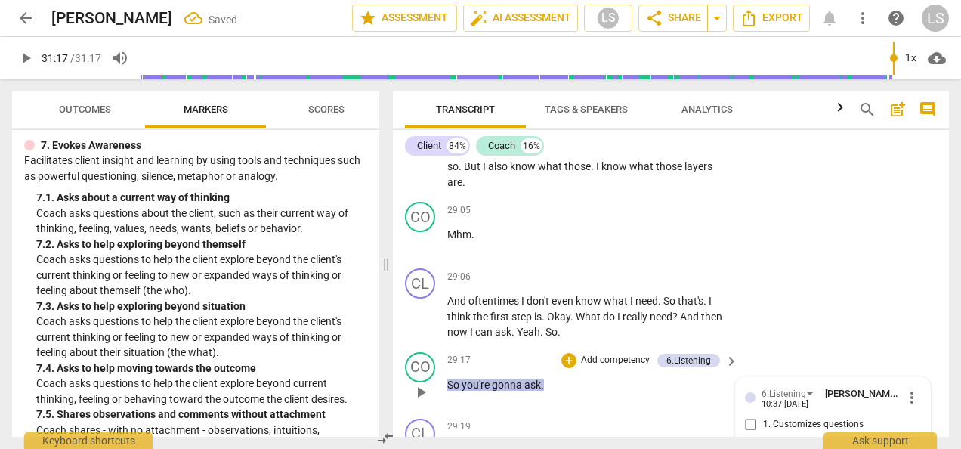
scroll to position [10258, 0]
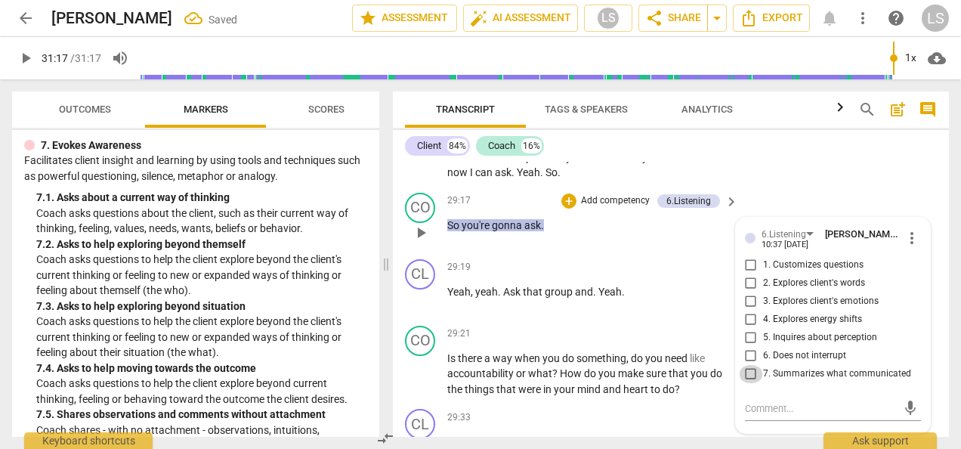
click at [752, 365] on input "7. Summarizes what communicated" at bounding box center [751, 374] width 24 height 18
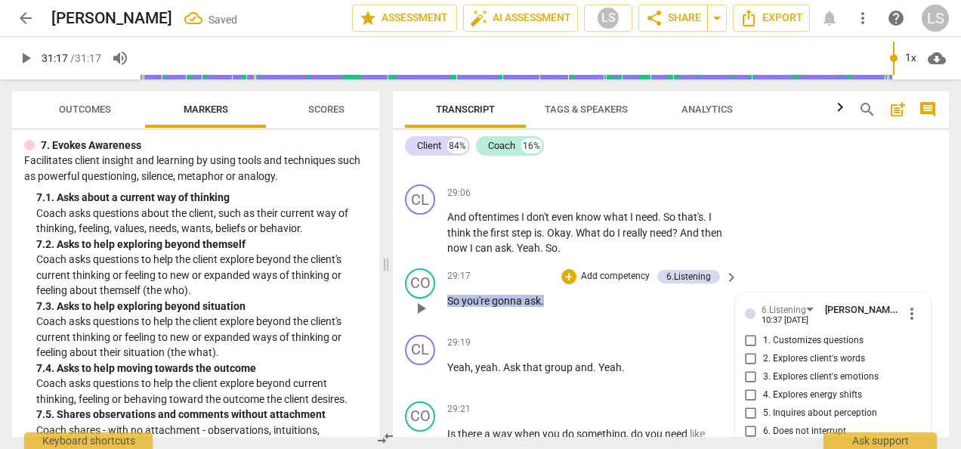
click at [753, 332] on input "1. Customizes questions" at bounding box center [751, 341] width 24 height 18
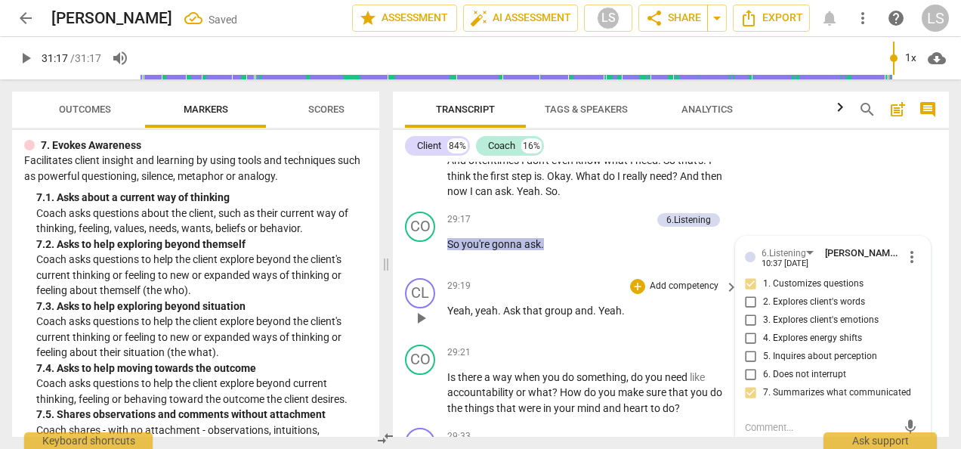
scroll to position [10258, 0]
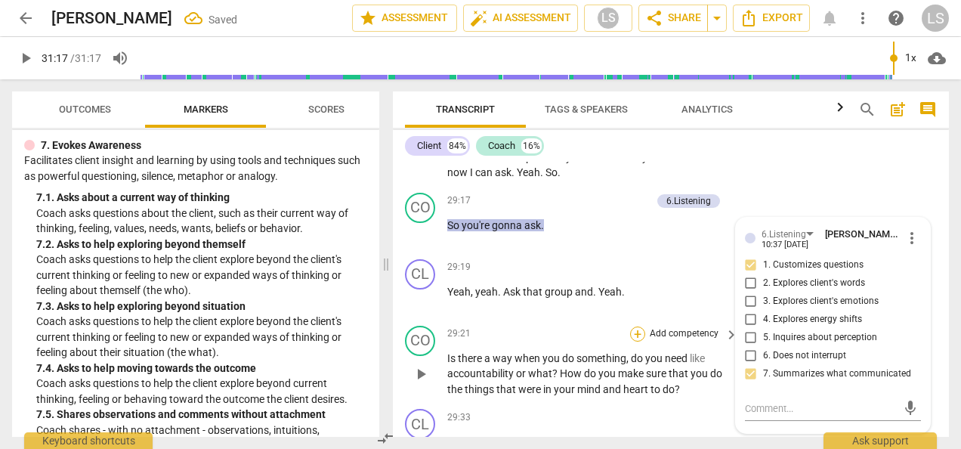
click at [633, 326] on div "+" at bounding box center [637, 333] width 15 height 15
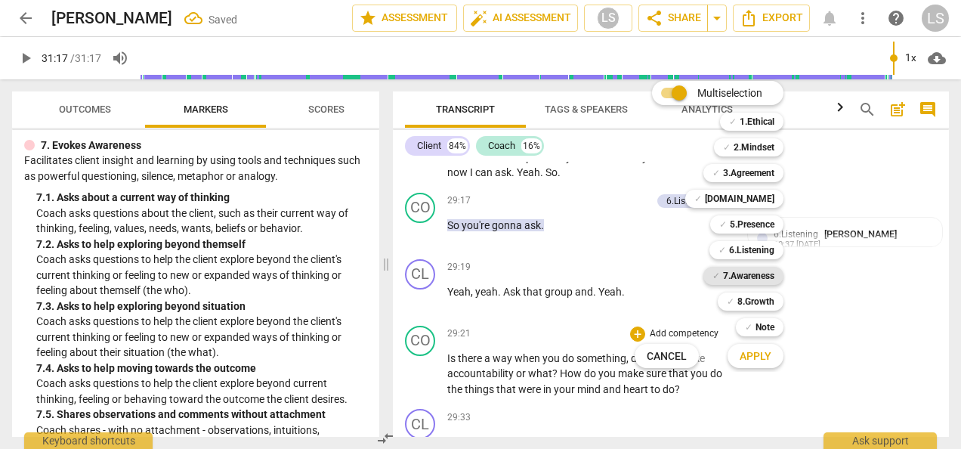
click at [751, 277] on b "7.Awareness" at bounding box center [748, 276] width 51 height 18
click at [755, 304] on b "8.Growth" at bounding box center [755, 301] width 37 height 18
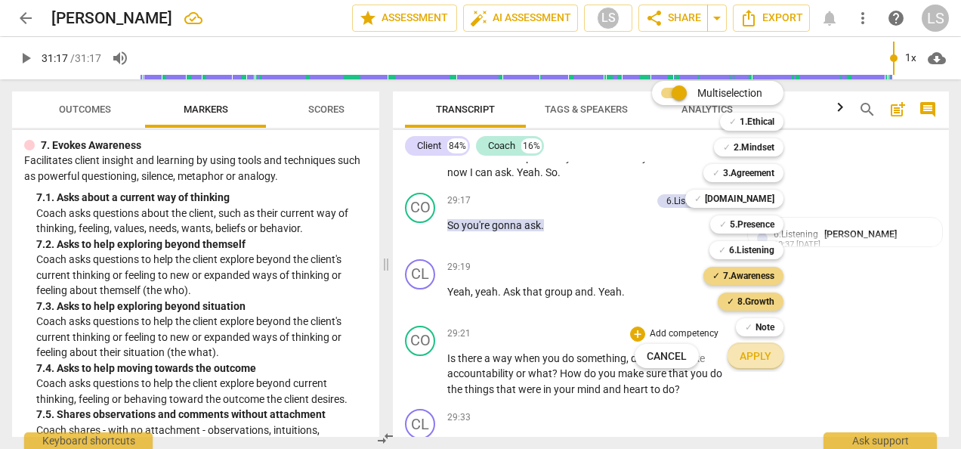
click at [756, 363] on span "Apply" at bounding box center [756, 356] width 32 height 15
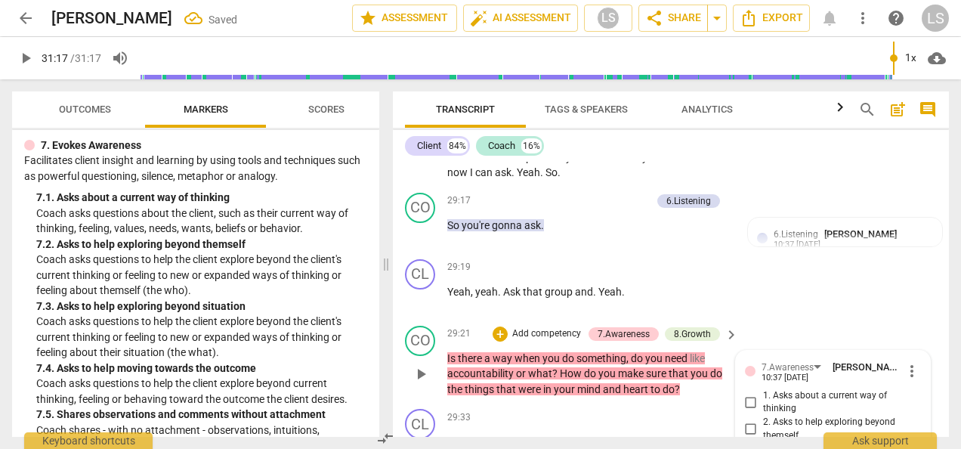
scroll to position [10451, 0]
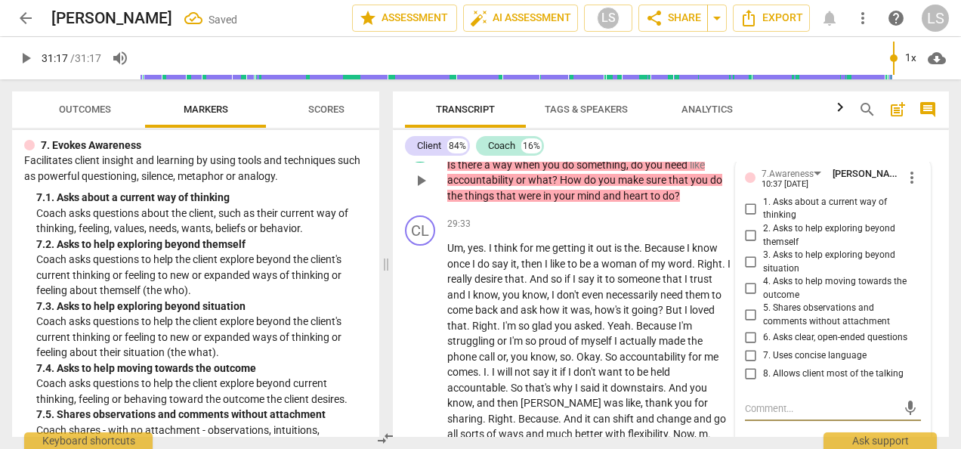
click at [746, 329] on input "6. Asks clear, open-ended questions" at bounding box center [751, 338] width 24 height 18
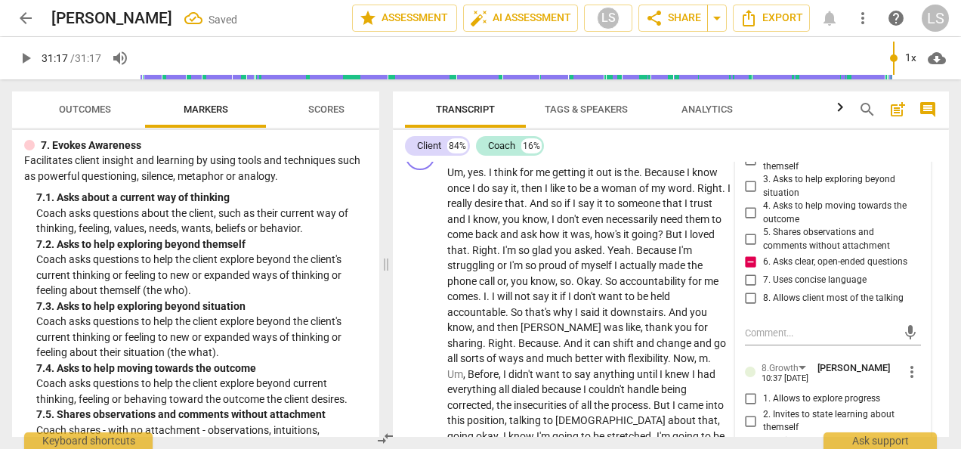
scroll to position [10603, 0]
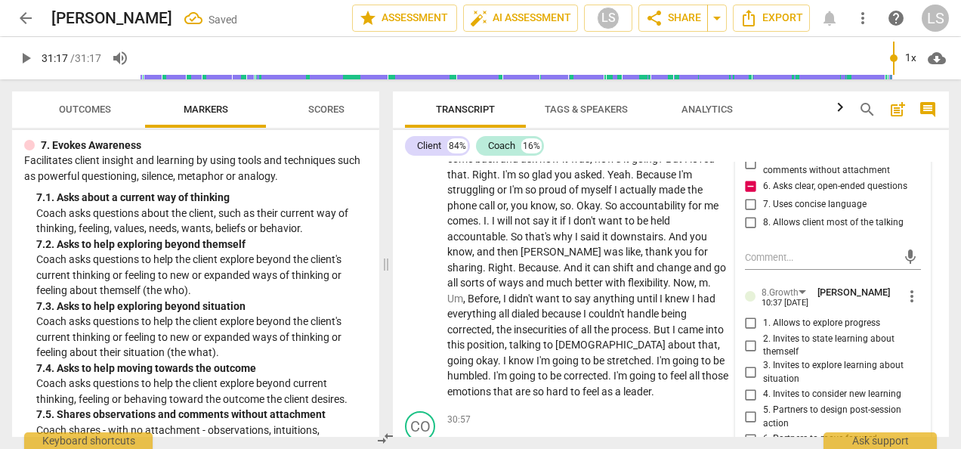
click at [749, 448] on input "7. Partners to design accountability" at bounding box center [751, 457] width 24 height 18
click at [638, 412] on div "+" at bounding box center [637, 419] width 15 height 15
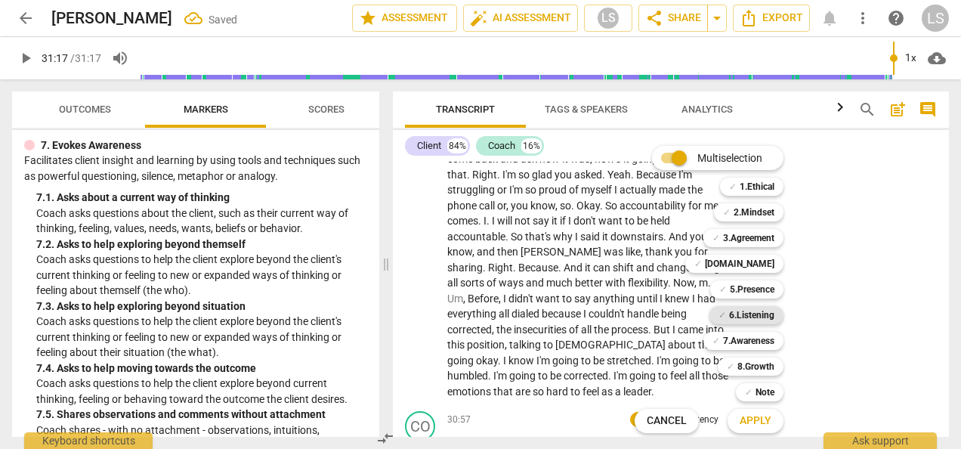
click at [750, 311] on b "6.Listening" at bounding box center [751, 315] width 45 height 18
click at [759, 425] on span "Apply" at bounding box center [756, 420] width 32 height 15
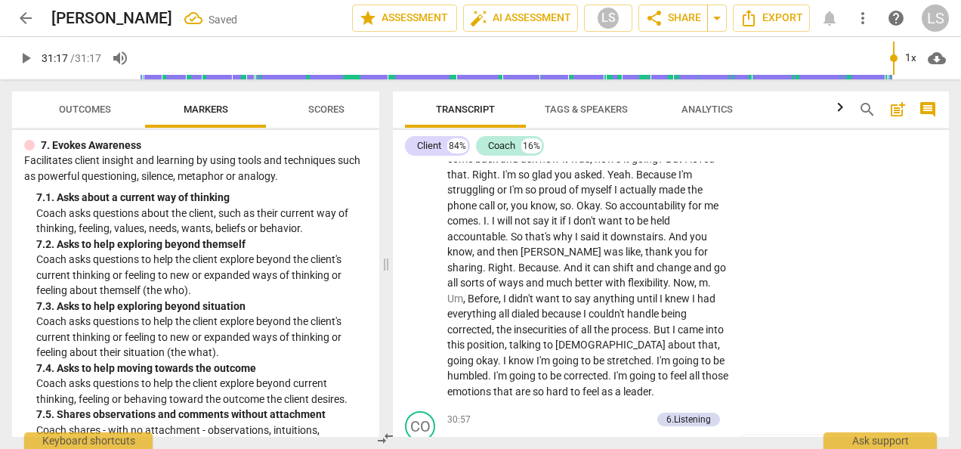
scroll to position [10822, 0]
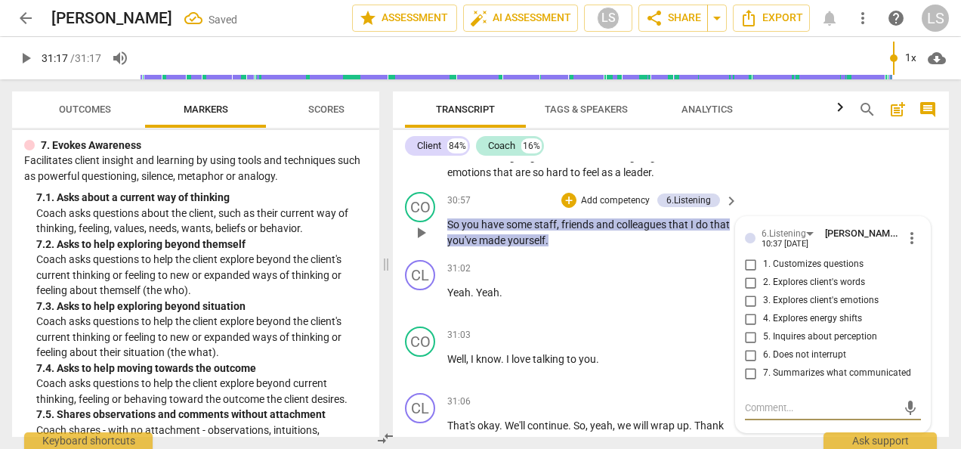
click at [749, 364] on input "7. Summarizes what communicated" at bounding box center [751, 373] width 24 height 18
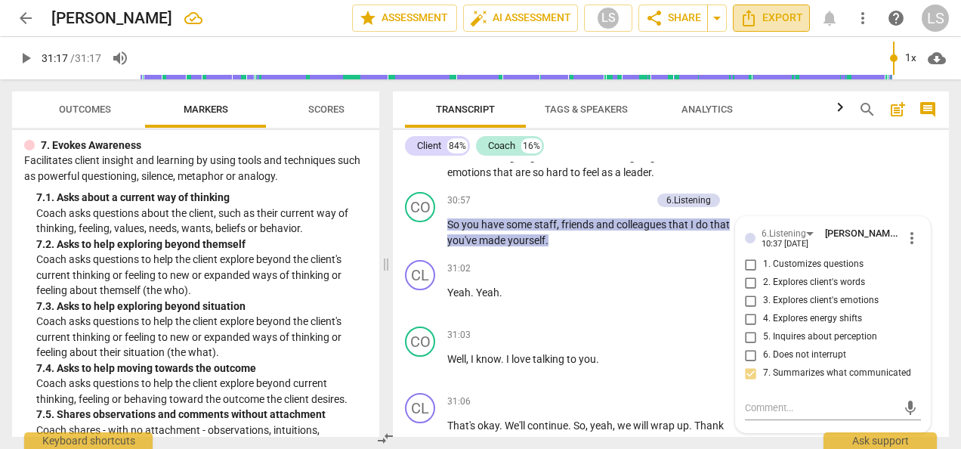
click at [790, 15] on span "Export" at bounding box center [771, 18] width 63 height 18
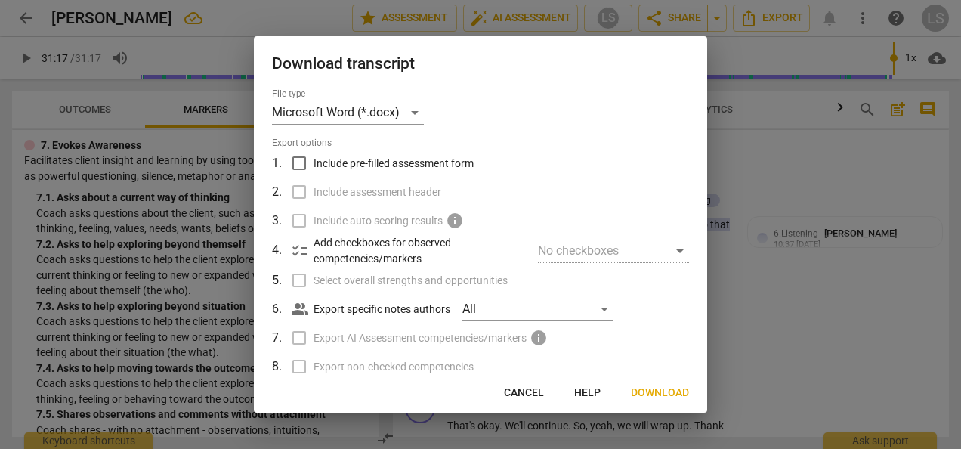
click at [296, 163] on input "Include pre-filled assessment form" at bounding box center [299, 163] width 29 height 29
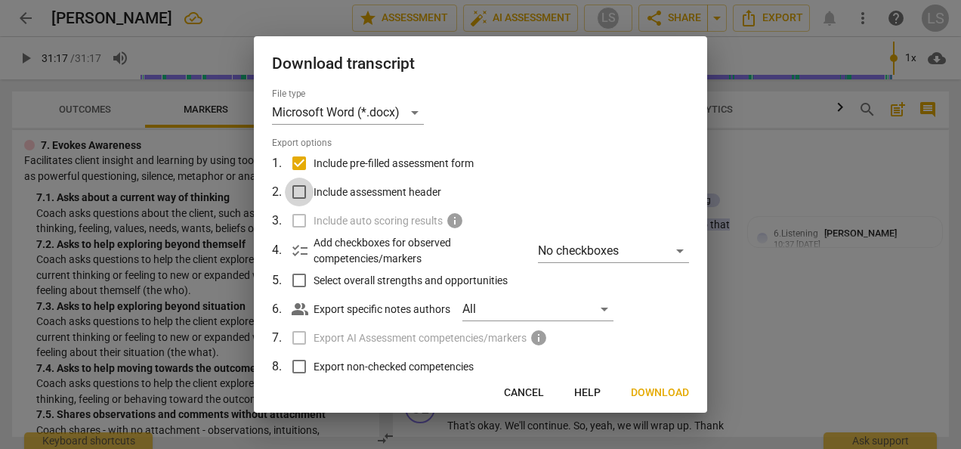
click at [298, 187] on input "Include assessment header" at bounding box center [299, 192] width 29 height 29
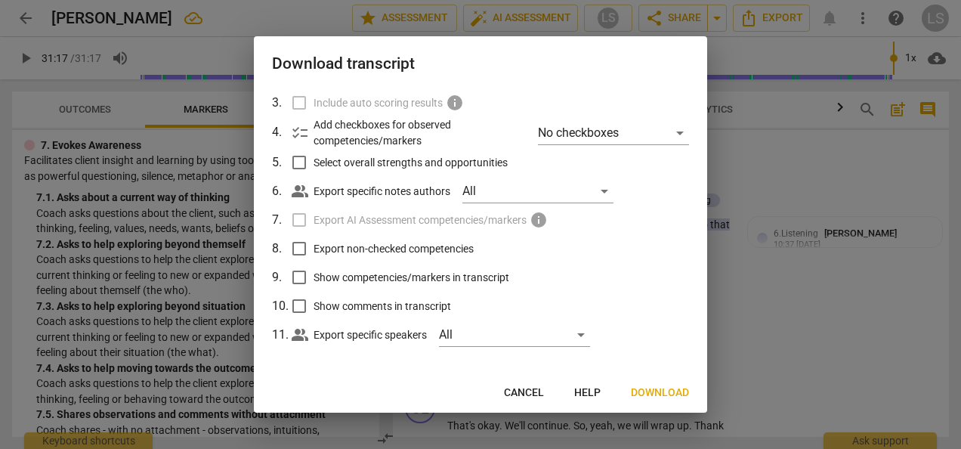
scroll to position [124, 0]
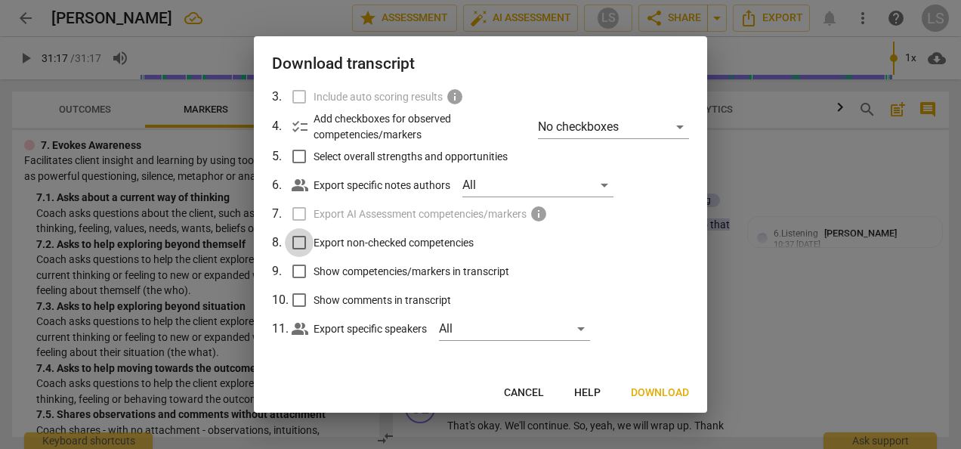
click at [301, 243] on input "Export non-checked competencies" at bounding box center [299, 242] width 29 height 29
drag, startPoint x: 292, startPoint y: 272, endPoint x: 301, endPoint y: 283, distance: 13.5
click at [292, 272] on input "Show competencies/markers in transcript" at bounding box center [299, 271] width 29 height 29
click at [301, 292] on input "Show comments in transcript" at bounding box center [299, 300] width 29 height 29
click at [648, 397] on span "Download" at bounding box center [660, 392] width 58 height 15
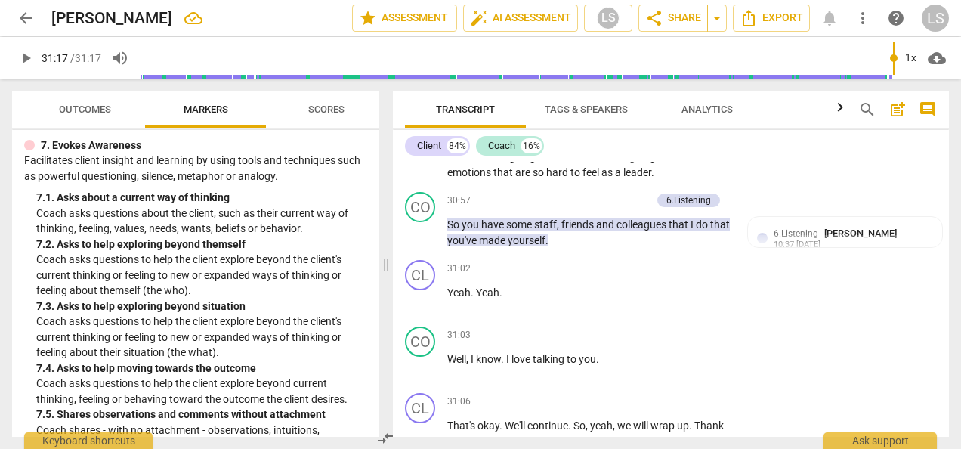
scroll to position [0, 0]
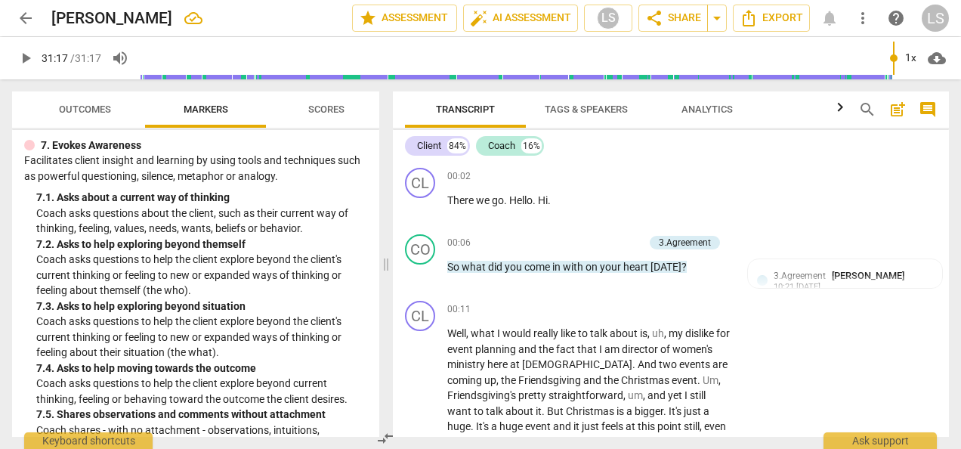
click at [925, 110] on span "comment" at bounding box center [928, 109] width 18 height 18
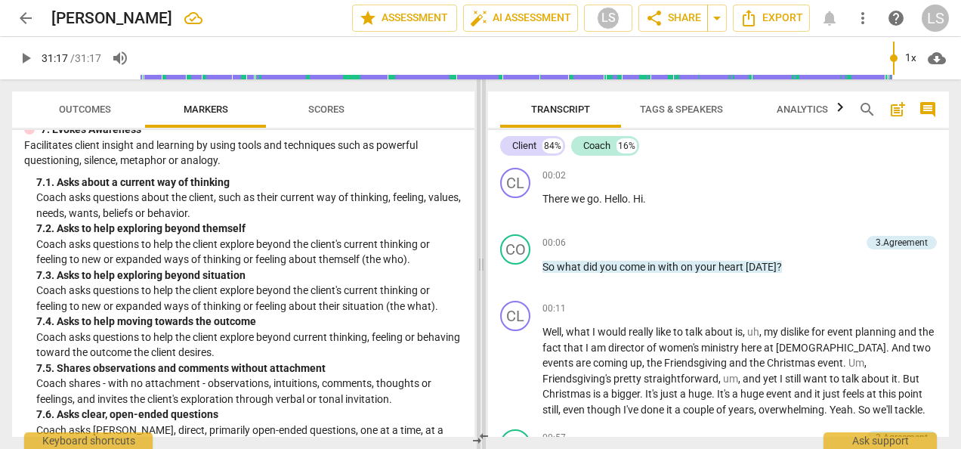
scroll to position [1436, 0]
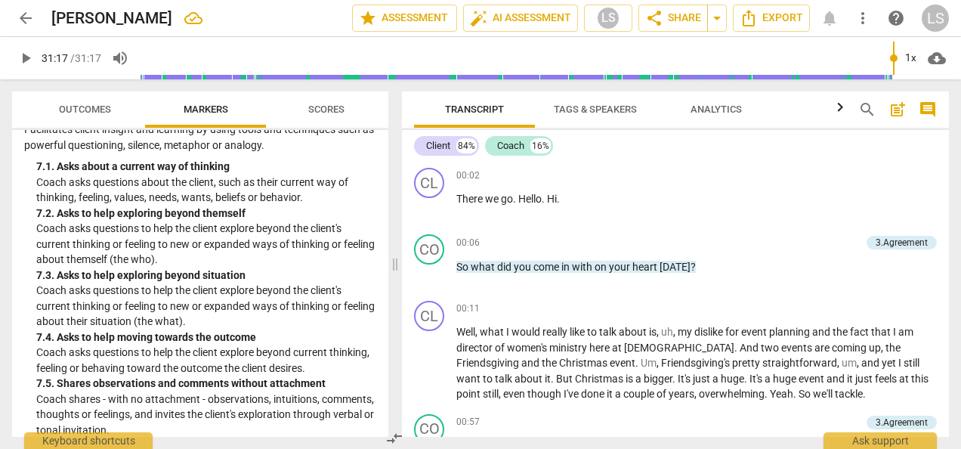
drag, startPoint x: 481, startPoint y: 265, endPoint x: 385, endPoint y: 229, distance: 102.6
click at [396, 274] on span at bounding box center [395, 263] width 9 height 369
